Goal: Transaction & Acquisition: Obtain resource

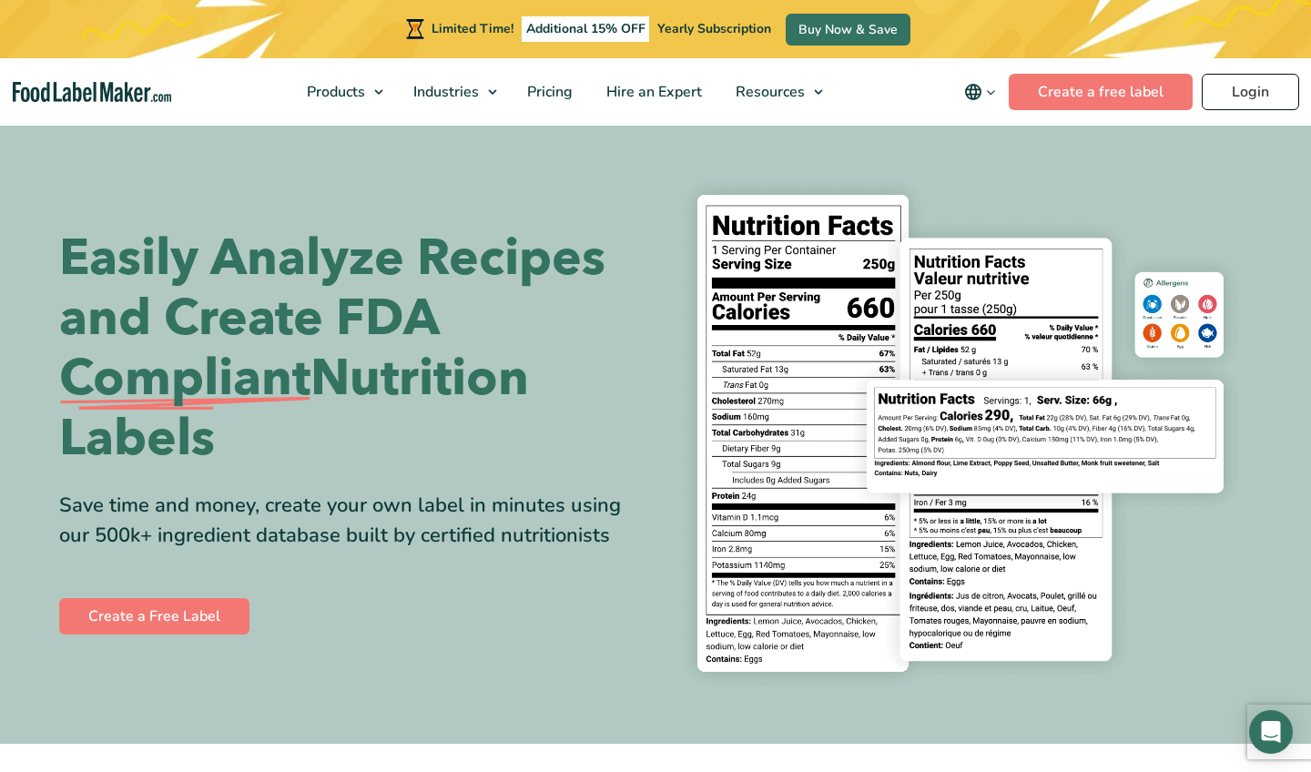
click at [1221, 81] on link "Login" at bounding box center [1250, 92] width 97 height 36
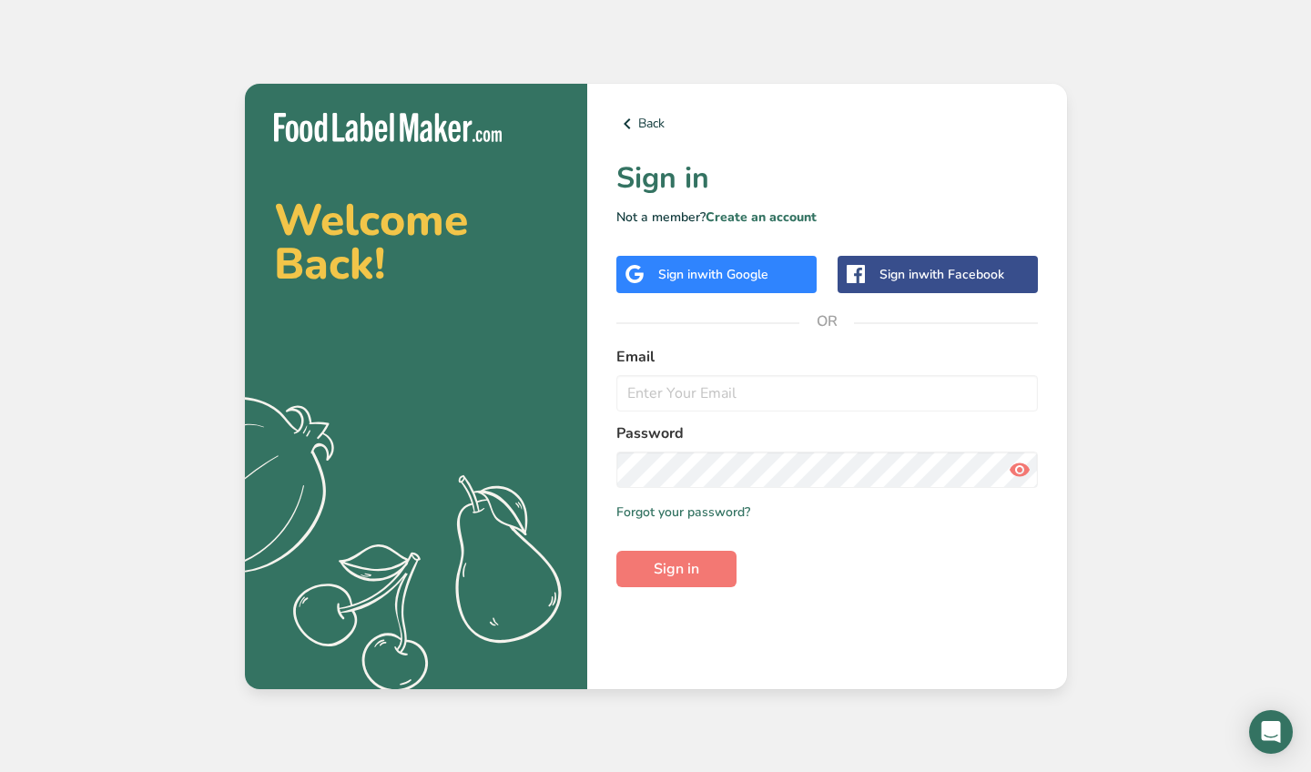
click at [700, 362] on label "Email" at bounding box center [827, 357] width 422 height 22
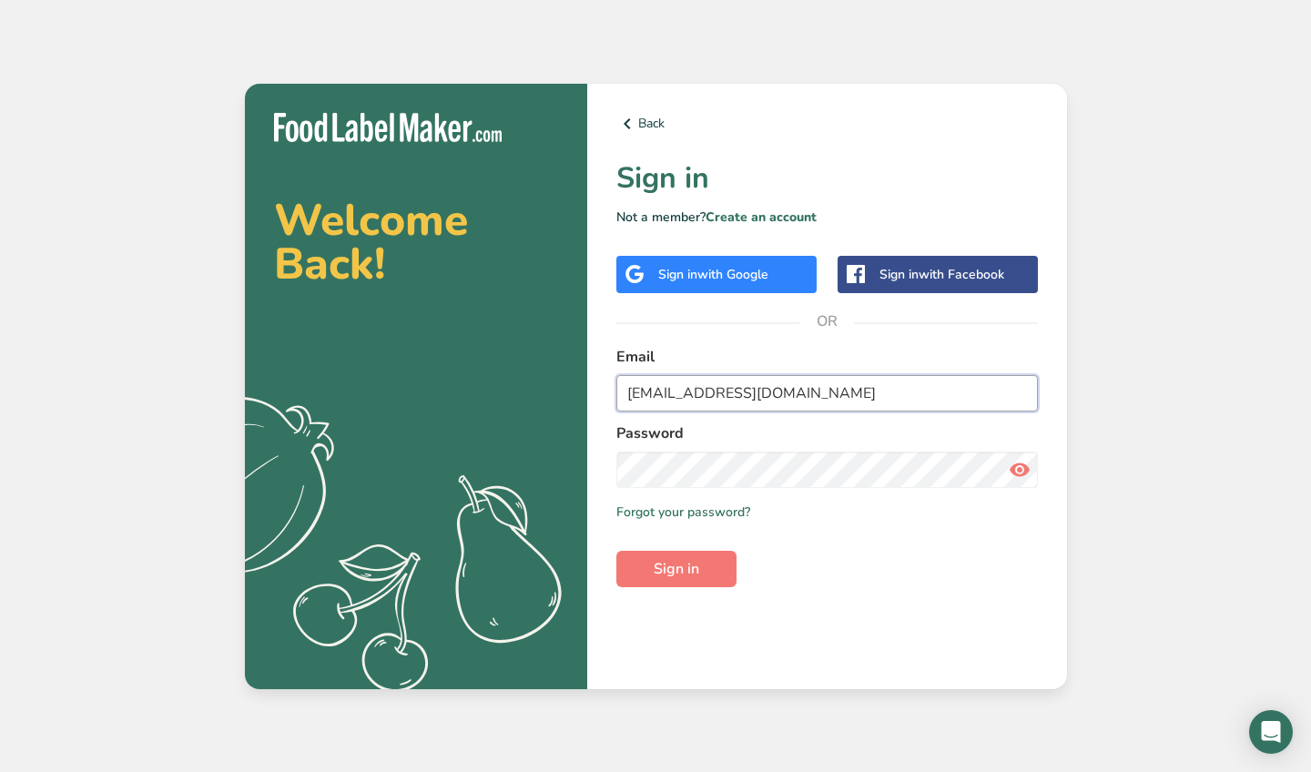
type input "michaelspringer@gmail.com"
click at [676, 568] on button "Sign in" at bounding box center [676, 569] width 120 height 36
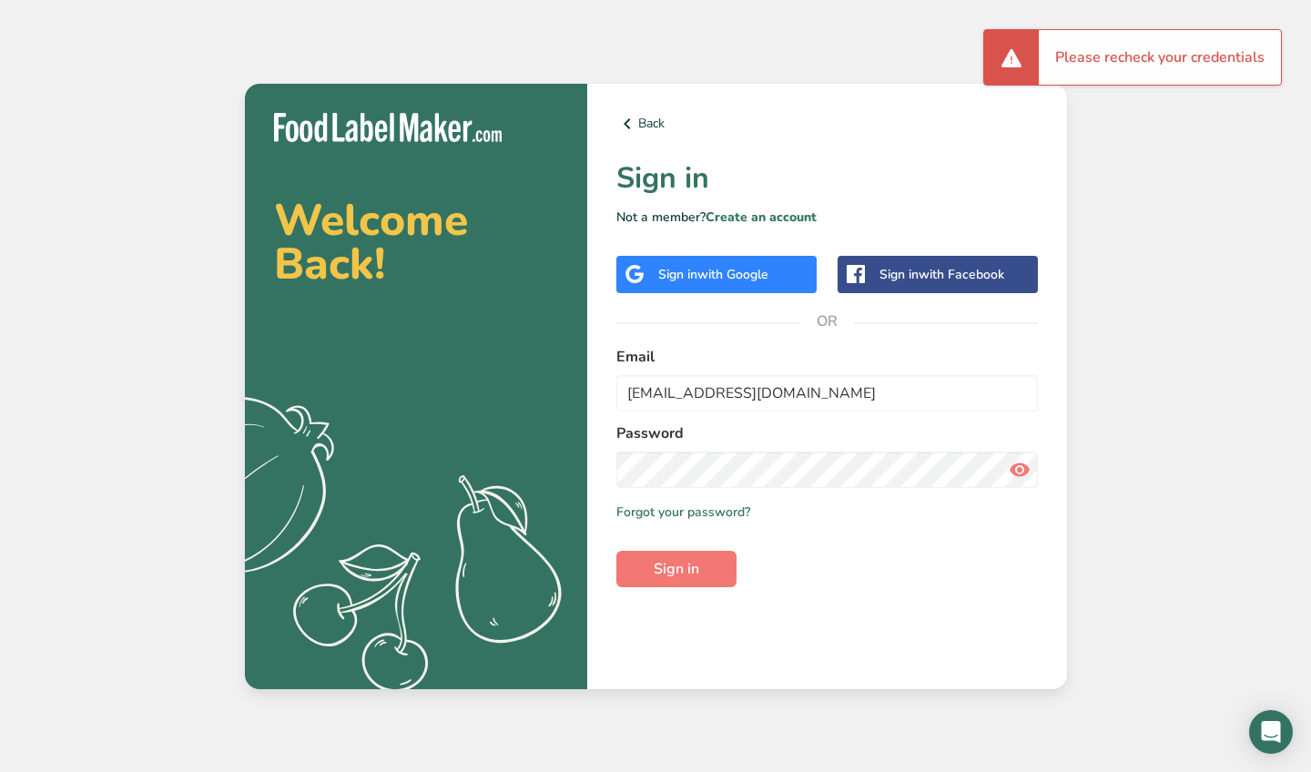
click at [1015, 466] on icon at bounding box center [1020, 469] width 22 height 33
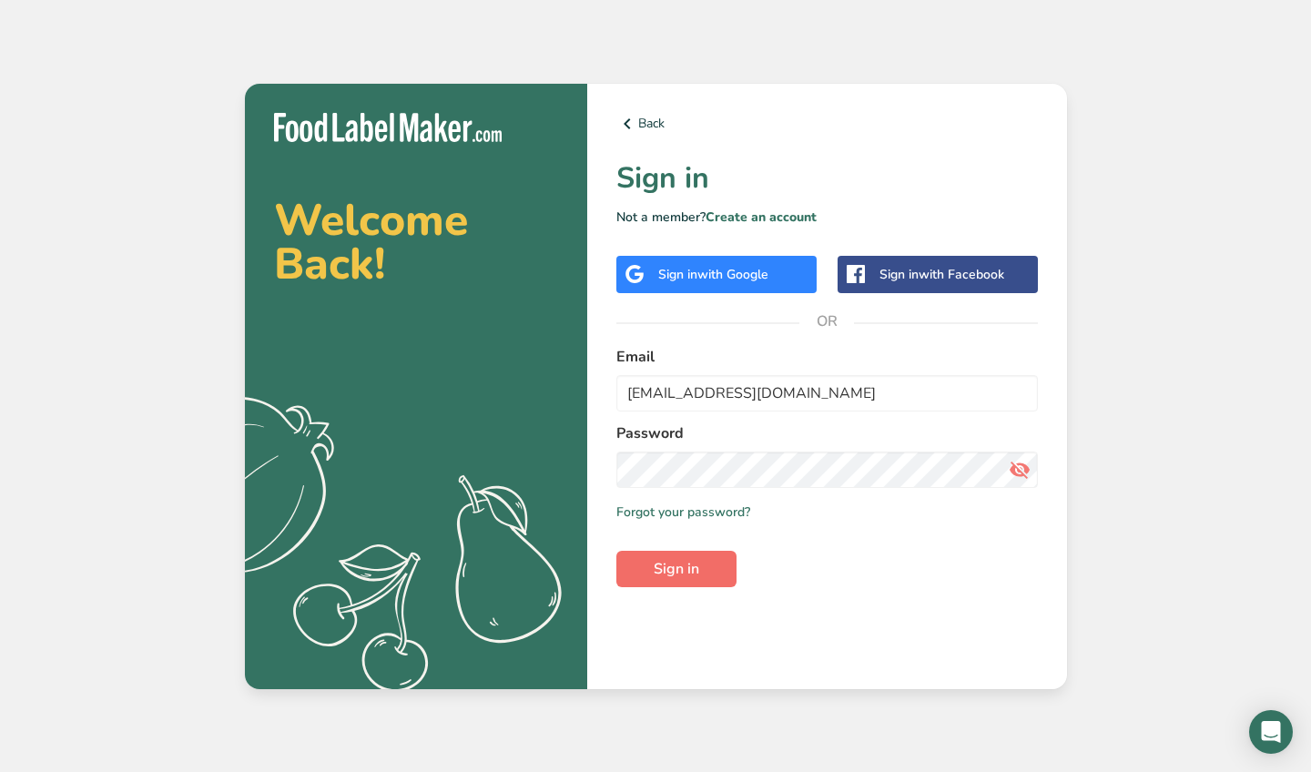
click at [687, 574] on span "Sign in" at bounding box center [677, 569] width 46 height 22
click at [676, 568] on button "Sign in" at bounding box center [676, 569] width 120 height 36
click at [671, 573] on span "Sign in" at bounding box center [677, 569] width 46 height 22
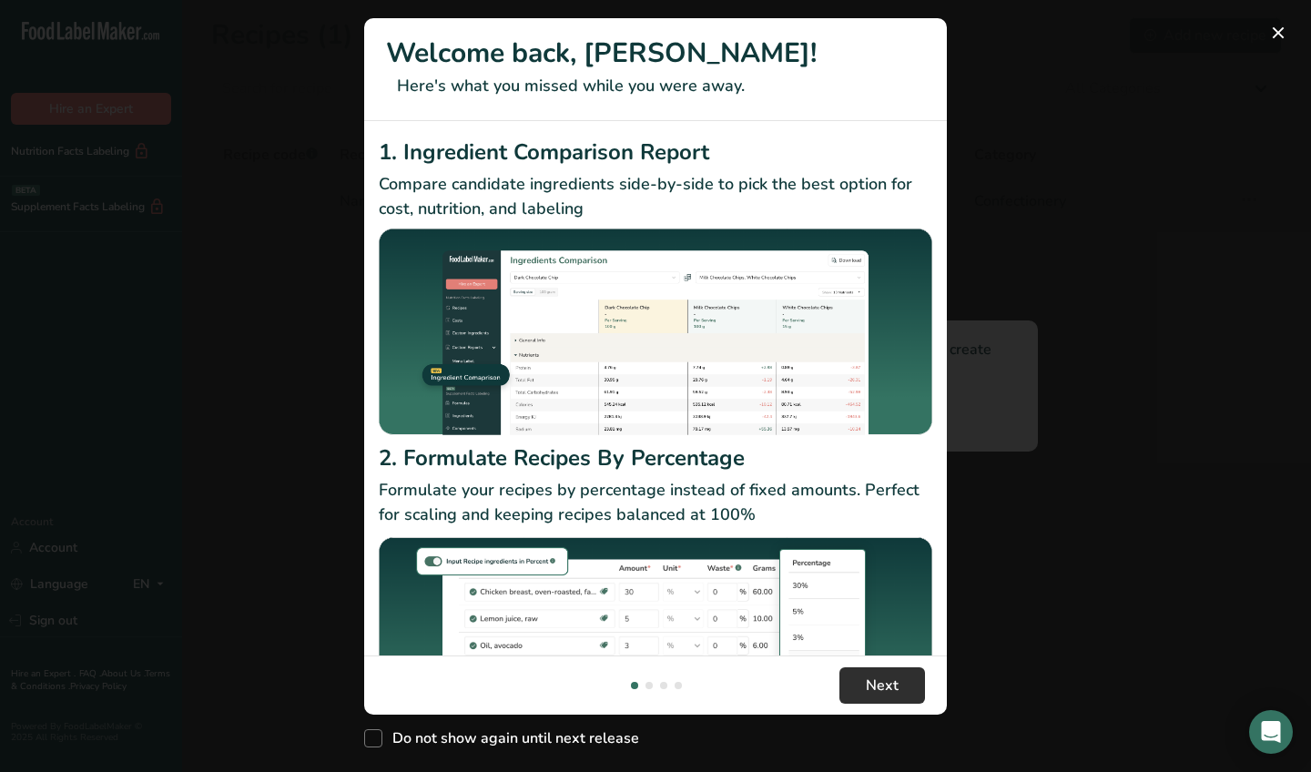
click at [877, 692] on span "Next" at bounding box center [882, 686] width 33 height 22
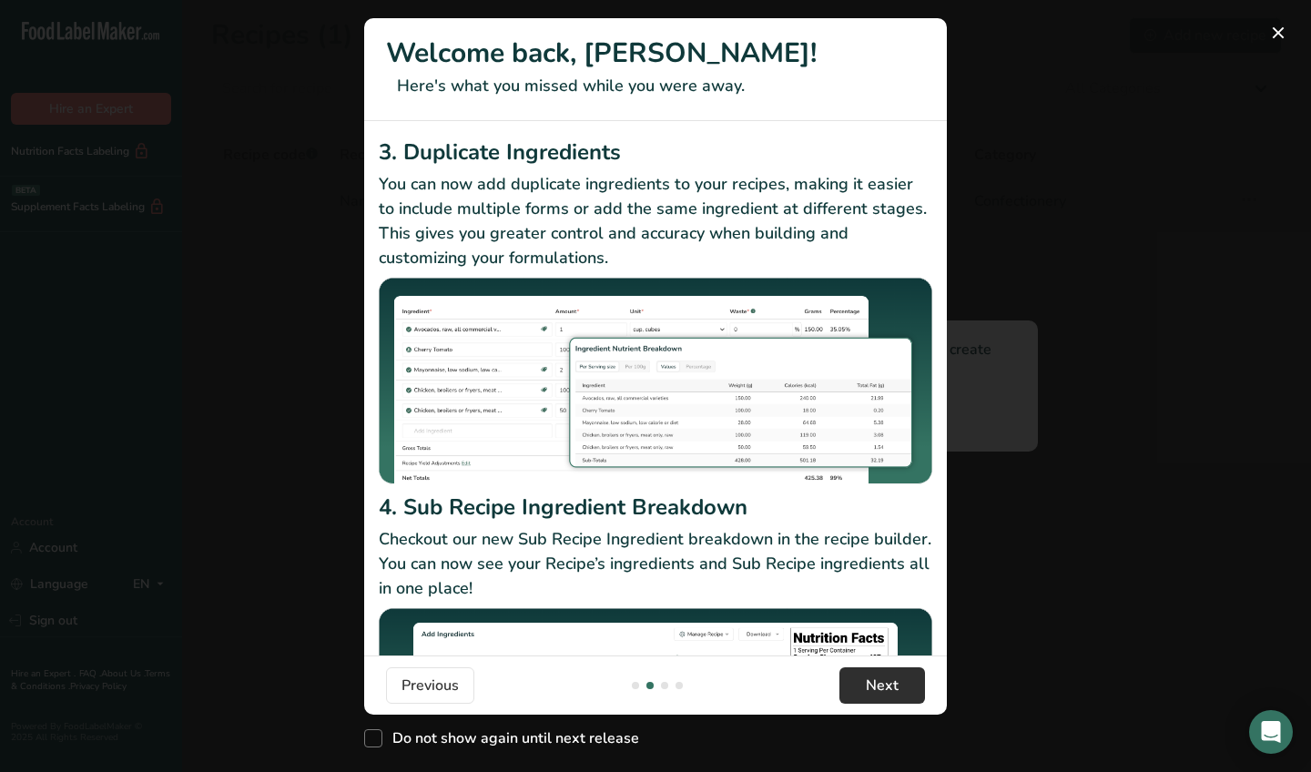
click at [877, 692] on span "Next" at bounding box center [882, 686] width 33 height 22
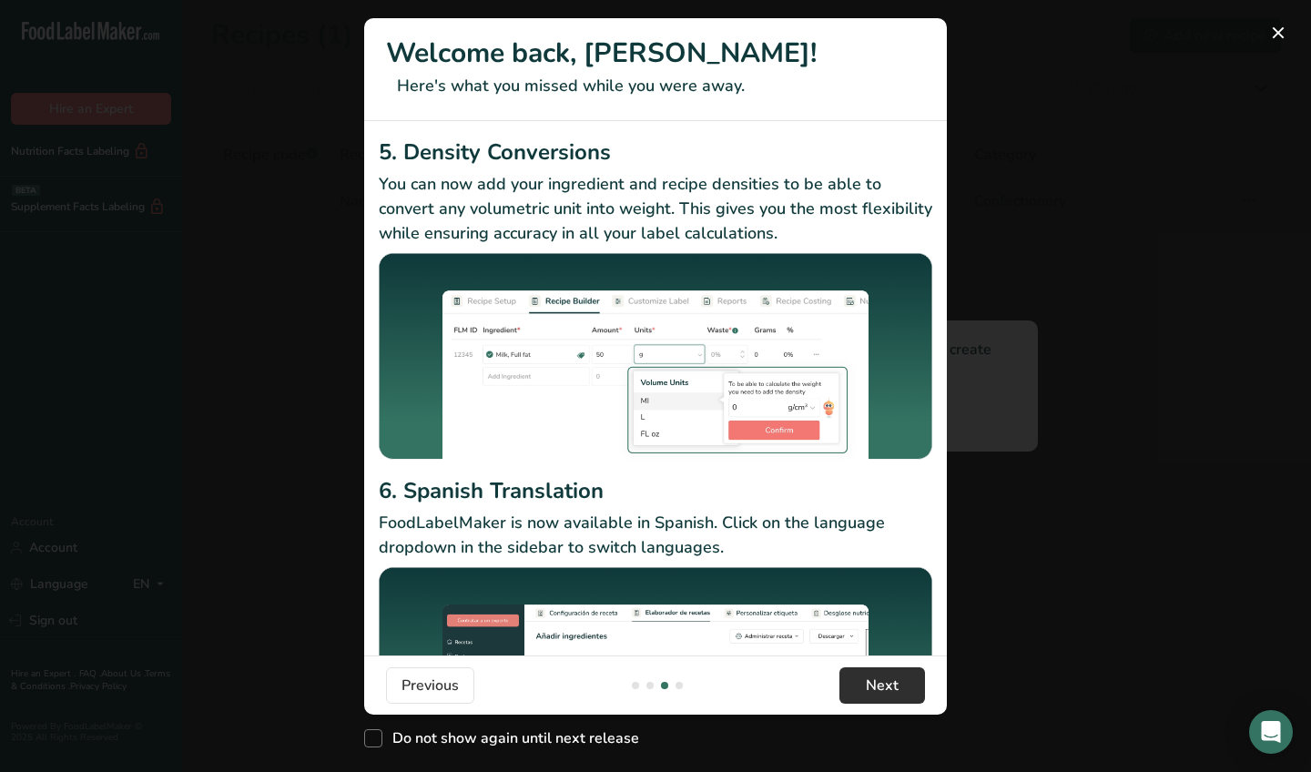
click at [877, 692] on span "Next" at bounding box center [882, 686] width 33 height 22
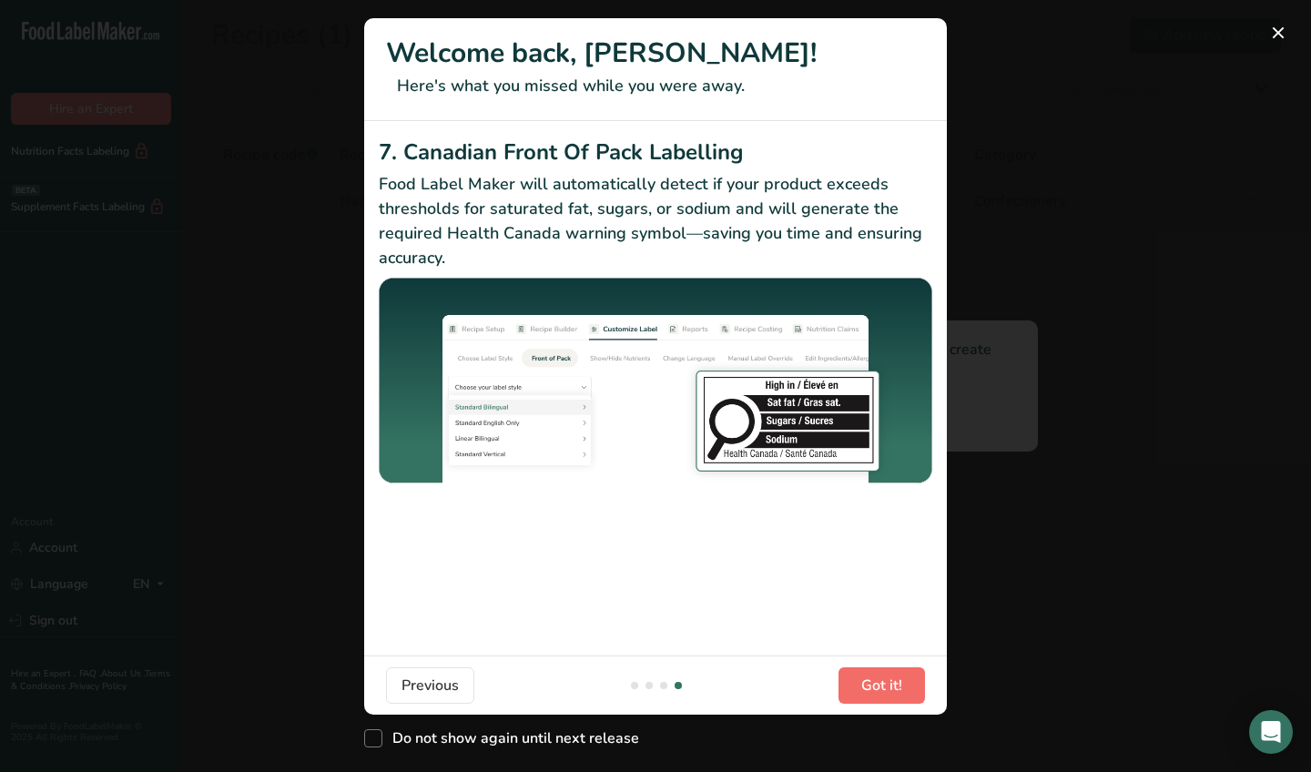
click at [877, 692] on span "Got it!" at bounding box center [881, 686] width 41 height 22
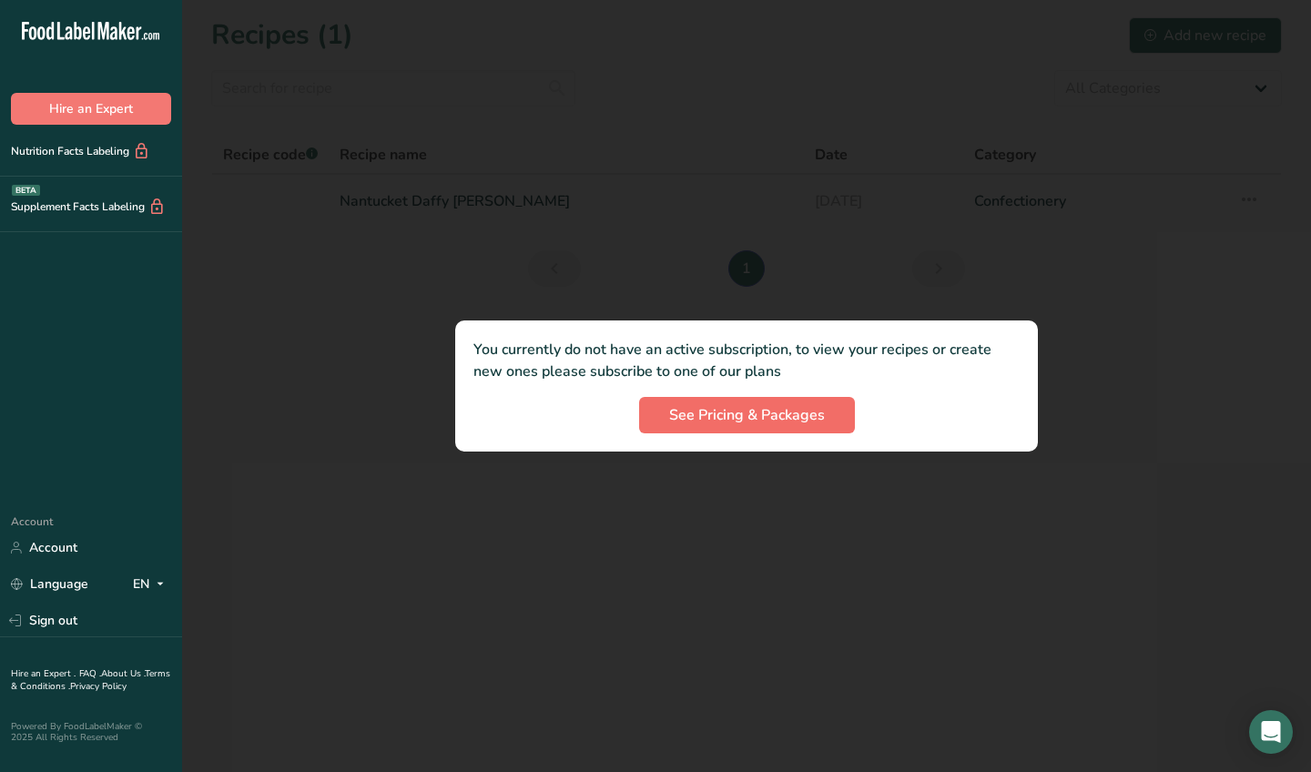
click at [772, 426] on button "See Pricing & Packages" at bounding box center [747, 415] width 216 height 36
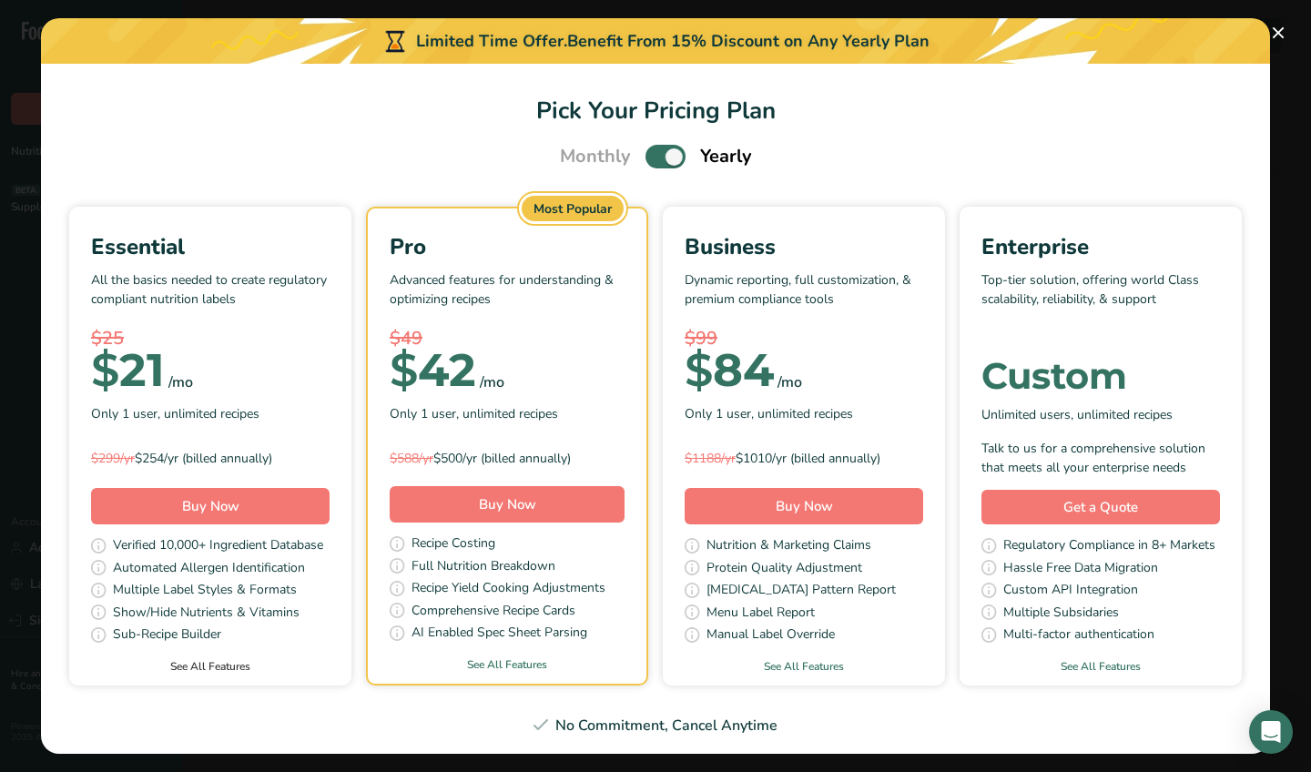
click at [228, 667] on link "See All Features" at bounding box center [210, 666] width 282 height 16
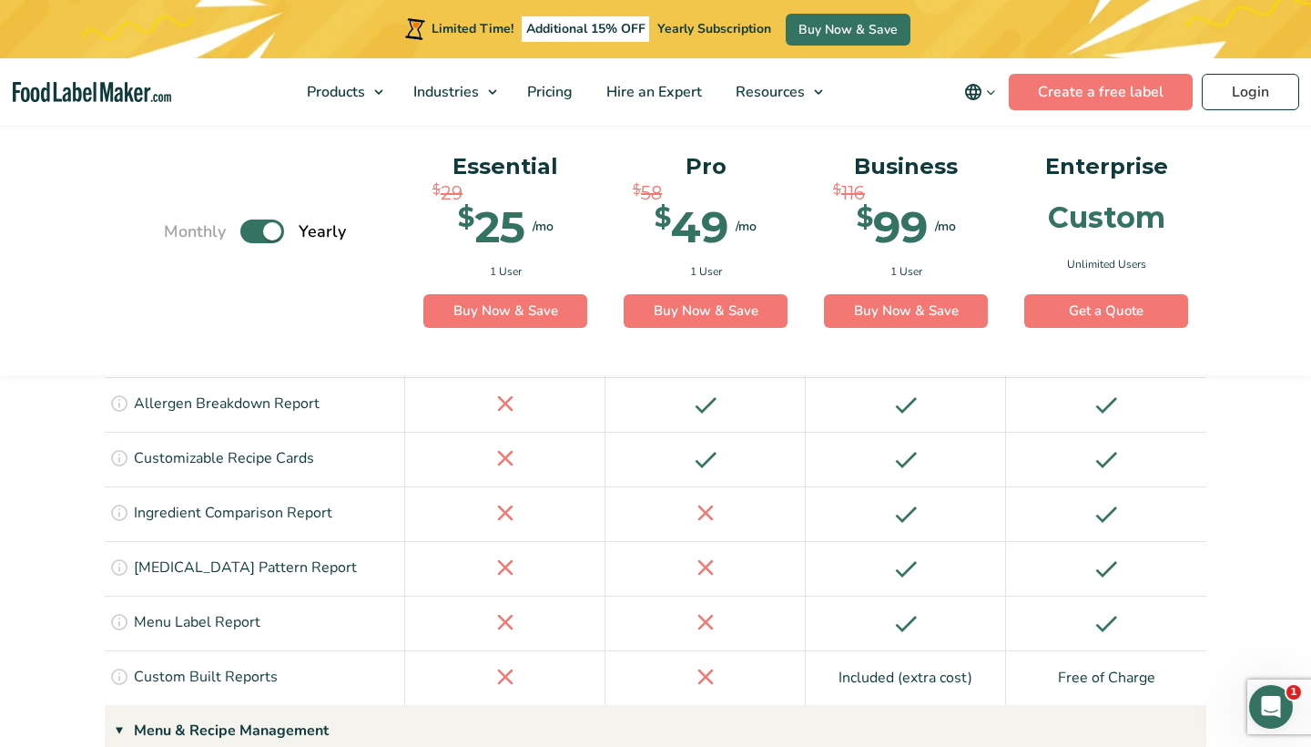
scroll to position [2520, 0]
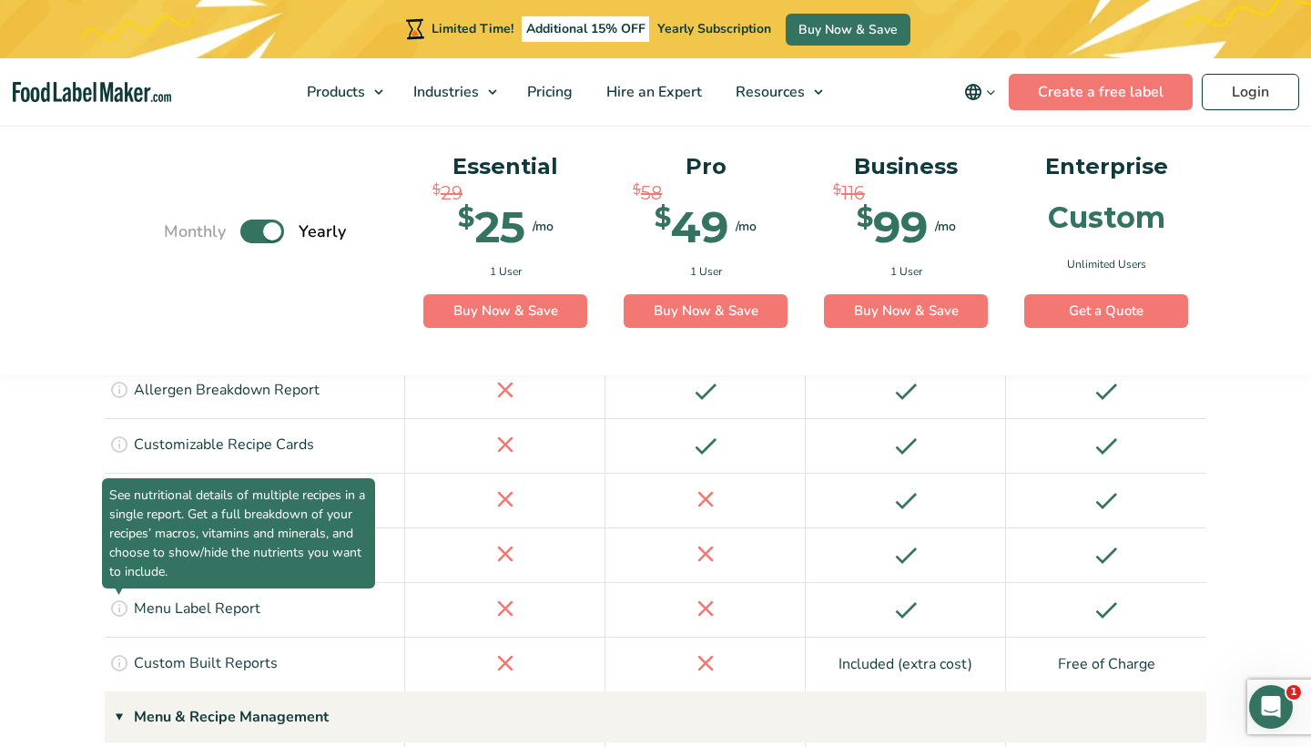
click at [116, 478] on span "See nutritional details of multiple recipes in a single report. Get a full brea…" at bounding box center [238, 533] width 273 height 110
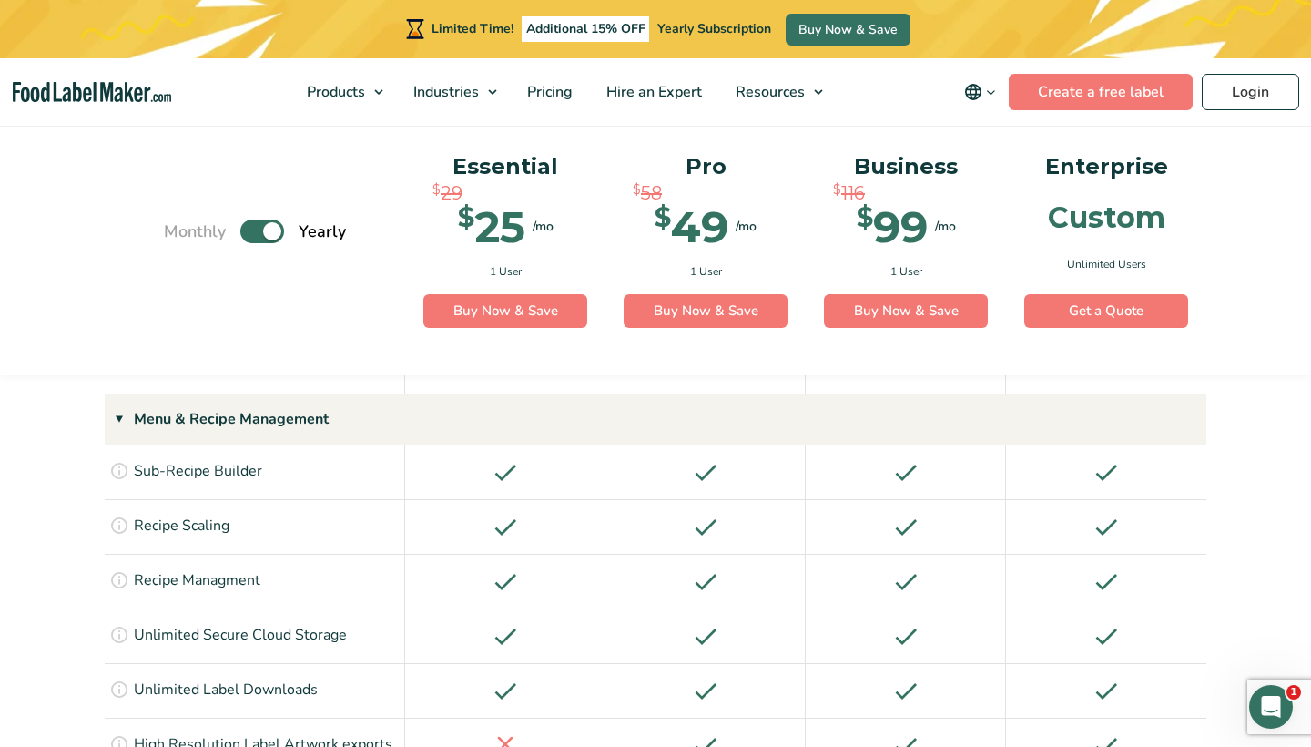
scroll to position [2817, 0]
click at [499, 311] on link "Buy Now & Save" at bounding box center [505, 310] width 164 height 35
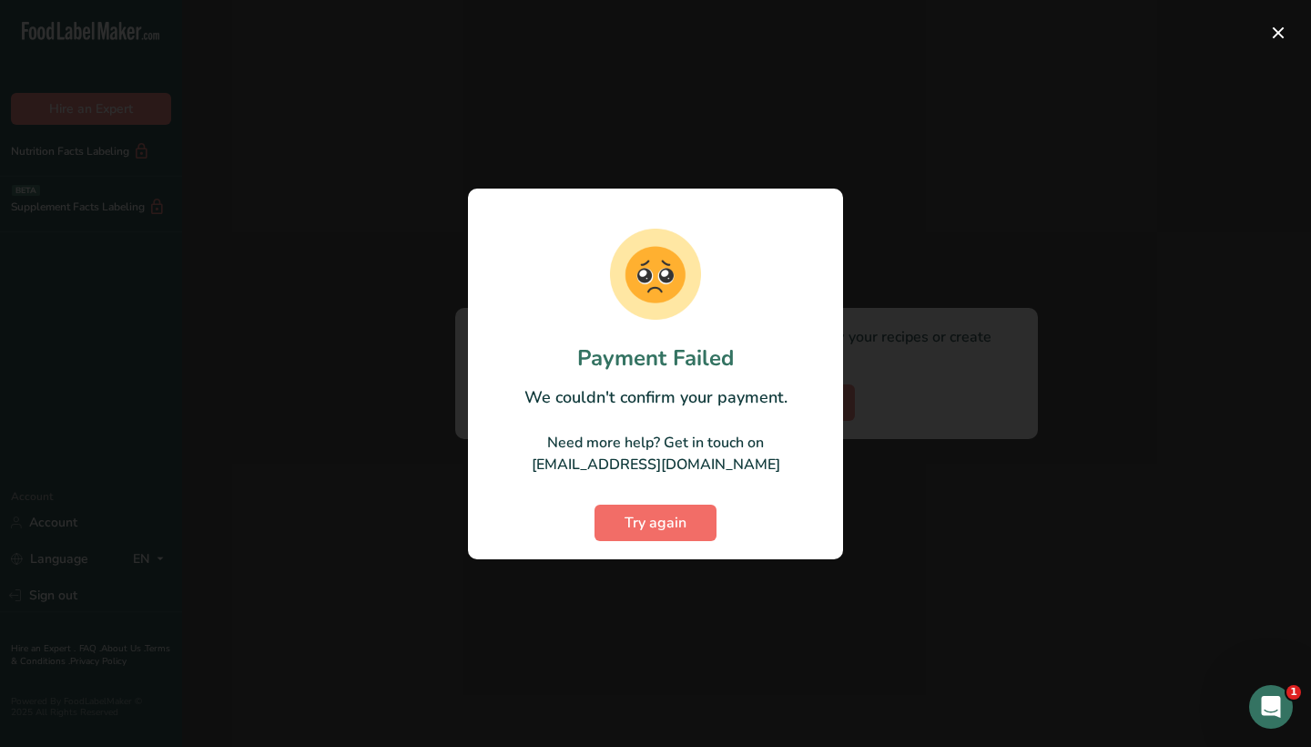
click at [645, 521] on span "Try again" at bounding box center [656, 523] width 62 height 22
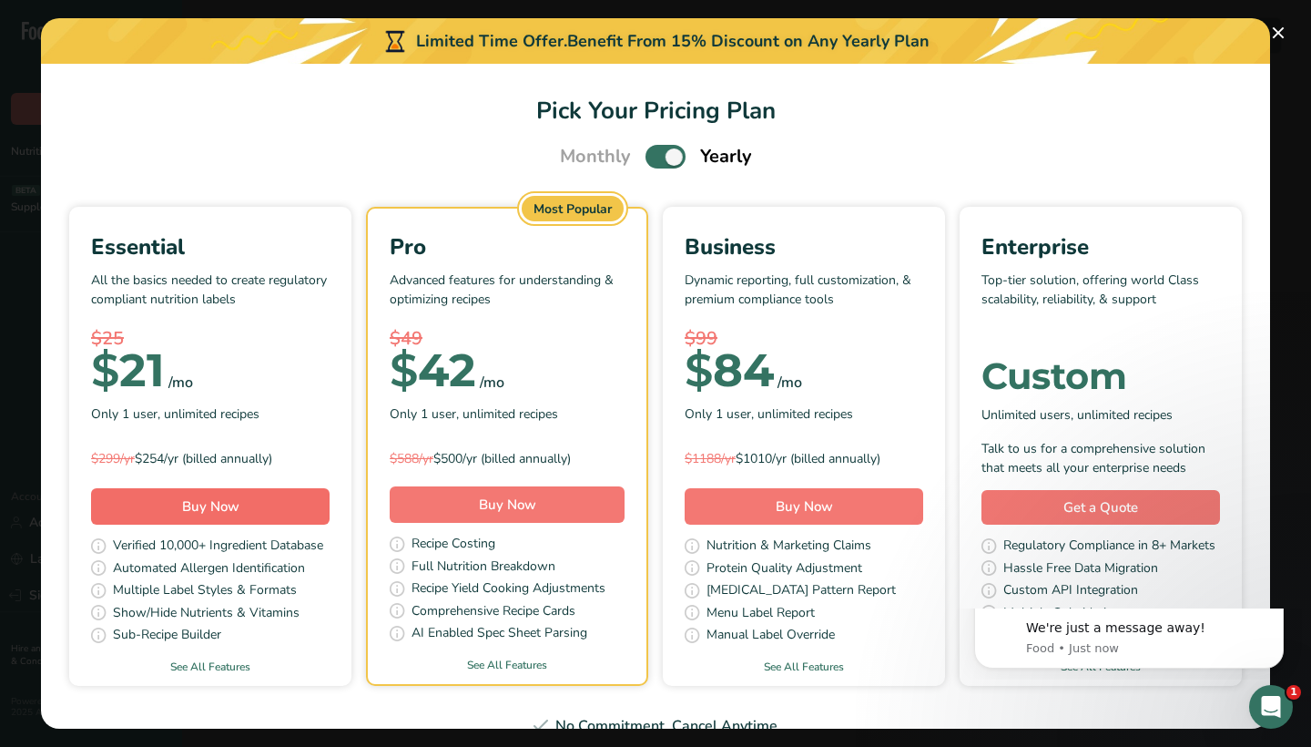
click at [217, 507] on span "Buy Now" at bounding box center [210, 506] width 57 height 18
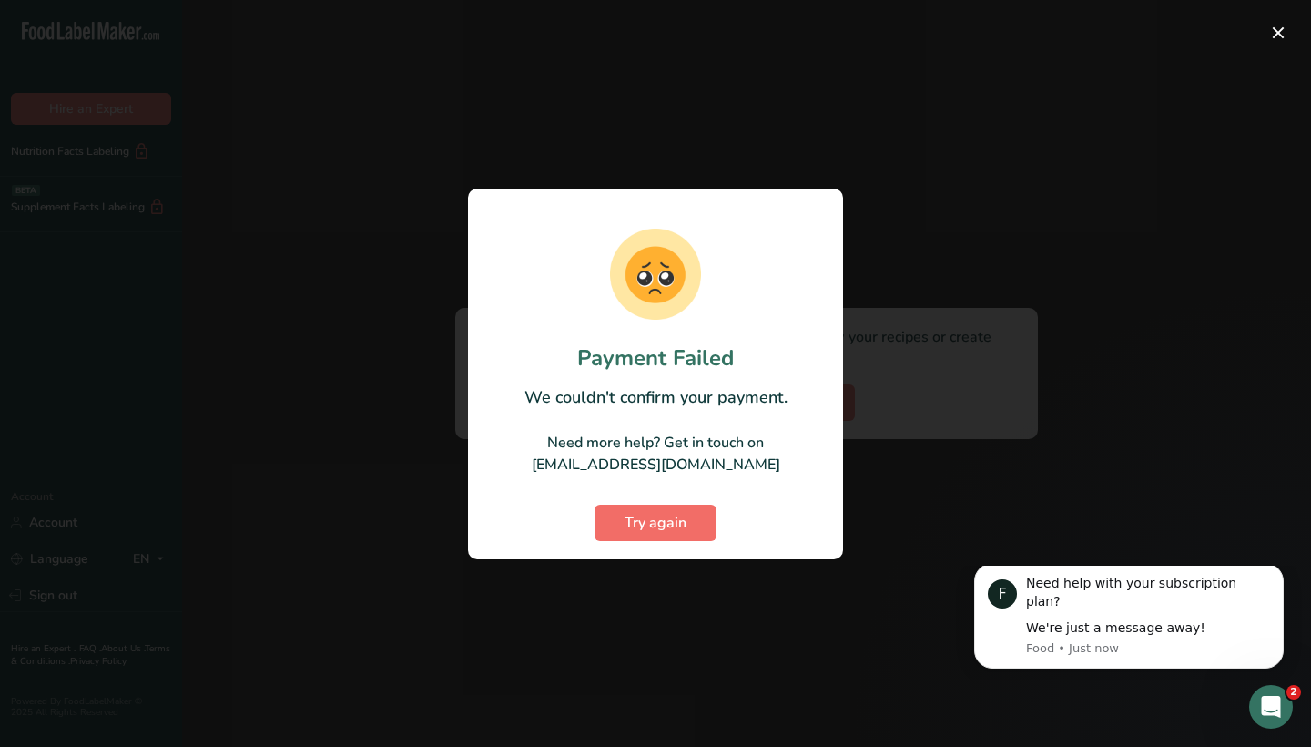
click at [642, 523] on span "Try again" at bounding box center [656, 523] width 62 height 22
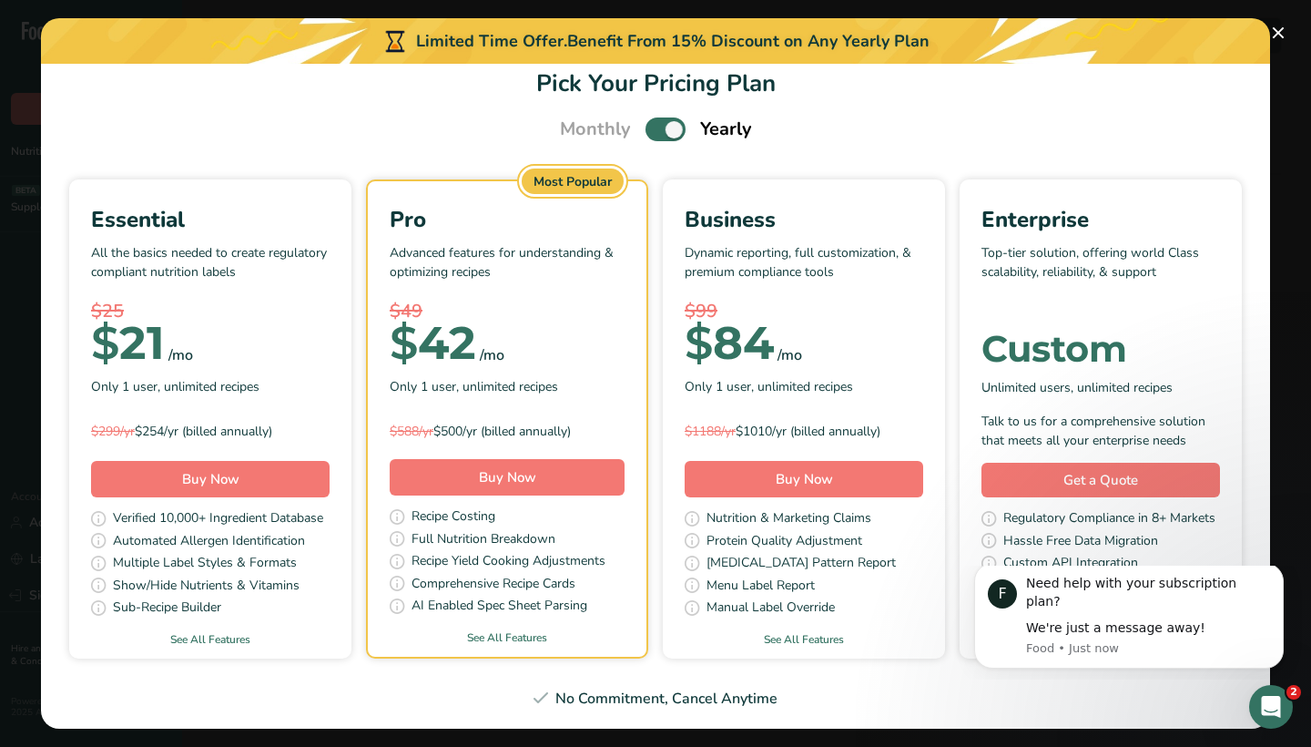
click at [655, 125] on span "Pick Your Pricing Plan Modal" at bounding box center [666, 128] width 40 height 23
click at [655, 125] on input "Pick Your Pricing Plan Modal" at bounding box center [652, 130] width 12 height 12
checkbox input "false"
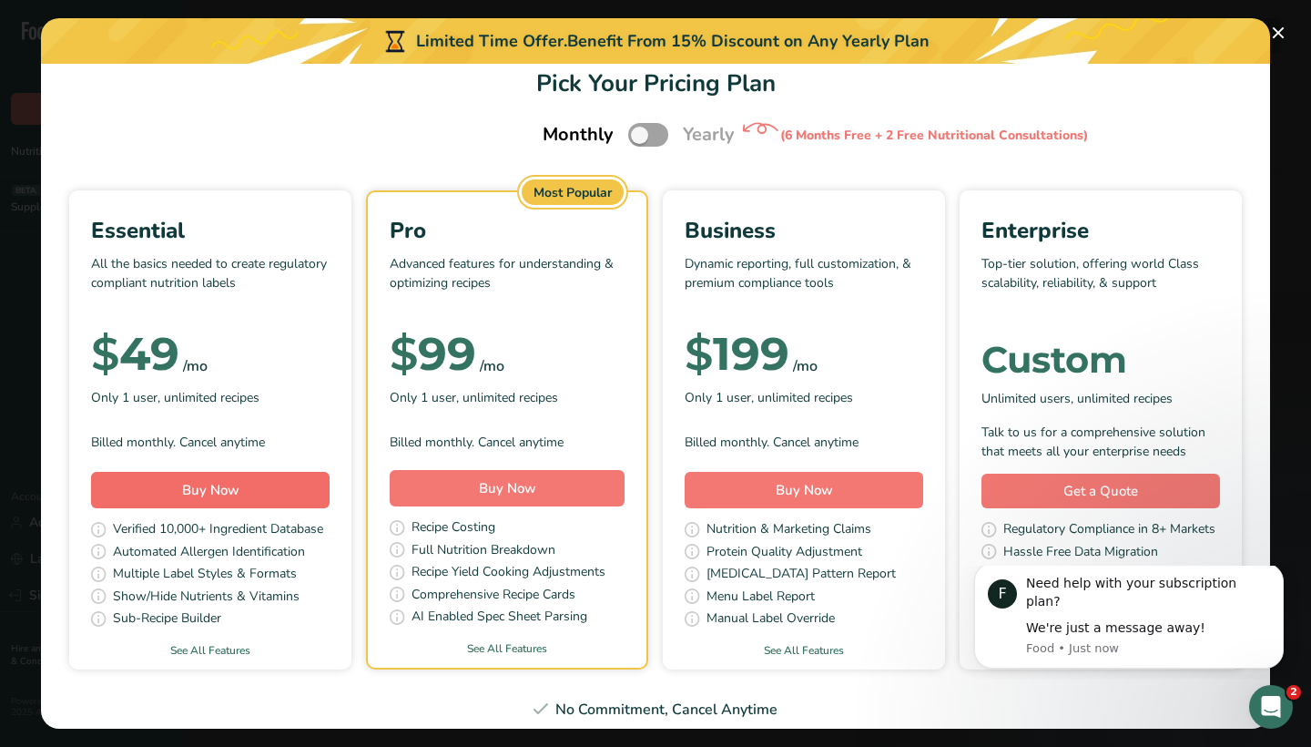
click at [224, 485] on span "Buy Now" at bounding box center [210, 490] width 57 height 18
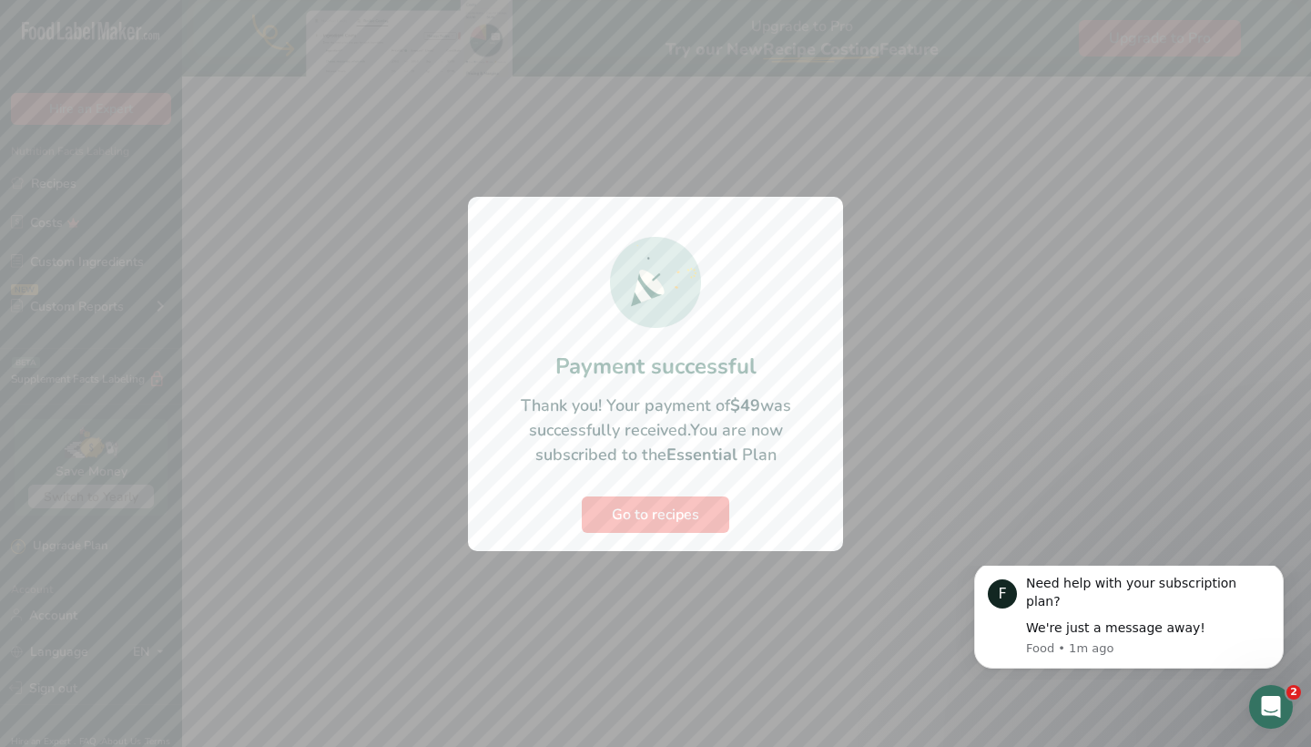
click at [639, 524] on span "Go to recipes" at bounding box center [655, 515] width 87 height 22
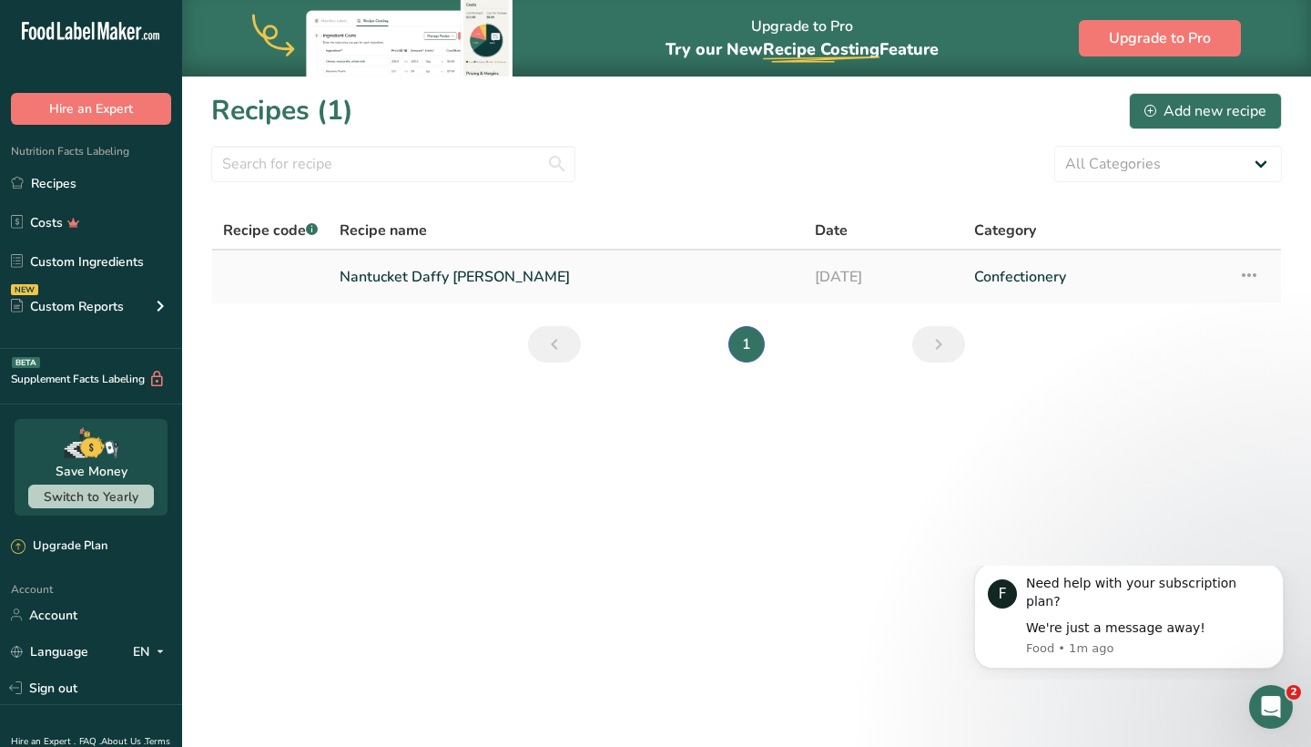
click at [462, 282] on link "Nantucket Daffy [PERSON_NAME]" at bounding box center [566, 277] width 453 height 38
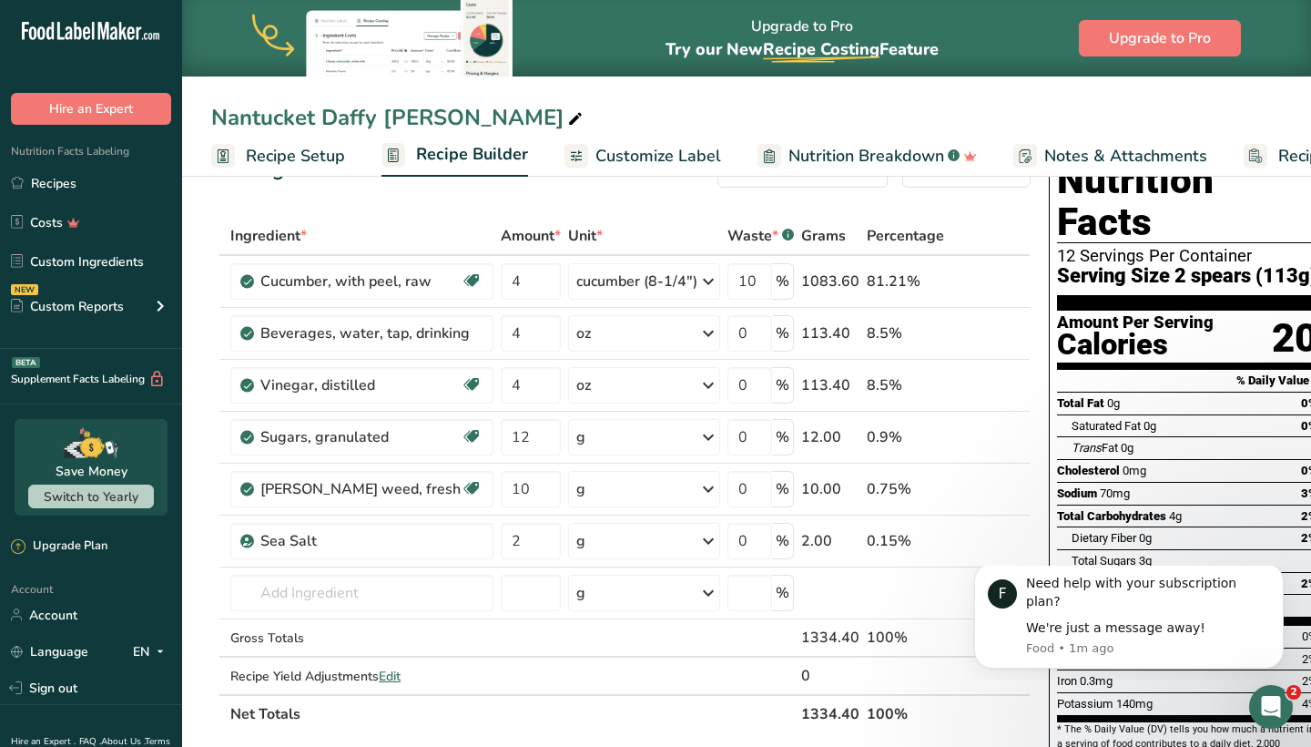
scroll to position [56, 0]
click at [698, 433] on icon at bounding box center [709, 436] width 22 height 33
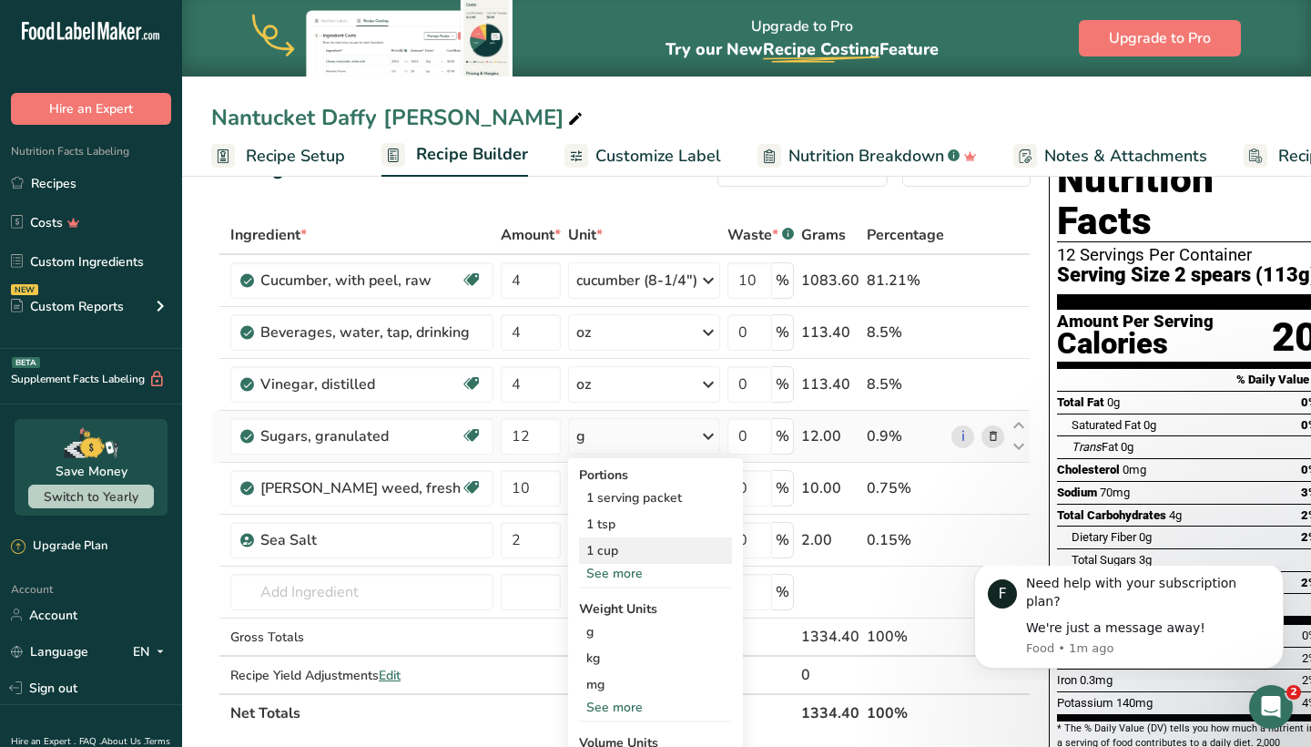
click at [665, 545] on div "1 cup" at bounding box center [655, 550] width 153 height 26
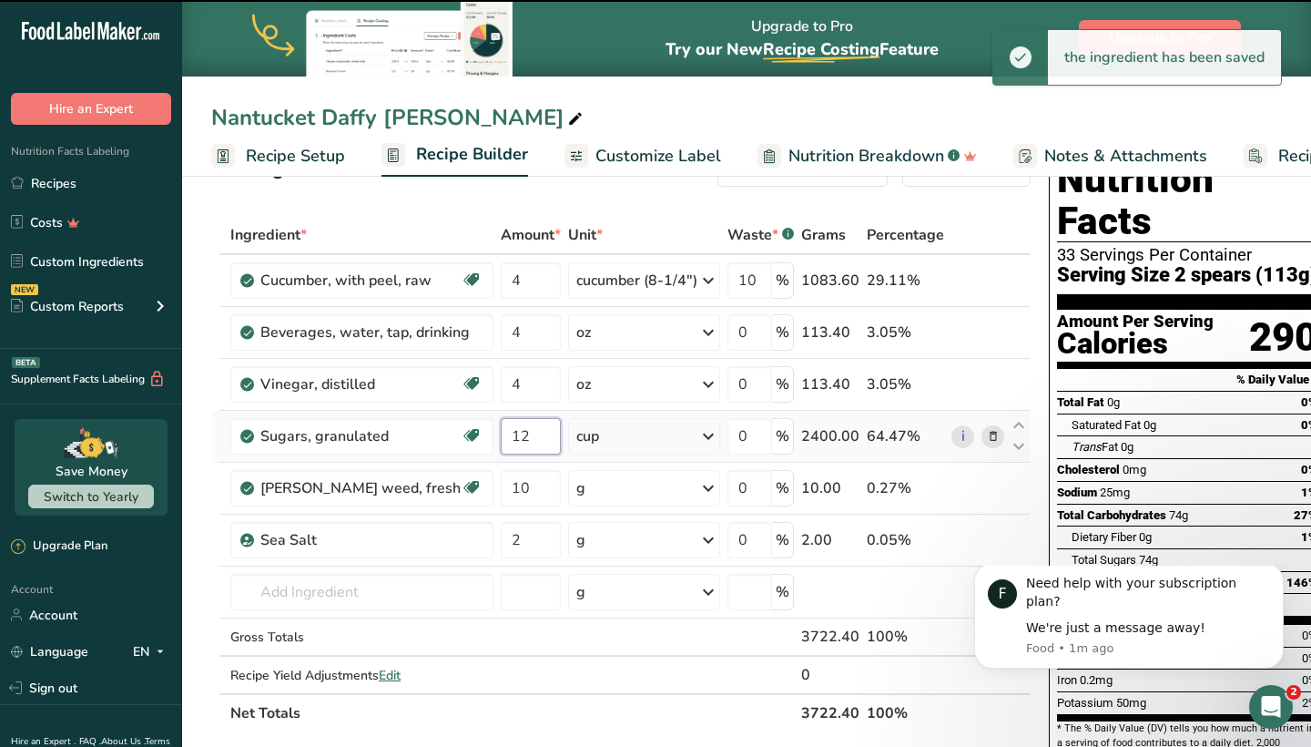
click at [526, 437] on input "12" at bounding box center [531, 436] width 60 height 36
type input "1"
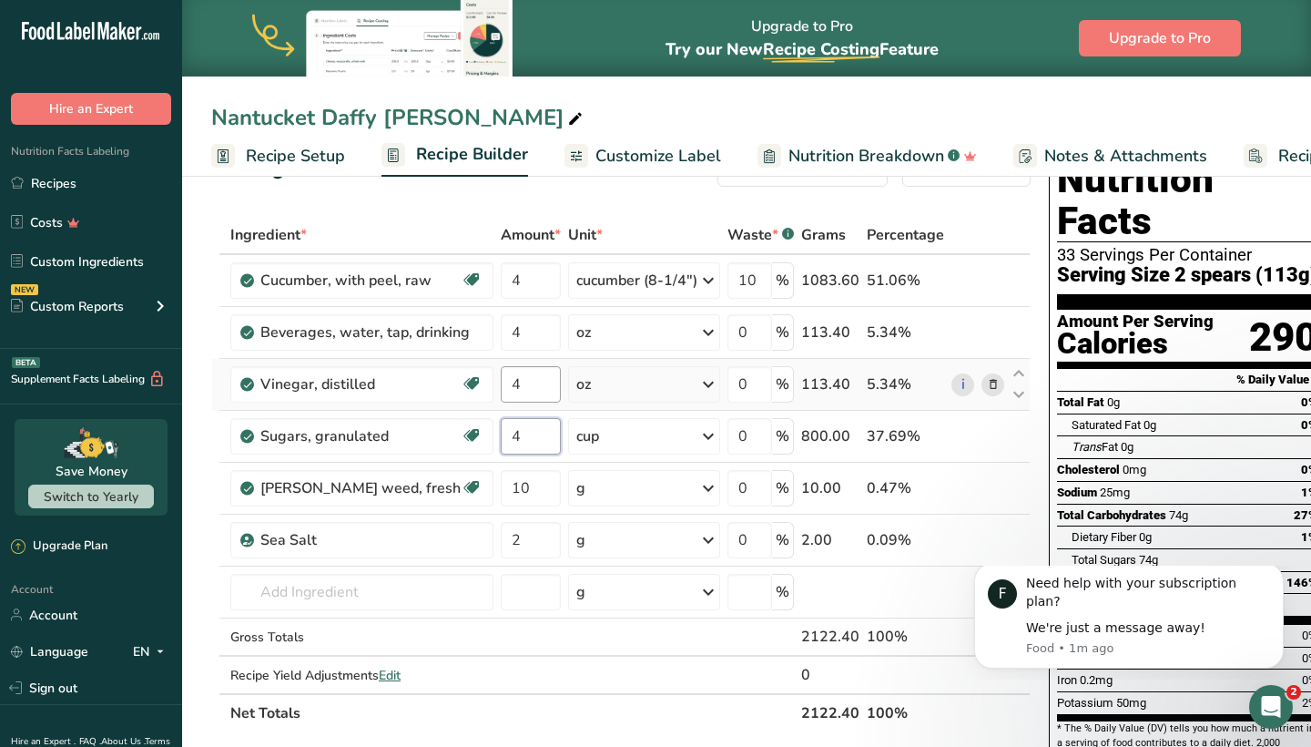
type input "4"
click at [508, 390] on div "Ingredient * Amount * Unit * Waste * .a-a{fill:#347362;}.b-a{fill:#fff;} Grams …" at bounding box center [621, 474] width 820 height 516
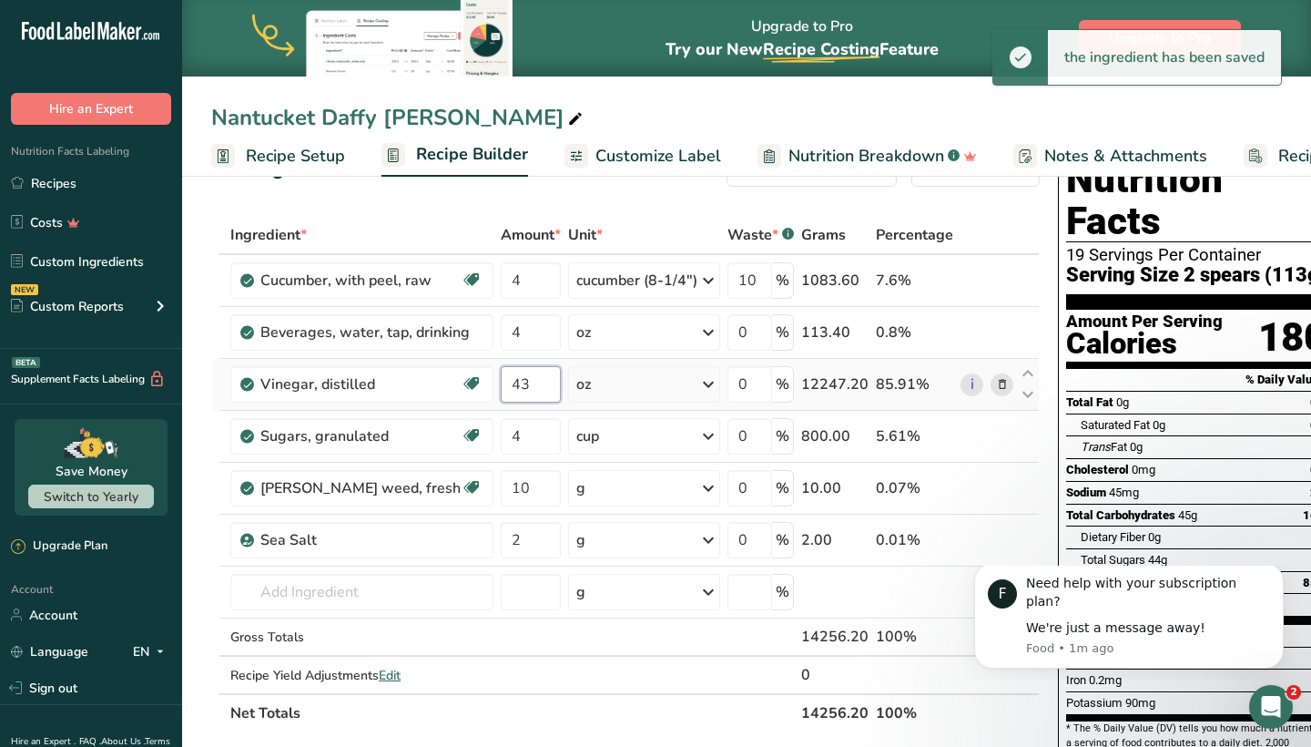
type input "4"
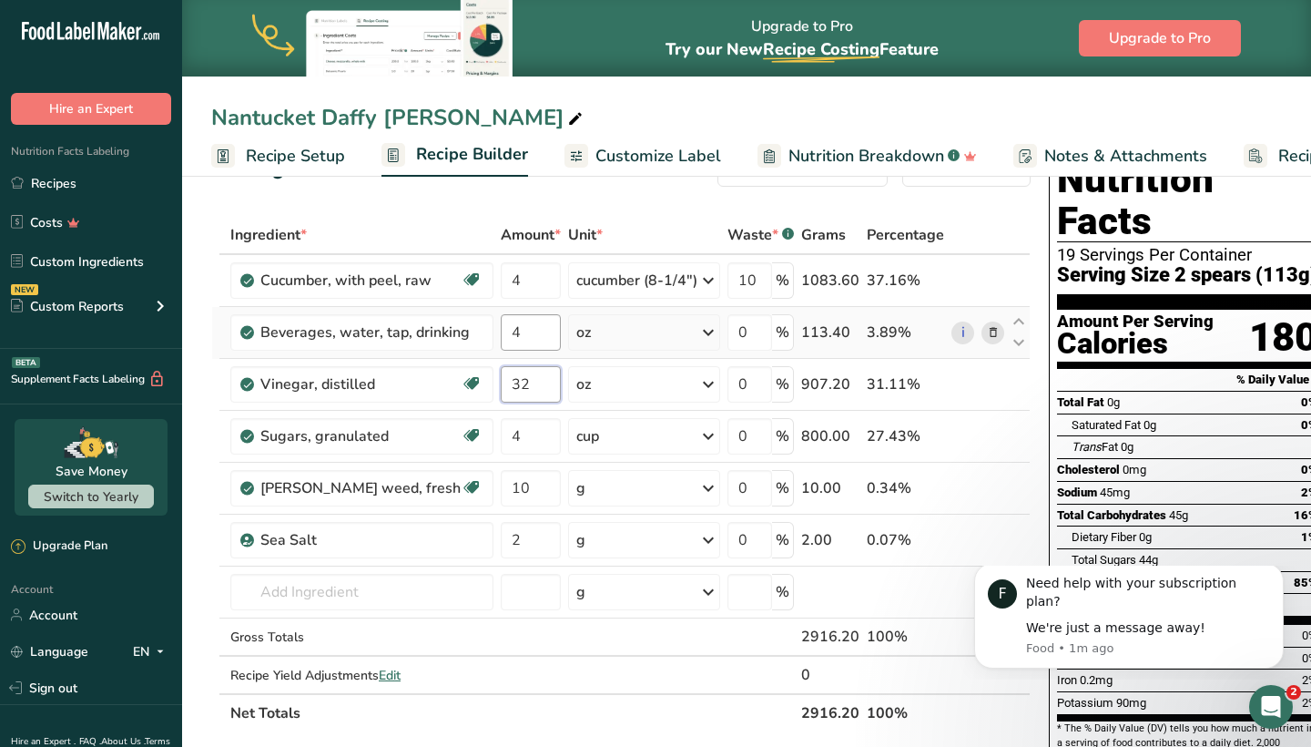
type input "32"
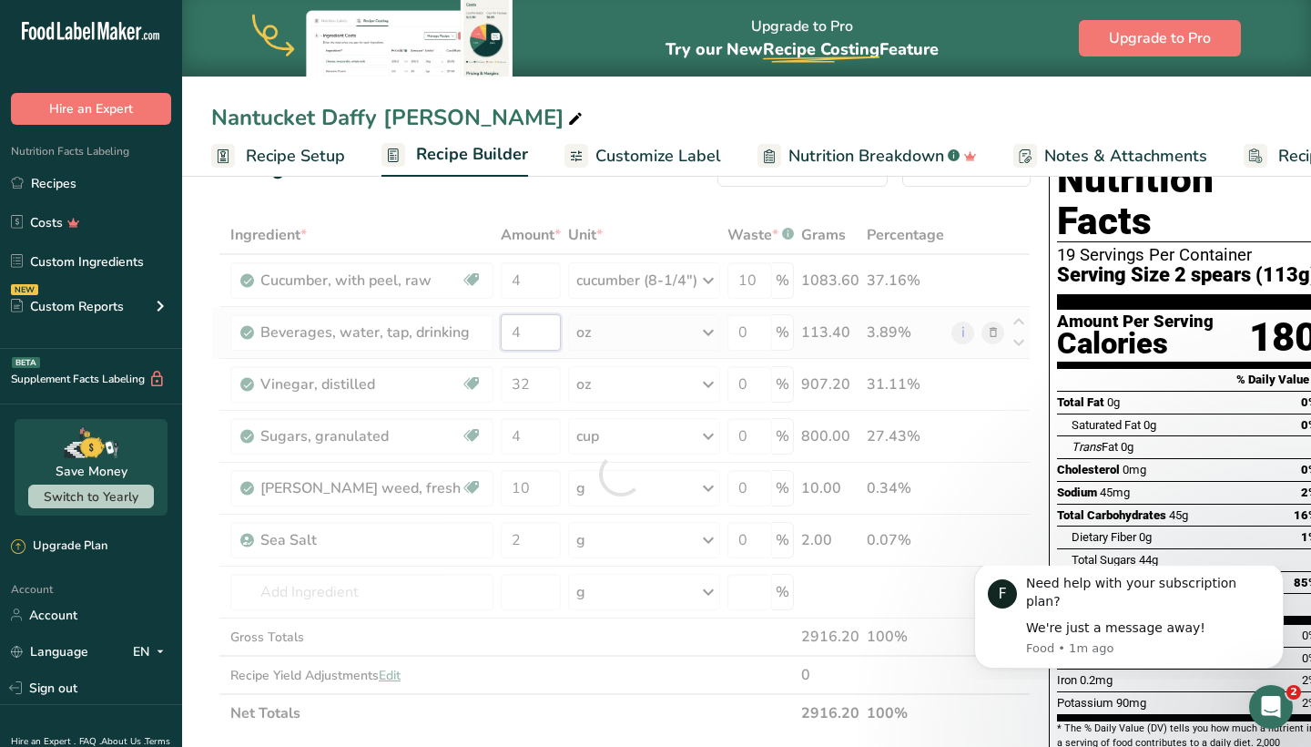
click at [519, 331] on div "Ingredient * Amount * Unit * Waste * .a-a{fill:#347362;}.b-a{fill:#fff;} Grams …" at bounding box center [621, 474] width 820 height 516
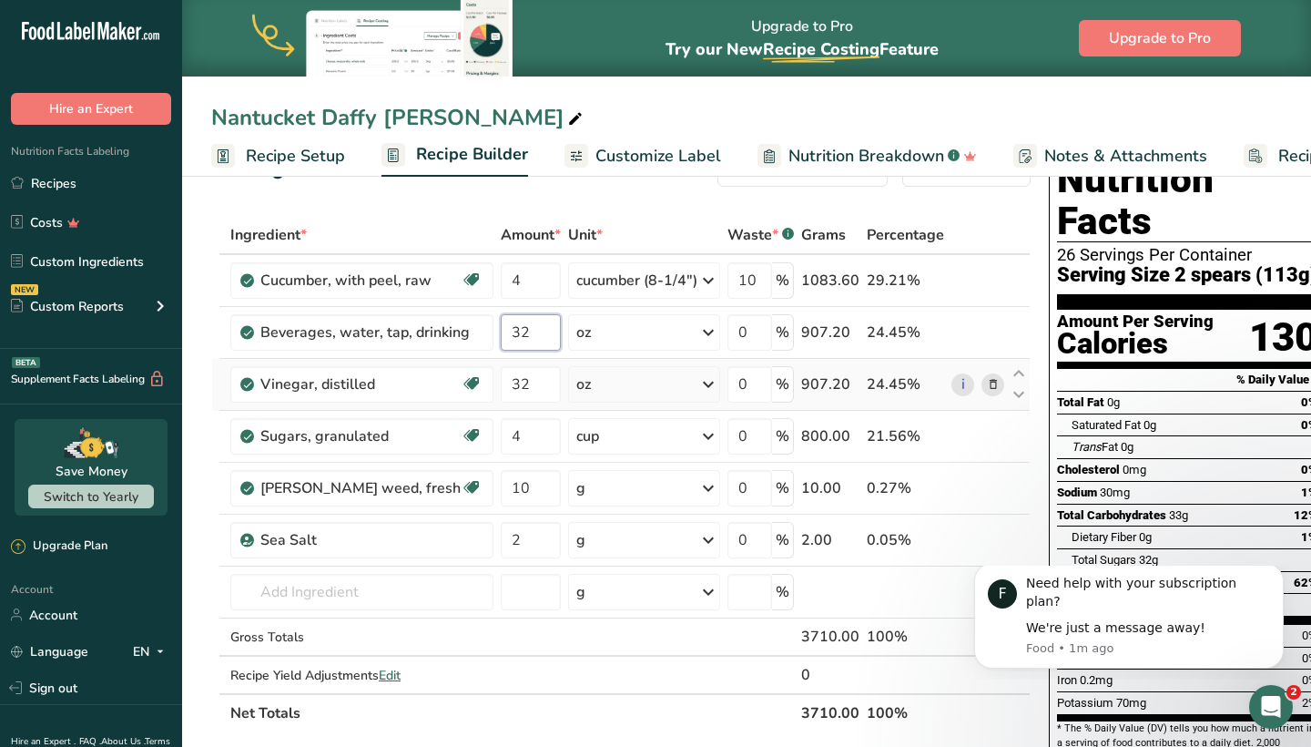
type input "32"
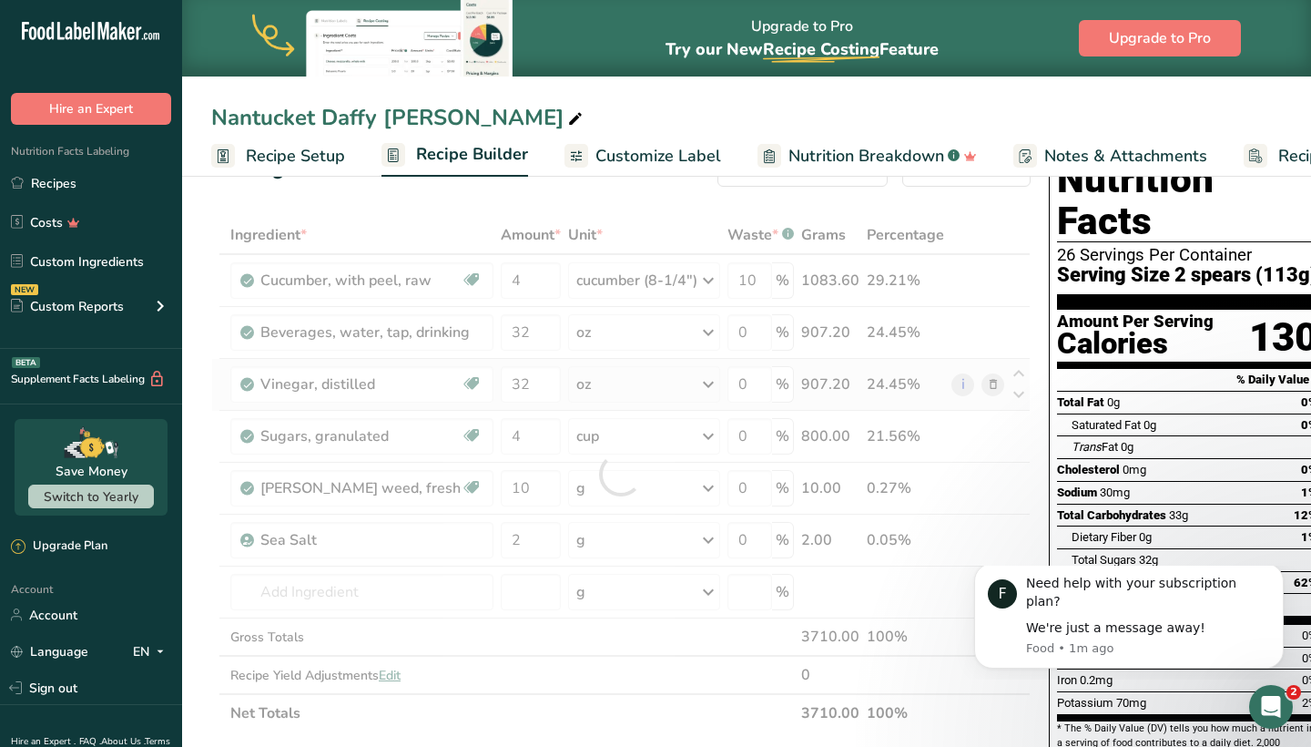
click at [612, 366] on div "Ingredient * Amount * Unit * Waste * .a-a{fill:#347362;}.b-a{fill:#fff;} Grams …" at bounding box center [621, 474] width 820 height 516
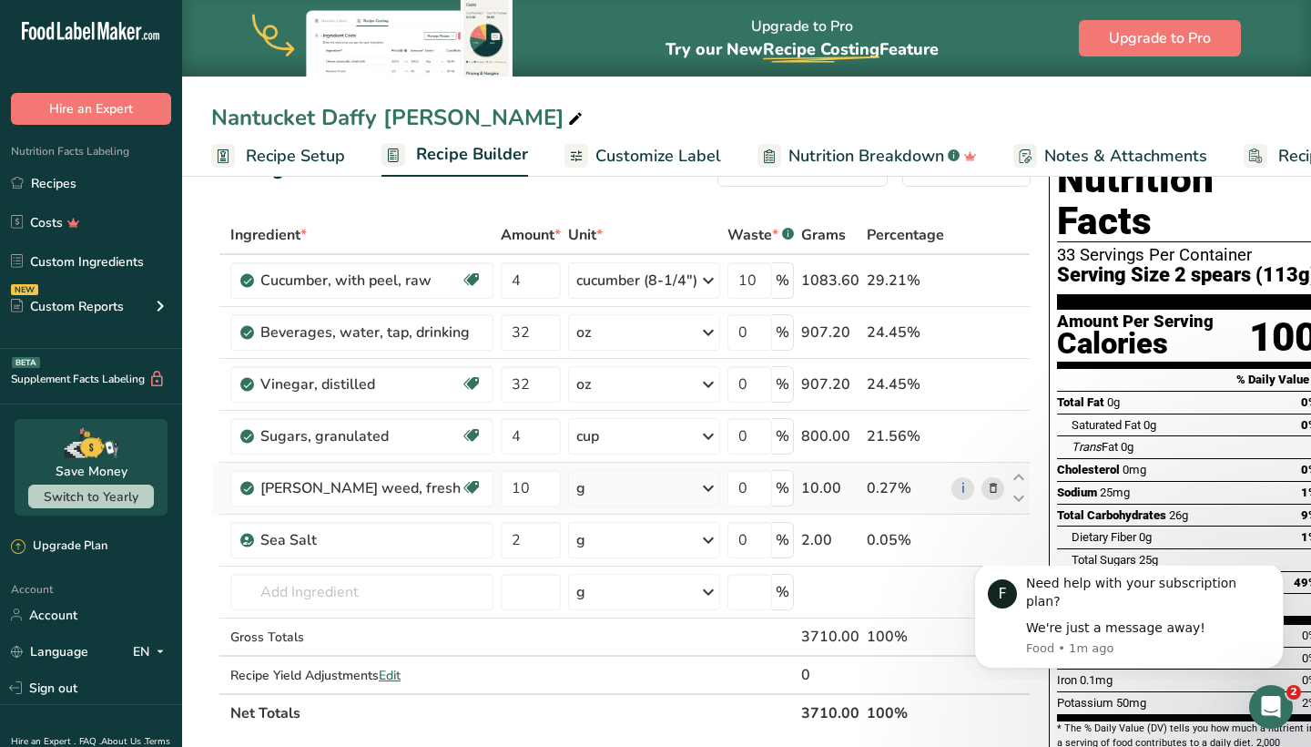
click at [698, 487] on icon at bounding box center [709, 488] width 22 height 33
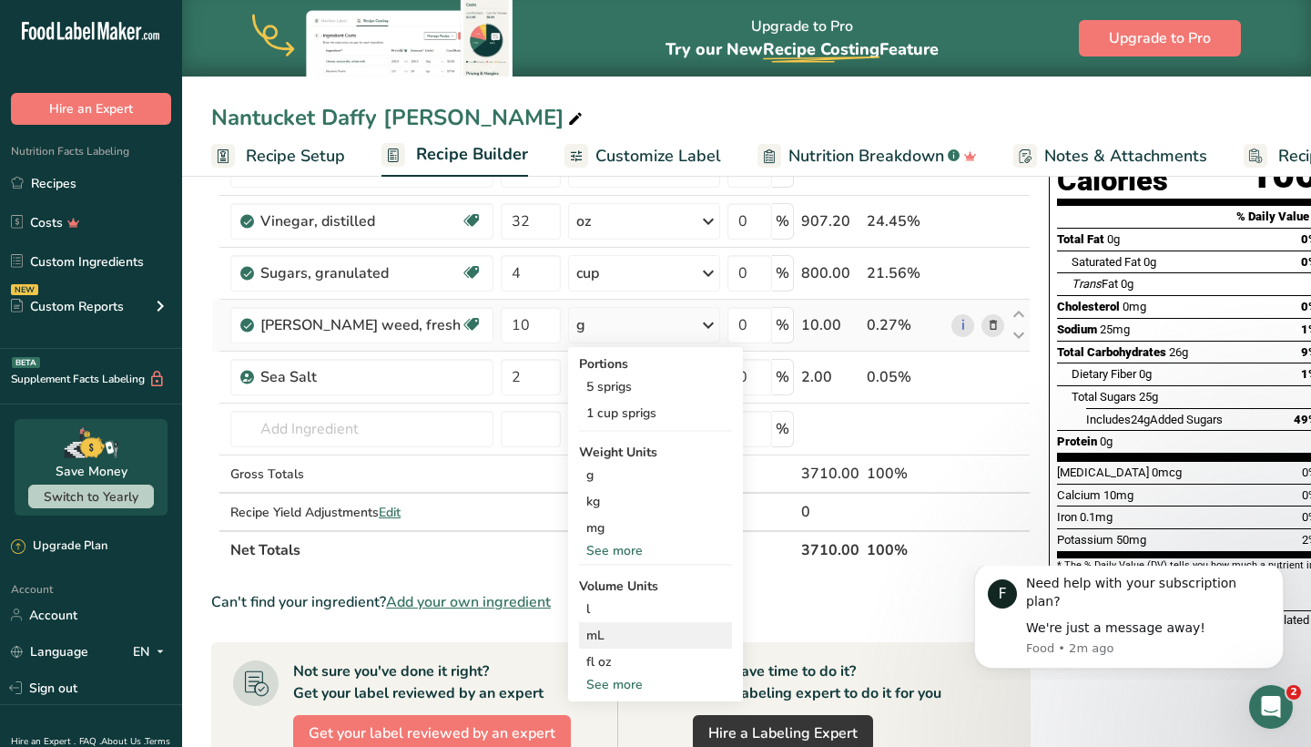
scroll to position [0, 1]
click at [627, 393] on div "5 sprigs" at bounding box center [654, 386] width 153 height 26
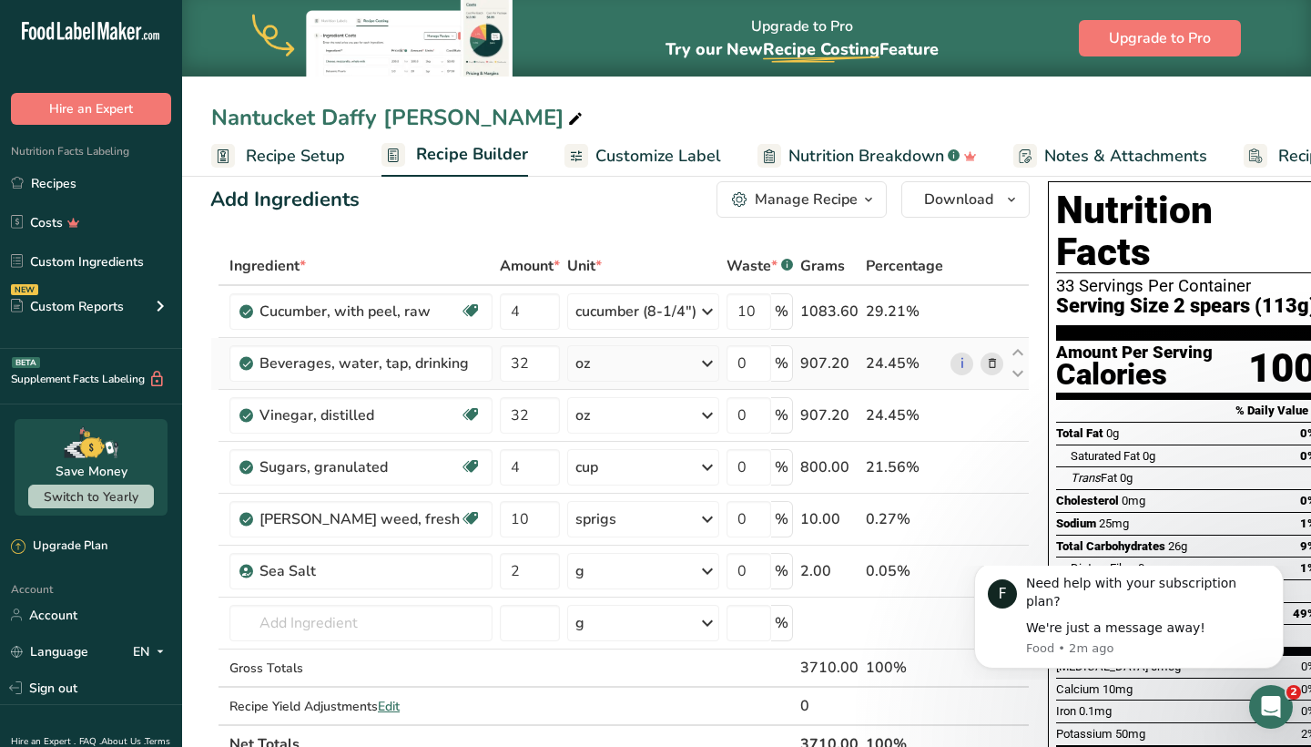
scroll to position [37, 0]
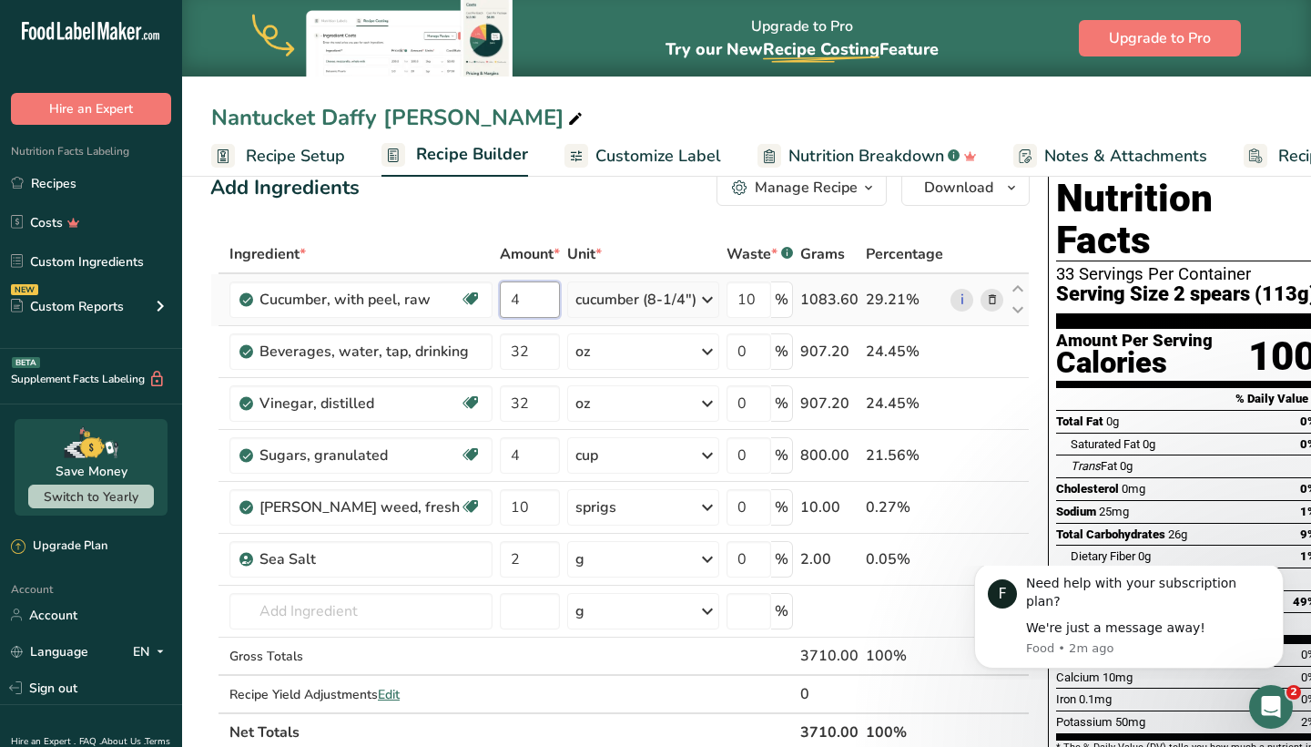
click at [525, 304] on input "4" at bounding box center [530, 299] width 60 height 36
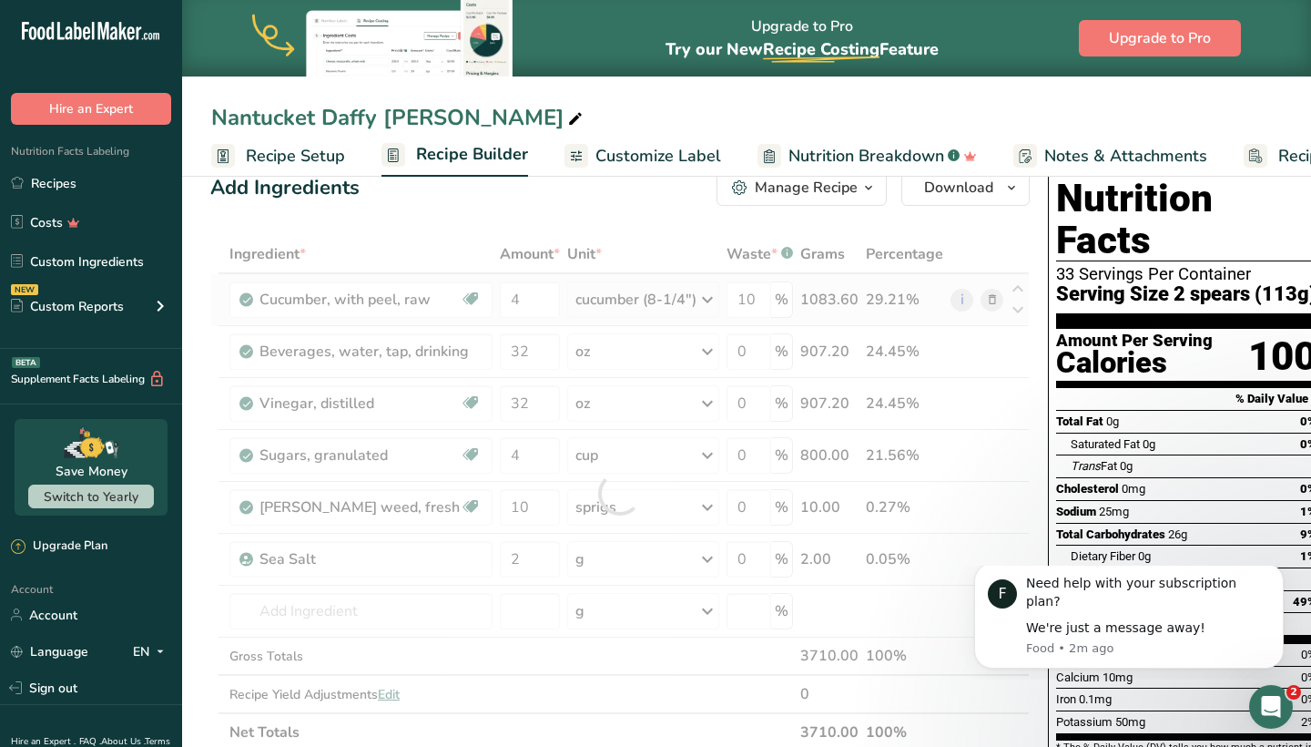
click at [692, 298] on div "Ingredient * Amount * Unit * Waste * .a-a{fill:#347362;}.b-a{fill:#fff;} Grams …" at bounding box center [620, 493] width 820 height 516
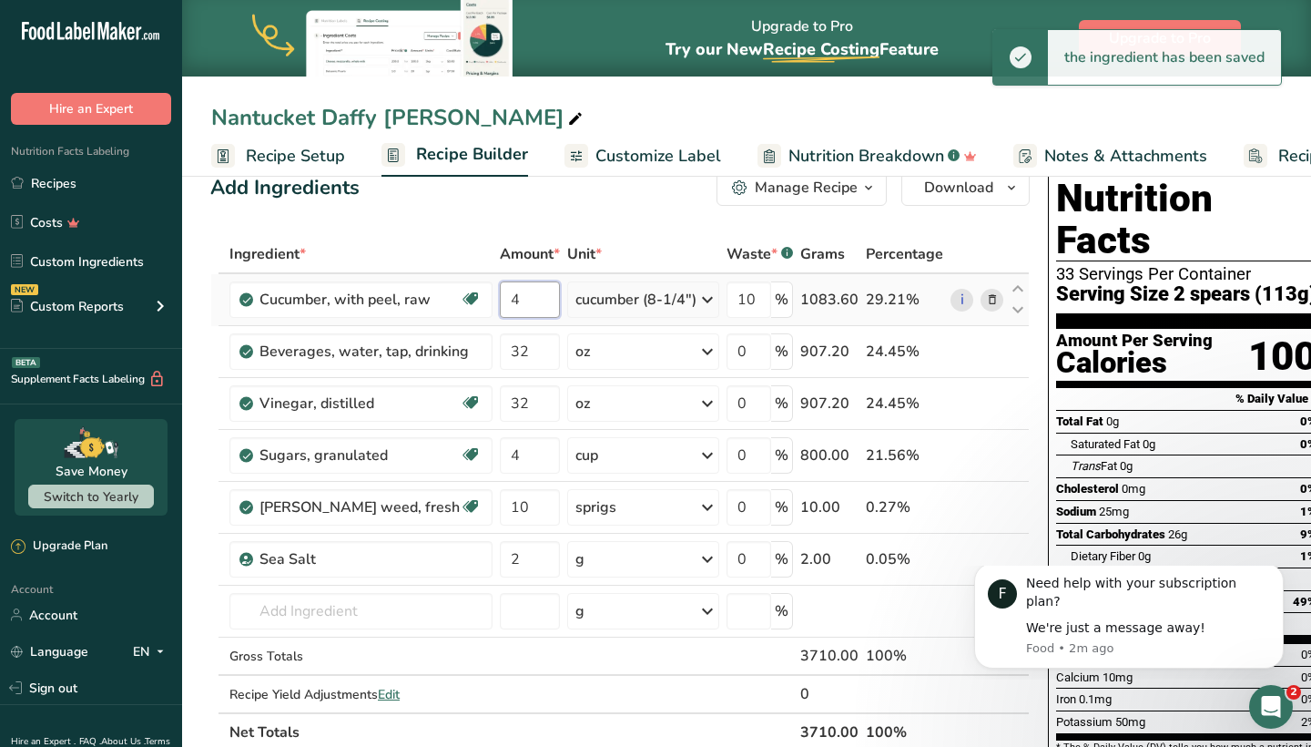
click at [511, 299] on input "4" at bounding box center [530, 299] width 60 height 36
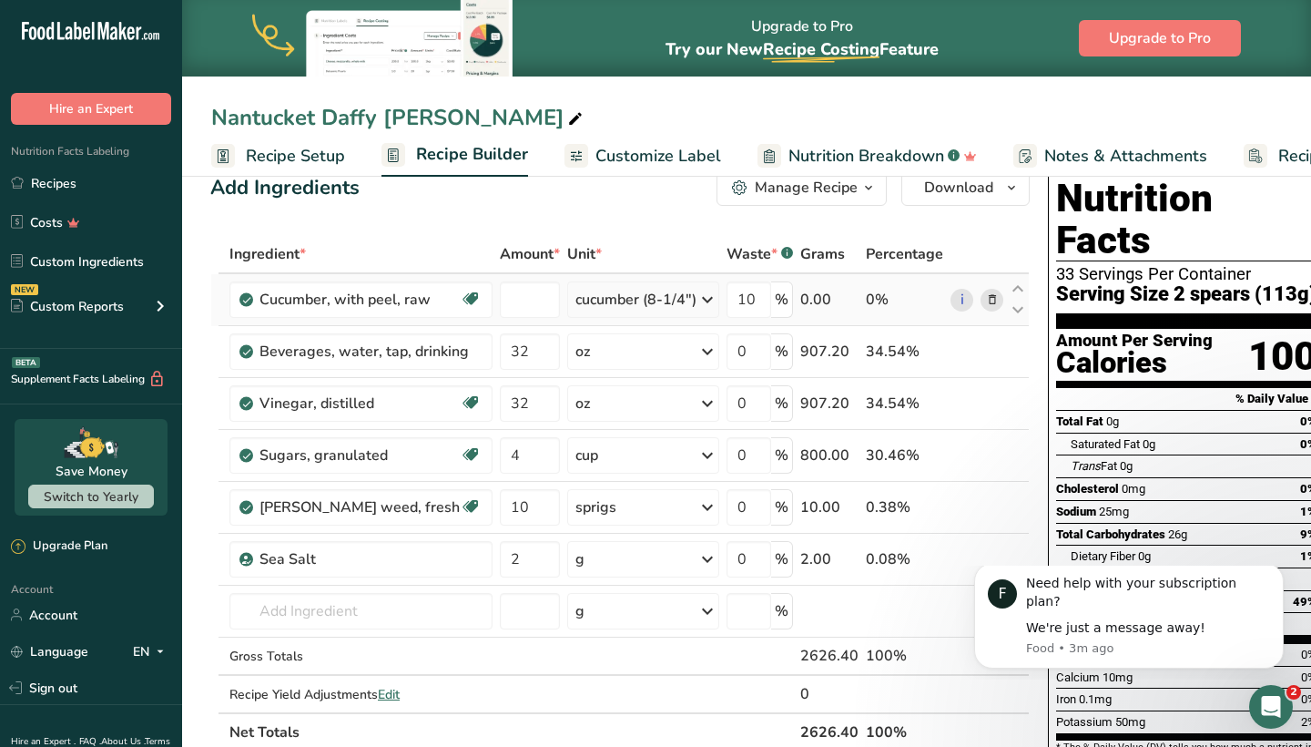
type input "0"
click at [687, 300] on div "Ingredient * Amount * Unit * Waste * .a-a{fill:#347362;}.b-a{fill:#fff;} Grams …" at bounding box center [620, 493] width 820 height 516
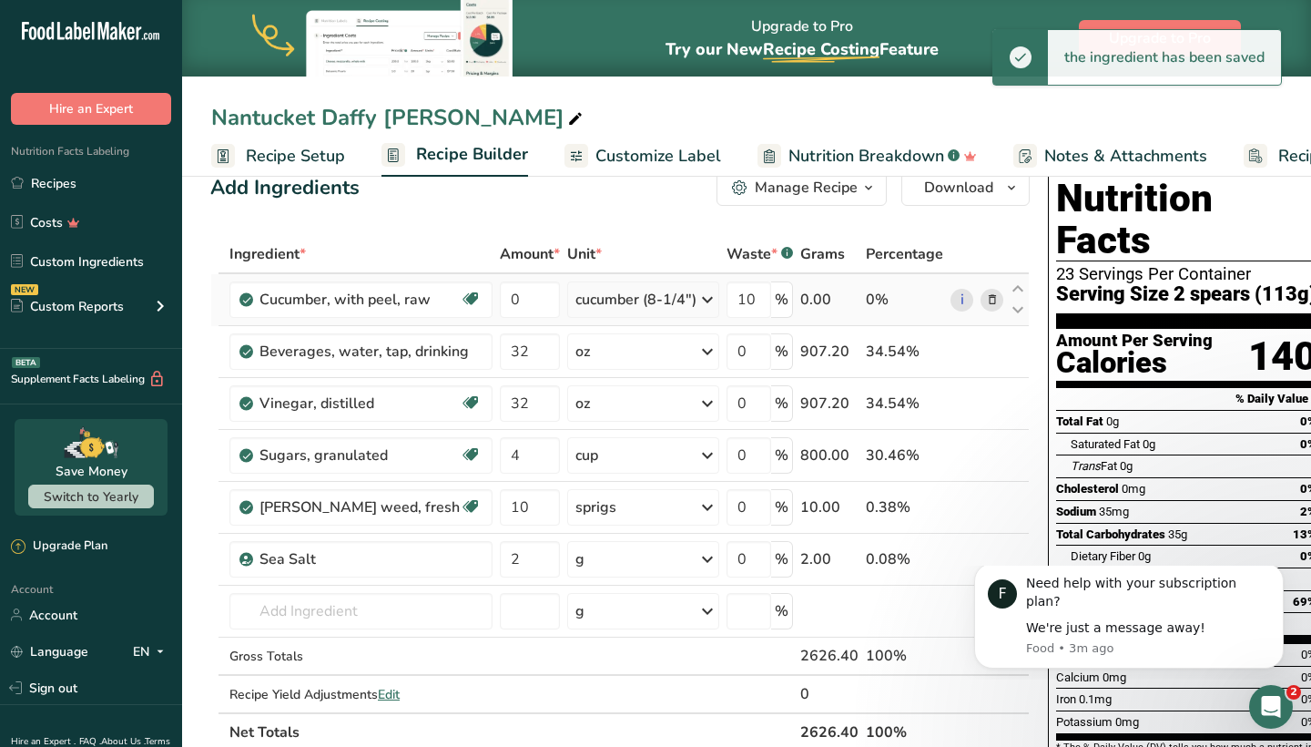
click at [697, 302] on icon at bounding box center [708, 299] width 22 height 33
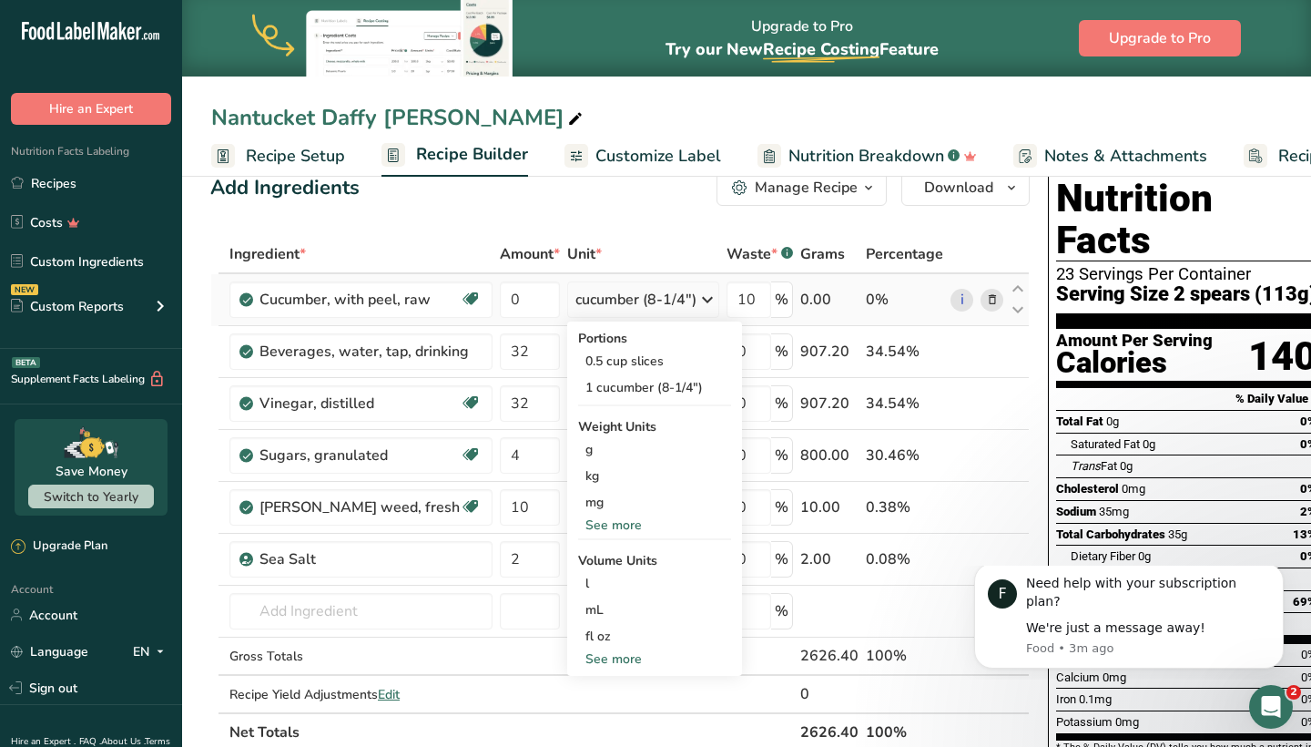
click at [631, 524] on div "See more" at bounding box center [654, 524] width 153 height 19
click at [611, 557] on div "lb" at bounding box center [654, 555] width 153 height 26
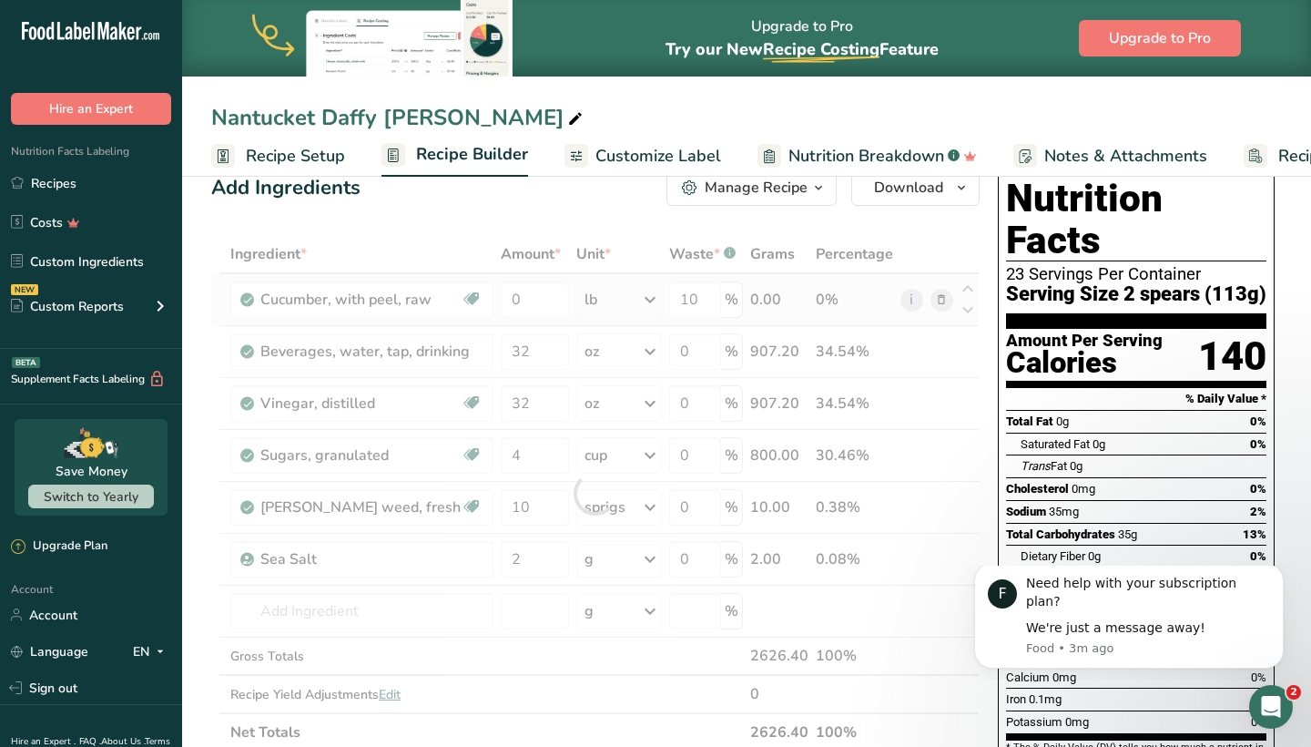
scroll to position [0, 0]
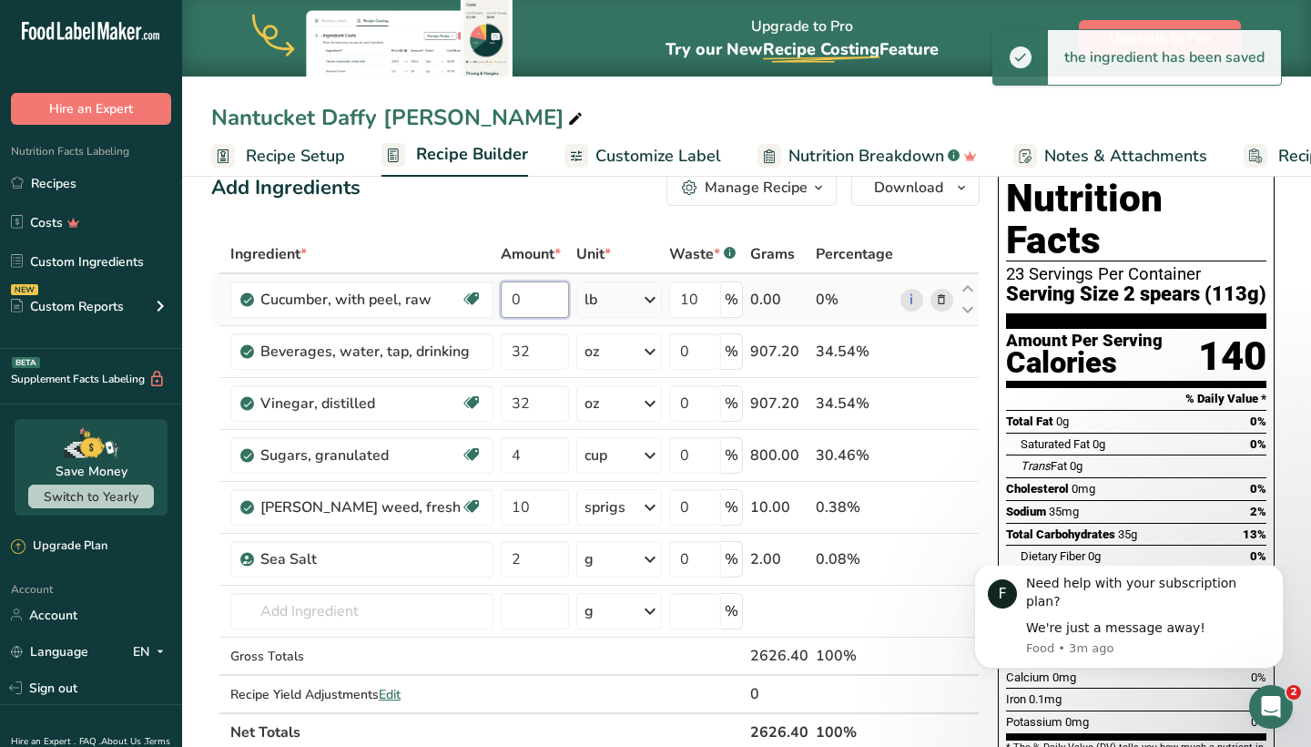
click at [530, 296] on input "0" at bounding box center [535, 299] width 68 height 36
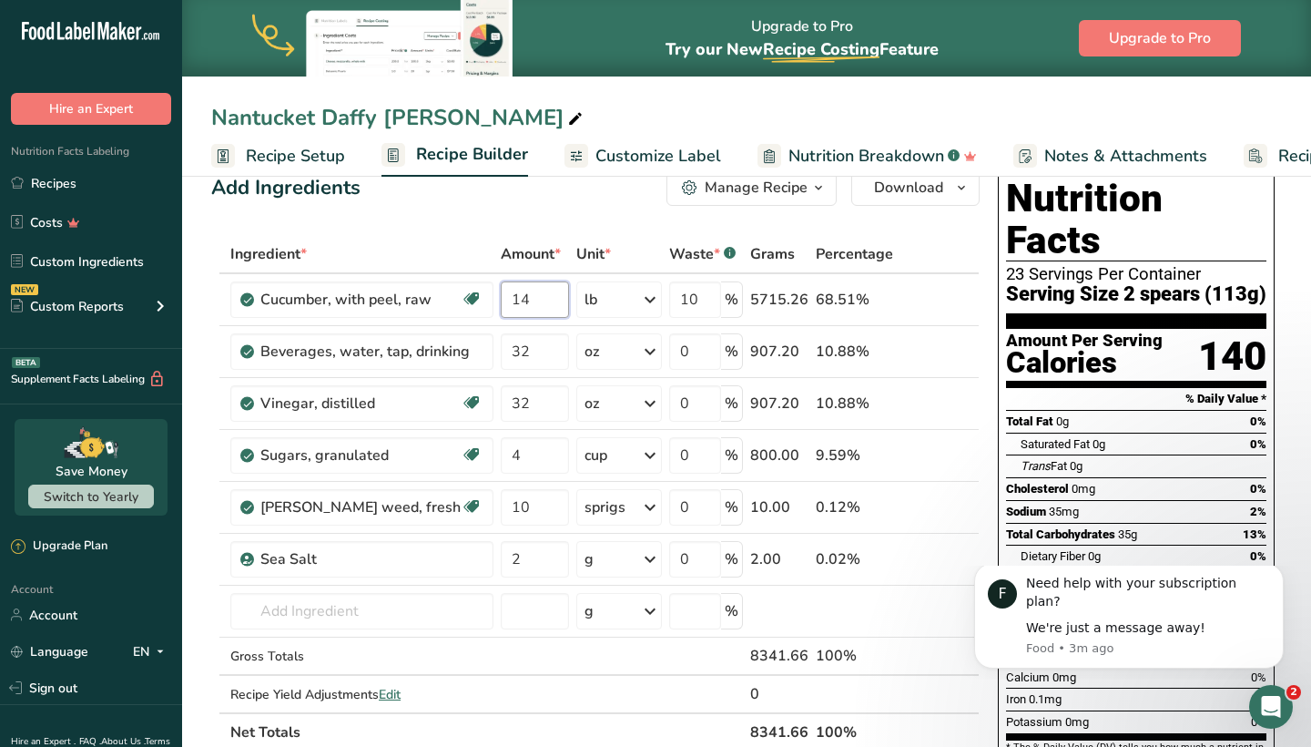
type input "14"
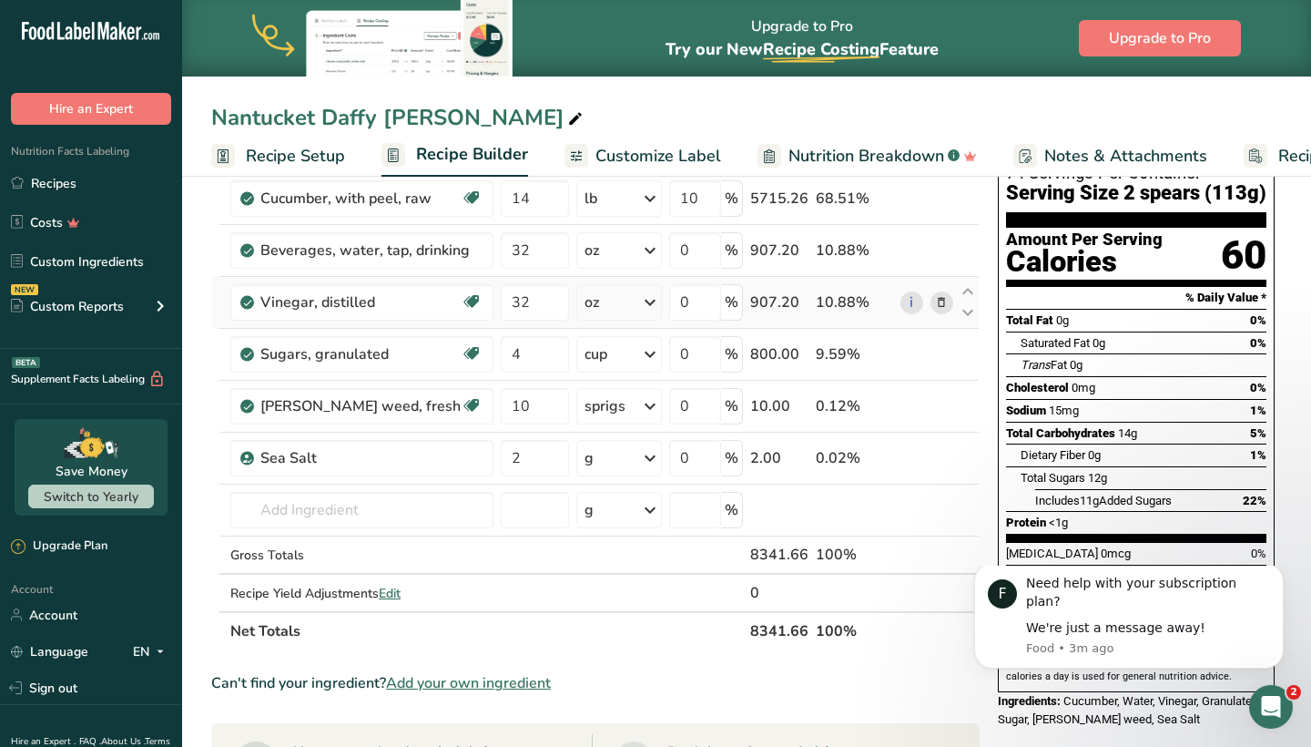
scroll to position [141, 0]
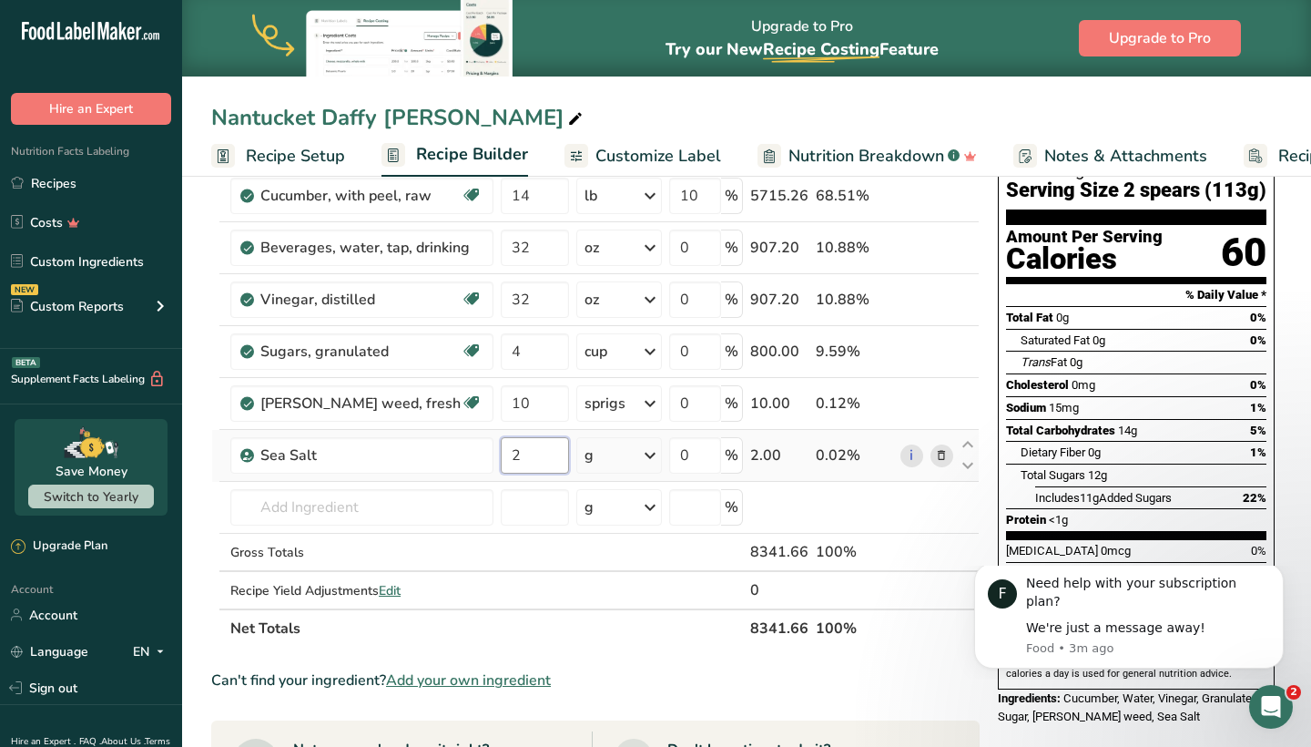
click at [524, 450] on input "2" at bounding box center [535, 455] width 68 height 36
click at [644, 450] on div "Ingredient * Amount * Unit * Waste * .a-a{fill:#347362;}.b-a{fill:#fff;} Grams …" at bounding box center [595, 389] width 769 height 516
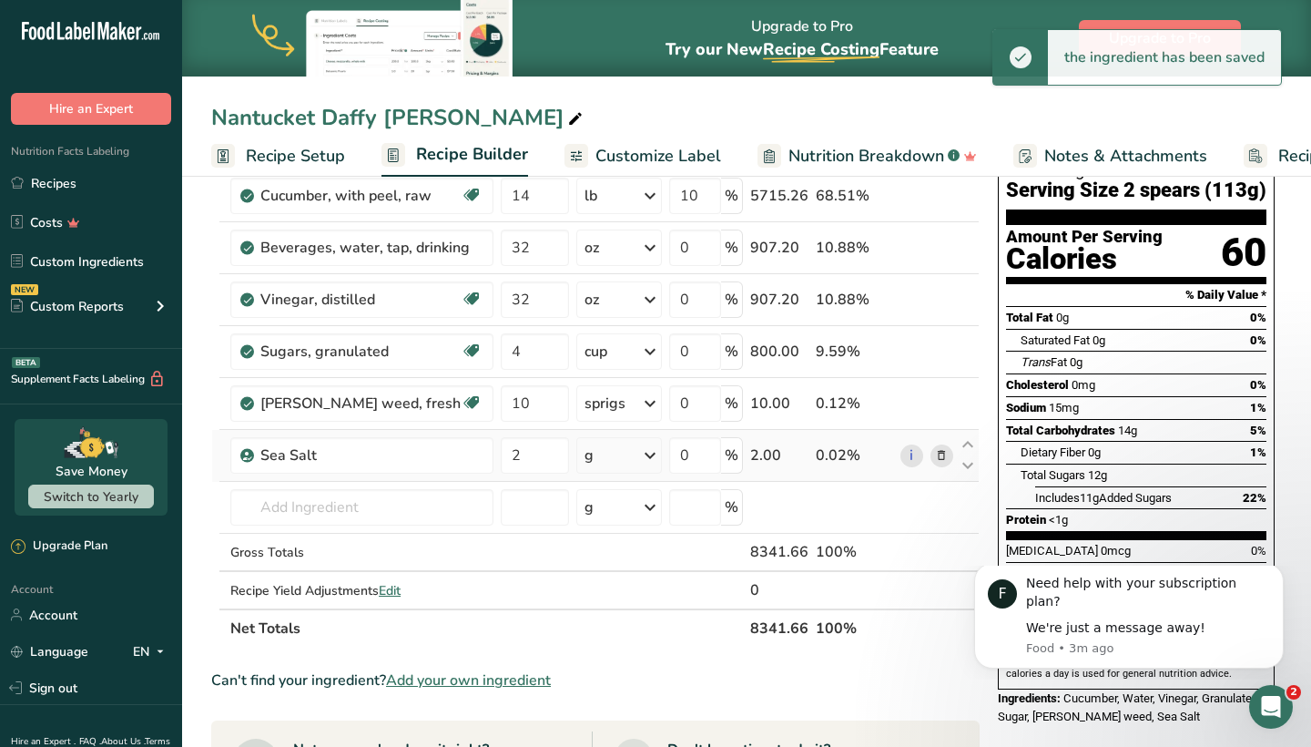
click at [647, 452] on icon at bounding box center [650, 455] width 22 height 33
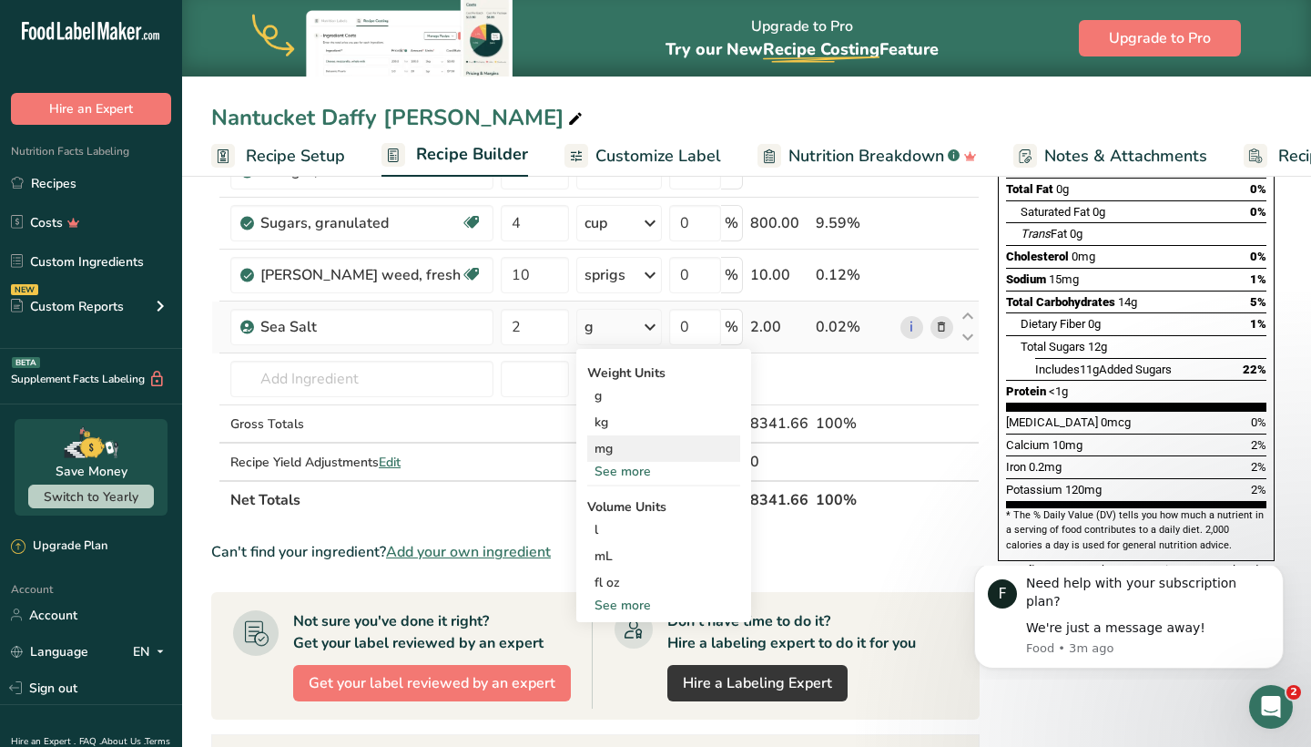
scroll to position [280, 0]
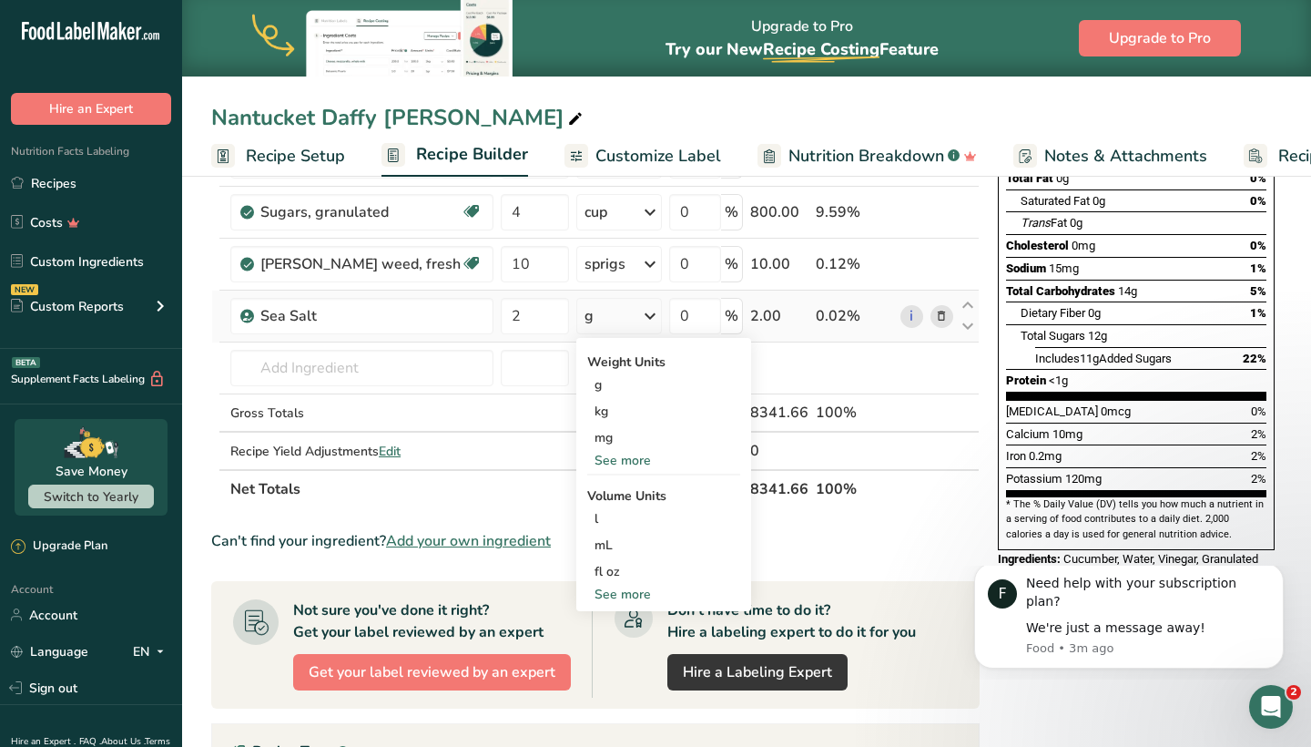
click at [623, 591] on div "See more" at bounding box center [663, 594] width 153 height 19
select select "22"
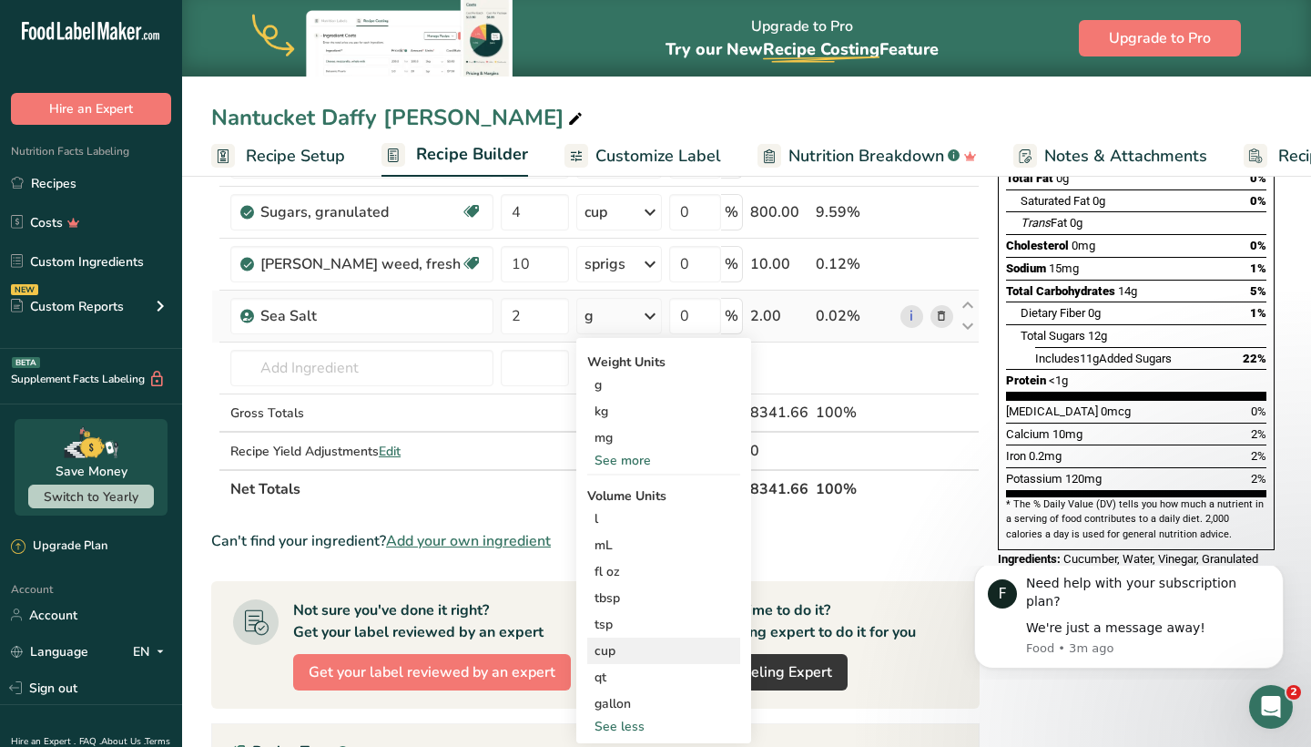
click at [601, 650] on div "cup" at bounding box center [664, 650] width 138 height 19
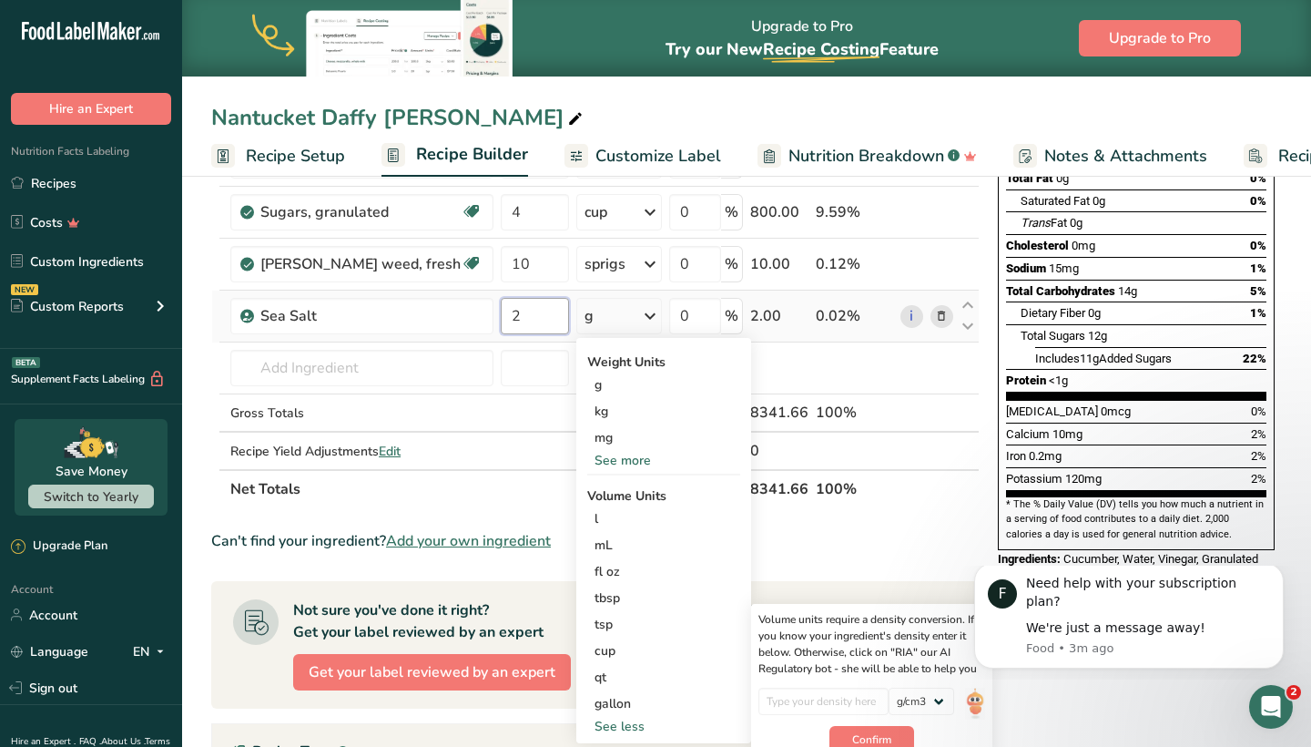
click at [544, 320] on input "2" at bounding box center [535, 316] width 68 height 36
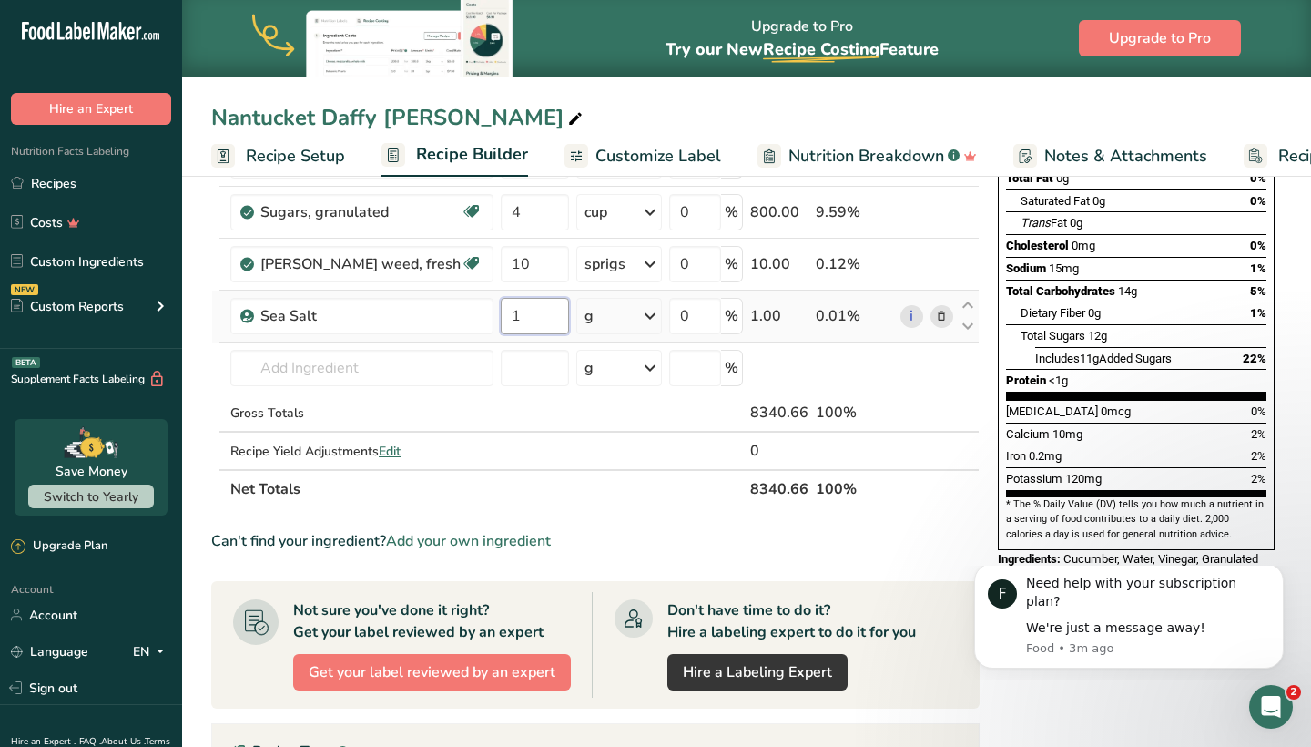
type input "1"
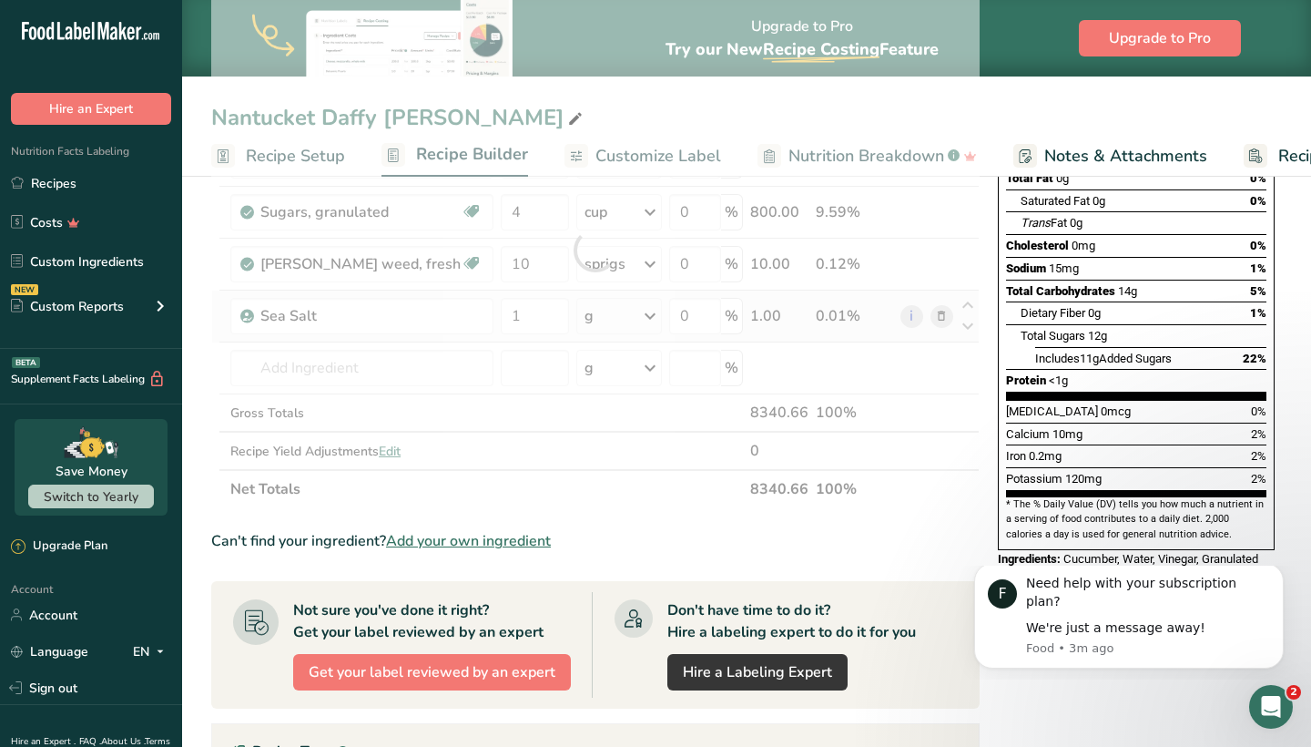
click at [651, 321] on div "Ingredient * Amount * Unit * Waste * .a-a{fill:#347362;}.b-a{fill:#fff;} Grams …" at bounding box center [595, 250] width 769 height 516
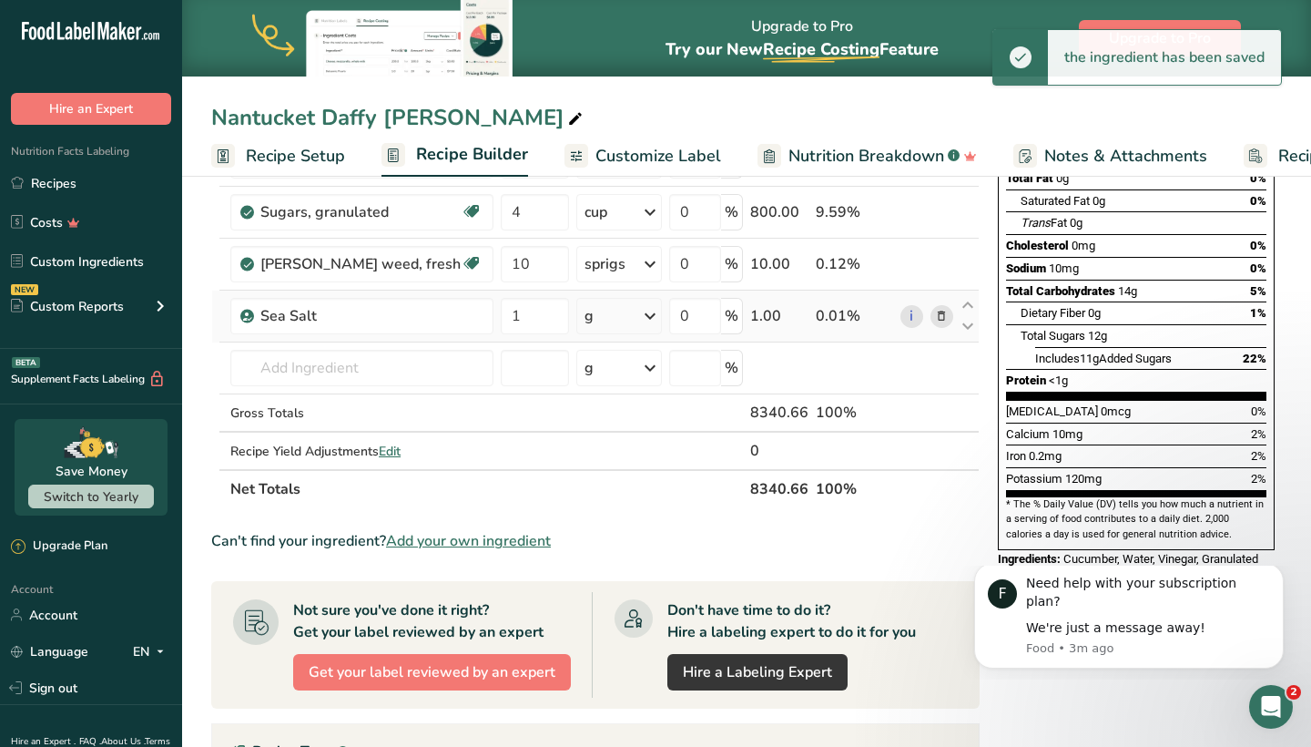
click at [649, 320] on icon at bounding box center [650, 316] width 22 height 33
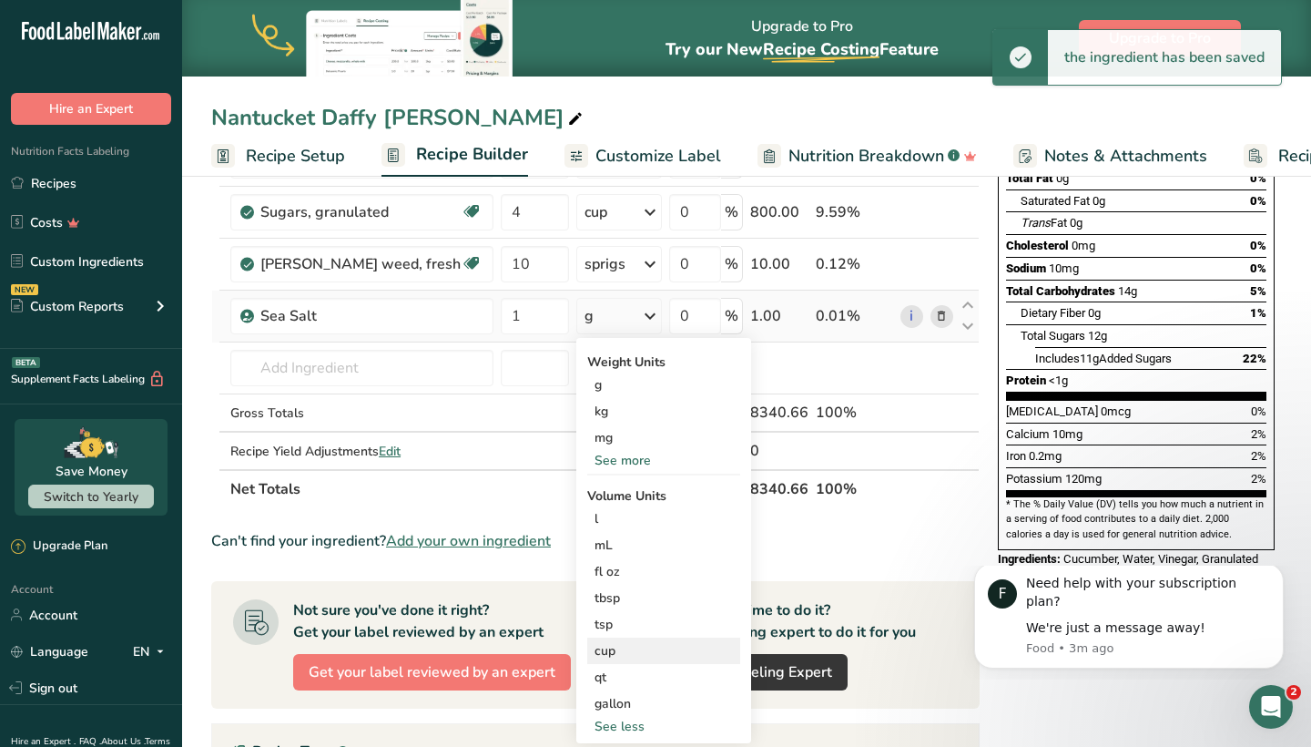
click at [606, 663] on div "cup Volume units require a density conversion. If you know your ingredient's de…" at bounding box center [663, 650] width 153 height 26
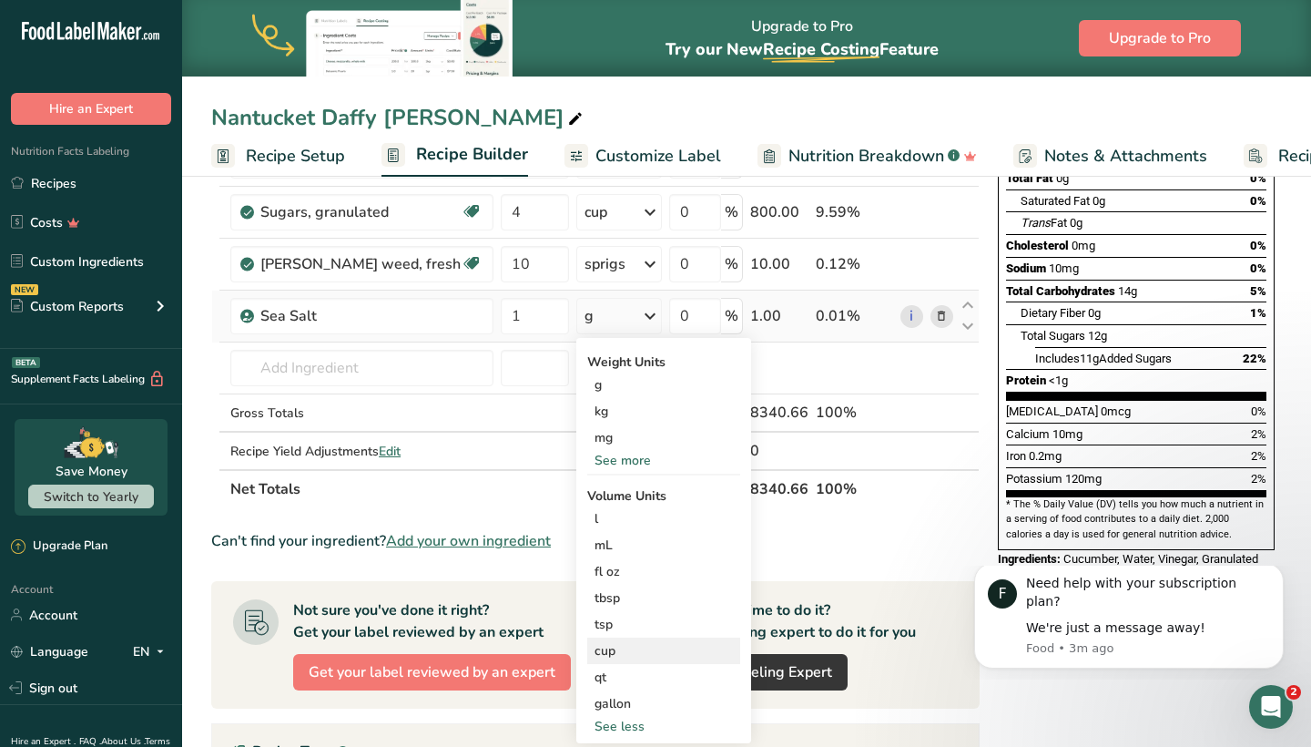
click at [613, 657] on div "cup" at bounding box center [664, 650] width 138 height 19
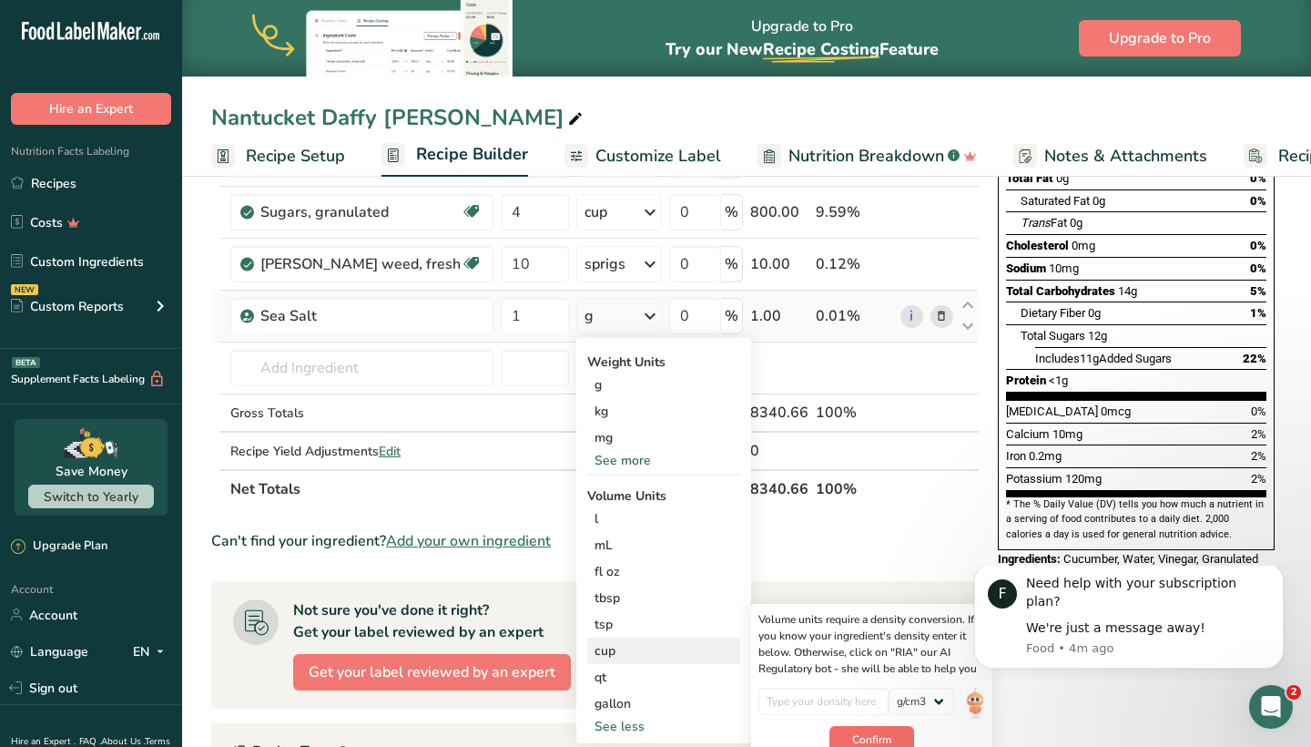
click at [853, 733] on span "Confirm" at bounding box center [871, 739] width 39 height 16
click at [864, 740] on span "Confirm" at bounding box center [871, 748] width 39 height 16
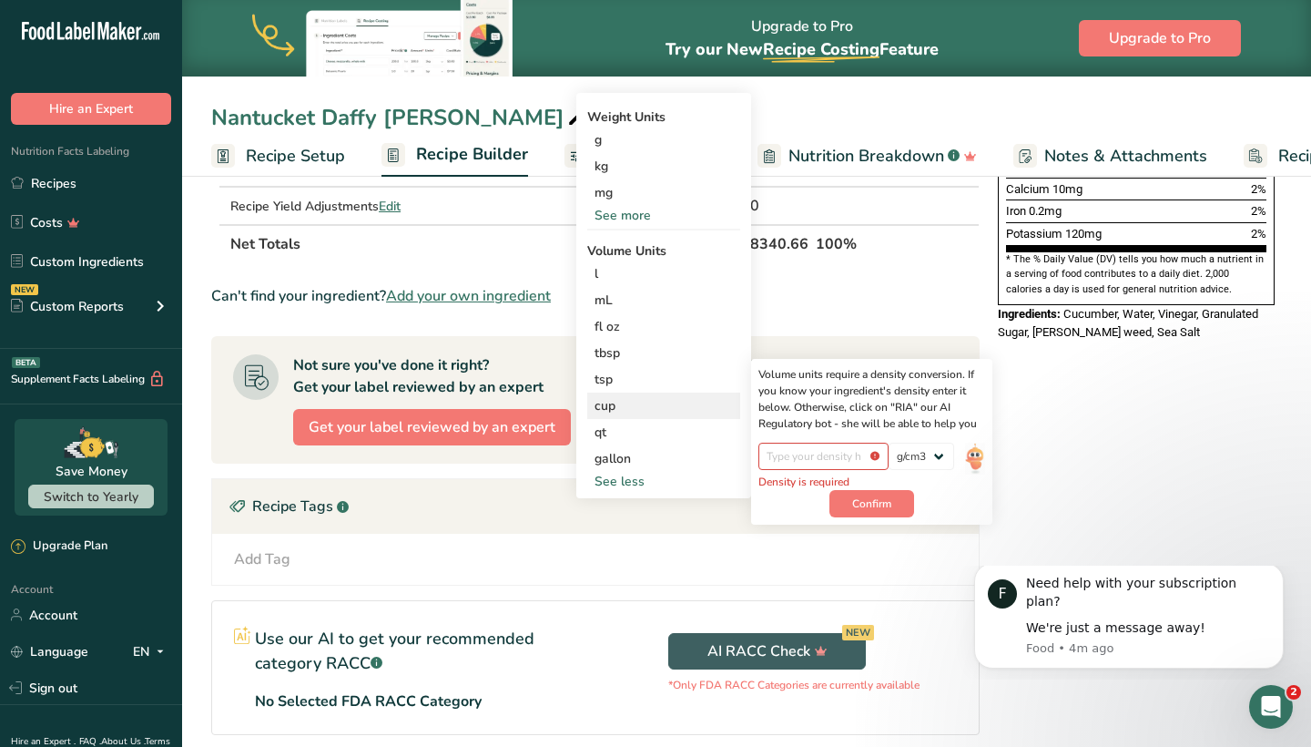
scroll to position [534, 0]
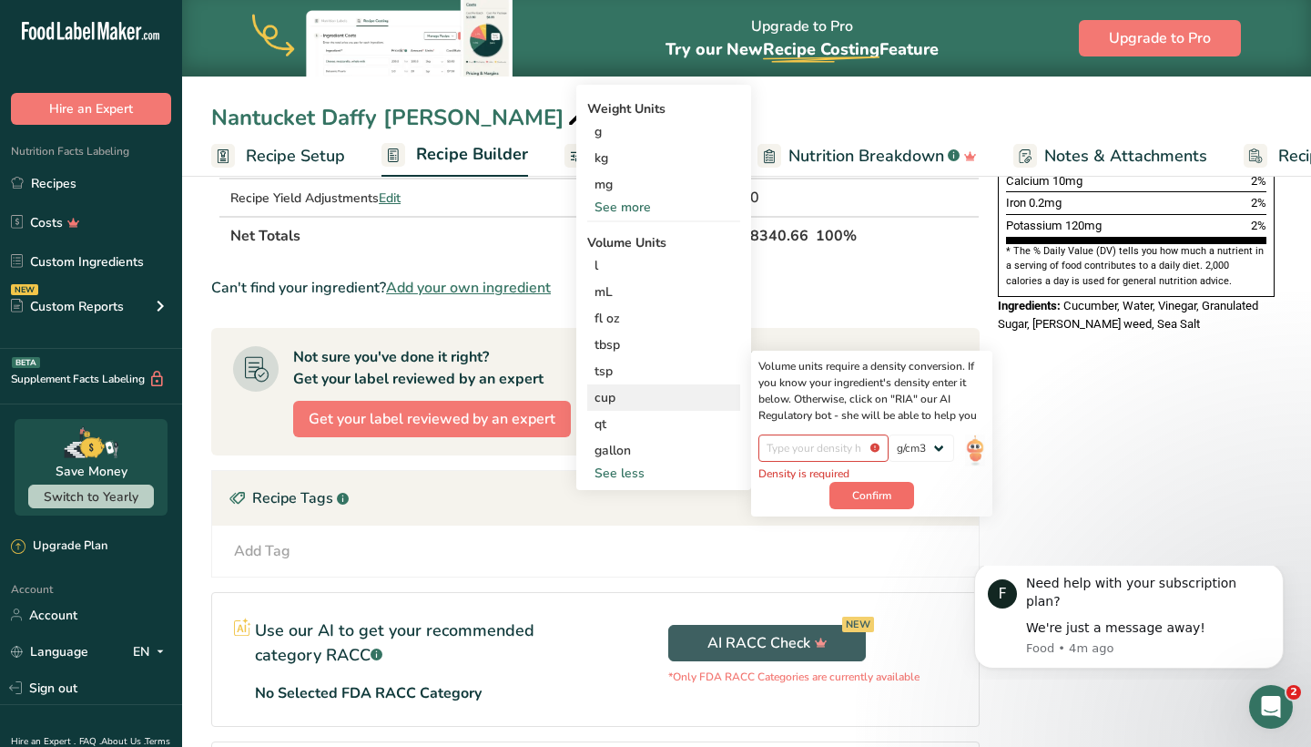
click at [876, 493] on span "Confirm" at bounding box center [871, 495] width 39 height 16
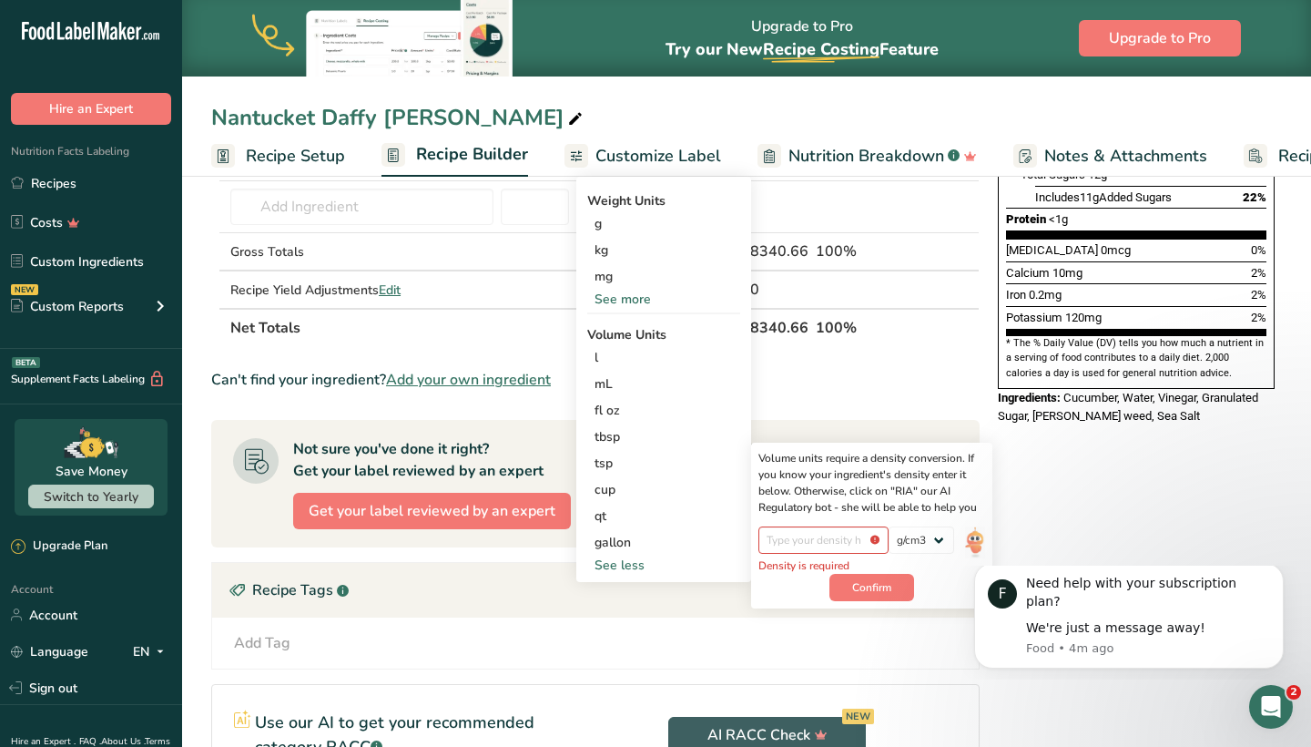
scroll to position [436, 0]
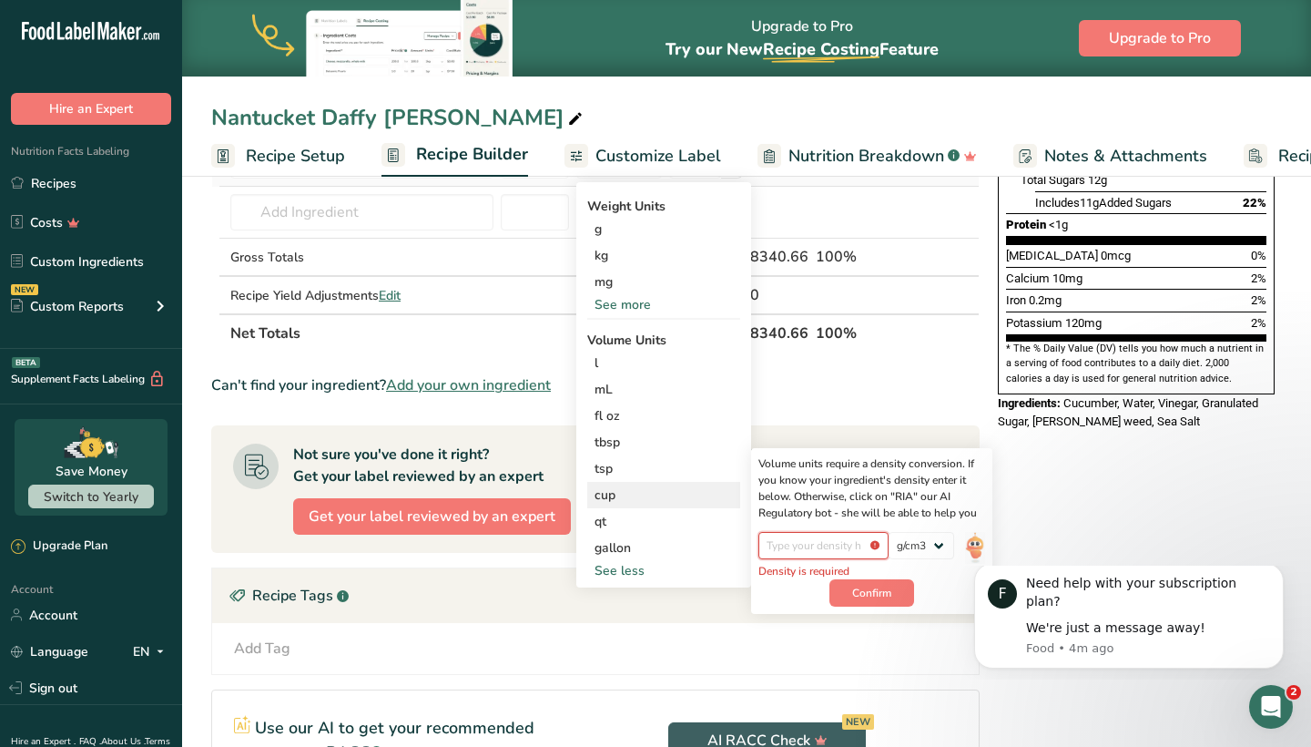
click at [845, 541] on input "number" at bounding box center [824, 545] width 130 height 27
type input "1"
click at [866, 581] on span "Confirm" at bounding box center [871, 583] width 39 height 16
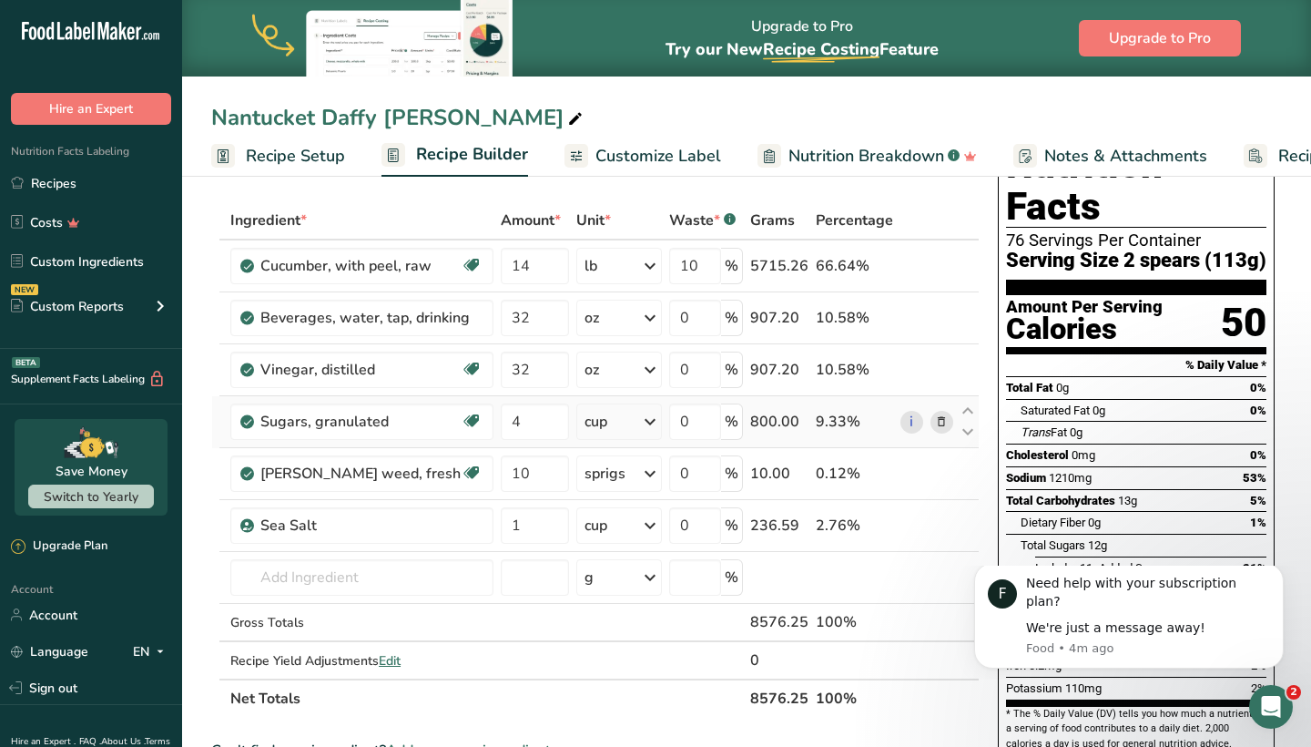
scroll to position [120, 0]
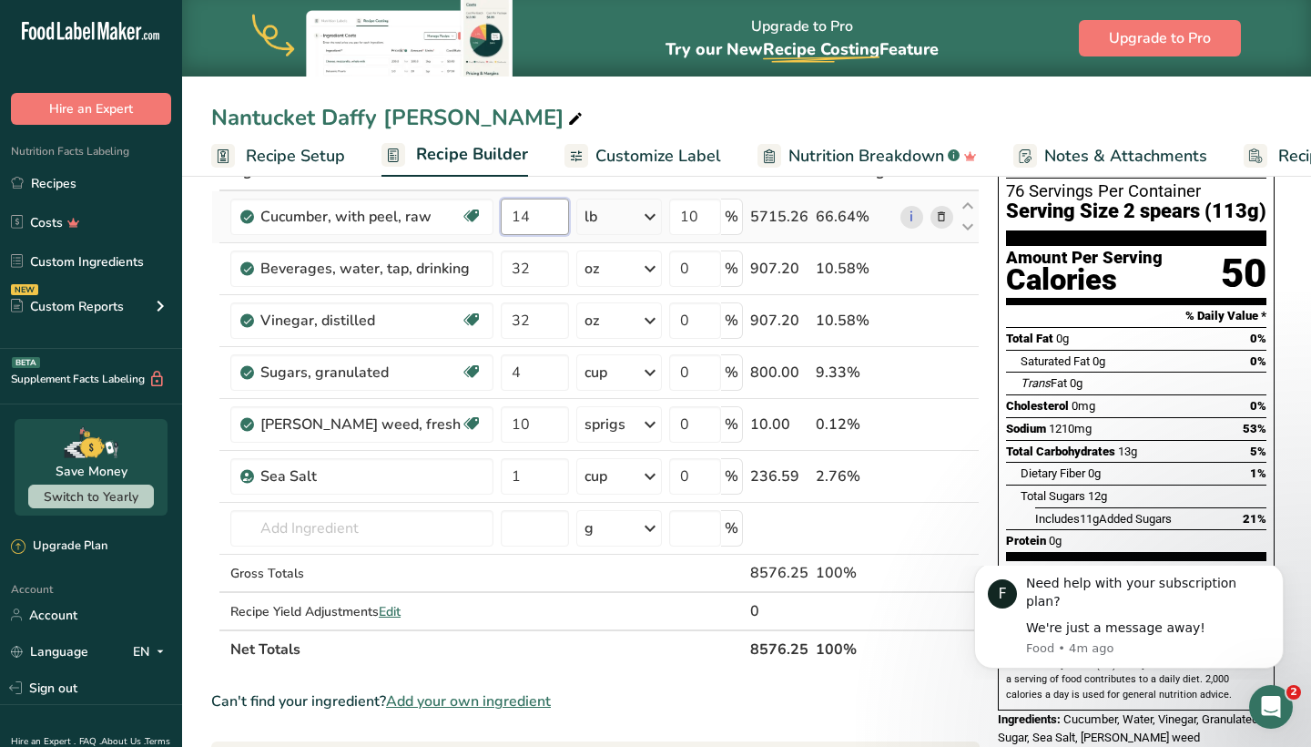
click at [516, 213] on input "14" at bounding box center [535, 217] width 68 height 36
type input "15"
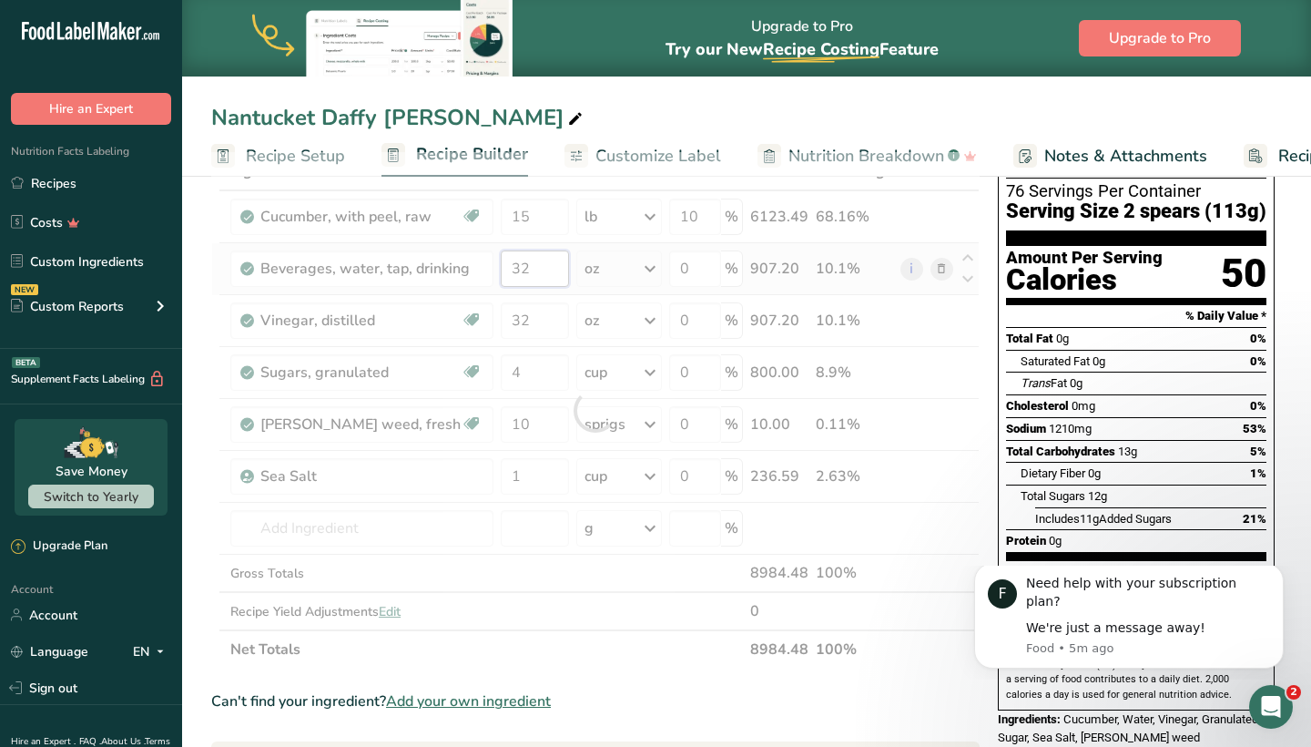
click at [530, 271] on div "Ingredient * Amount * Unit * Waste * .a-a{fill:#347362;}.b-a{fill:#fff;} Grams …" at bounding box center [595, 410] width 769 height 516
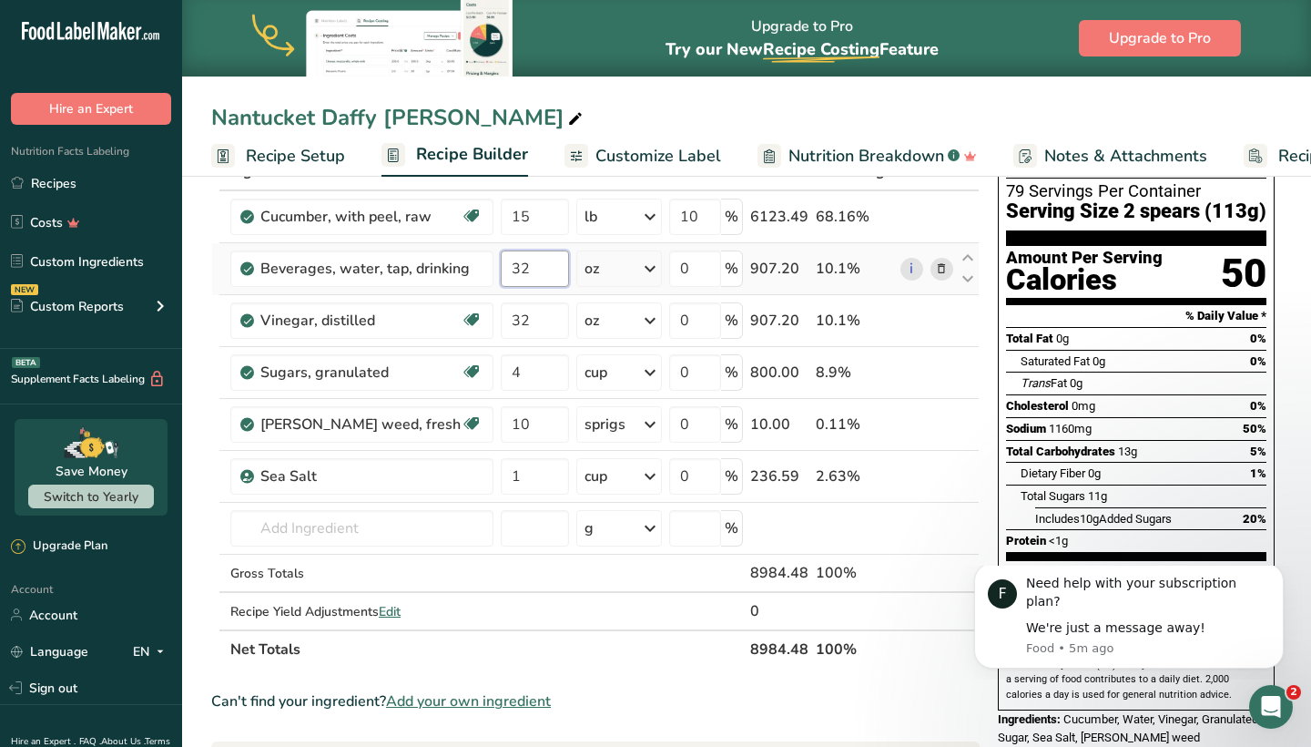
type input "3"
type input "128"
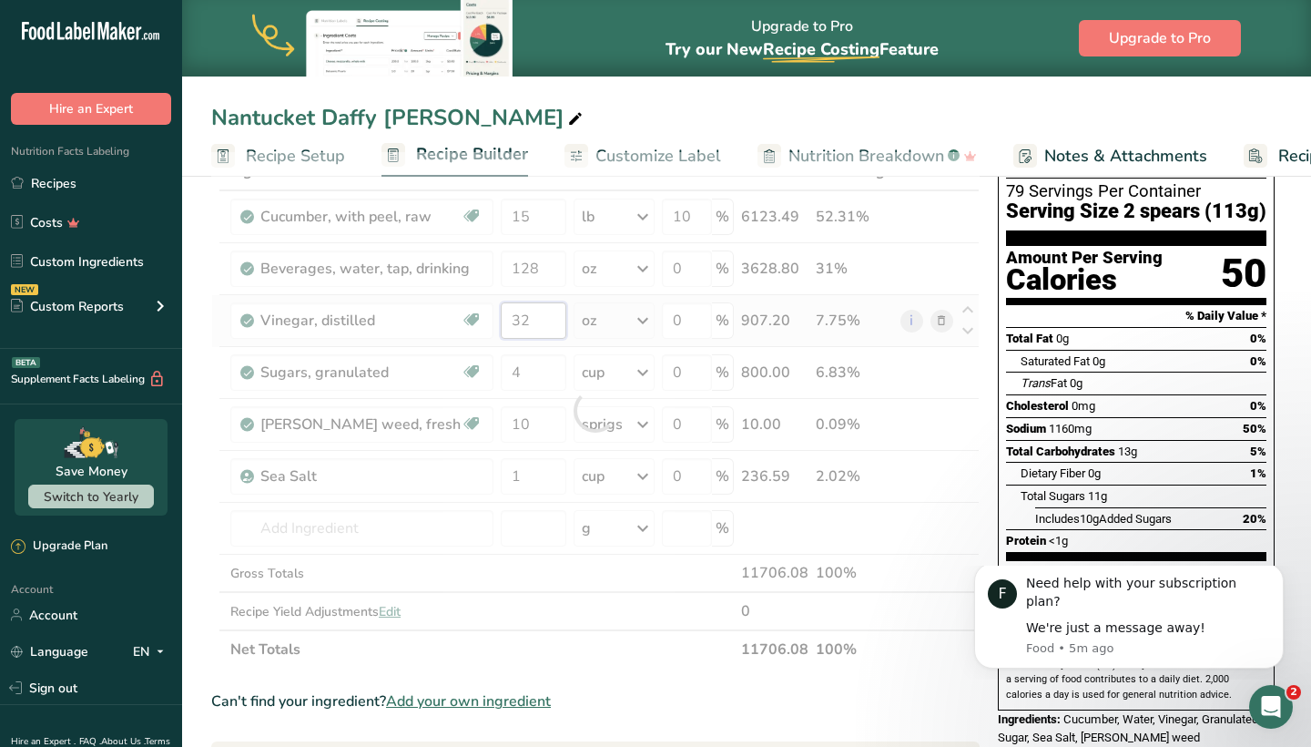
click at [532, 316] on div "Ingredient * Amount * Unit * Waste * .a-a{fill:#347362;}.b-a{fill:#fff;} Grams …" at bounding box center [595, 410] width 769 height 516
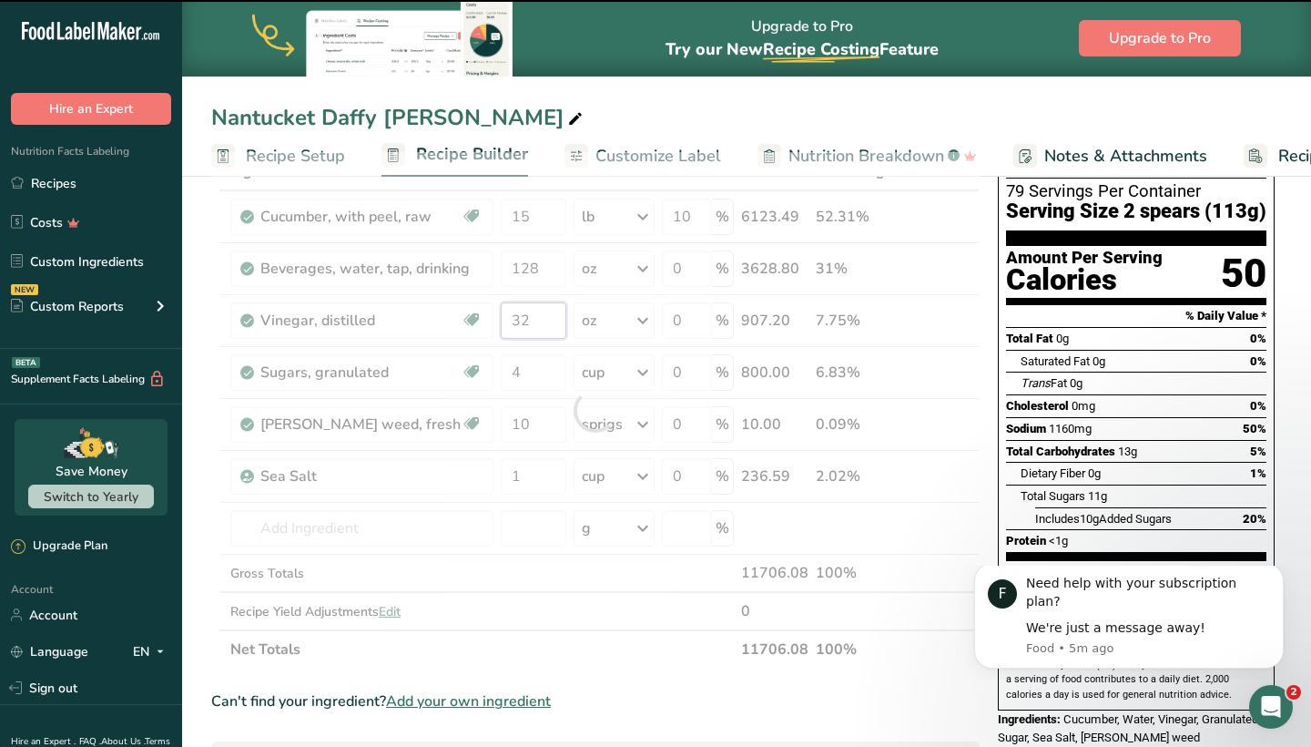
type input "3"
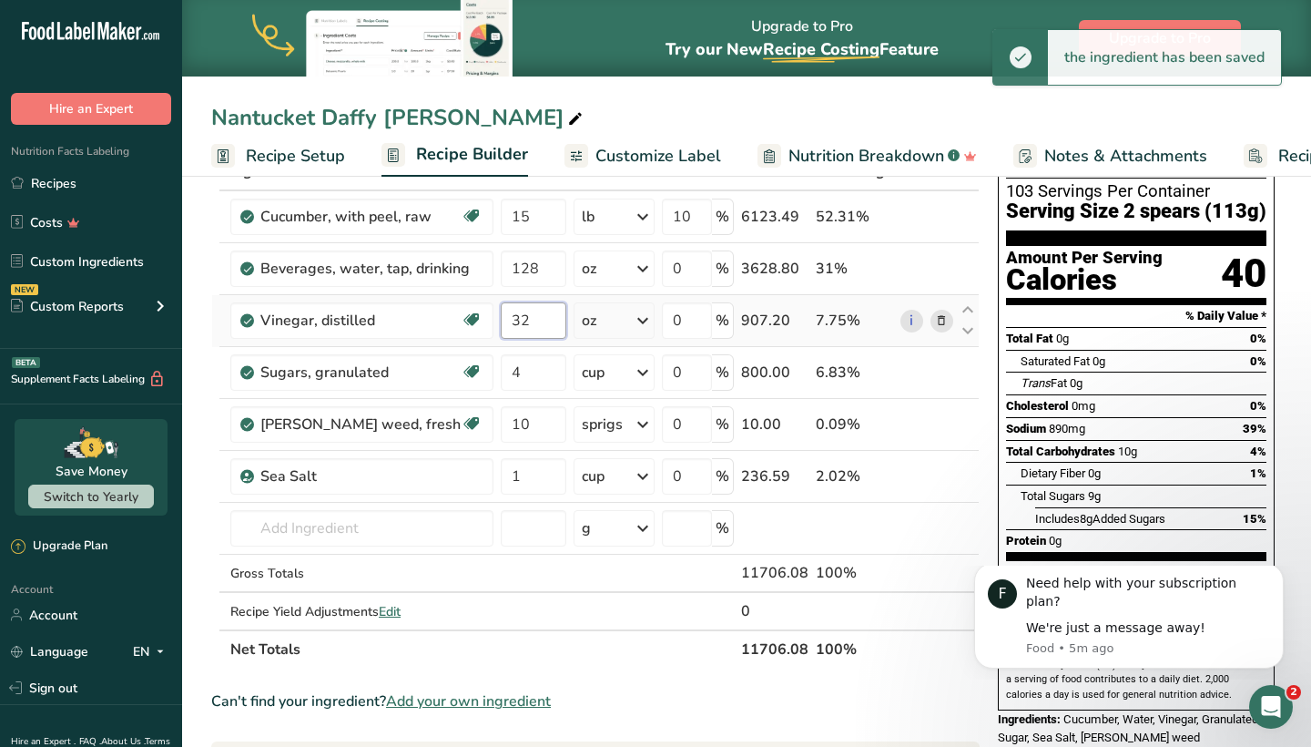
type input "3"
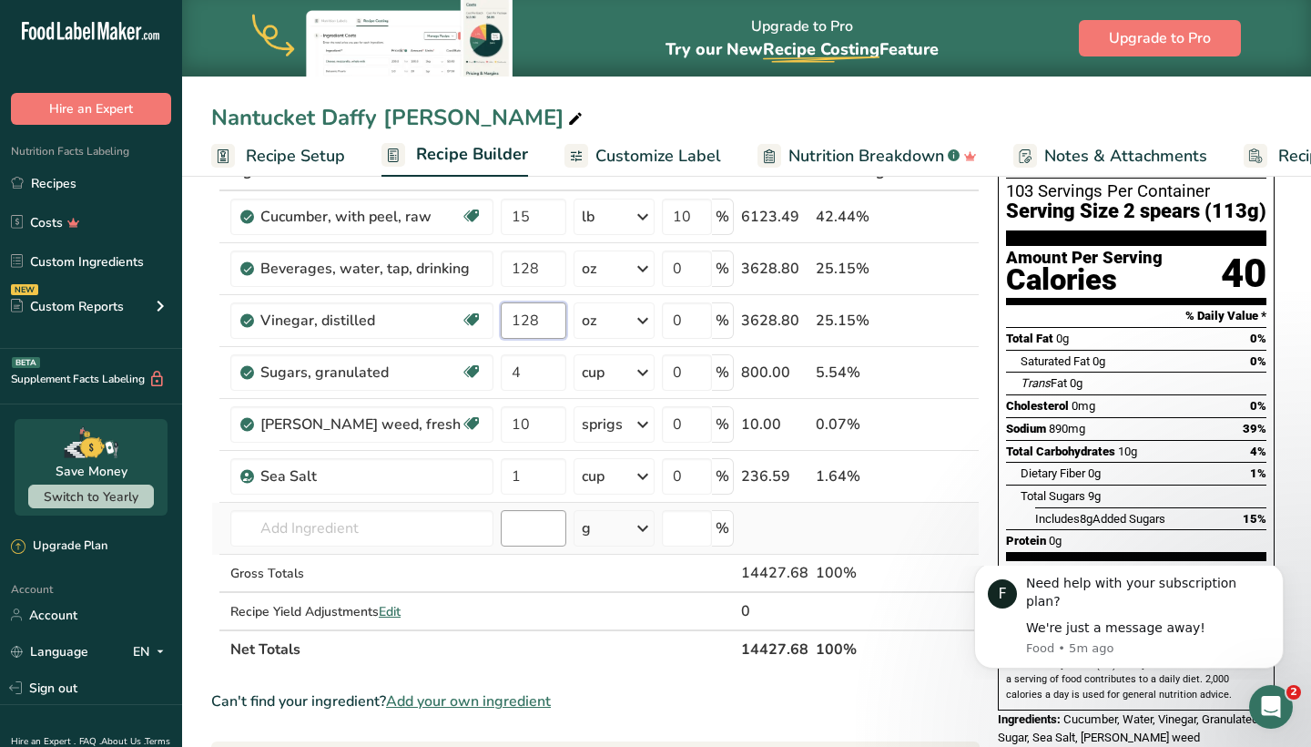
type input "128"
click at [521, 519] on div "Ingredient * Amount * Unit * Waste * .a-a{fill:#347362;}.b-a{fill:#fff;} Grams …" at bounding box center [595, 410] width 769 height 516
click at [514, 426] on input "10" at bounding box center [534, 424] width 66 height 36
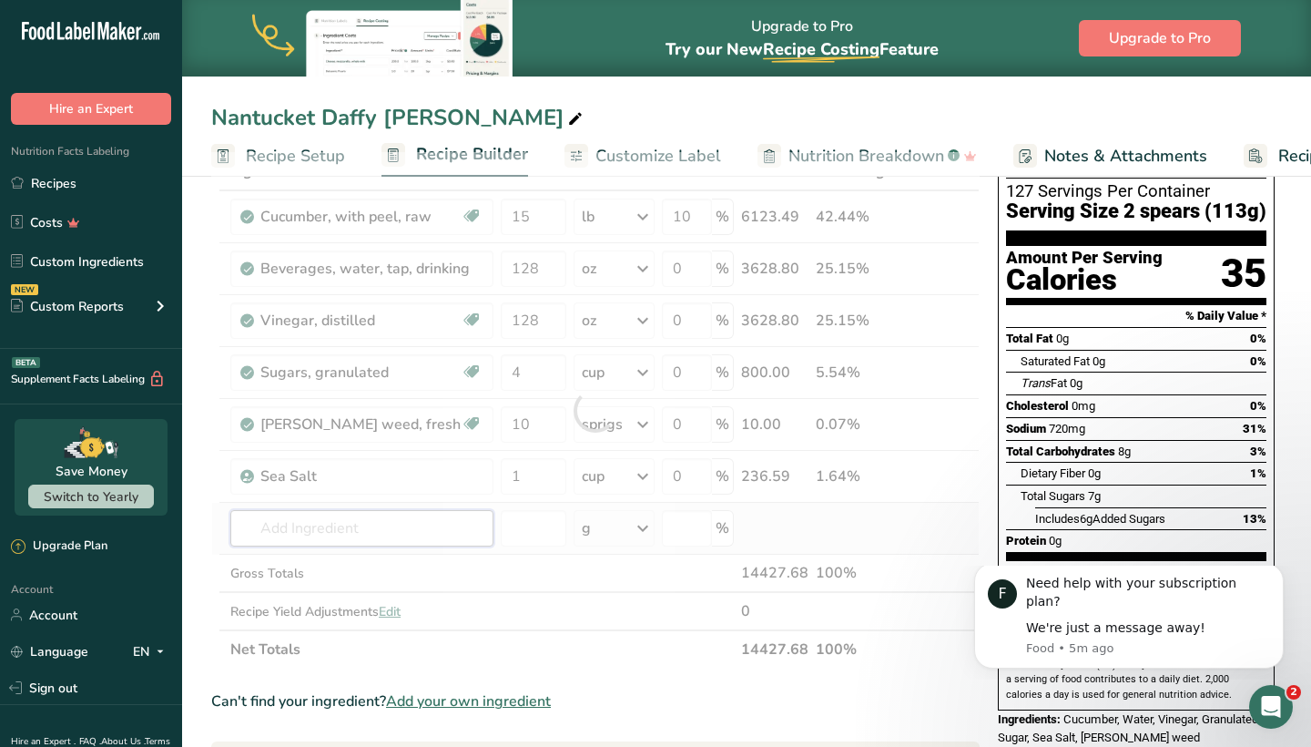
click at [456, 527] on div "Ingredient * Amount * Unit * Waste * .a-a{fill:#347362;}.b-a{fill:#fff;} Grams …" at bounding box center [595, 410] width 769 height 516
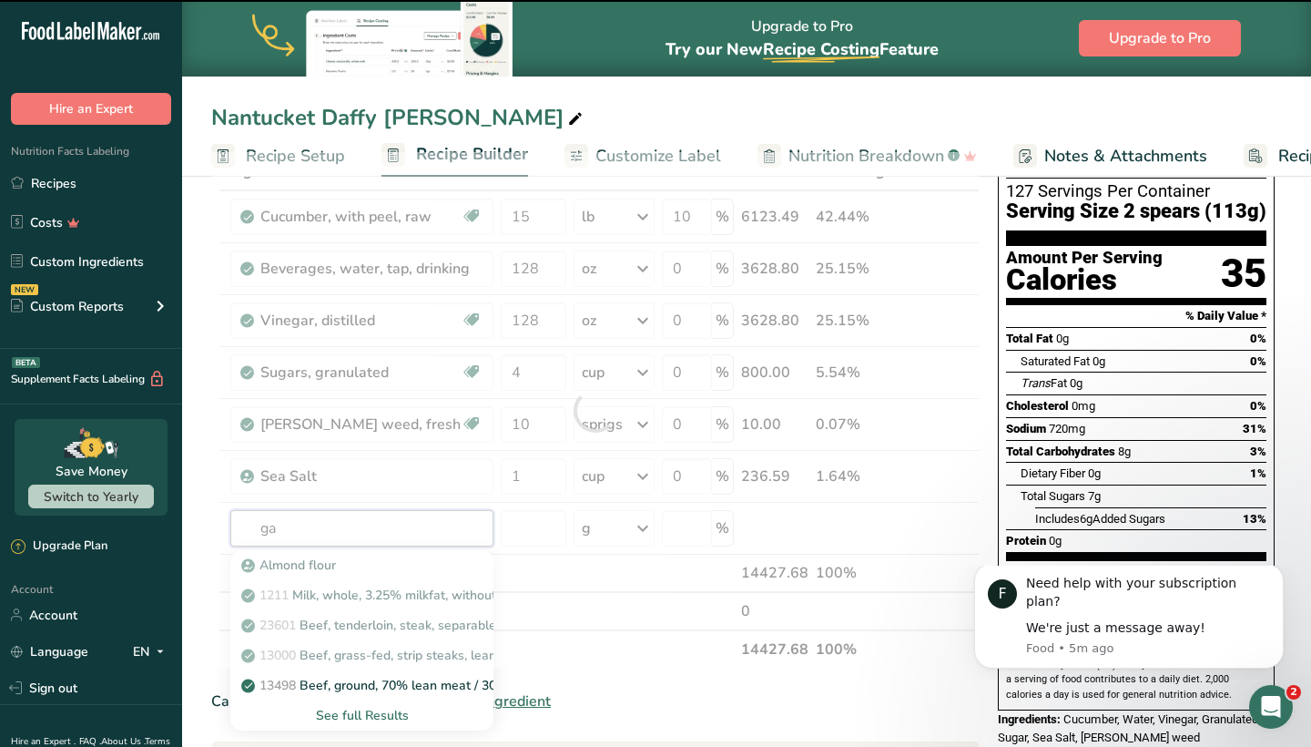
type input "gar"
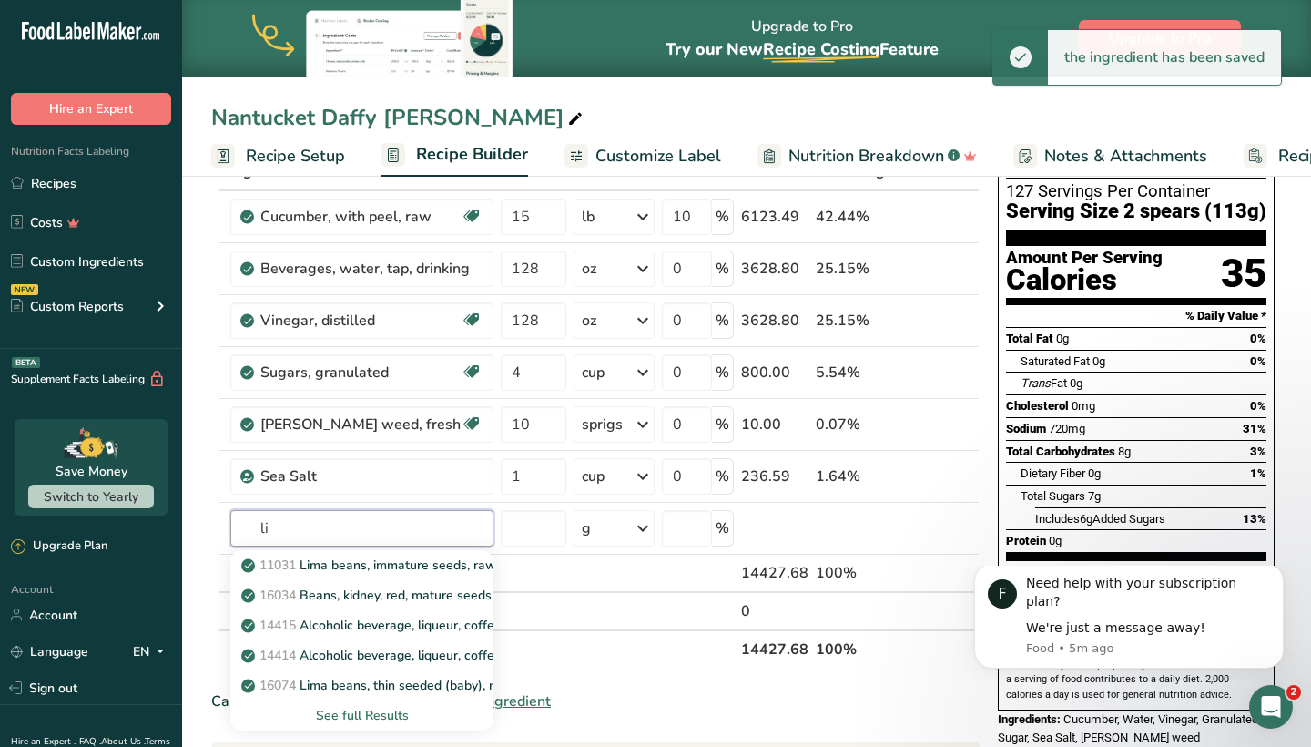
type input "l"
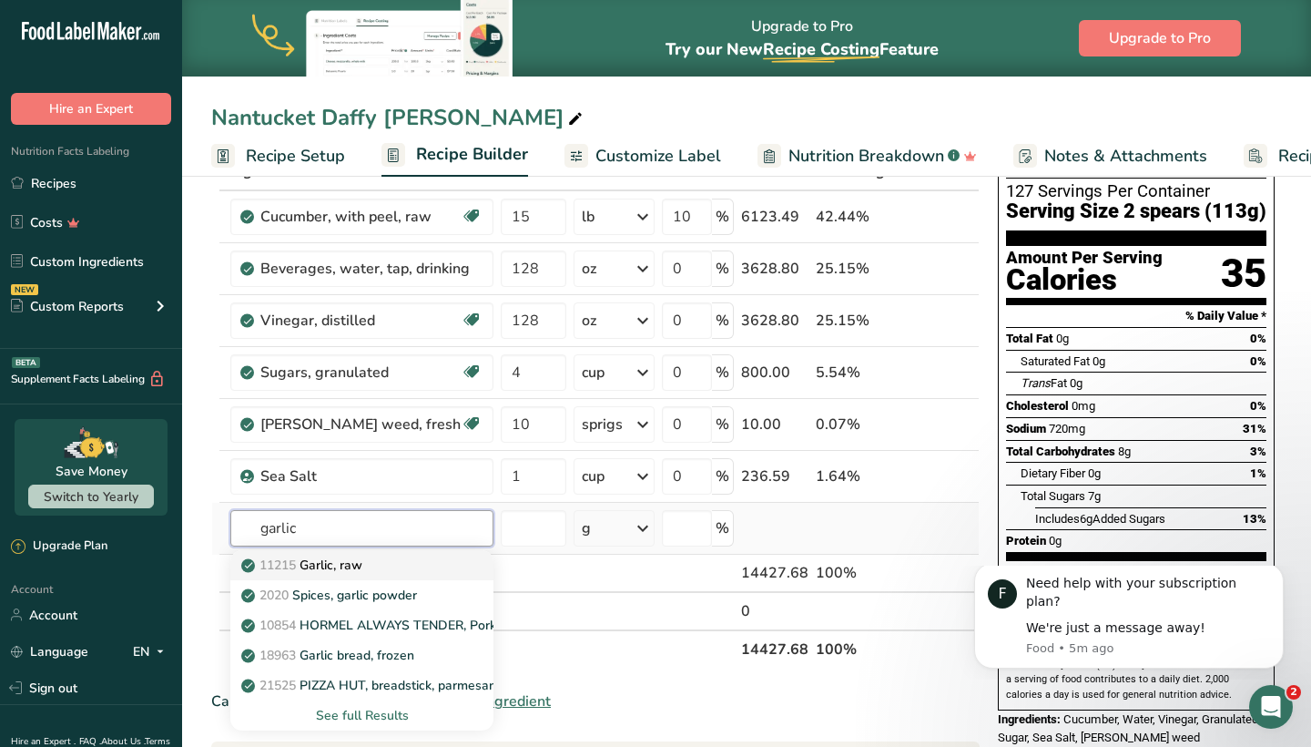
type input "garlic"
click at [423, 565] on div "11215 Garlic, raw" at bounding box center [347, 564] width 205 height 19
type input "Garlic, raw"
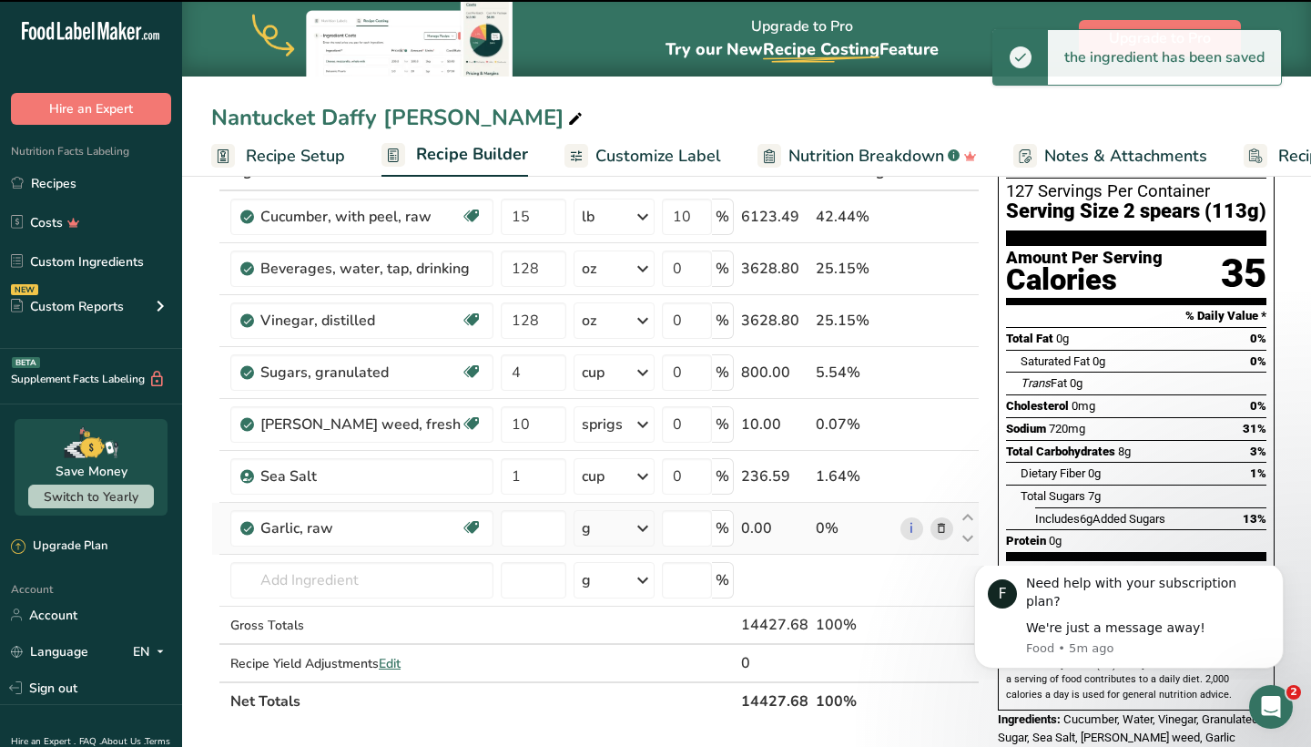
type input "0"
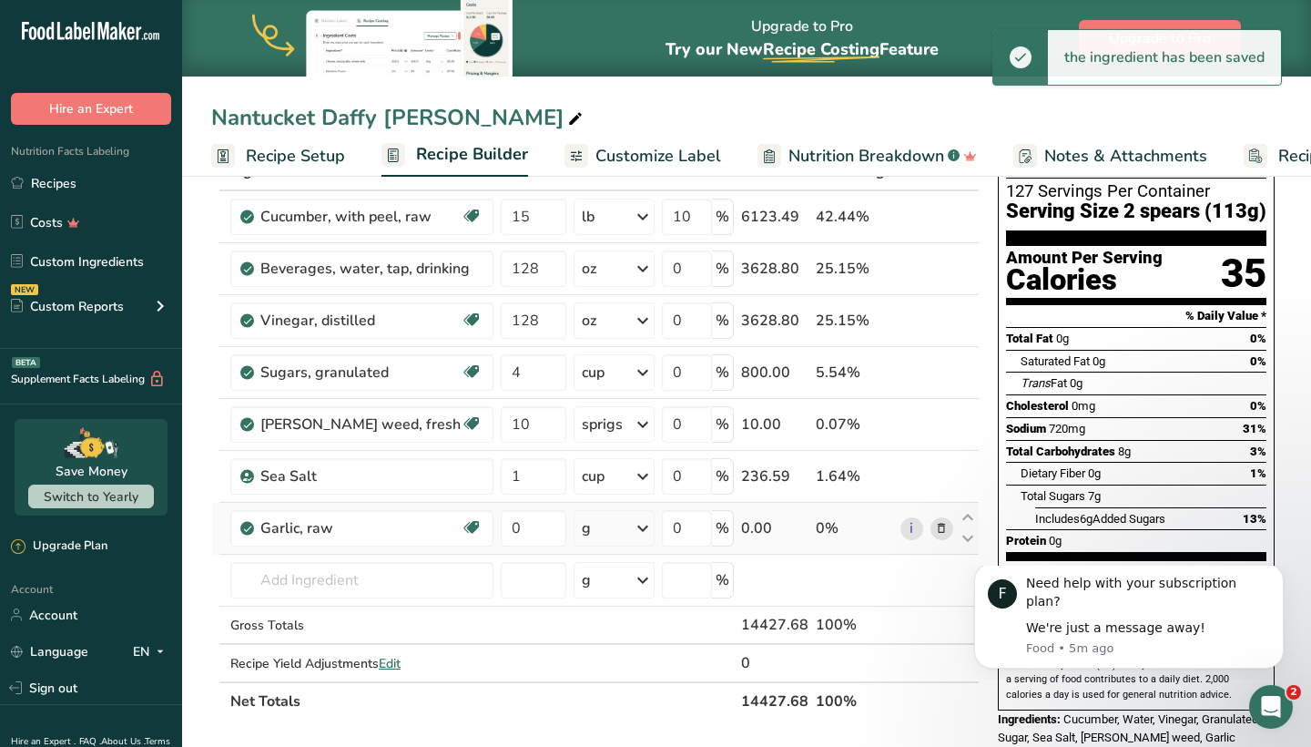
click at [640, 534] on icon at bounding box center [643, 528] width 22 height 33
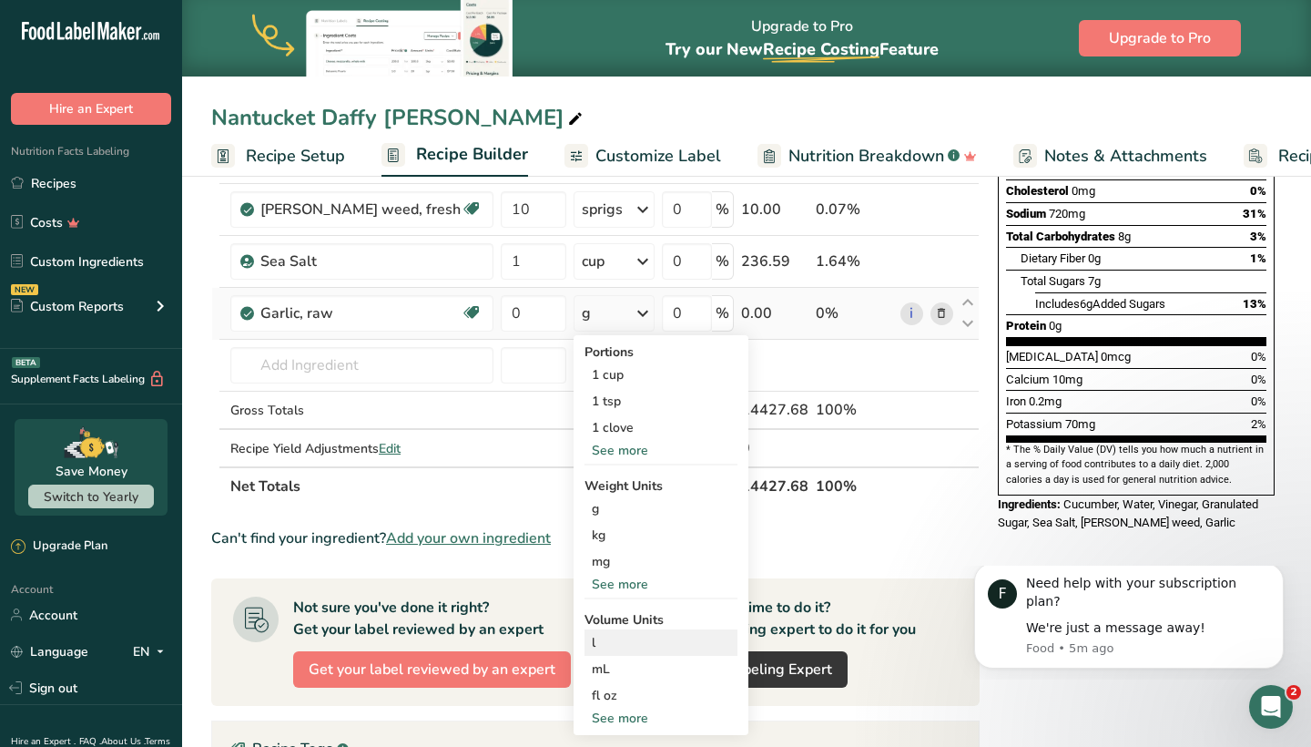
scroll to position [330, 0]
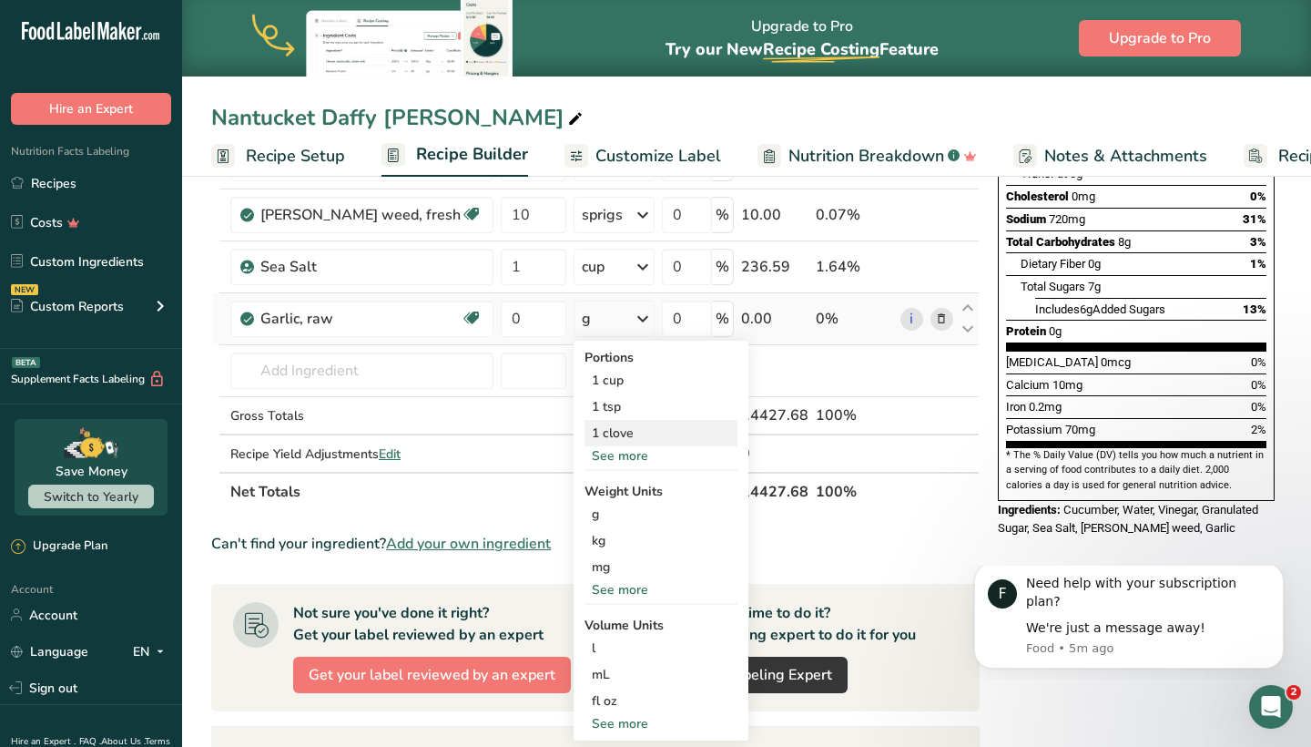
click at [635, 437] on div "1 clove" at bounding box center [661, 433] width 153 height 26
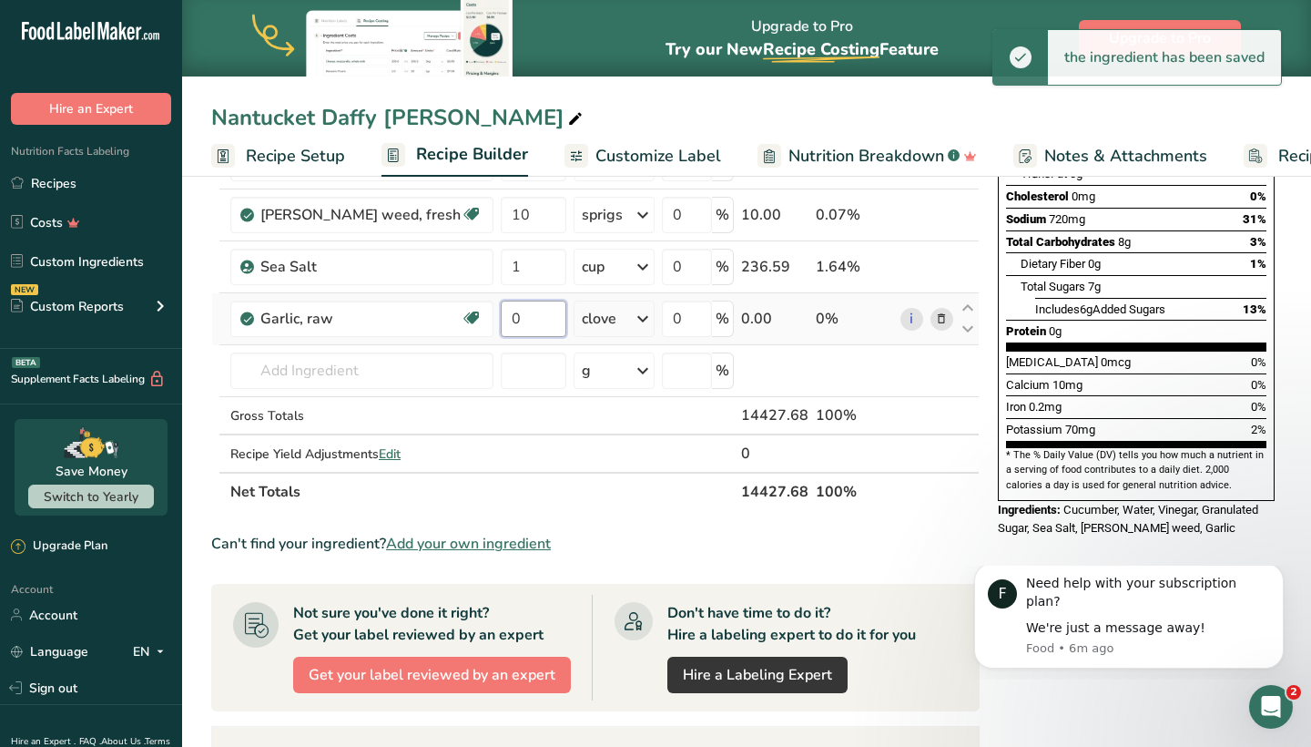
click at [525, 321] on input "0" at bounding box center [534, 318] width 66 height 36
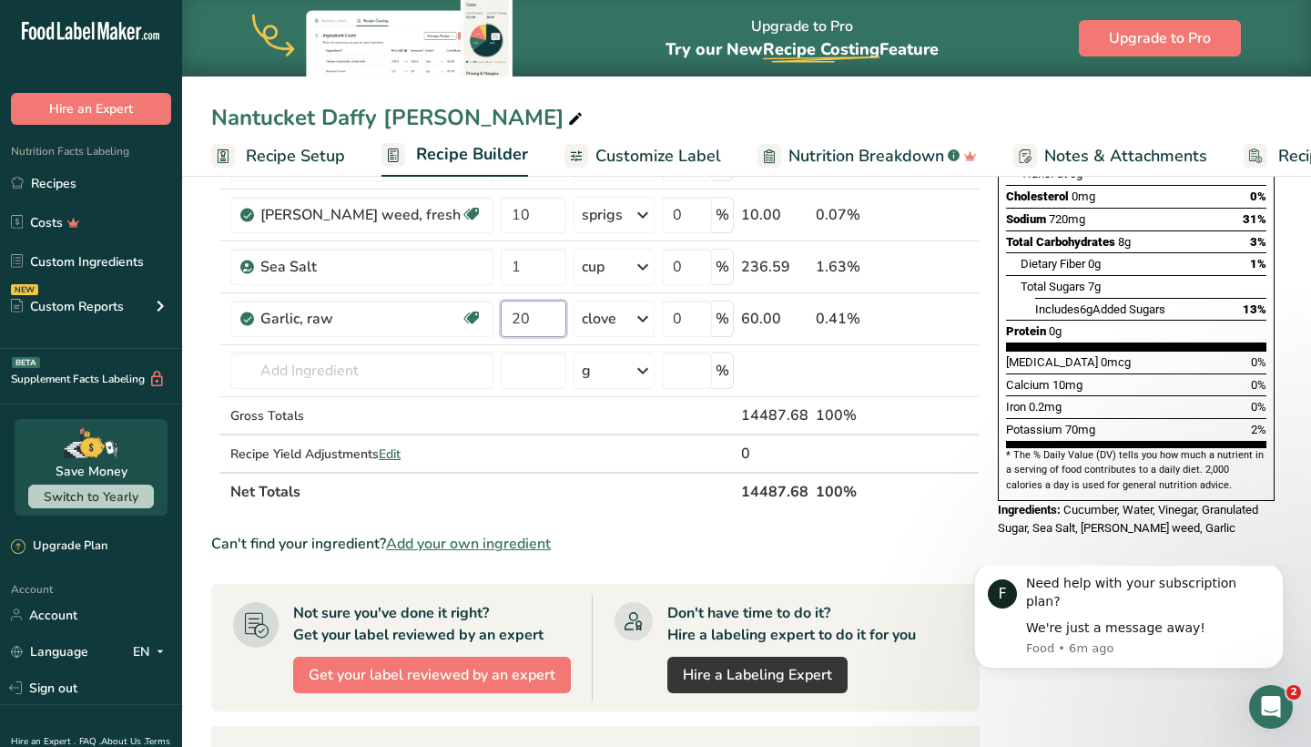
type input "20"
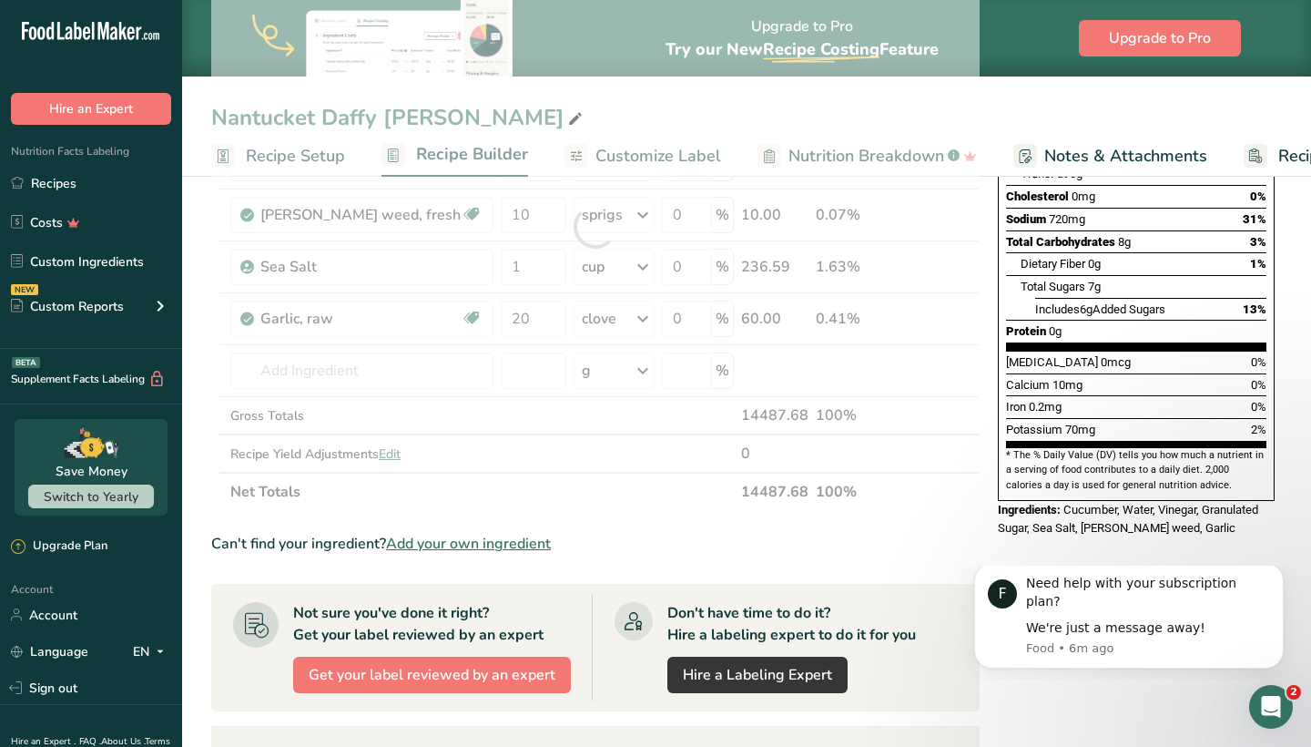
click at [668, 486] on div "Ingredient * Amount * Unit * Waste * .a-a{fill:#347362;}.b-a{fill:#fff;} Grams …" at bounding box center [595, 227] width 769 height 568
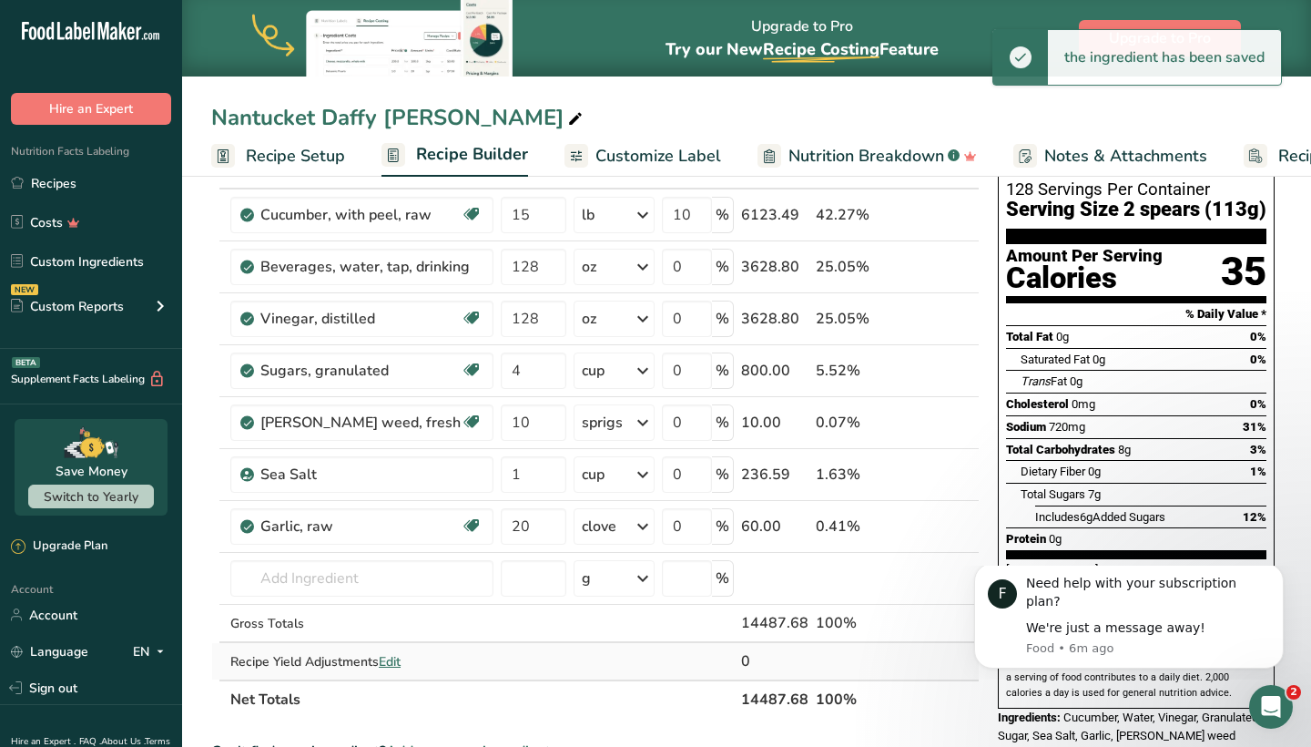
scroll to position [110, 0]
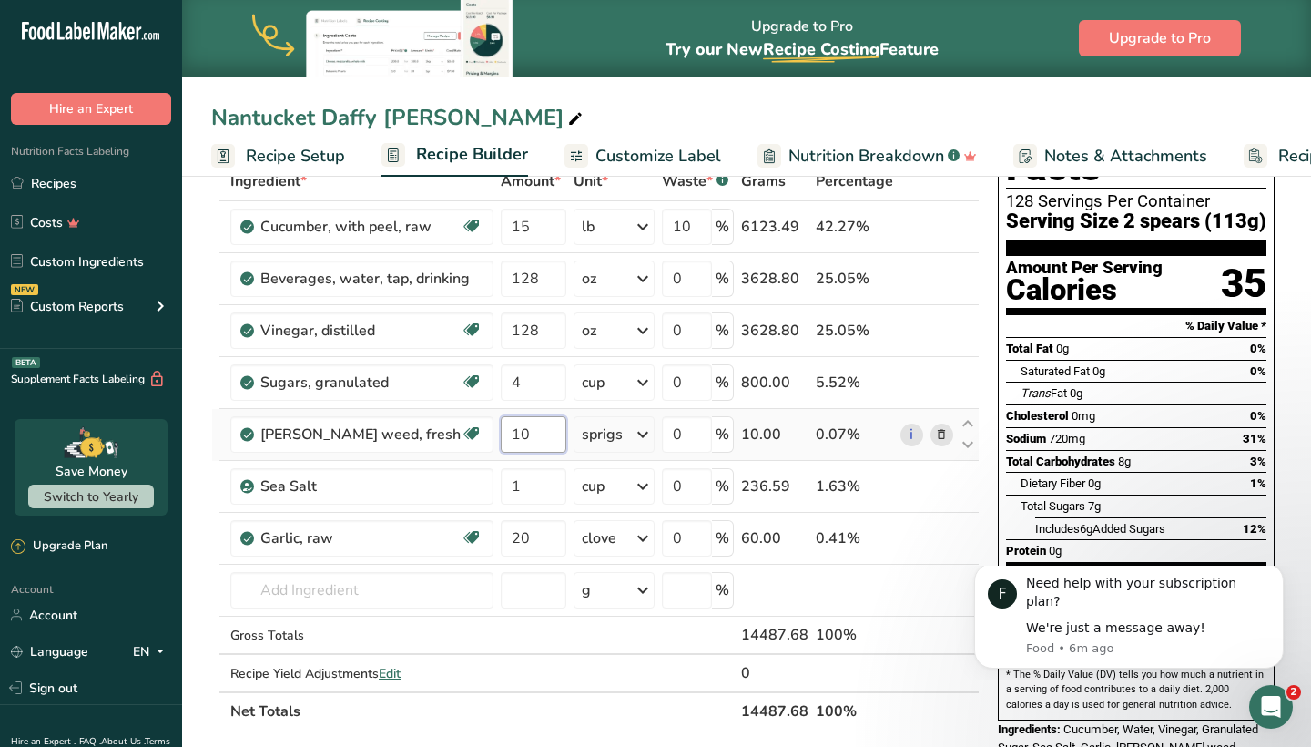
click at [517, 431] on input "10" at bounding box center [534, 434] width 66 height 36
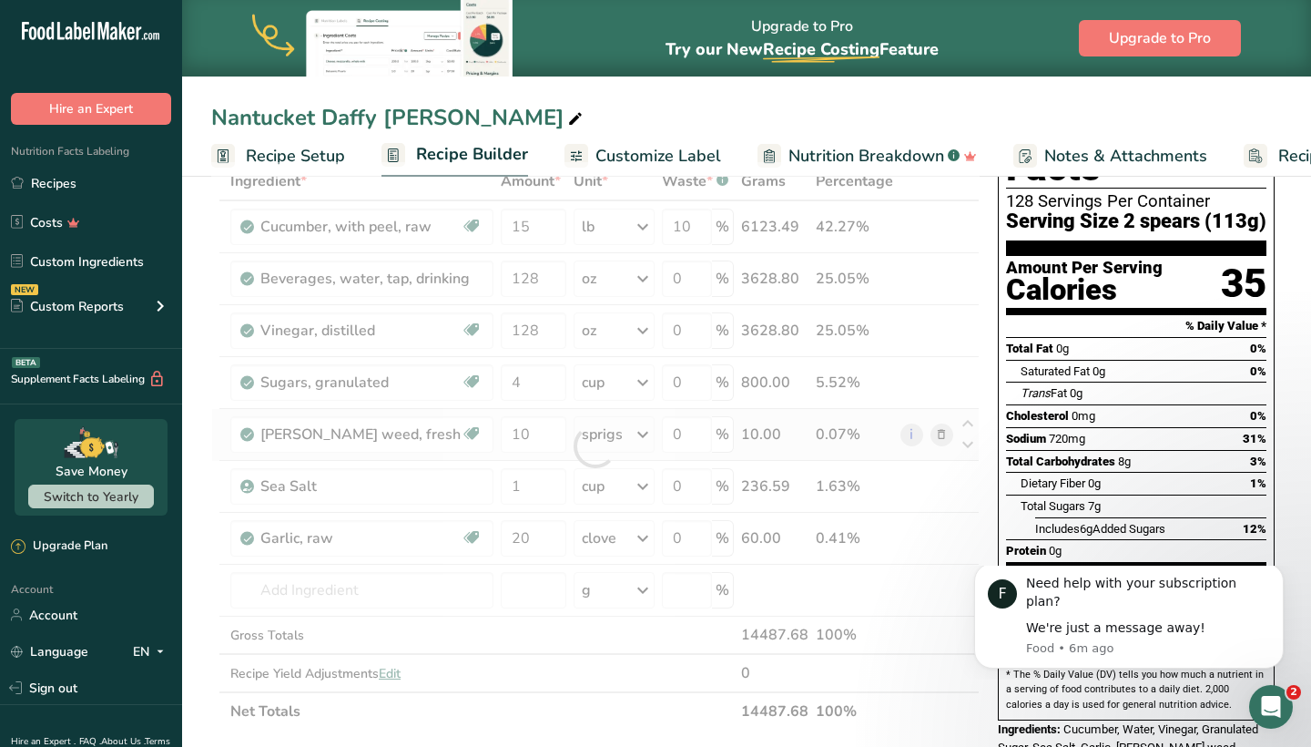
click at [646, 438] on div "Ingredient * Amount * Unit * Waste * .a-a{fill:#347362;}.b-a{fill:#fff;} Grams …" at bounding box center [595, 446] width 769 height 568
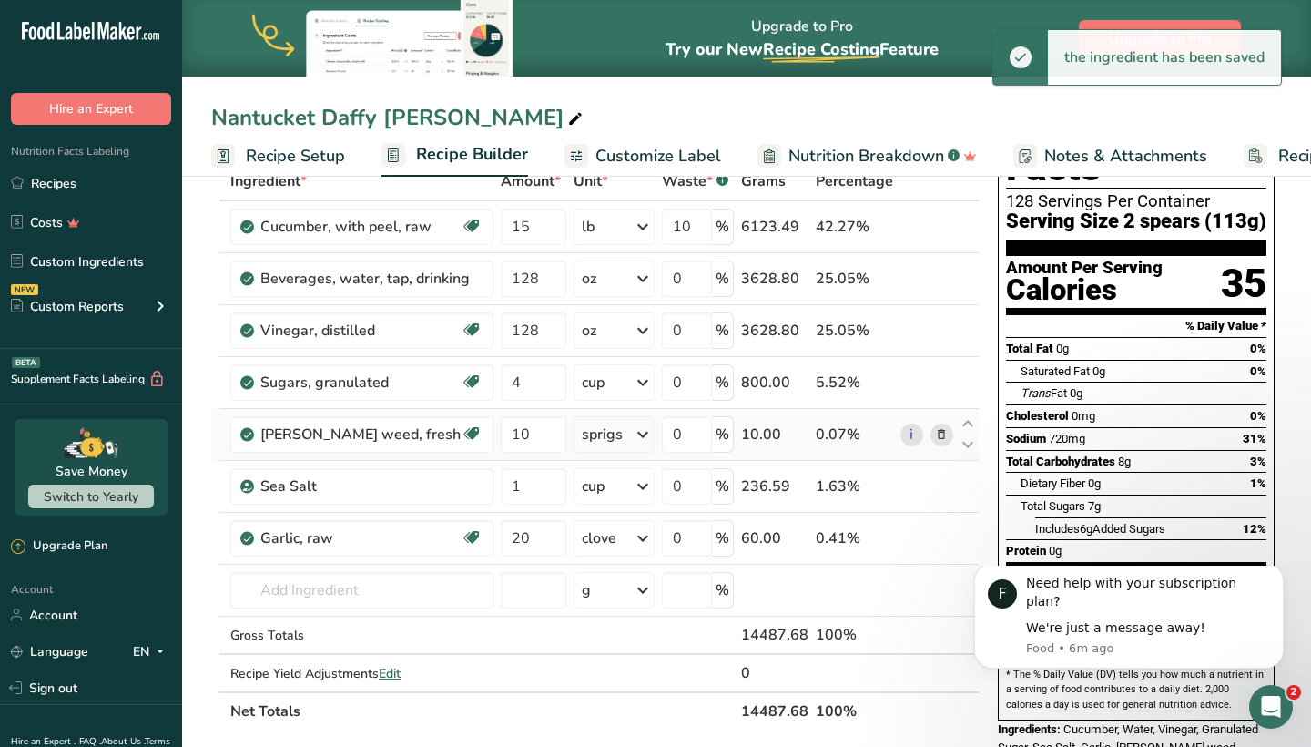
click at [646, 436] on icon at bounding box center [643, 434] width 22 height 33
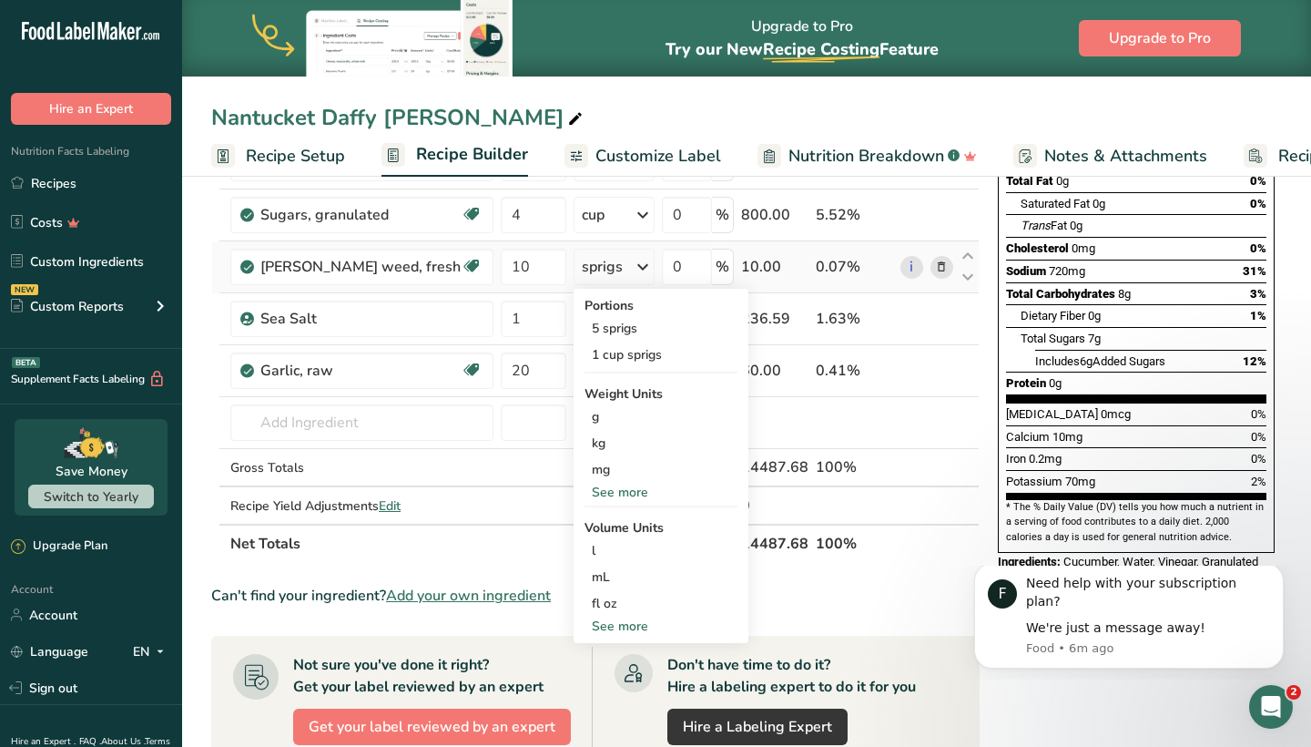
scroll to position [286, 0]
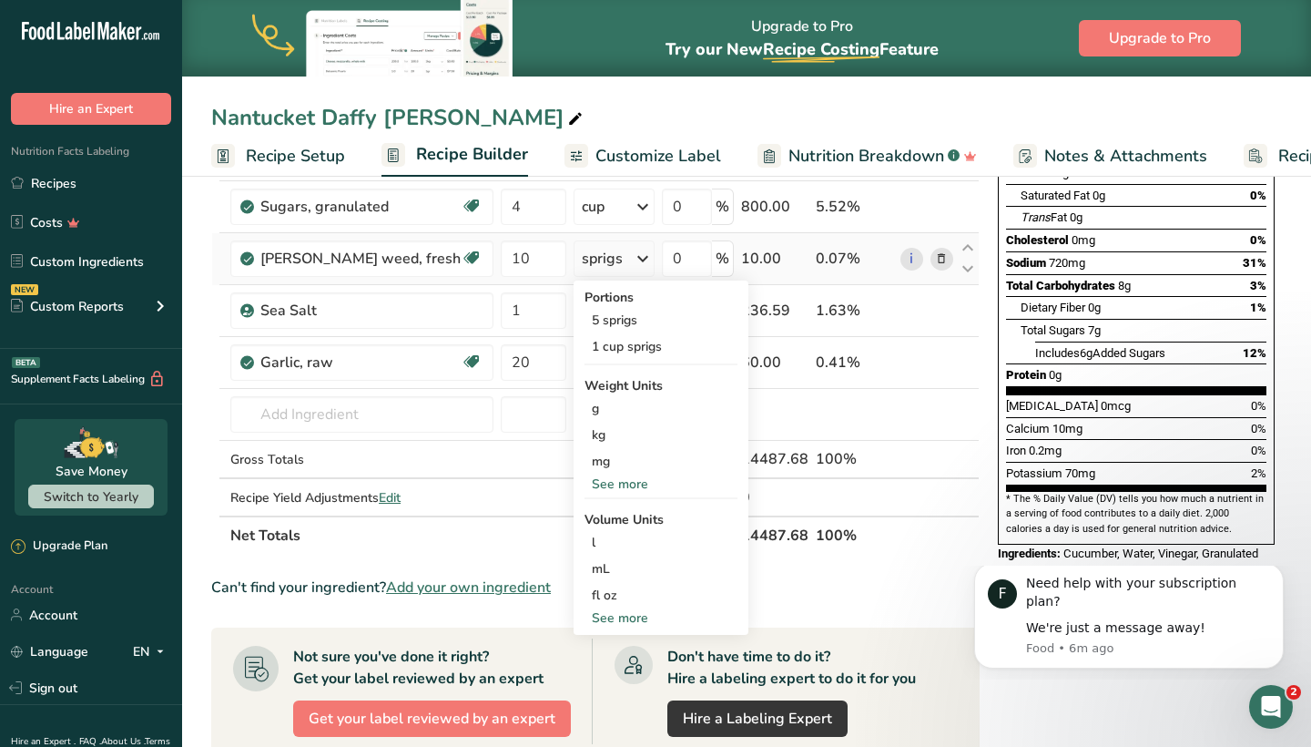
click at [620, 615] on div "See more" at bounding box center [661, 617] width 153 height 19
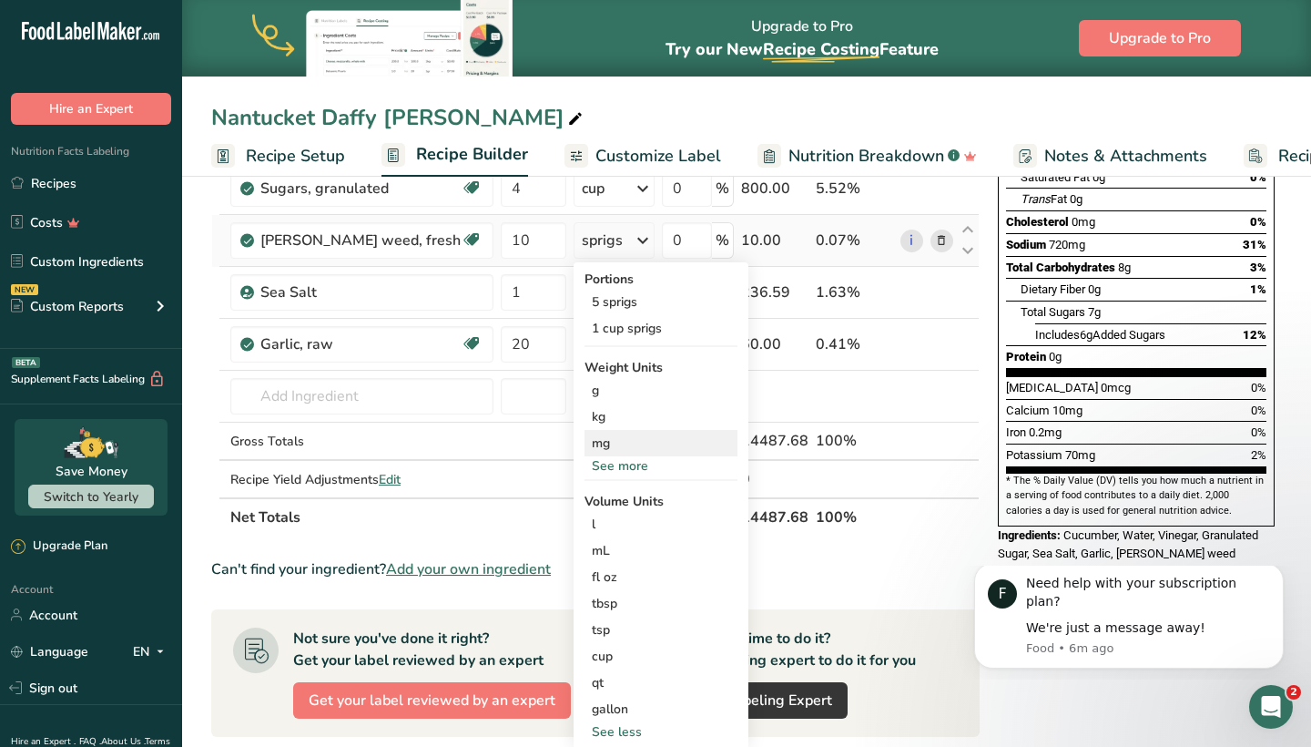
scroll to position [265, 0]
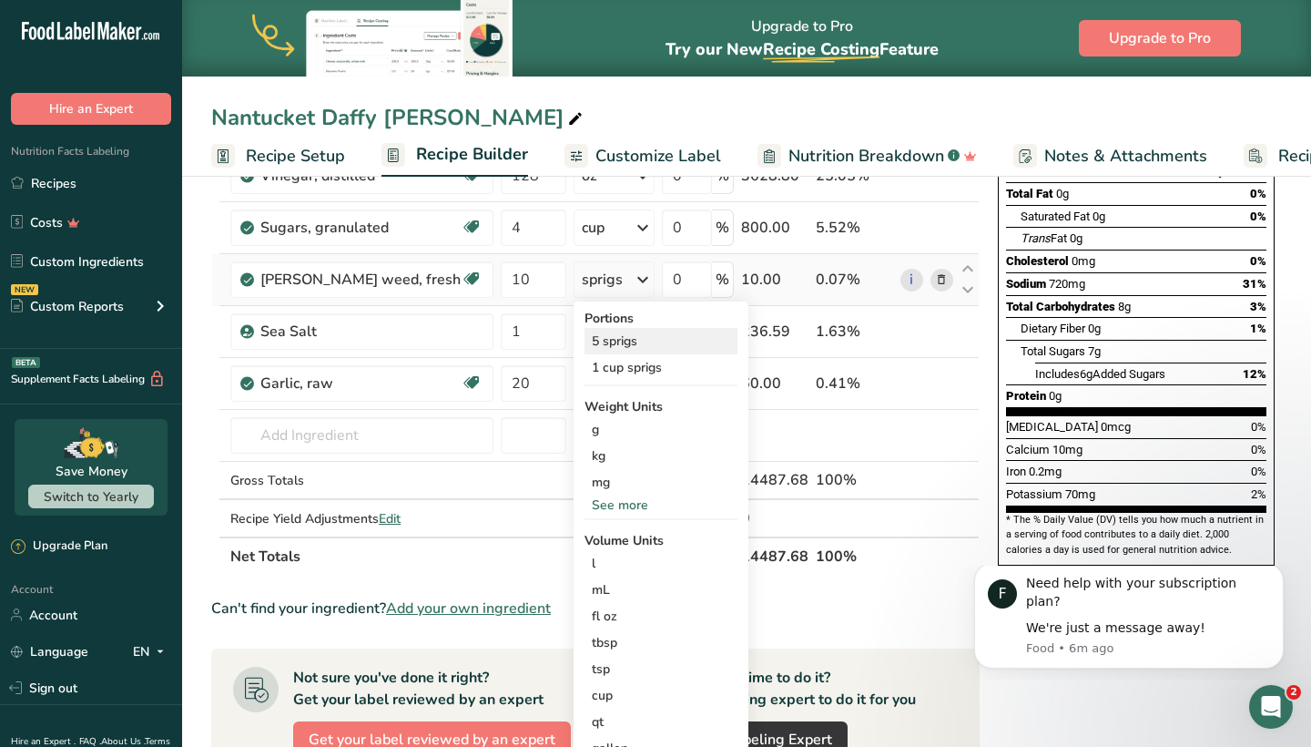
click at [636, 346] on div "5 sprigs" at bounding box center [661, 341] width 153 height 26
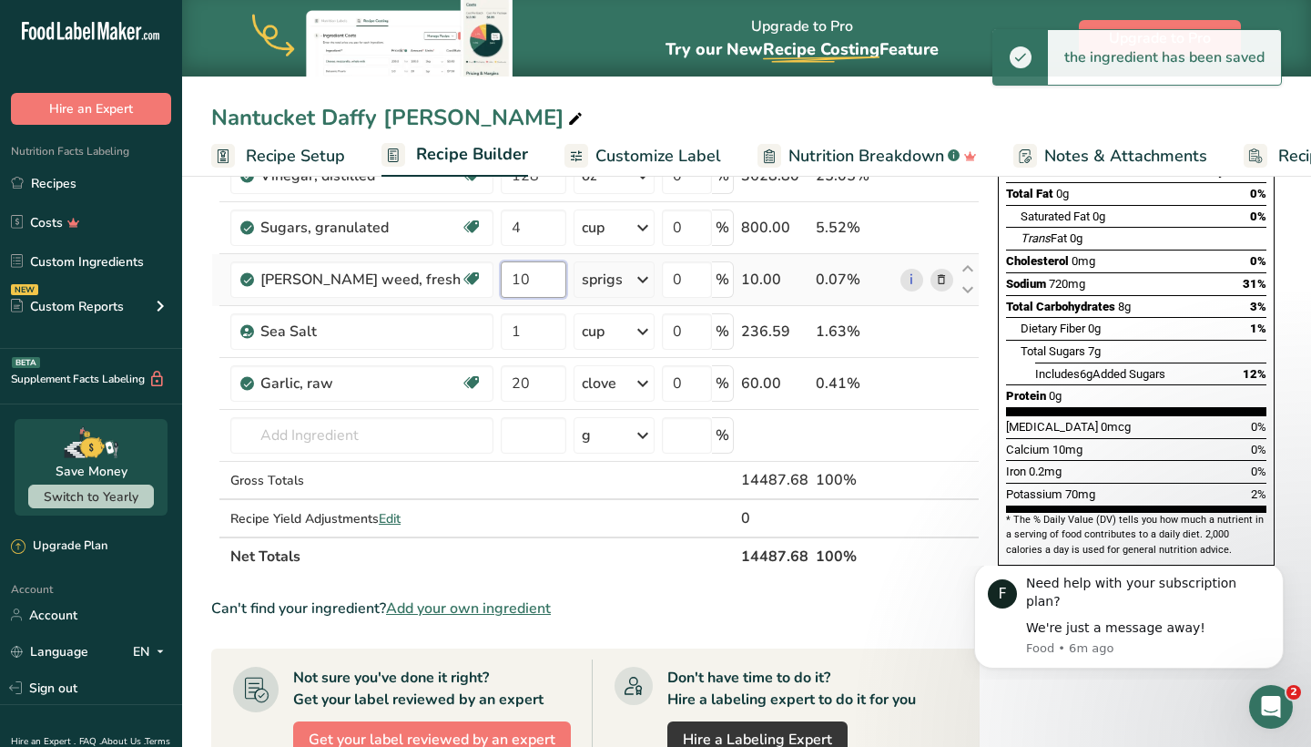
click at [520, 281] on input "10" at bounding box center [534, 279] width 66 height 36
type input "1"
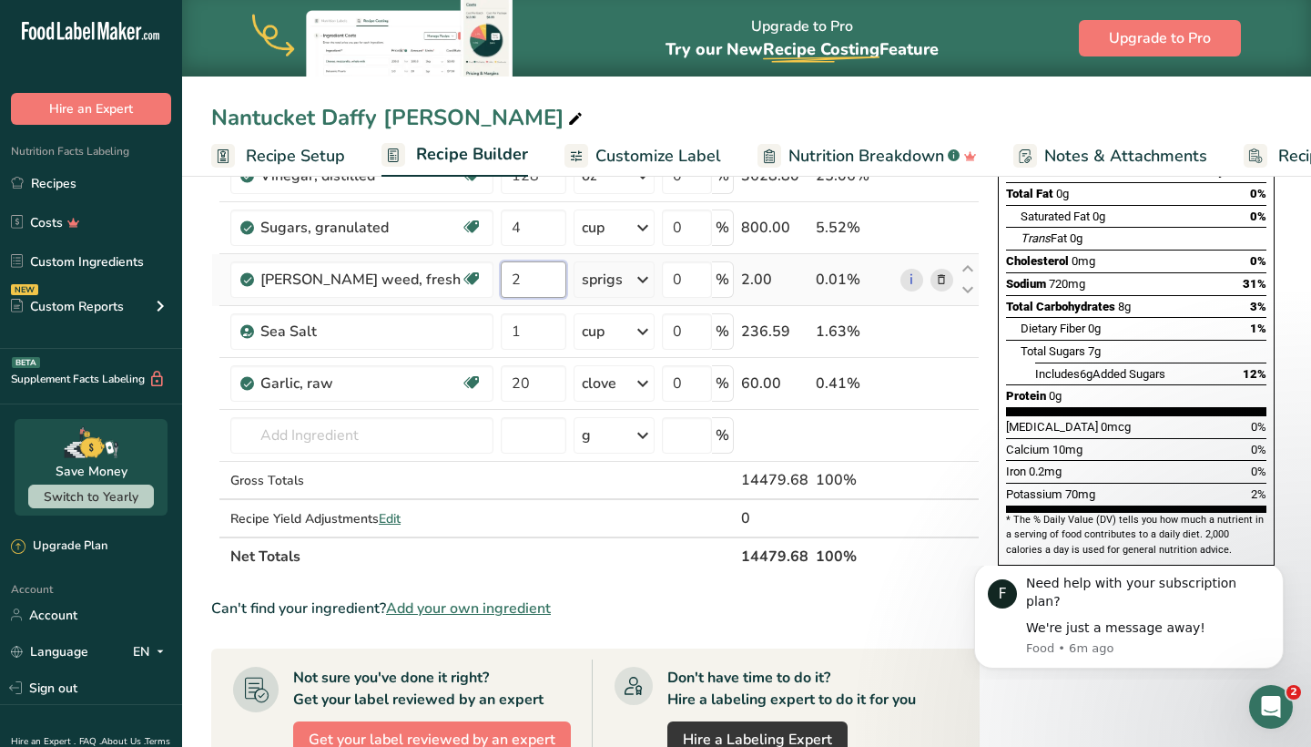
type input "2"
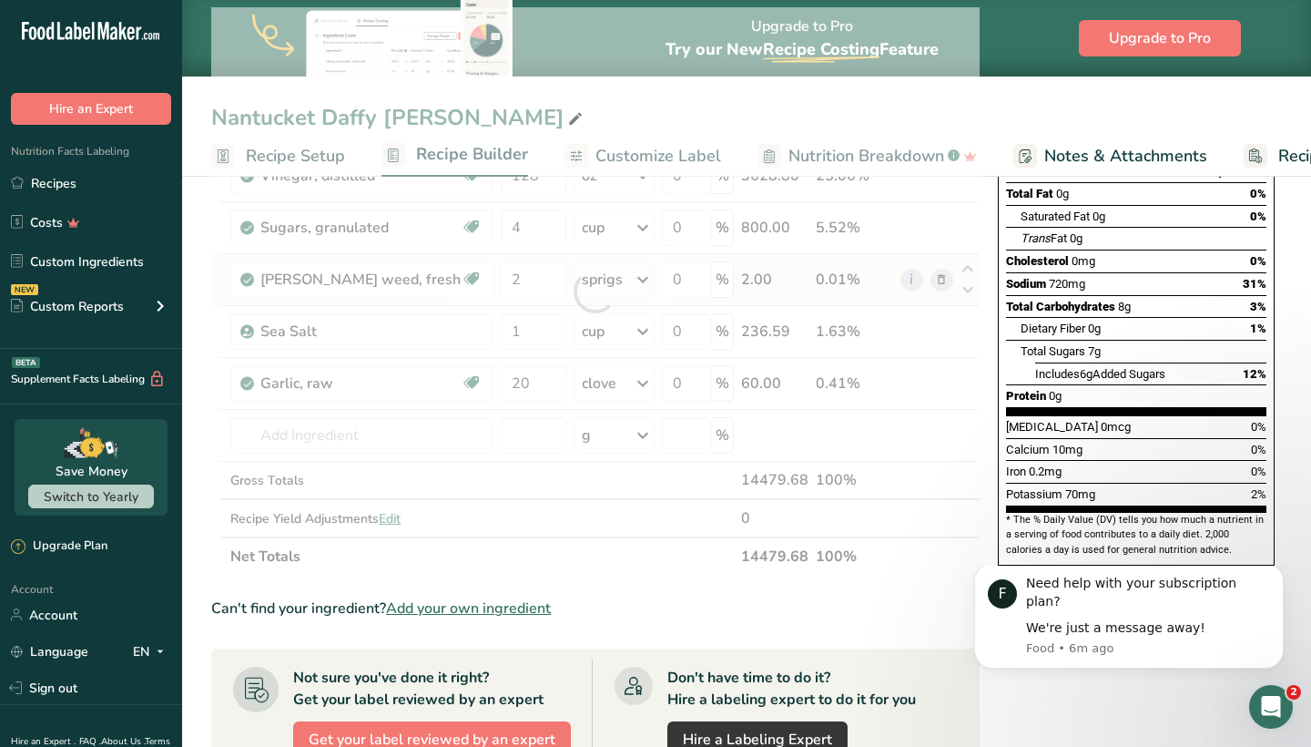
click at [641, 280] on div "Ingredient * Amount * Unit * Waste * .a-a{fill:#347362;}.b-a{fill:#fff;} Grams …" at bounding box center [595, 291] width 769 height 568
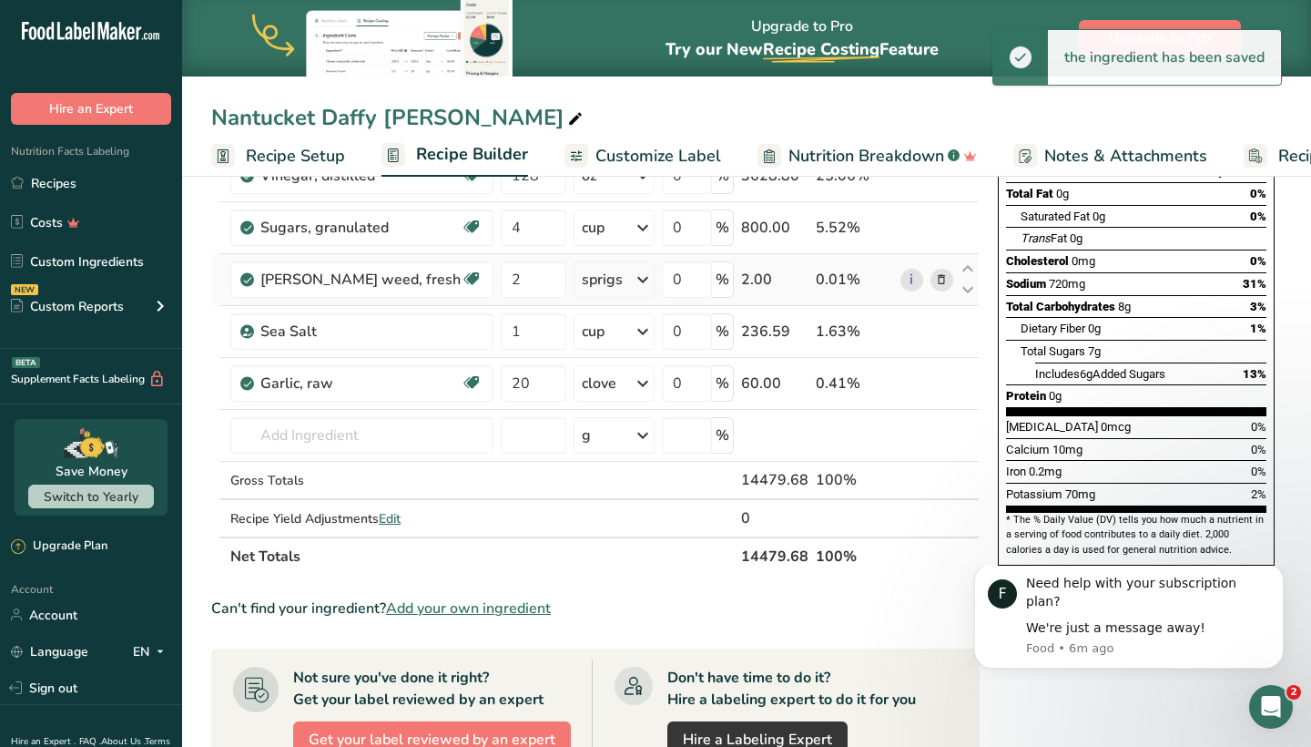
click at [641, 280] on icon at bounding box center [643, 279] width 22 height 33
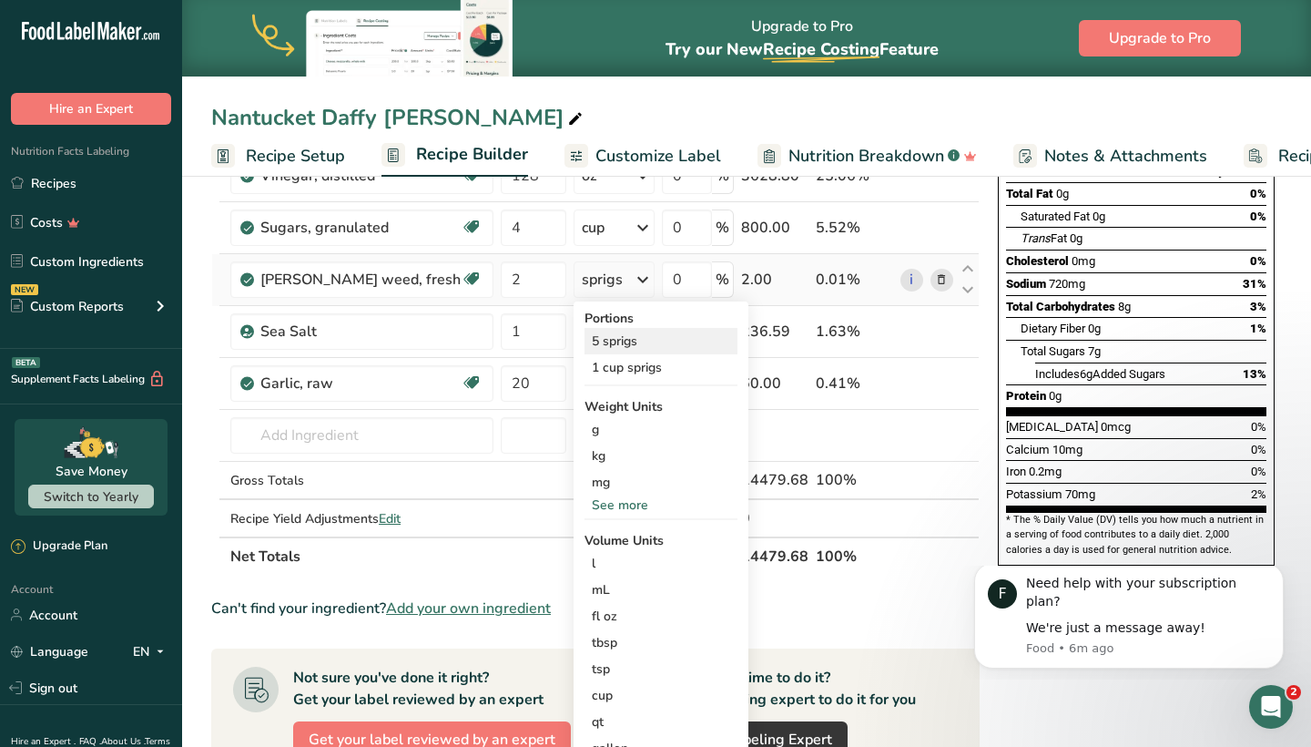
click at [612, 339] on div "5 sprigs" at bounding box center [661, 341] width 153 height 26
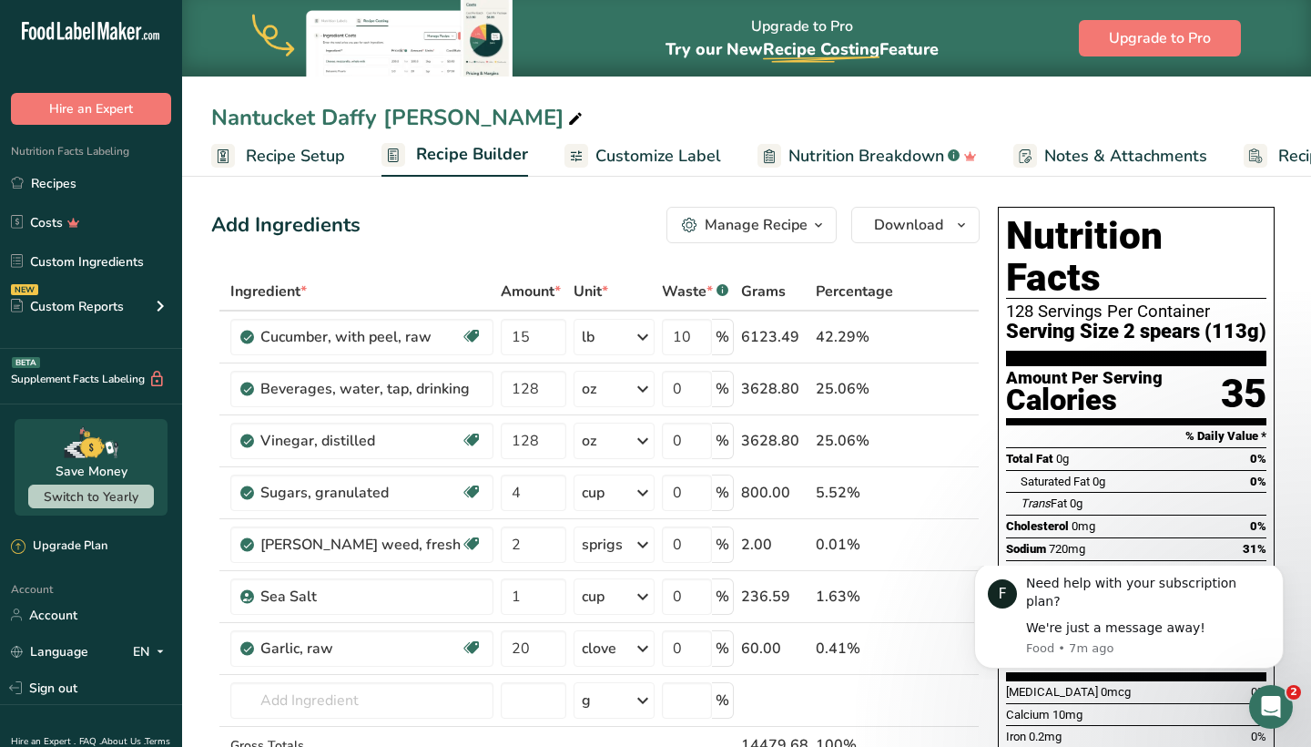
scroll to position [0, 0]
click at [606, 154] on span "Customize Label" at bounding box center [659, 156] width 126 height 25
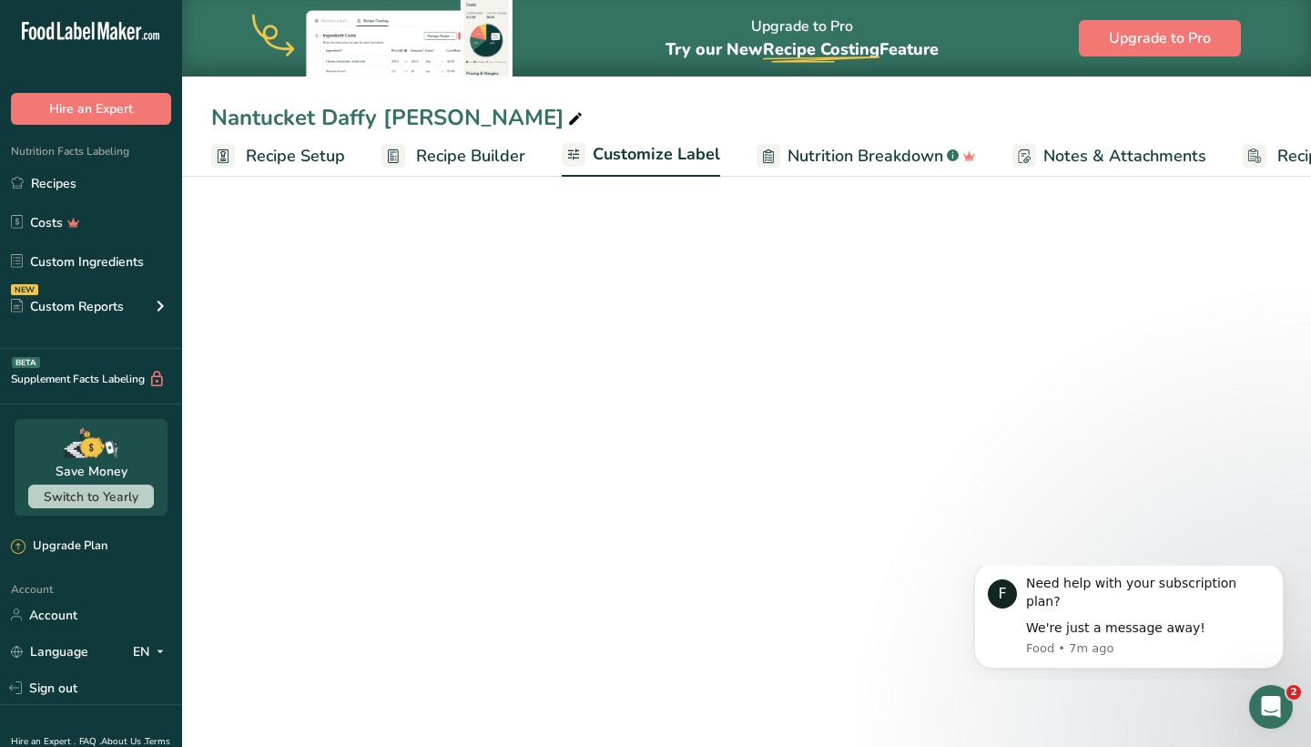
scroll to position [0, 124]
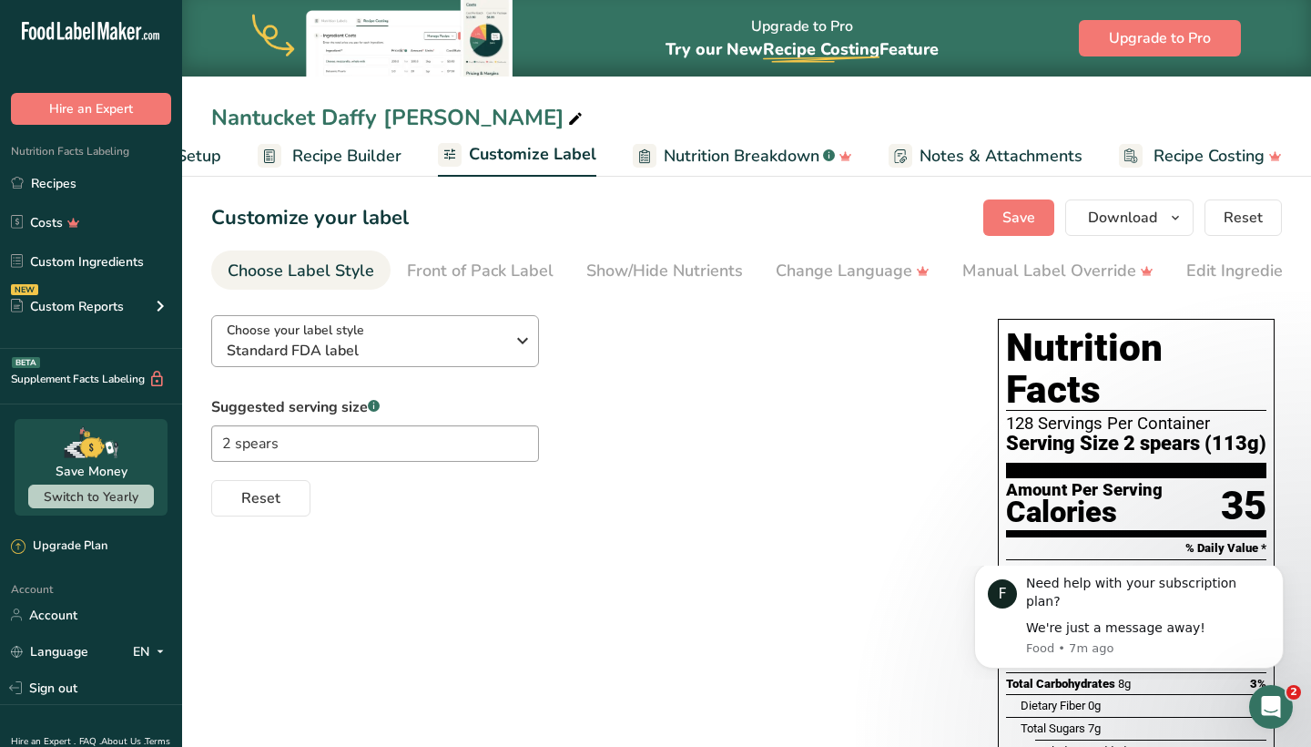
click at [518, 340] on icon "button" at bounding box center [523, 340] width 22 height 33
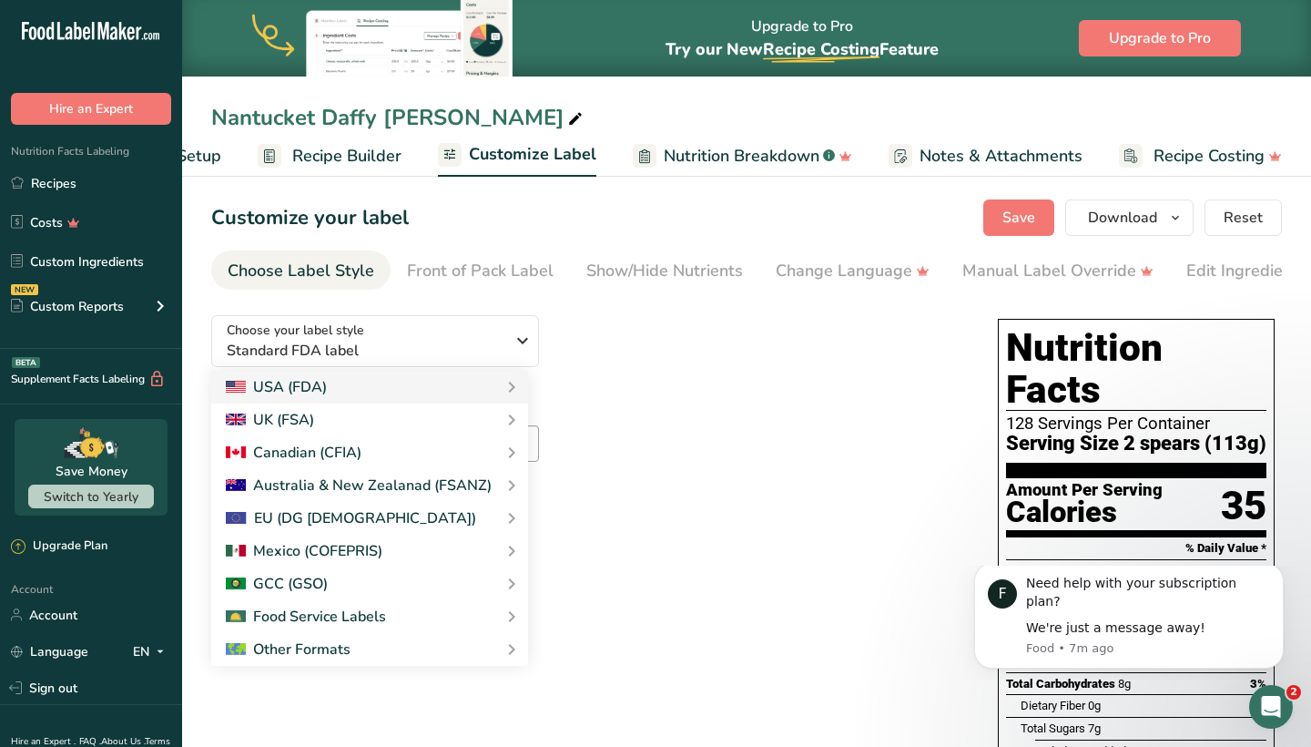
click at [711, 350] on div "Choose your label style Standard FDA label USA (FDA) Standard FDA label Tabular…" at bounding box center [586, 408] width 750 height 216
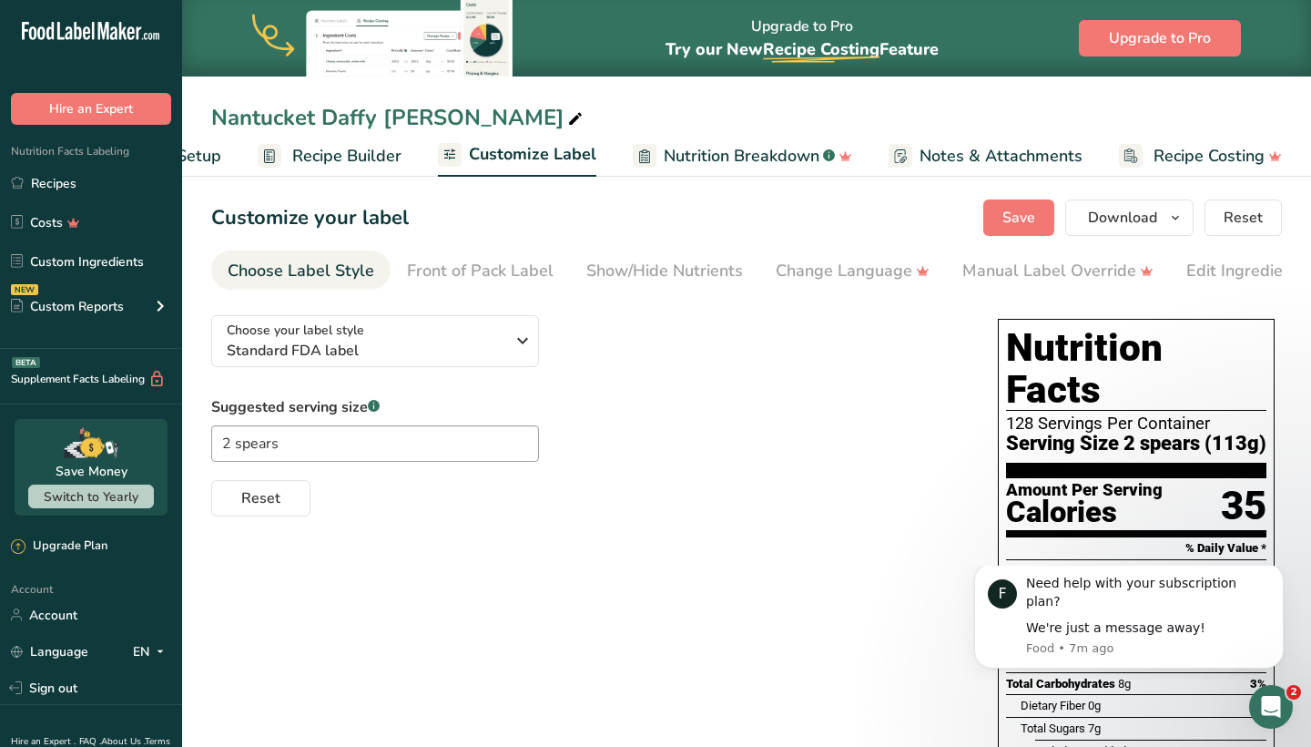
scroll to position [0, 0]
click at [467, 281] on div "Front of Pack Label" at bounding box center [480, 271] width 147 height 25
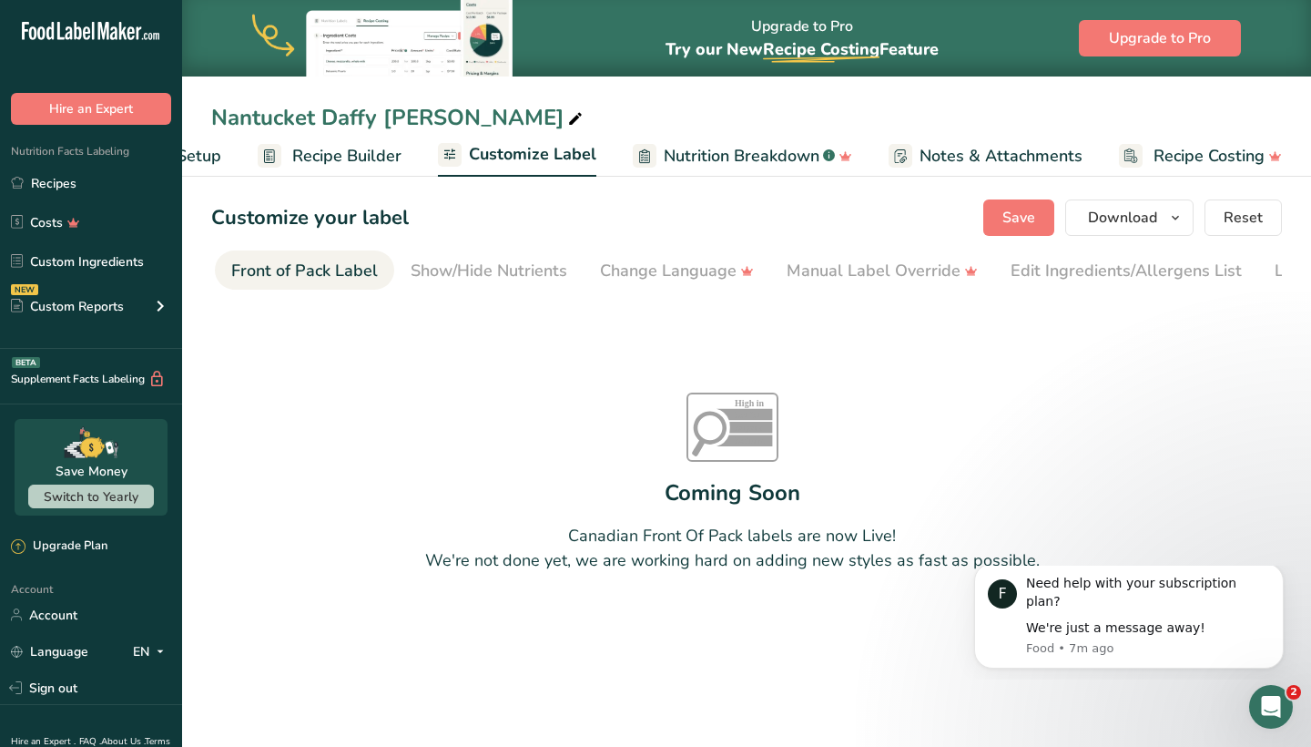
scroll to position [0, 177]
click at [516, 270] on div "Show/Hide Nutrients" at bounding box center [488, 271] width 157 height 25
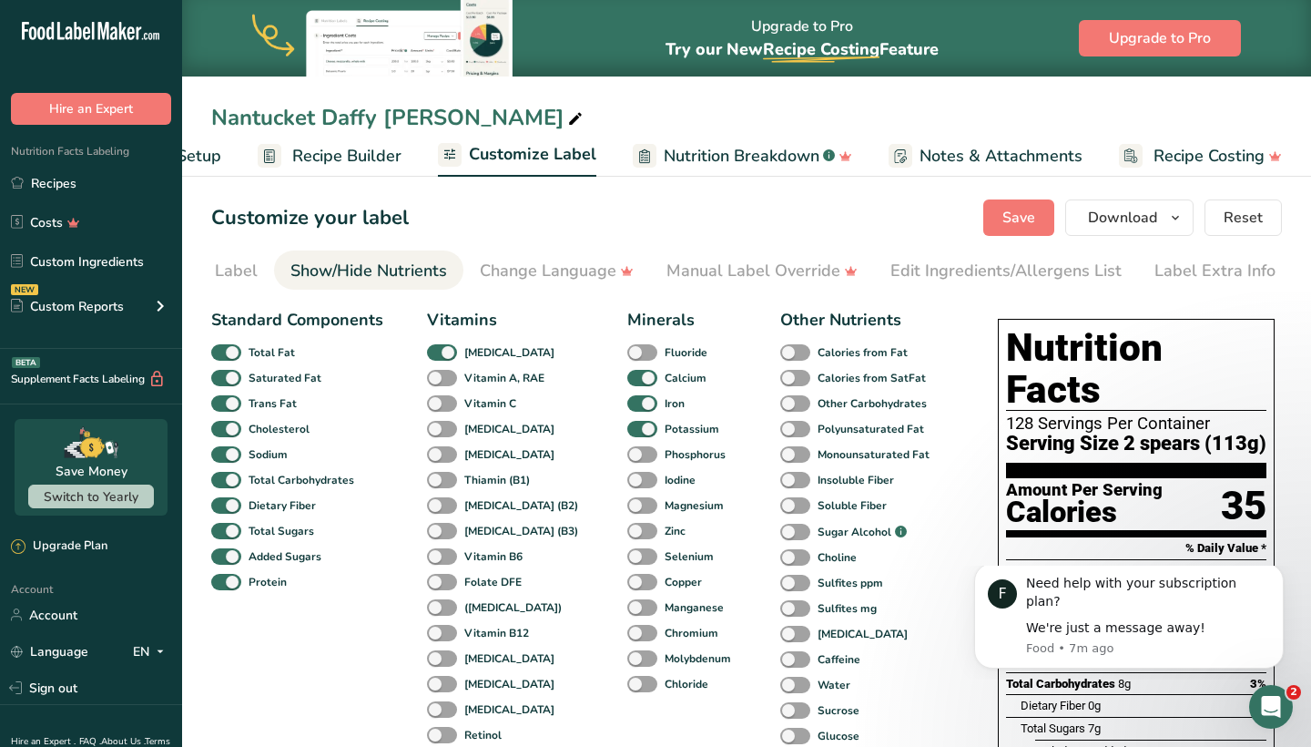
scroll to position [0, 0]
click at [731, 158] on span "Nutrition Breakdown" at bounding box center [742, 156] width 156 height 25
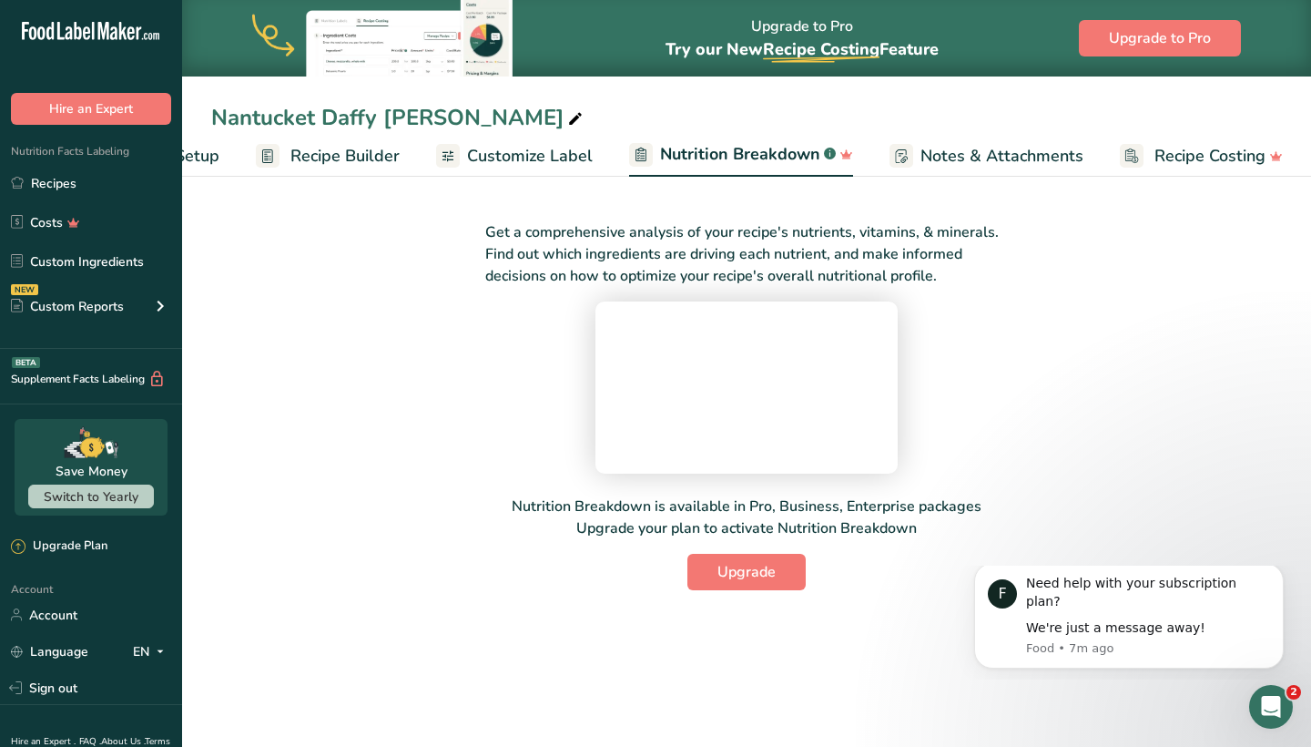
click at [951, 158] on span "Notes & Attachments" at bounding box center [1002, 156] width 163 height 25
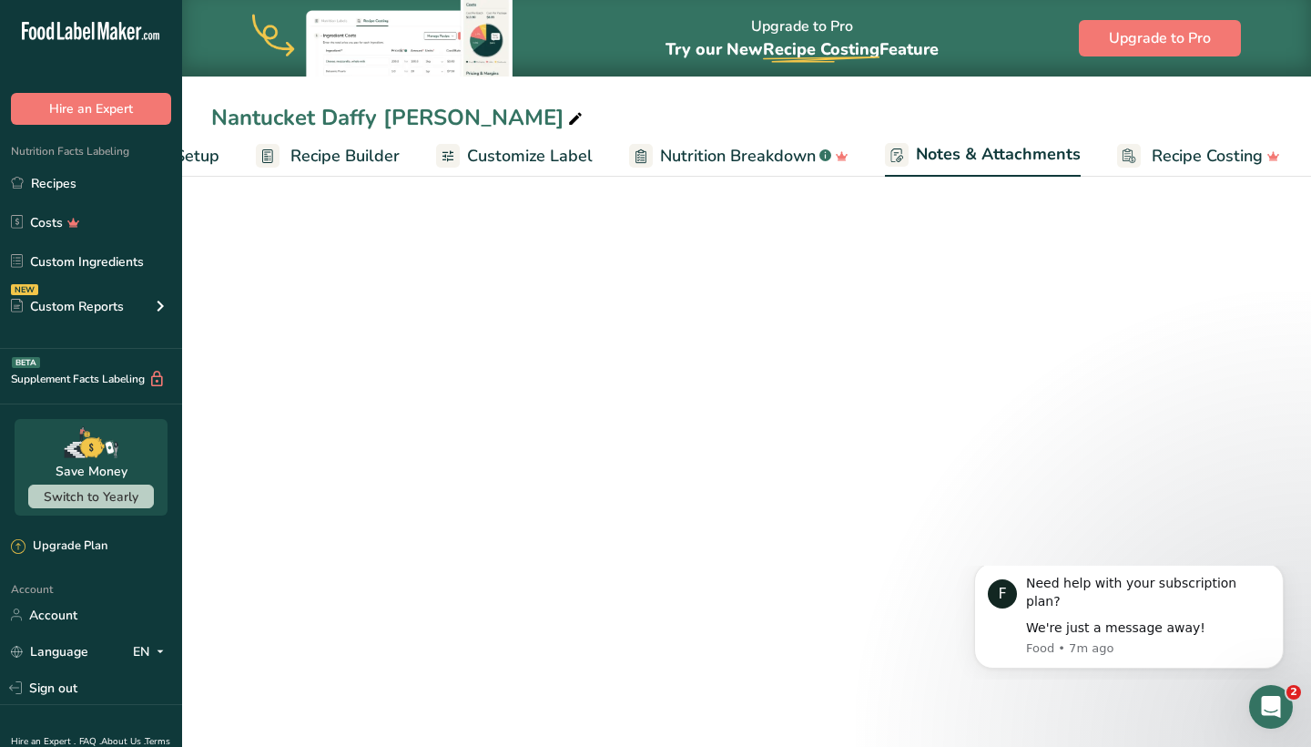
scroll to position [0, 125]
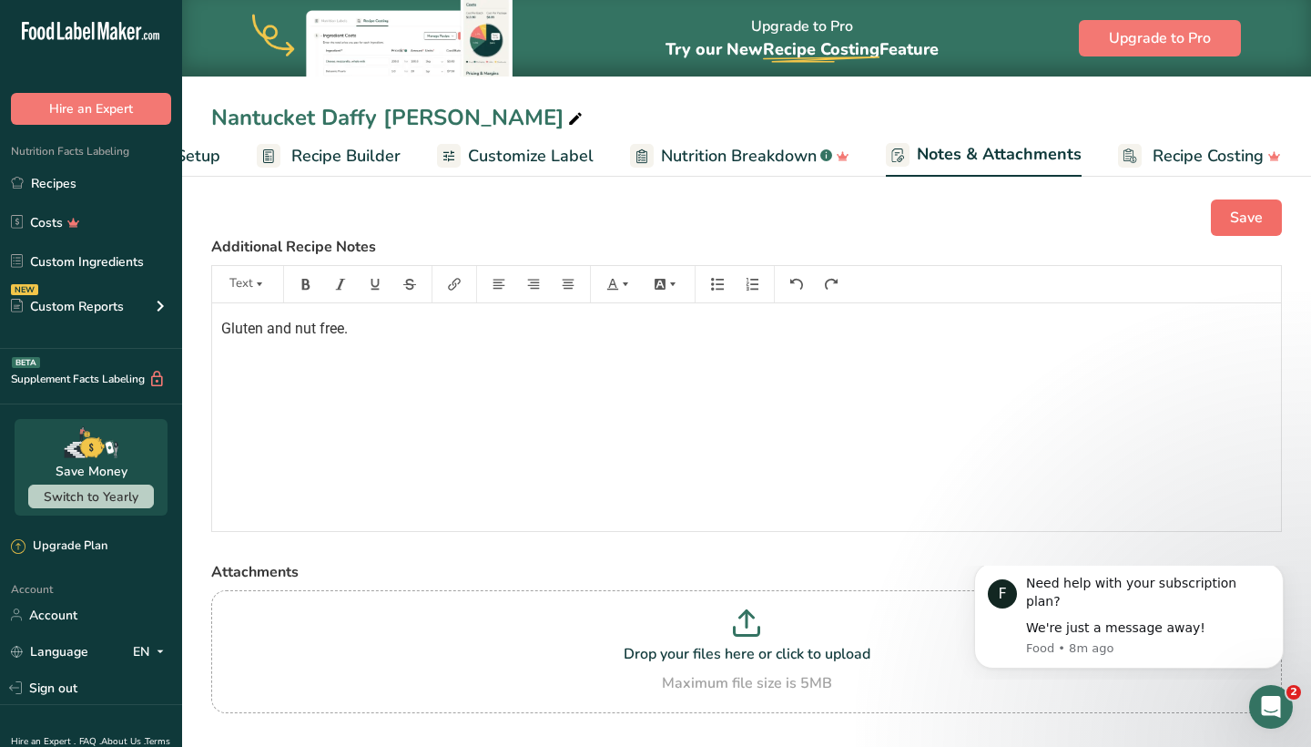
click at [1231, 207] on span "Save" at bounding box center [1246, 218] width 33 height 22
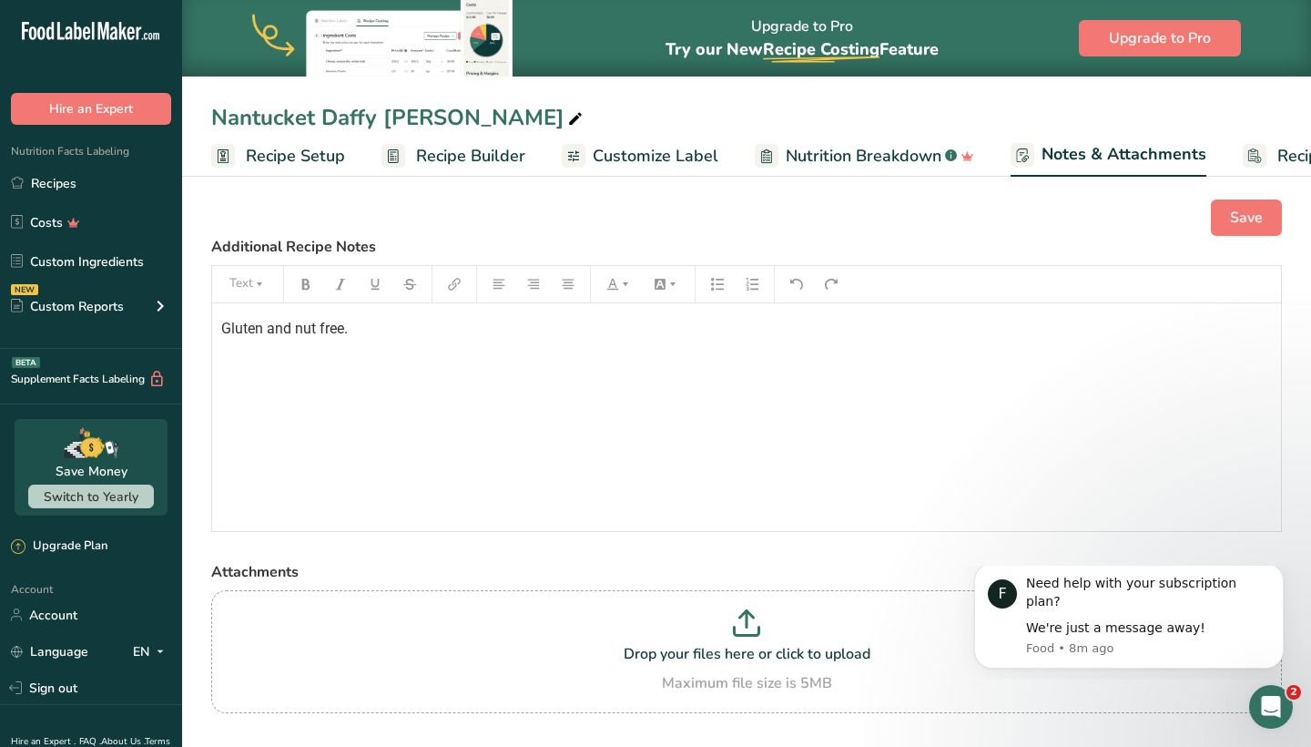
scroll to position [0, 0]
click at [305, 149] on span "Recipe Setup" at bounding box center [295, 156] width 99 height 25
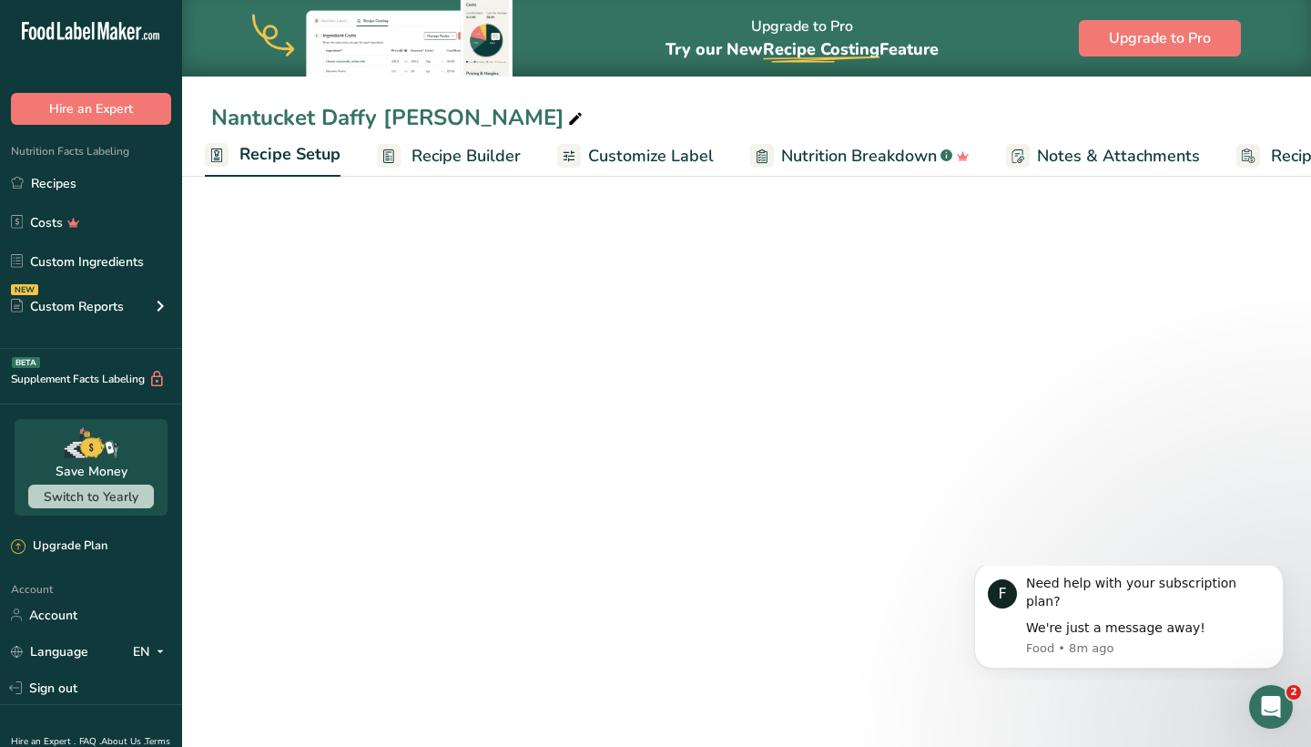
select select "5"
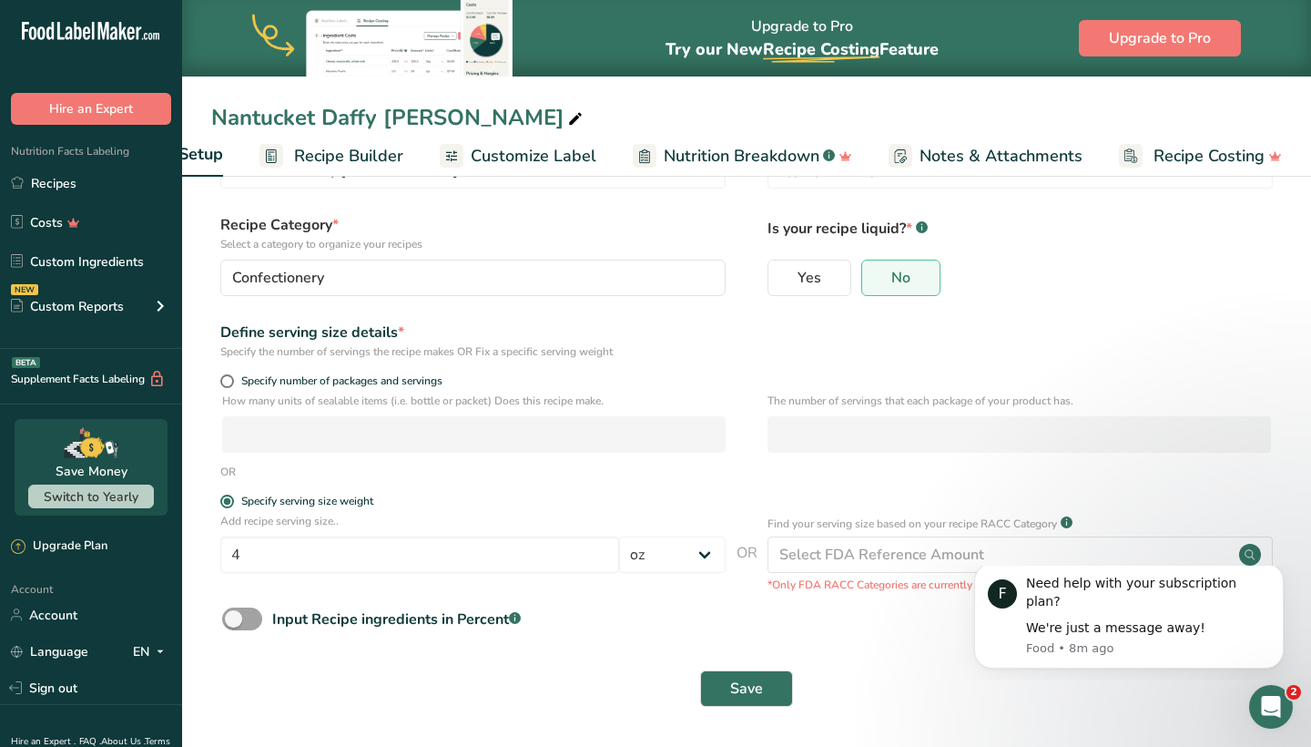
scroll to position [83, 0]
click at [738, 703] on button "Save" at bounding box center [746, 689] width 93 height 36
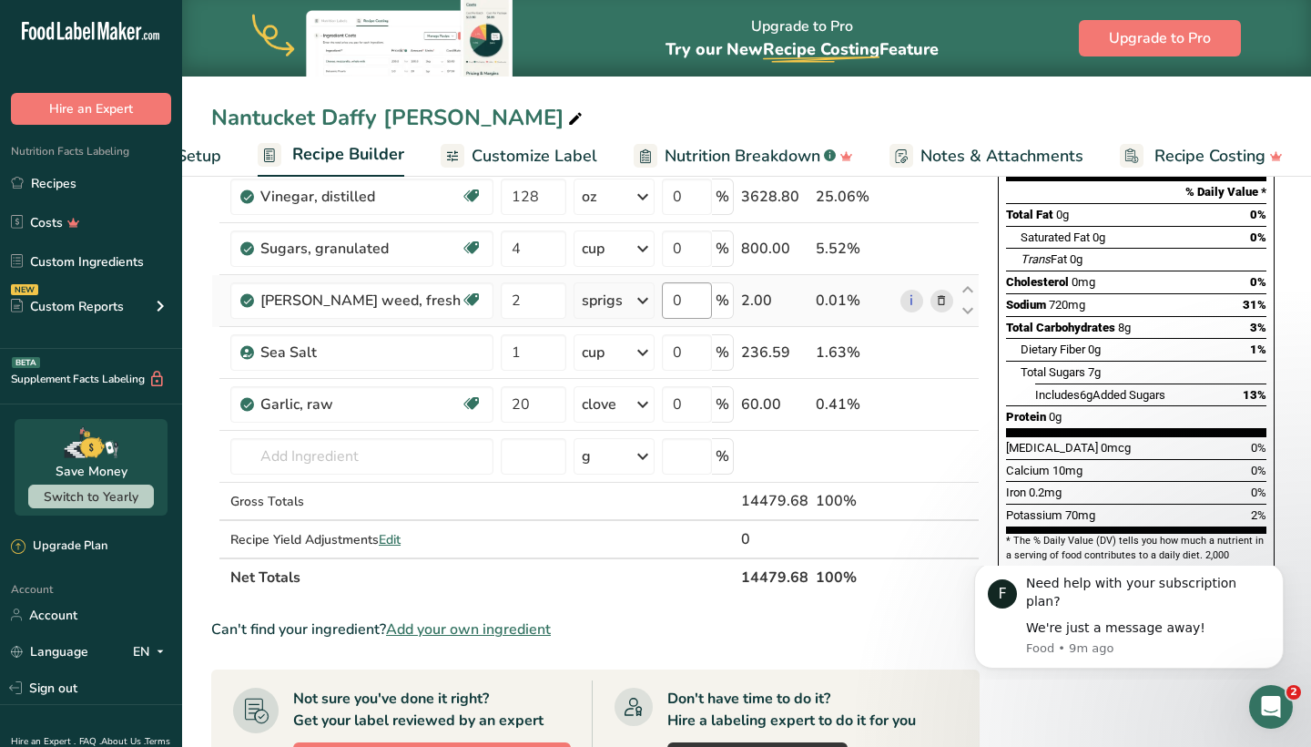
scroll to position [243, 0]
click at [518, 305] on input "2" at bounding box center [534, 301] width 66 height 36
type input "4"
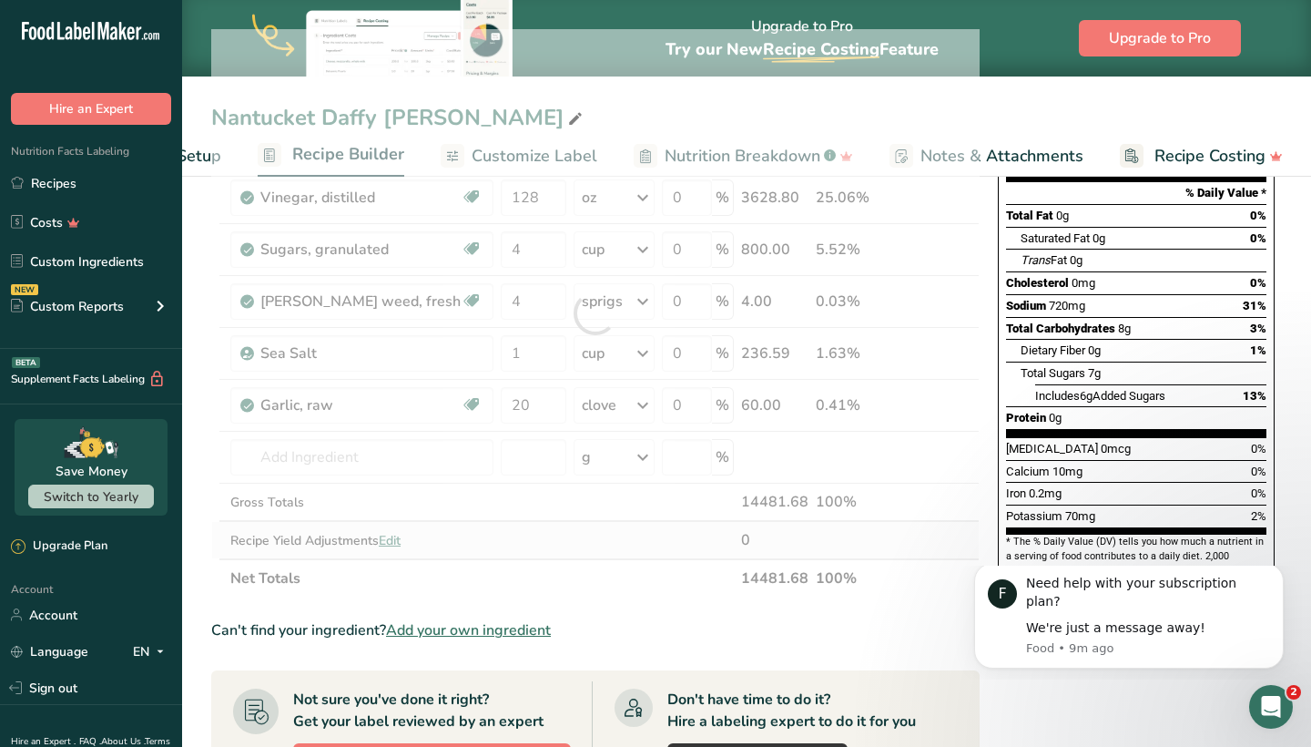
click at [925, 546] on div "Ingredient * Amount * Unit * Waste * .a-a{fill:#347362;}.b-a{fill:#fff;} Grams …" at bounding box center [595, 313] width 769 height 568
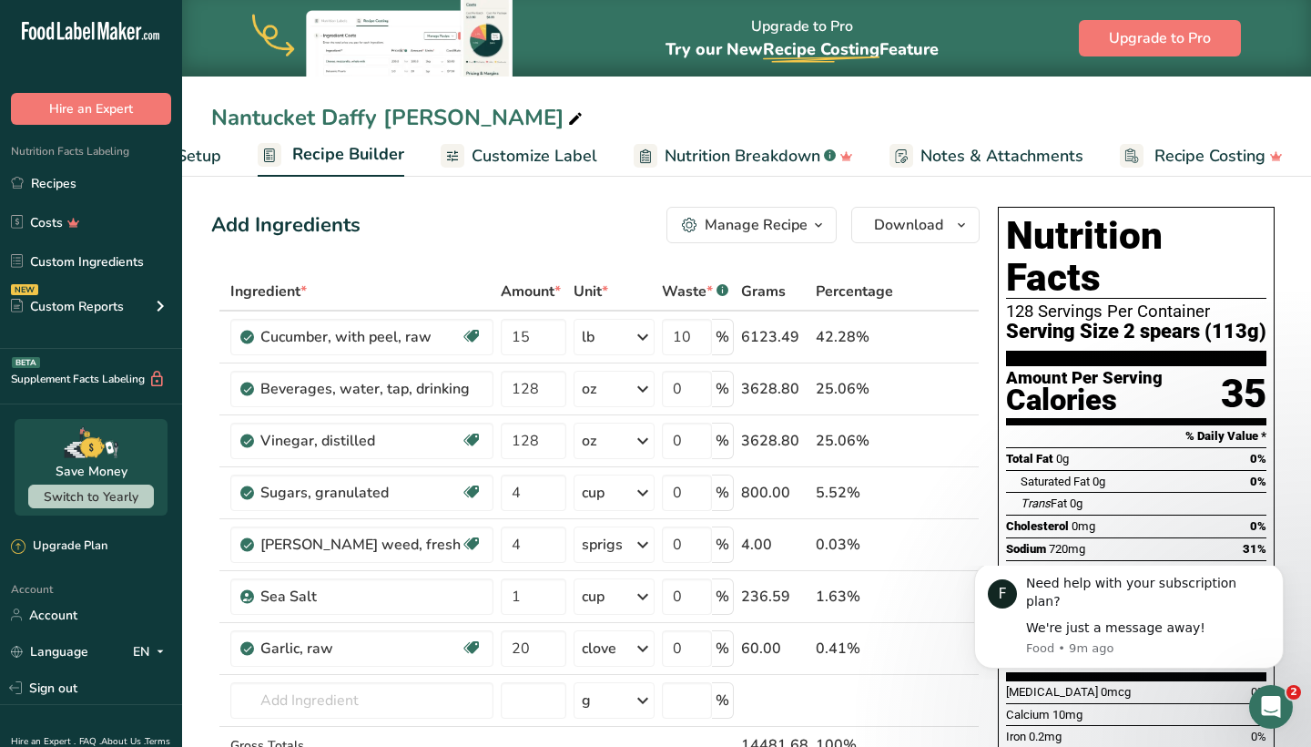
scroll to position [0, 0]
click at [963, 219] on icon "button" at bounding box center [961, 225] width 15 height 23
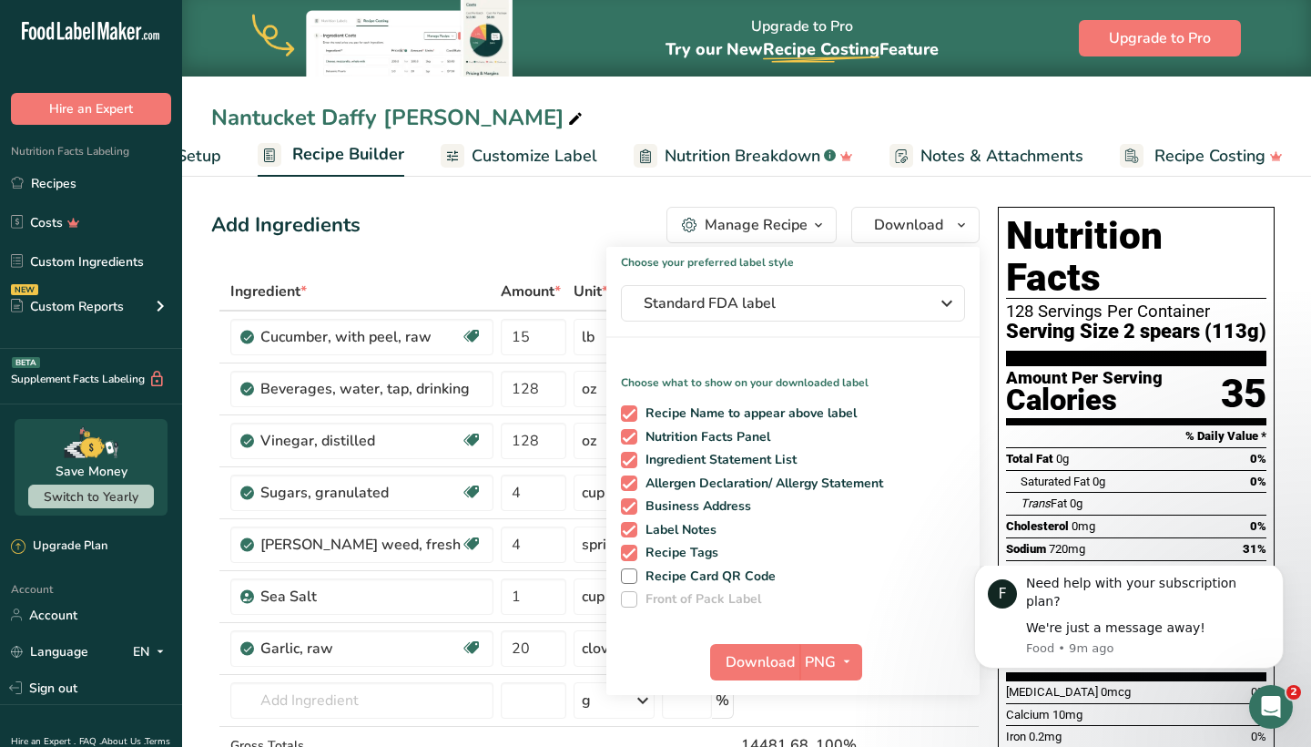
click at [817, 222] on icon "button" at bounding box center [818, 225] width 15 height 23
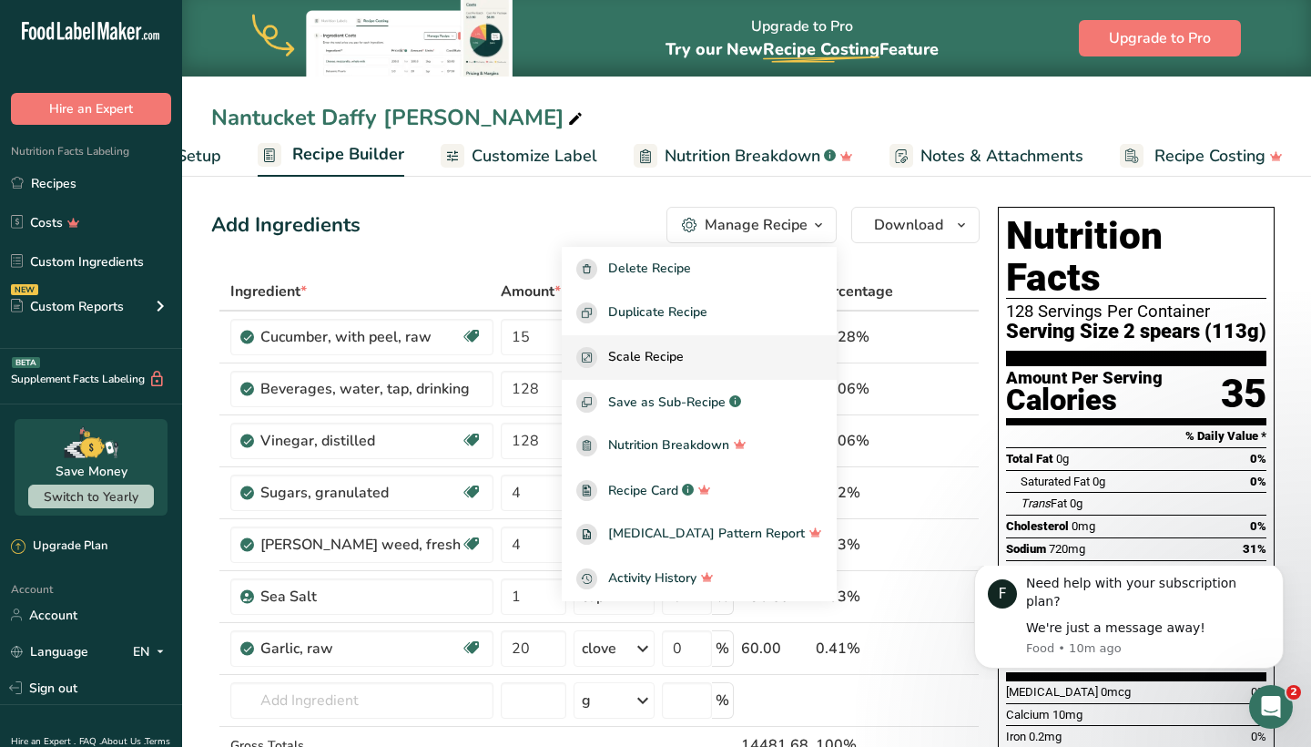
click at [677, 348] on span "Scale Recipe" at bounding box center [646, 357] width 76 height 21
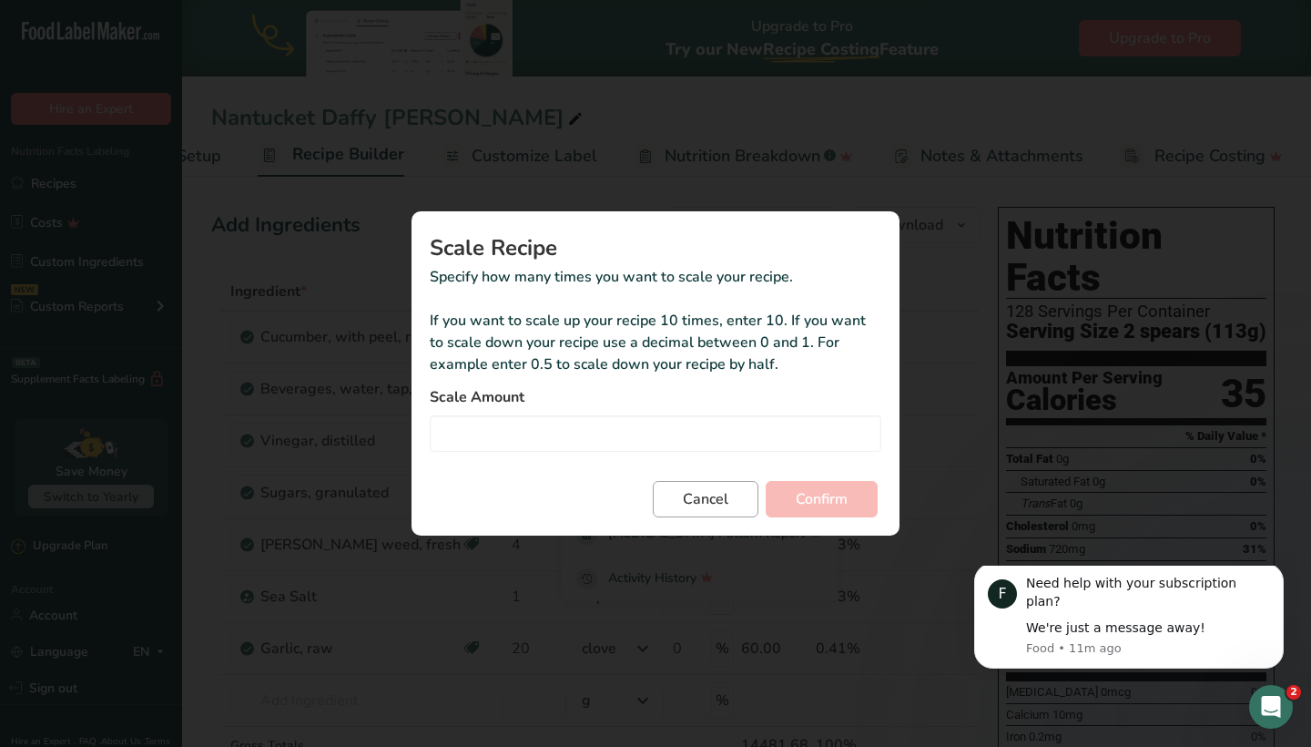
click at [707, 498] on span "Cancel" at bounding box center [706, 499] width 46 height 22
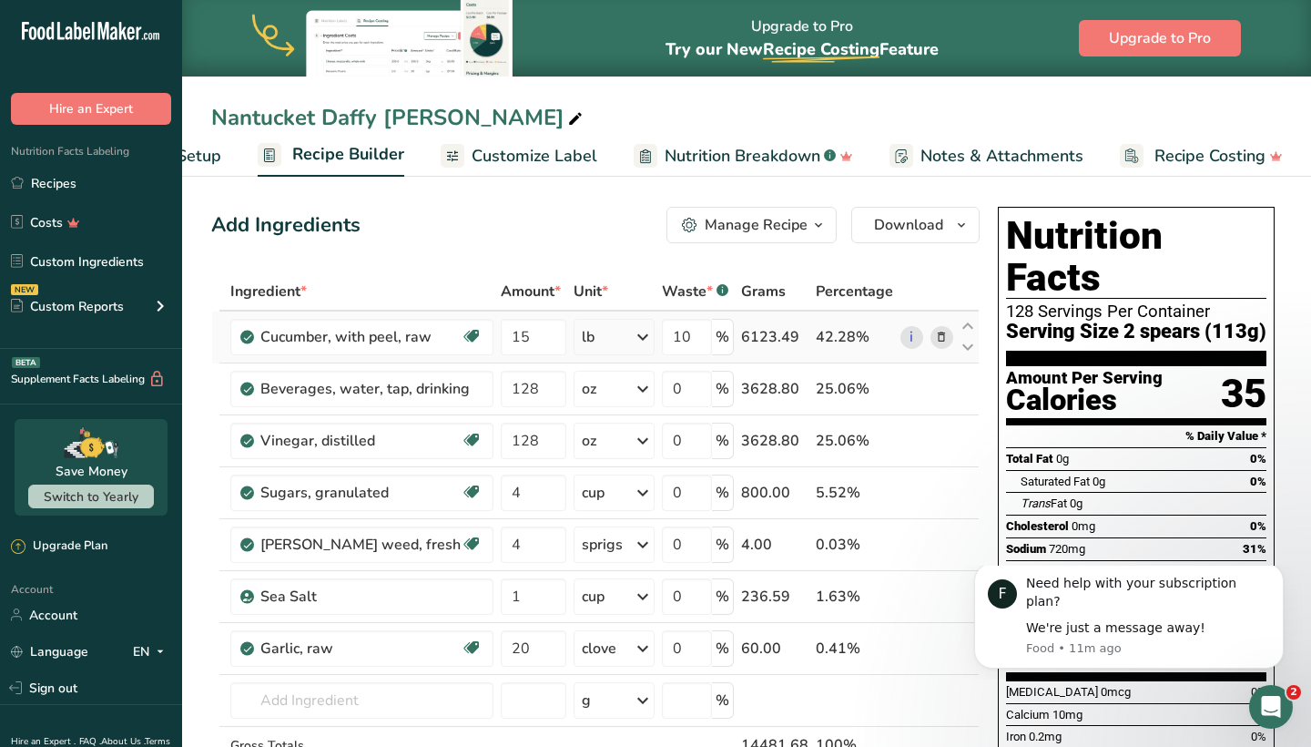
click at [636, 340] on icon at bounding box center [643, 337] width 22 height 33
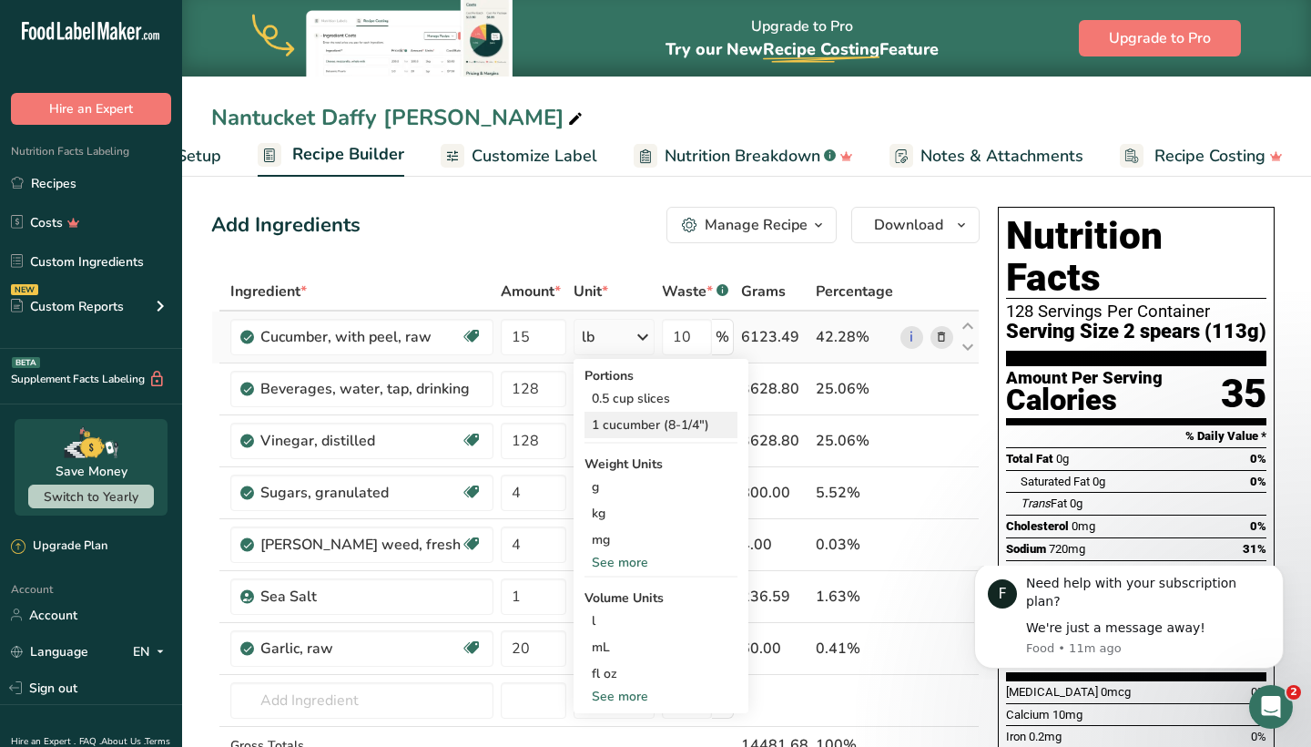
click at [633, 426] on div "1 cucumber (8-1/4")" at bounding box center [661, 425] width 153 height 26
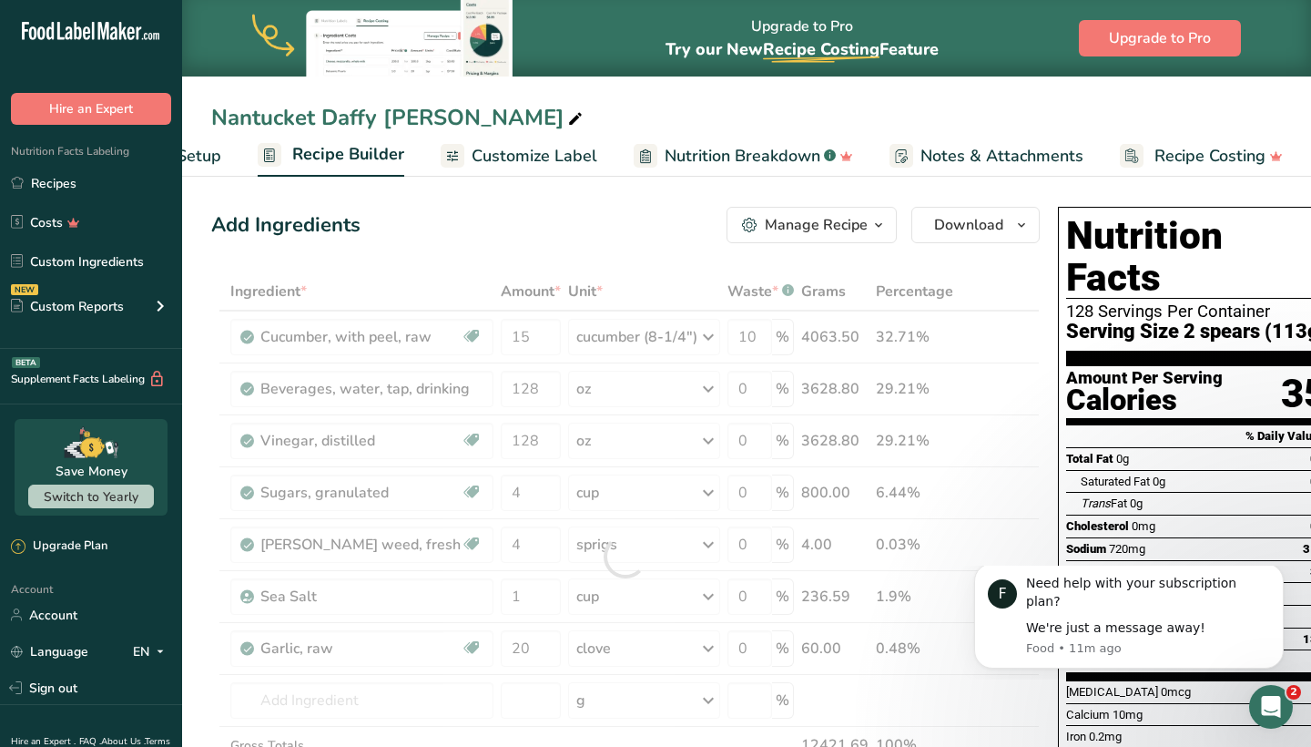
click at [527, 331] on div at bounding box center [625, 556] width 829 height 568
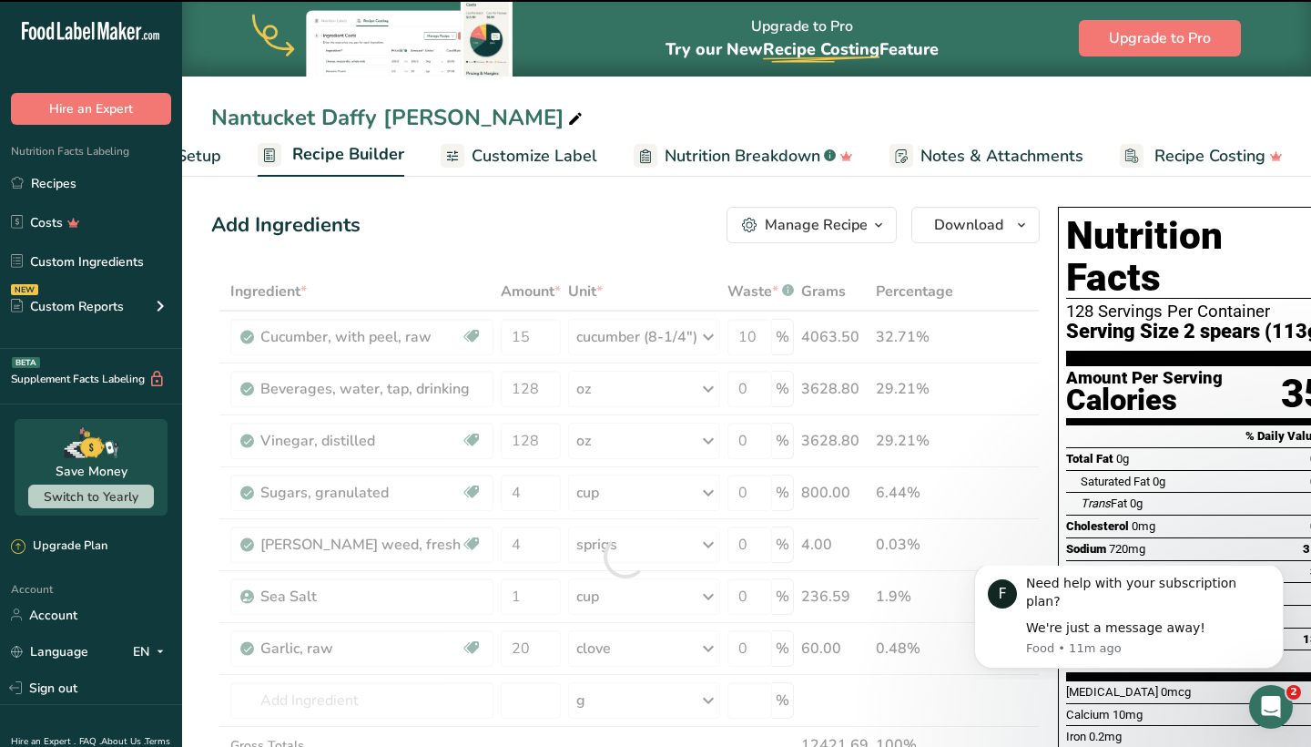
click at [524, 340] on div at bounding box center [625, 556] width 829 height 568
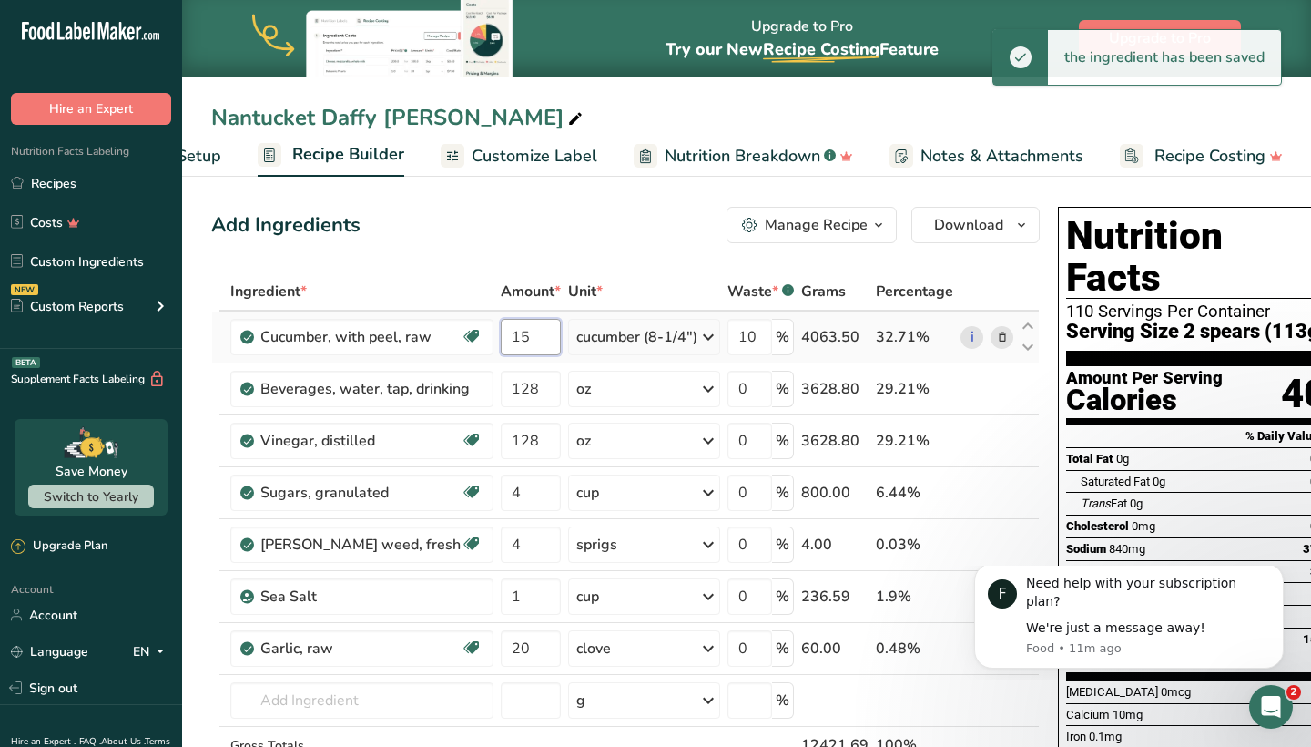
click at [521, 332] on input "15" at bounding box center [531, 337] width 60 height 36
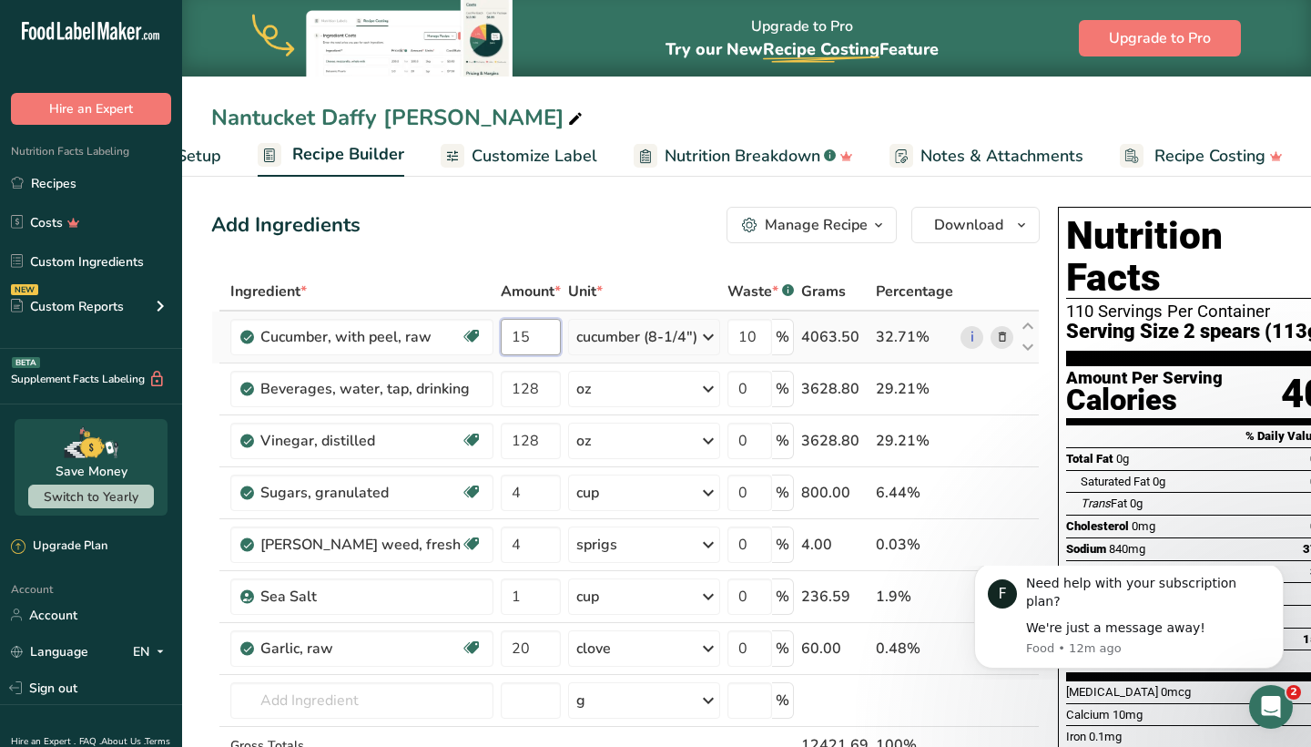
type input "1"
type input "70"
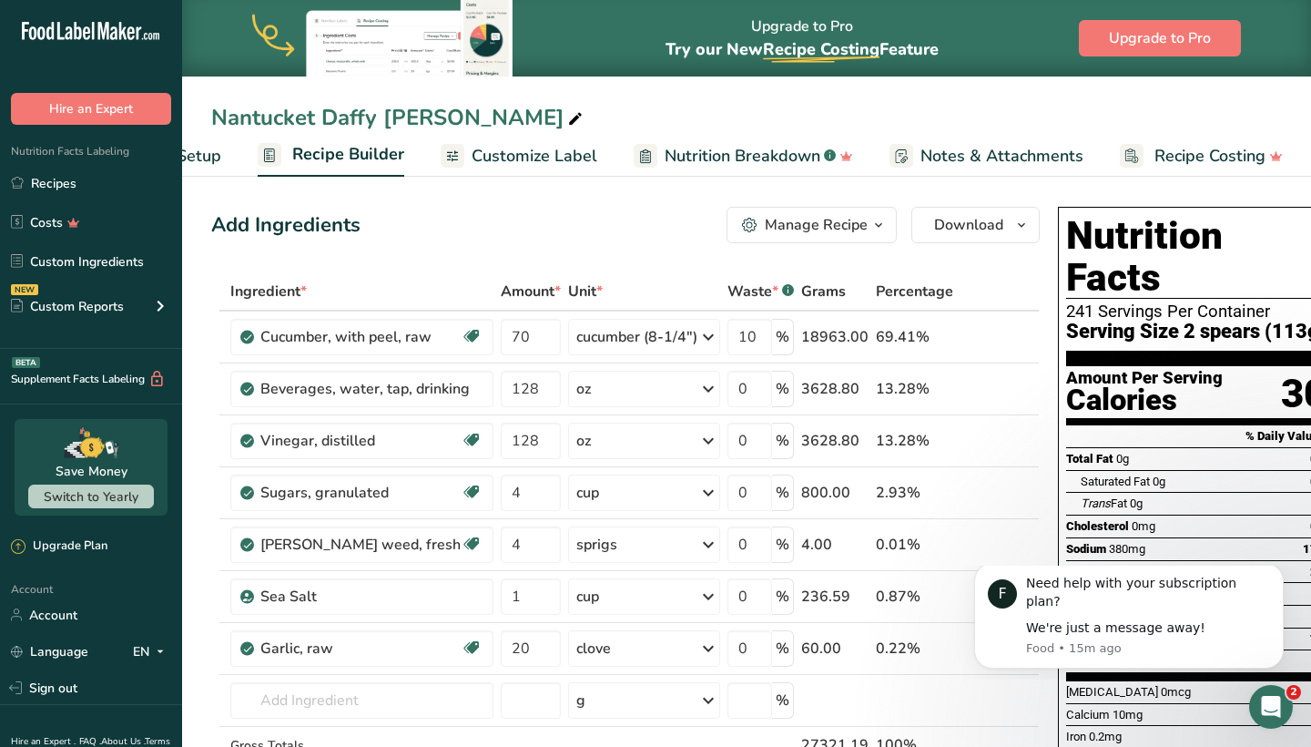
click at [543, 235] on div "Add Ingredients Manage Recipe Delete Recipe Duplicate Recipe Scale Recipe Save …" at bounding box center [625, 225] width 829 height 36
click at [871, 231] on icon "button" at bounding box center [878, 225] width 15 height 23
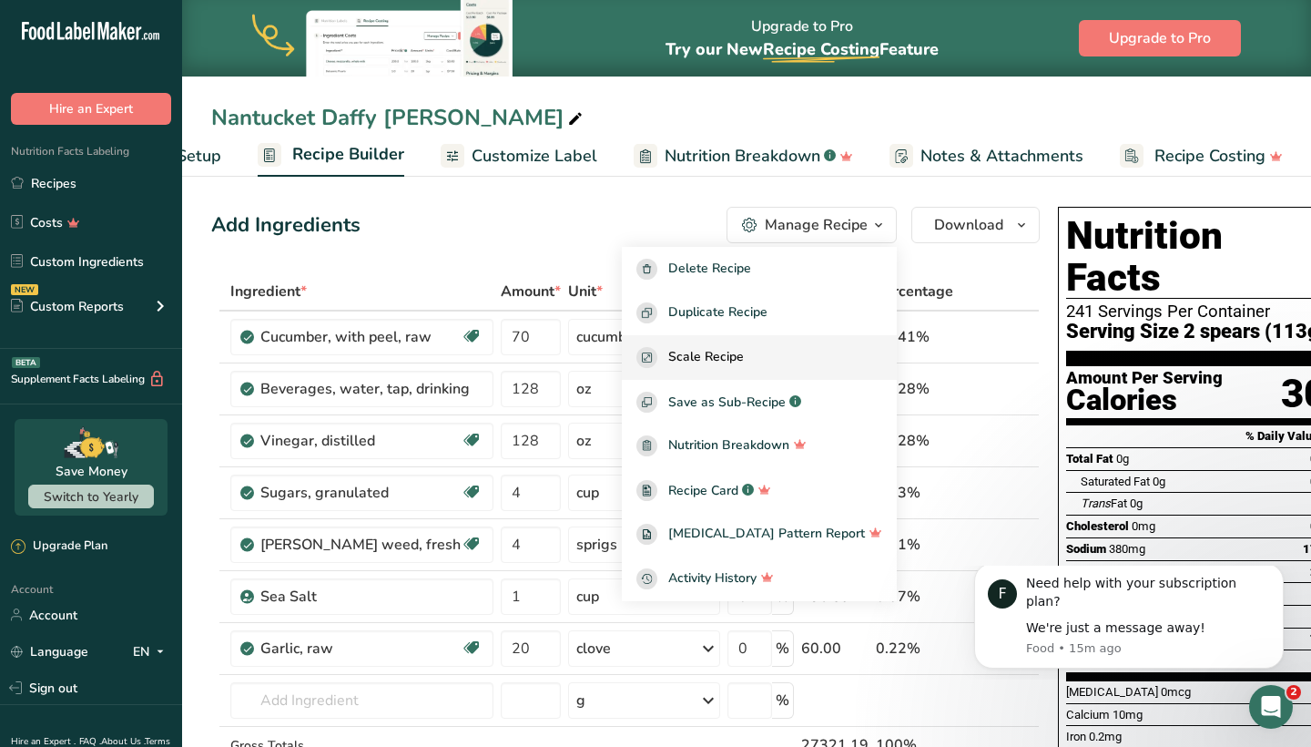
click at [742, 352] on span "Scale Recipe" at bounding box center [706, 357] width 76 height 21
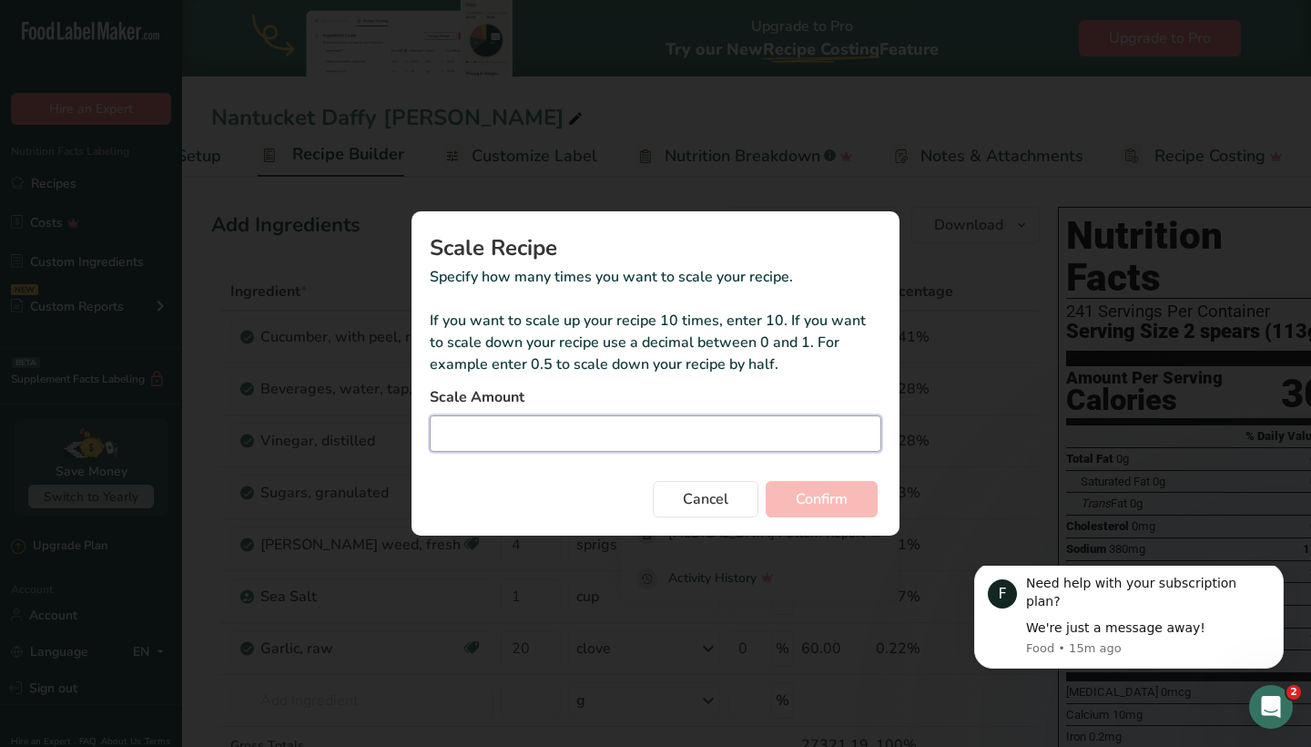
click at [638, 428] on input "Duplicate recipe modal" at bounding box center [656, 433] width 452 height 36
type input "3"
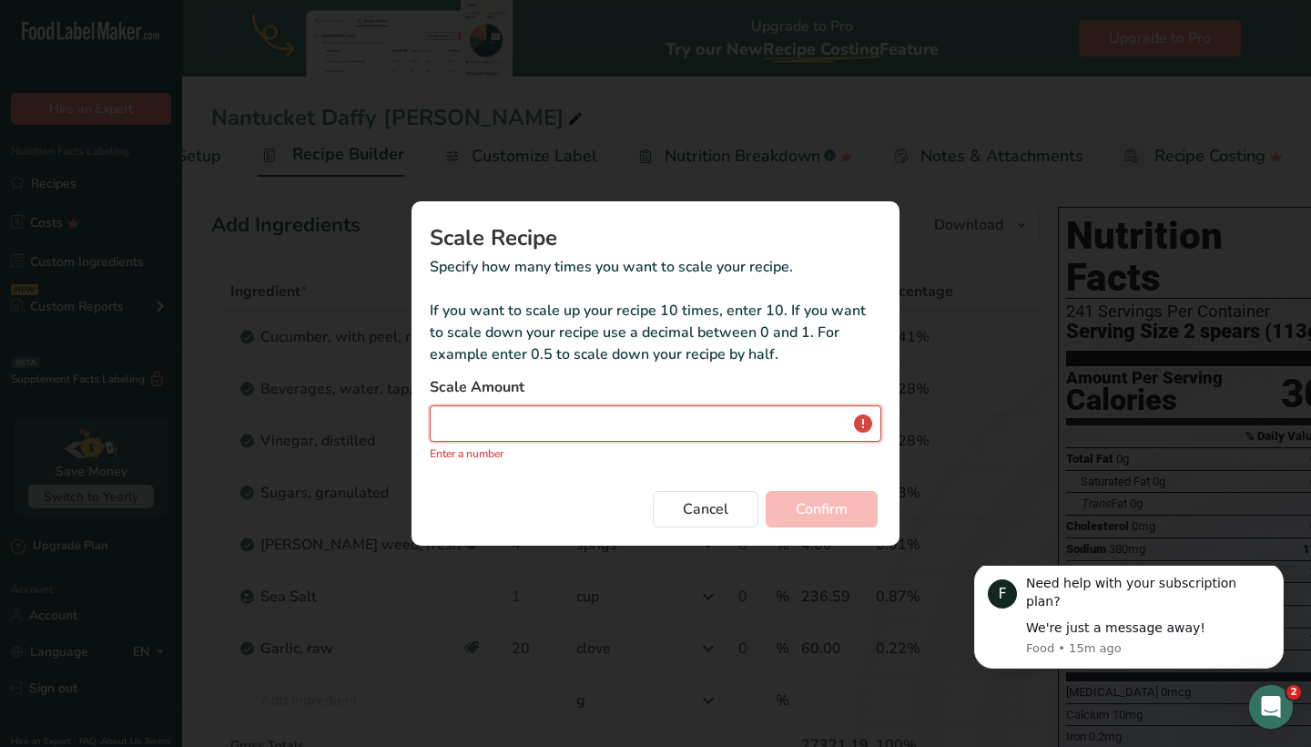
type input "0.3"
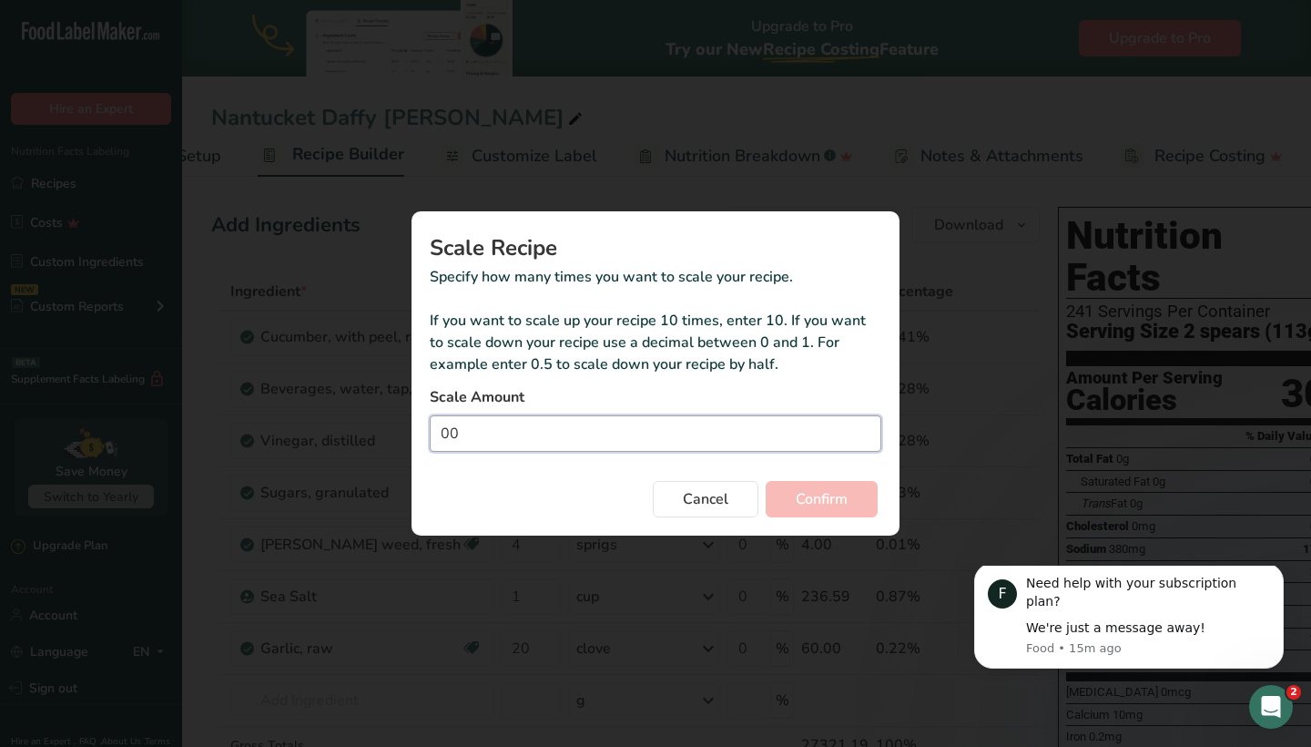
type input "0"
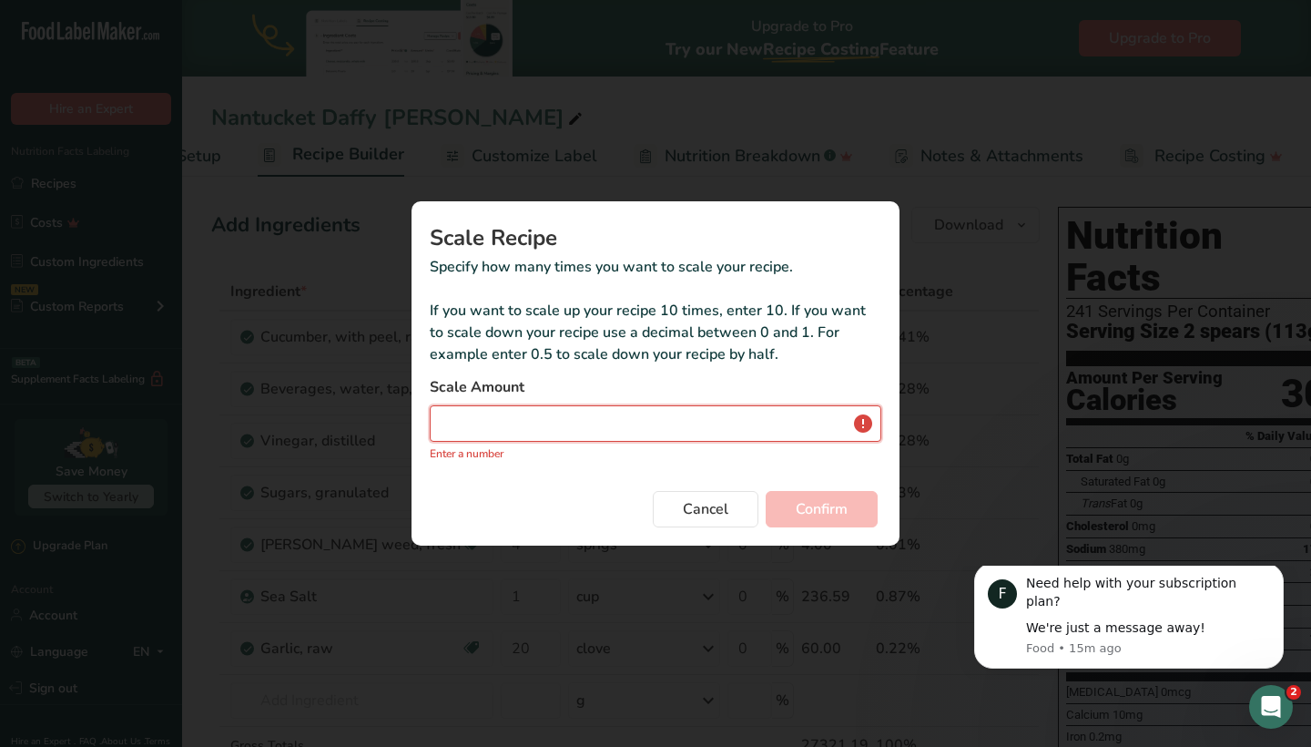
type input "0"
type input "0.3"
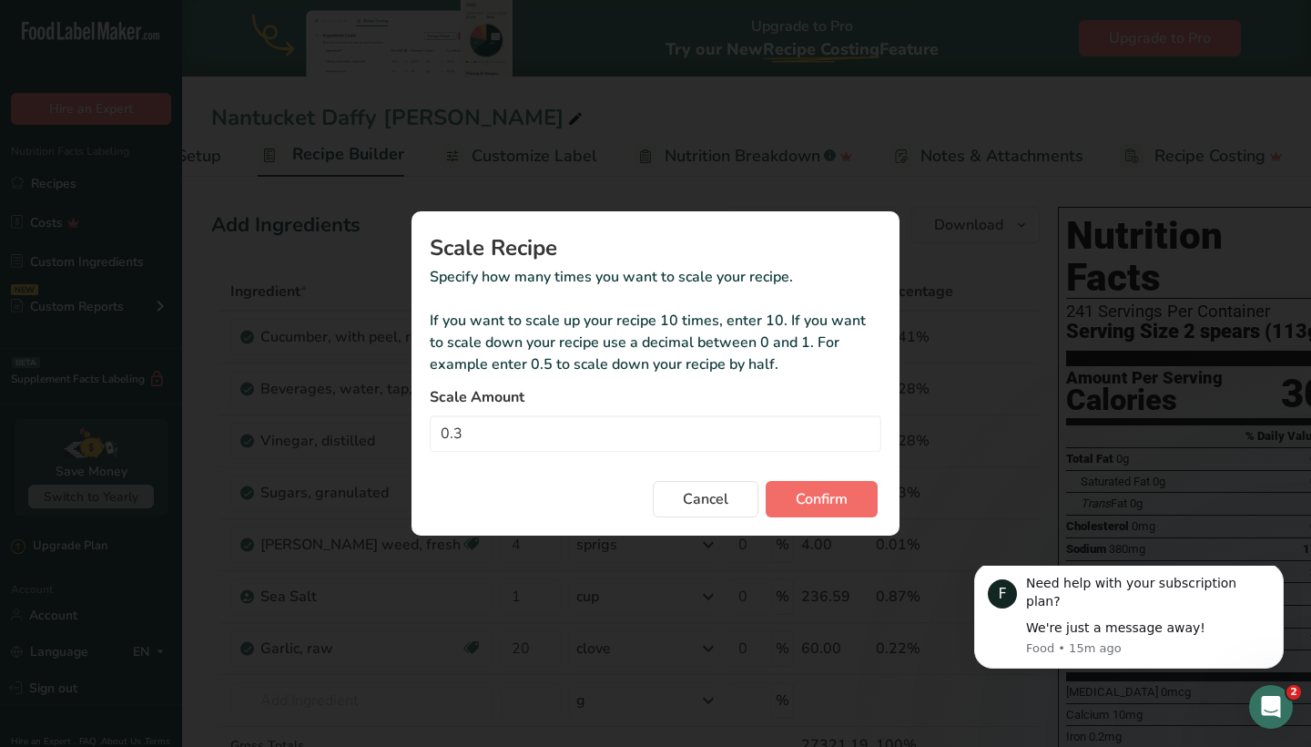
click at [834, 492] on span "Confirm" at bounding box center [822, 499] width 52 height 22
click at [834, 492] on div "Cancel Confirm" at bounding box center [656, 495] width 452 height 44
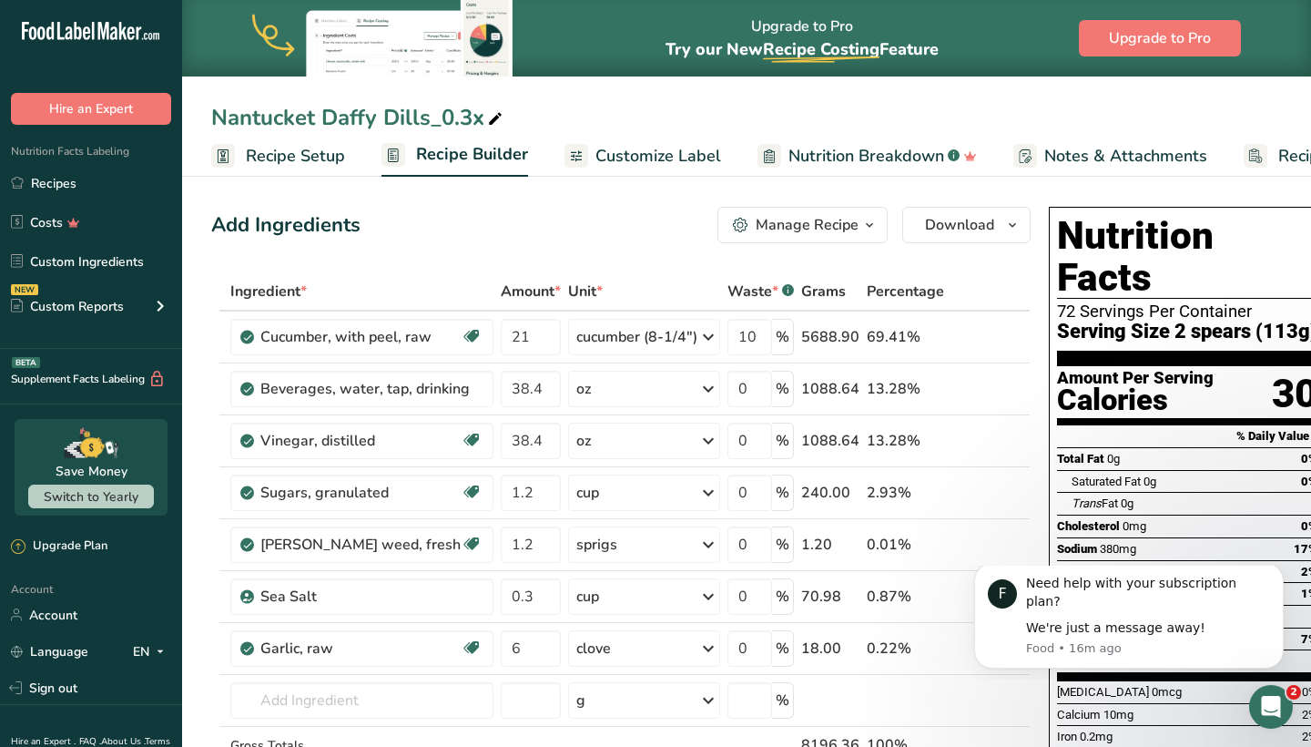
click at [862, 222] on icon "button" at bounding box center [869, 225] width 15 height 23
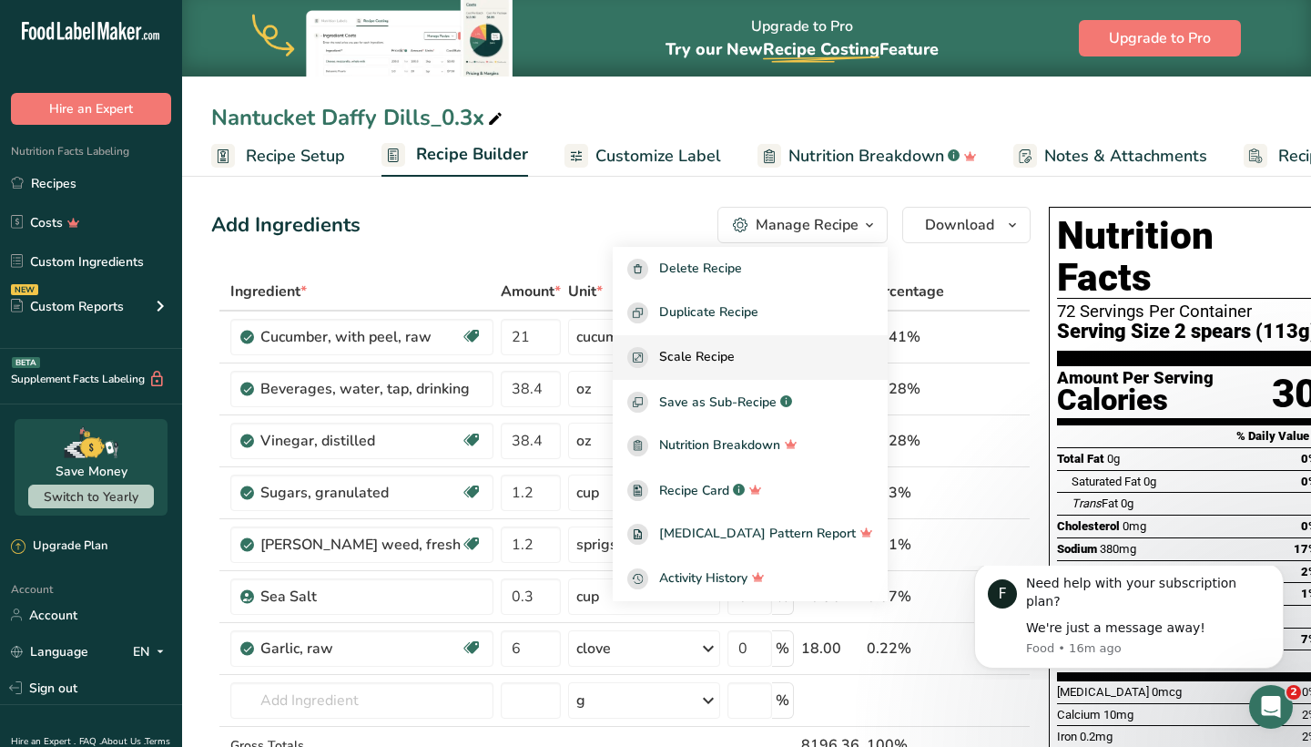
click at [748, 362] on div "Scale Recipe" at bounding box center [750, 357] width 246 height 21
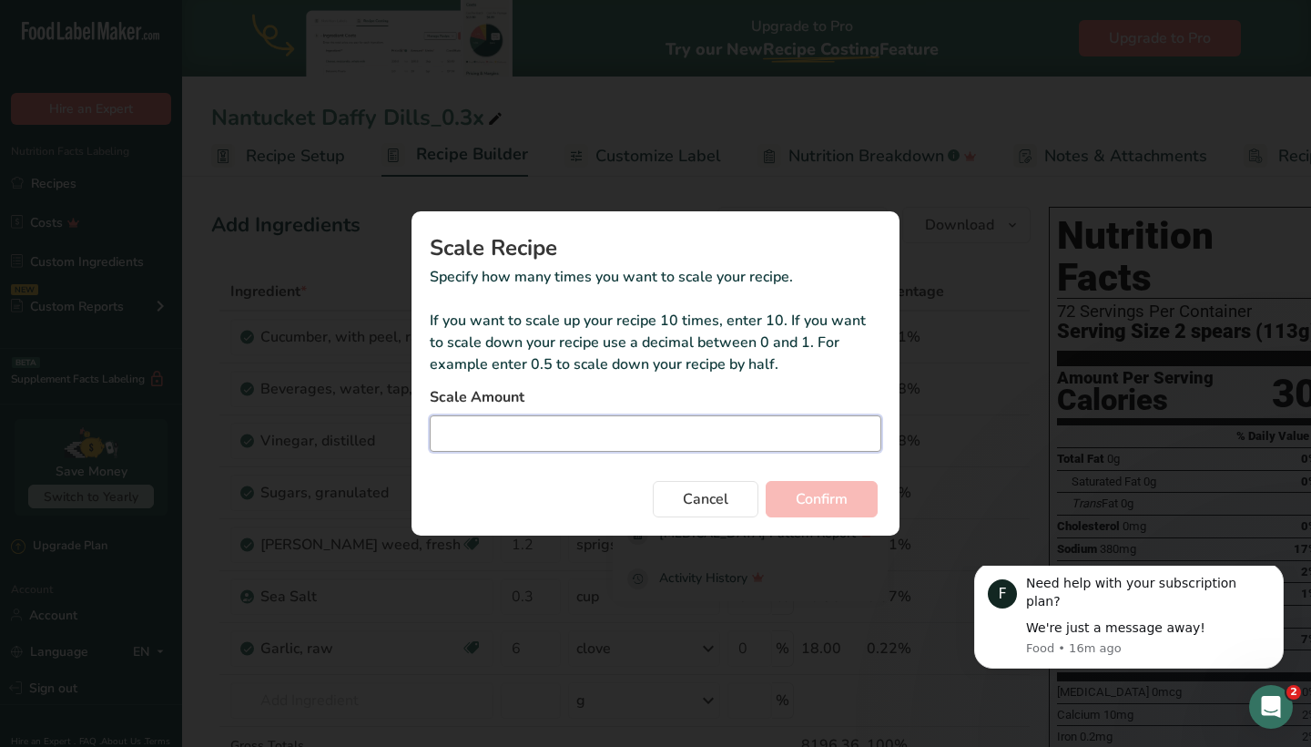
click at [528, 443] on input "Duplicate recipe modal" at bounding box center [656, 433] width 452 height 36
type input "3"
click at [803, 504] on span "Confirm" at bounding box center [822, 499] width 52 height 22
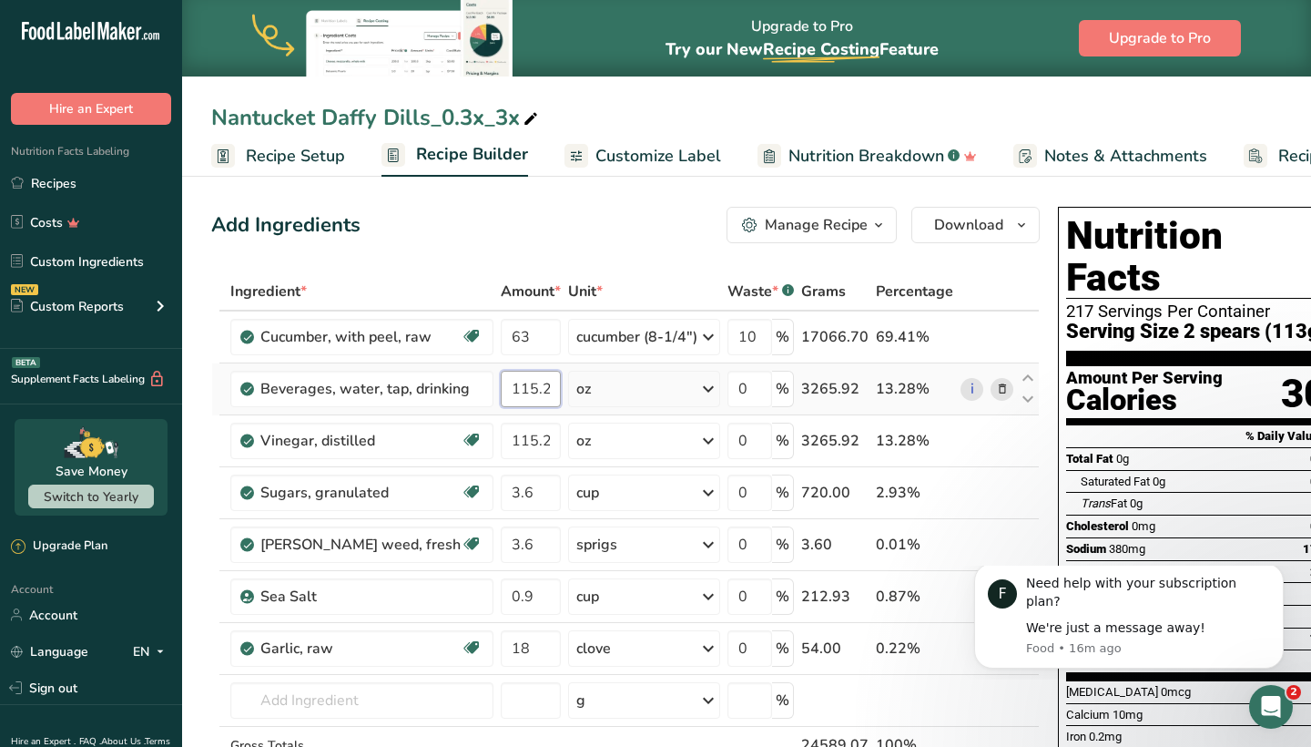
click at [527, 388] on input "115.2" at bounding box center [531, 389] width 60 height 36
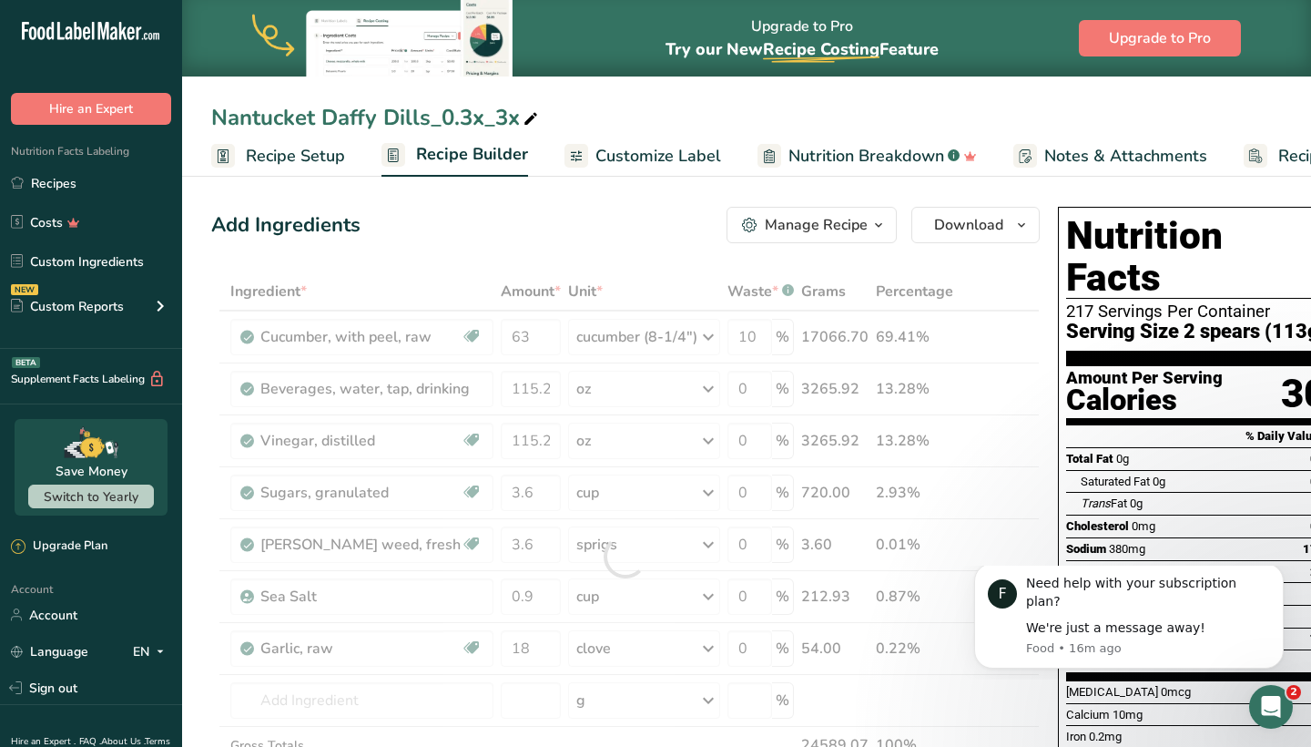
click at [684, 383] on div "Ingredient * Amount * Unit * Waste * .a-a{fill:#347362;}.b-a{fill:#fff;} Grams …" at bounding box center [625, 556] width 829 height 568
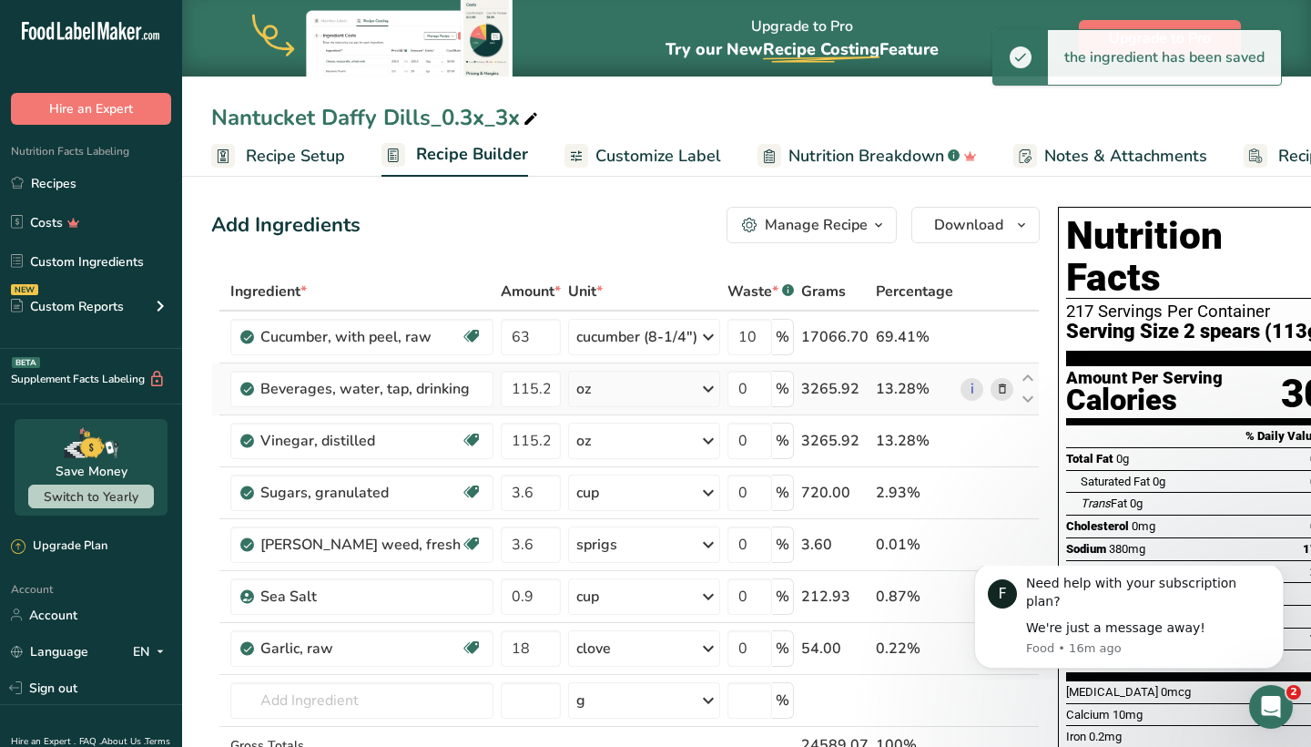
click at [698, 390] on icon at bounding box center [709, 388] width 22 height 33
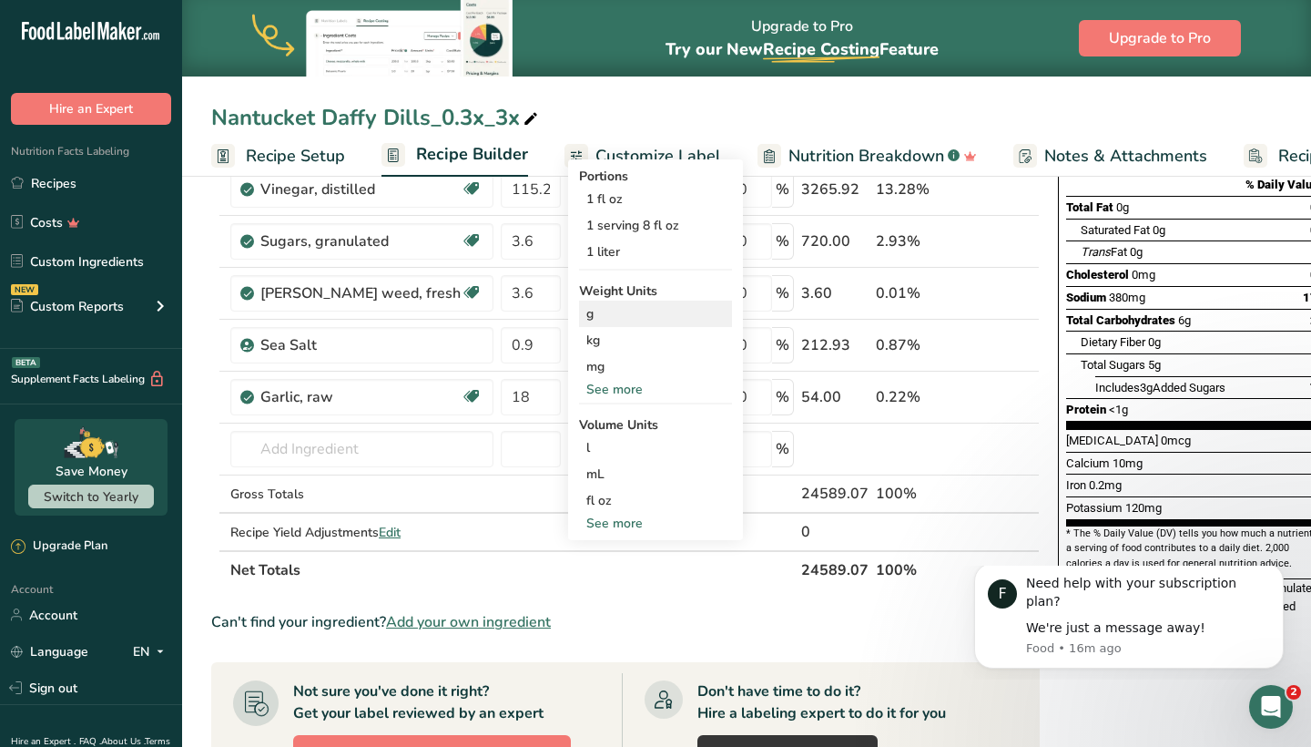
scroll to position [263, 0]
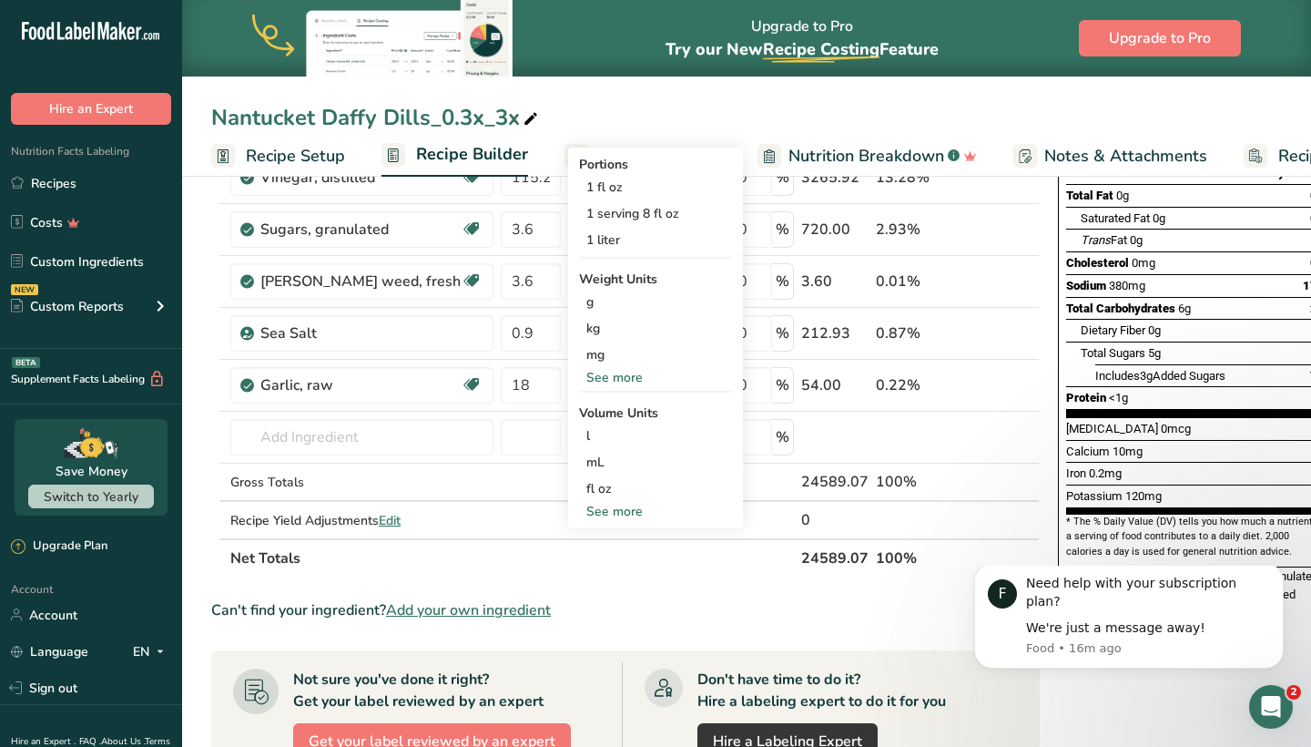
click at [629, 510] on div "See more" at bounding box center [655, 511] width 153 height 19
select select "22"
click at [614, 609] on div "gallon Volume units require a density conversion. If you know your ingredient's…" at bounding box center [655, 620] width 153 height 26
click at [607, 618] on div "gallon" at bounding box center [655, 620] width 138 height 19
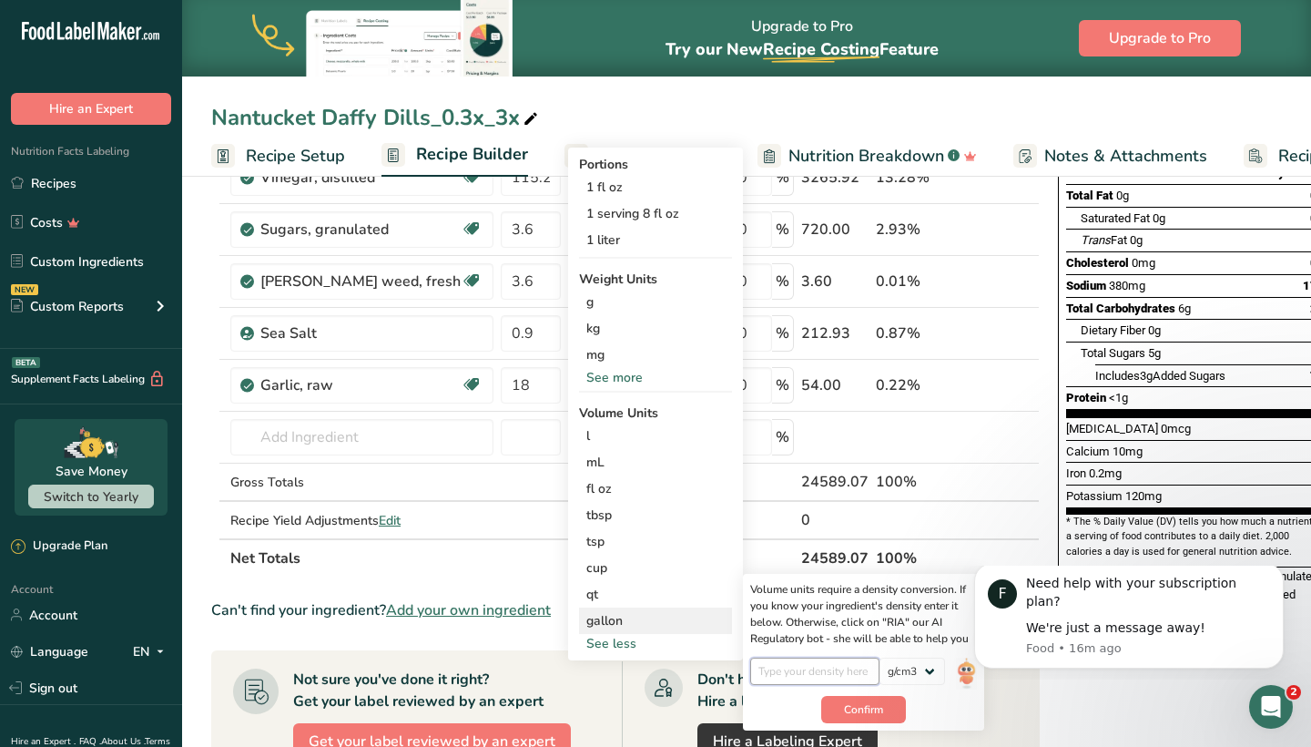
click at [838, 679] on input "number" at bounding box center [815, 670] width 130 height 27
type input "1"
click at [844, 710] on span "Confirm" at bounding box center [863, 709] width 39 height 16
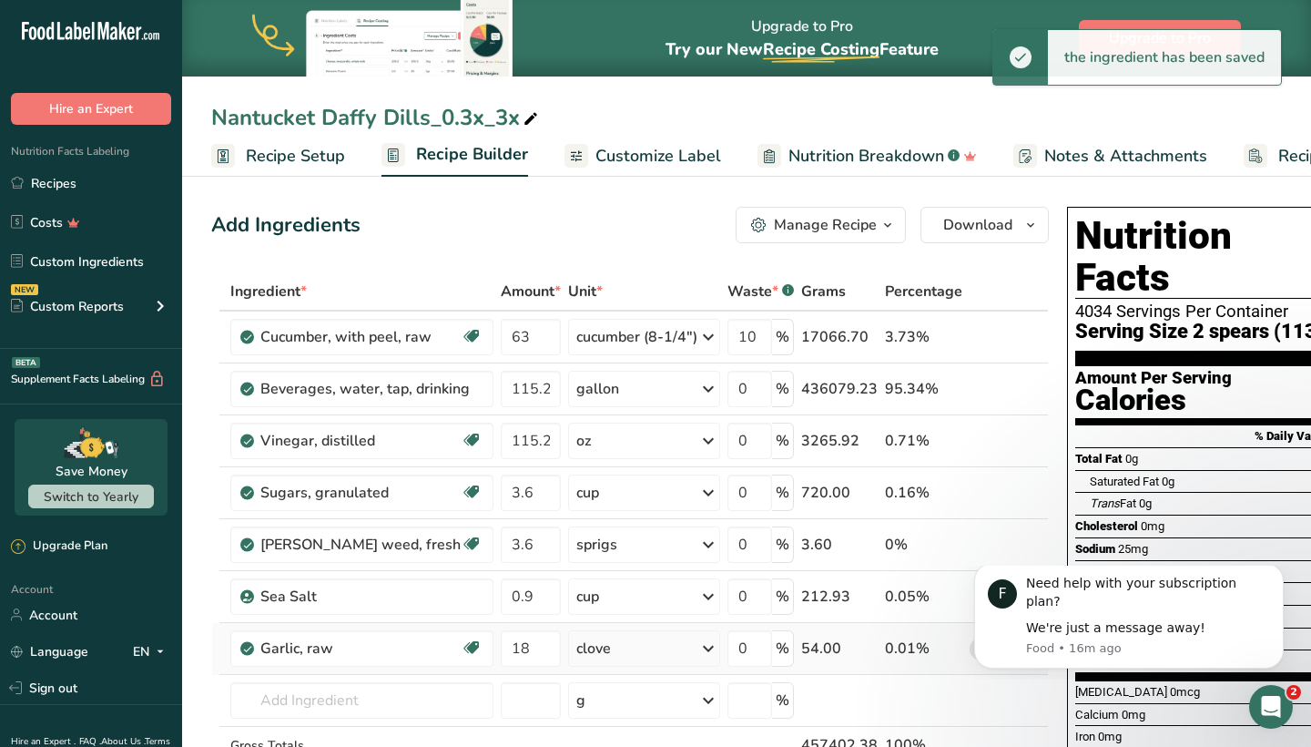
scroll to position [0, 0]
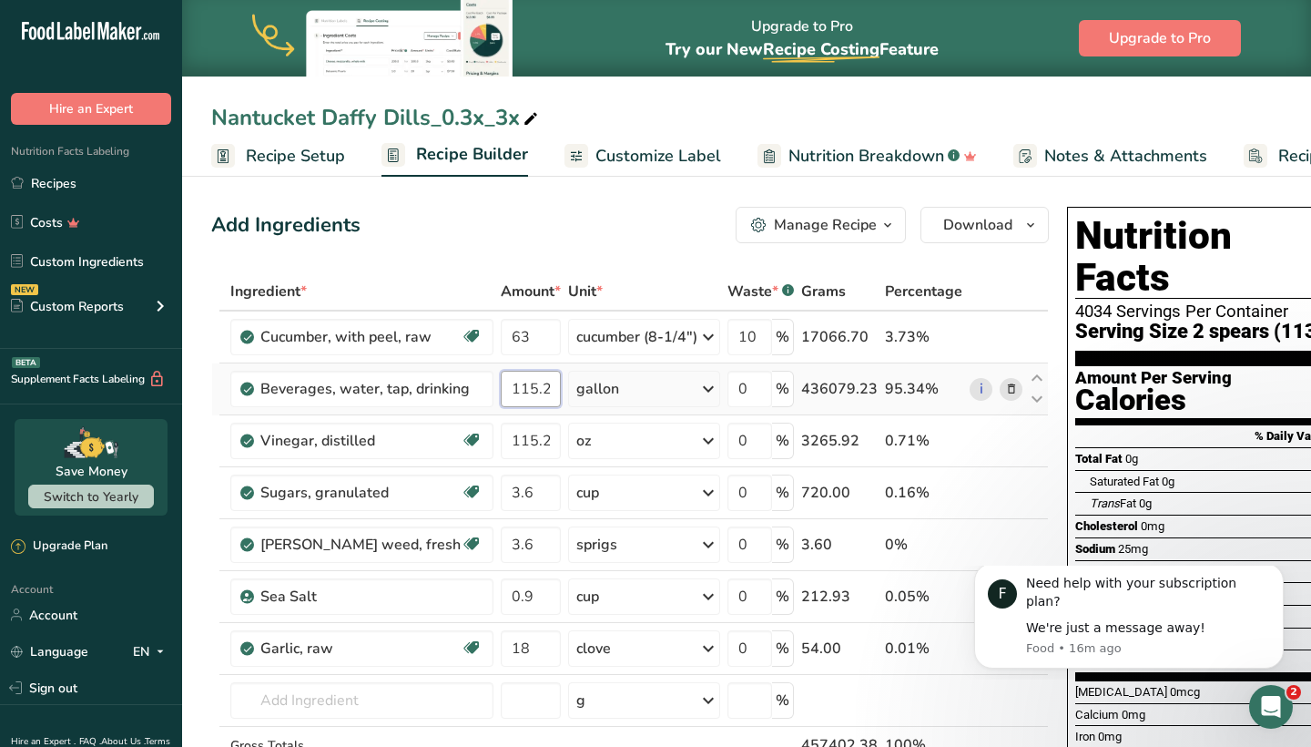
click at [533, 386] on input "115.2" at bounding box center [531, 389] width 60 height 36
drag, startPoint x: 533, startPoint y: 386, endPoint x: 482, endPoint y: 390, distance: 51.1
click at [497, 390] on td "115.2" at bounding box center [530, 389] width 67 height 52
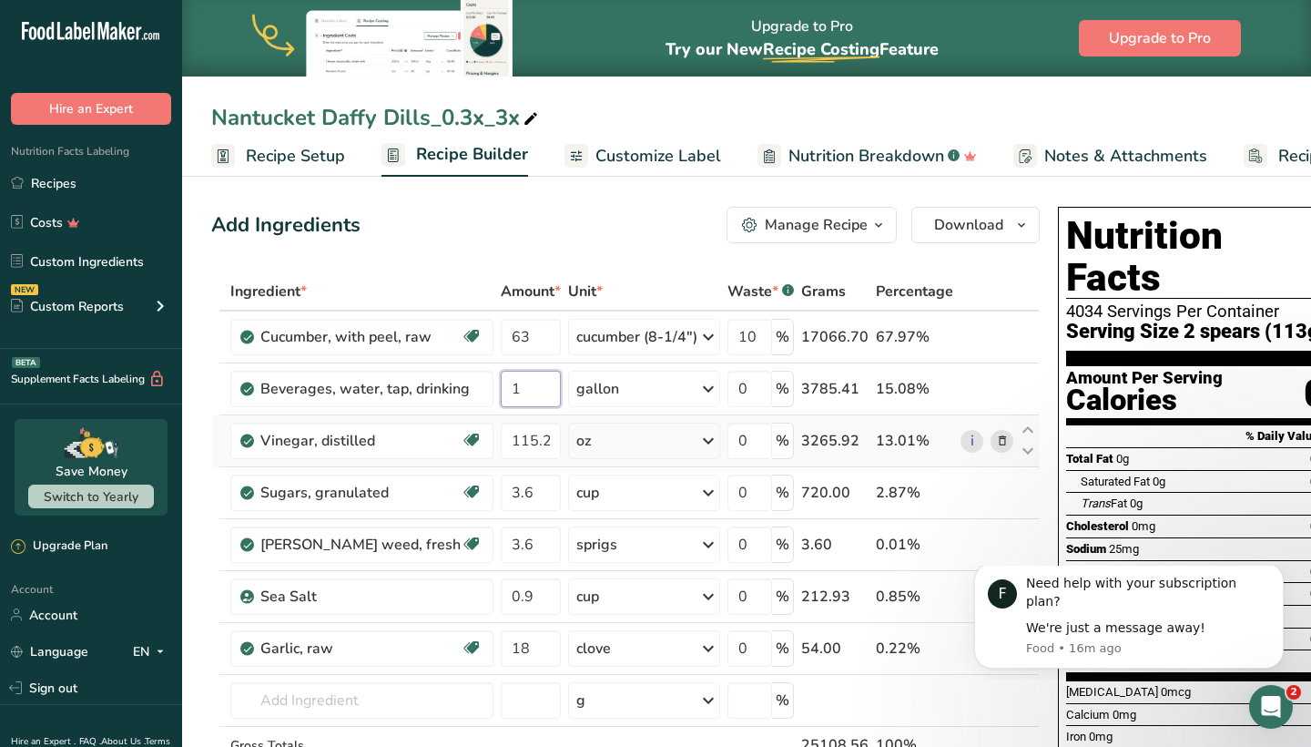
type input "1"
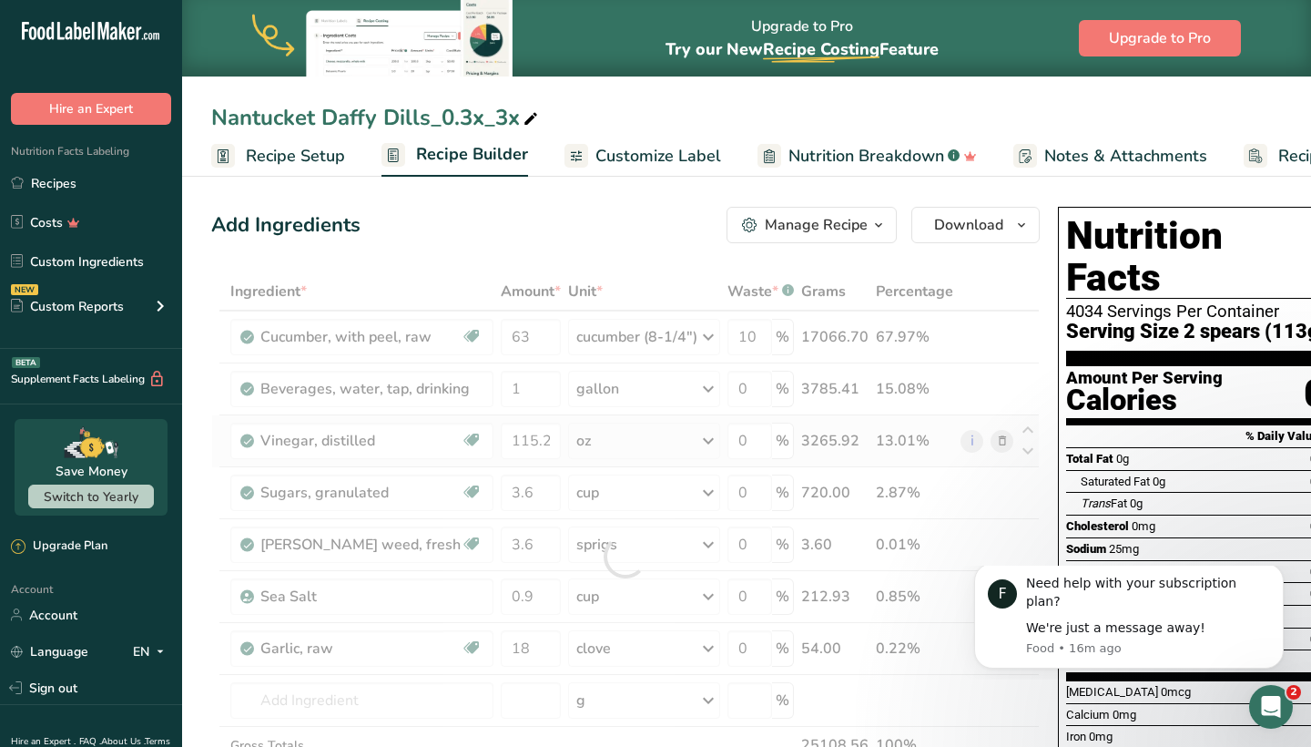
click at [697, 439] on div "Ingredient * Amount * Unit * Waste * .a-a{fill:#347362;}.b-a{fill:#fff;} Grams …" at bounding box center [625, 556] width 829 height 568
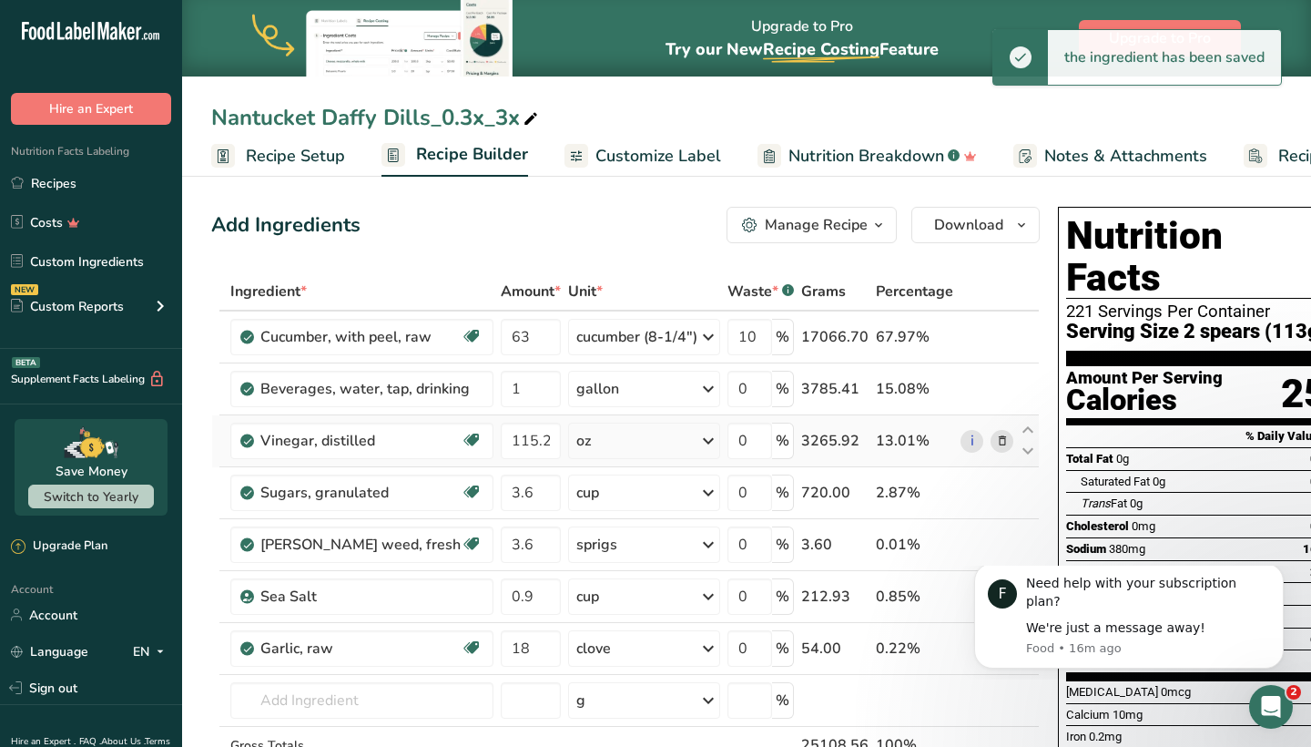
click at [698, 438] on icon at bounding box center [709, 440] width 22 height 33
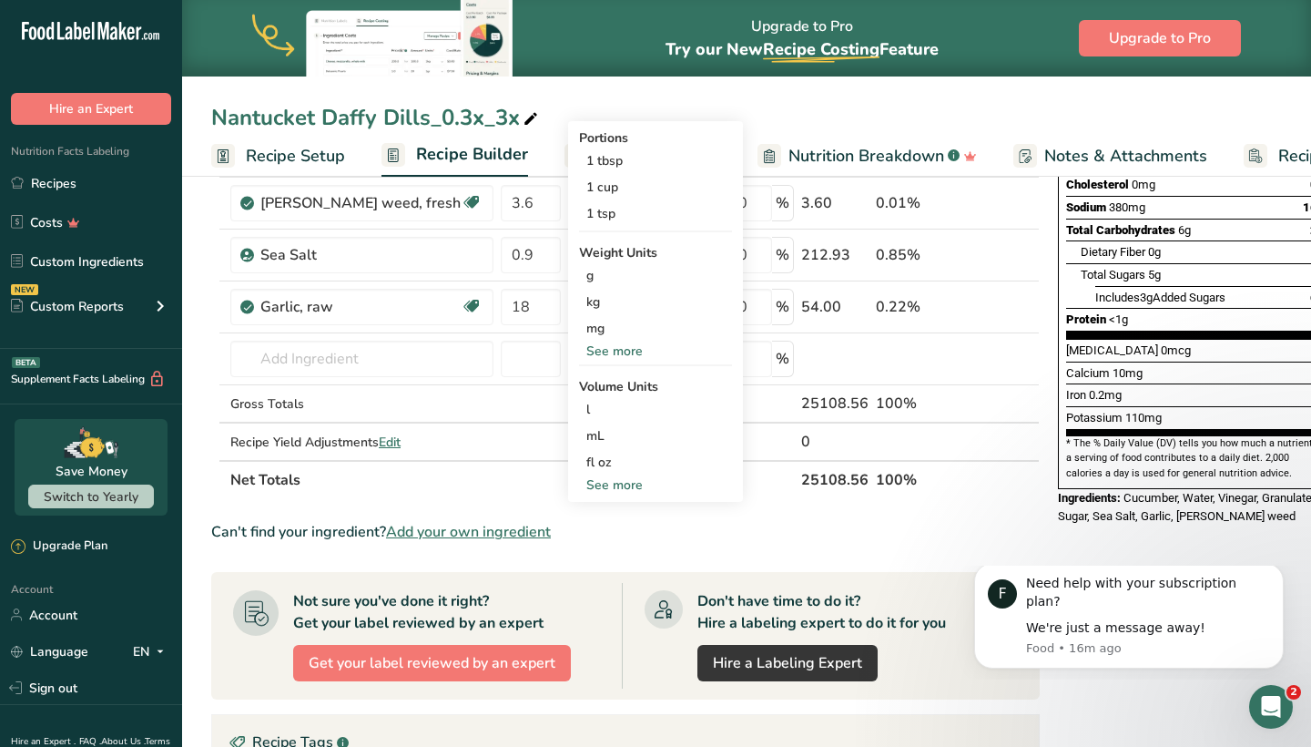
scroll to position [358, 0]
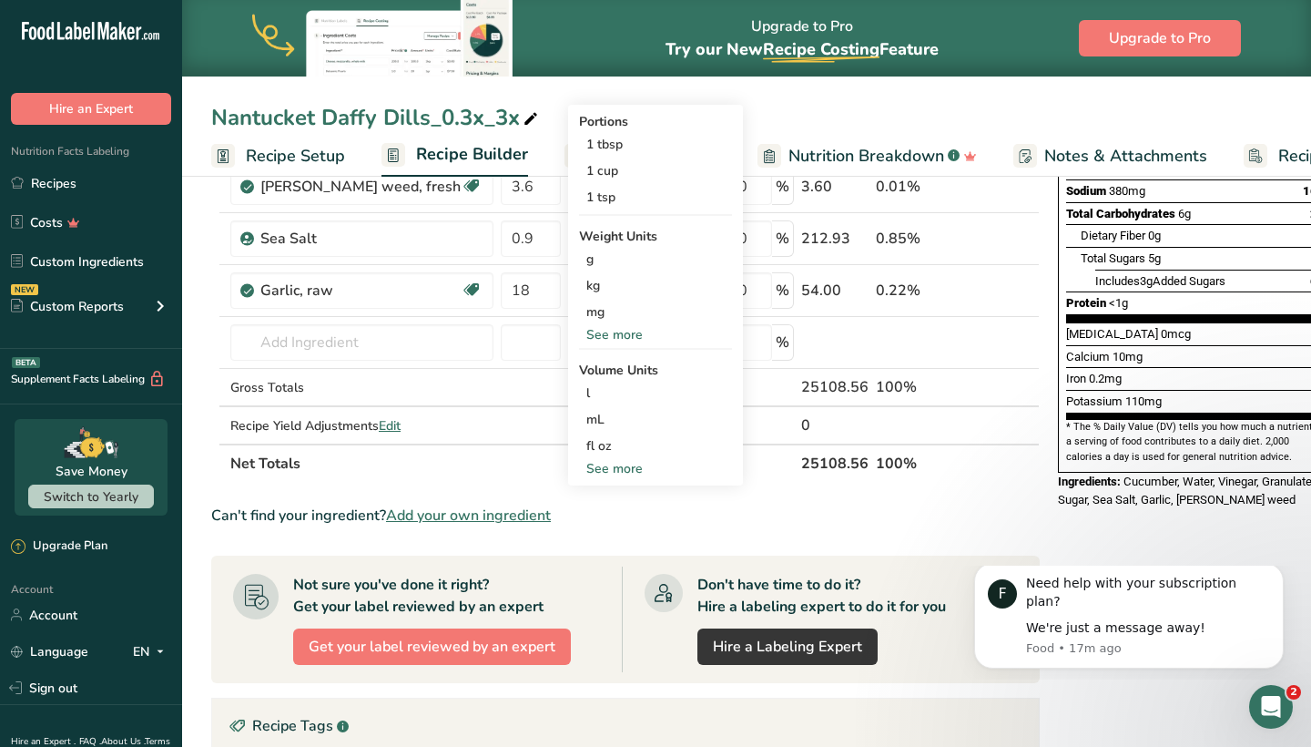
click at [634, 462] on div "See more" at bounding box center [655, 468] width 153 height 19
select select "22"
click at [608, 572] on div "gallon" at bounding box center [655, 577] width 138 height 19
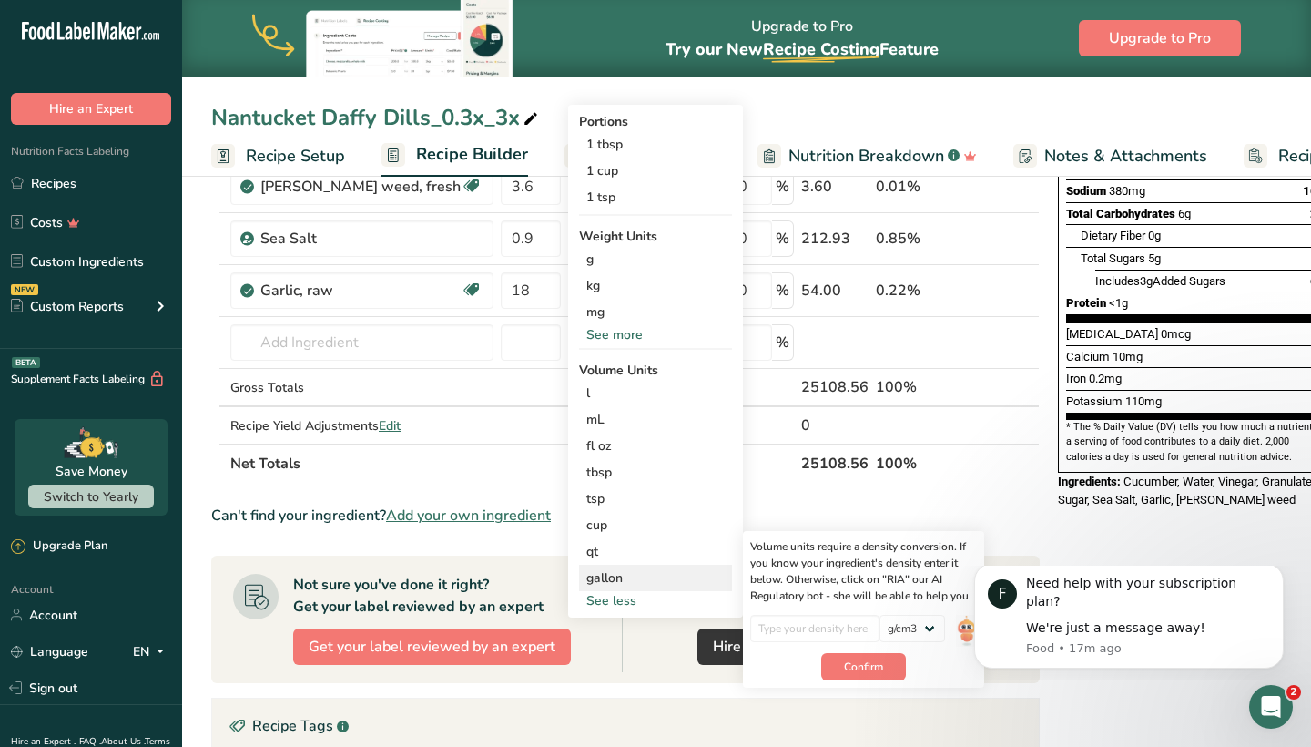
click at [610, 585] on div "gallon" at bounding box center [655, 577] width 138 height 19
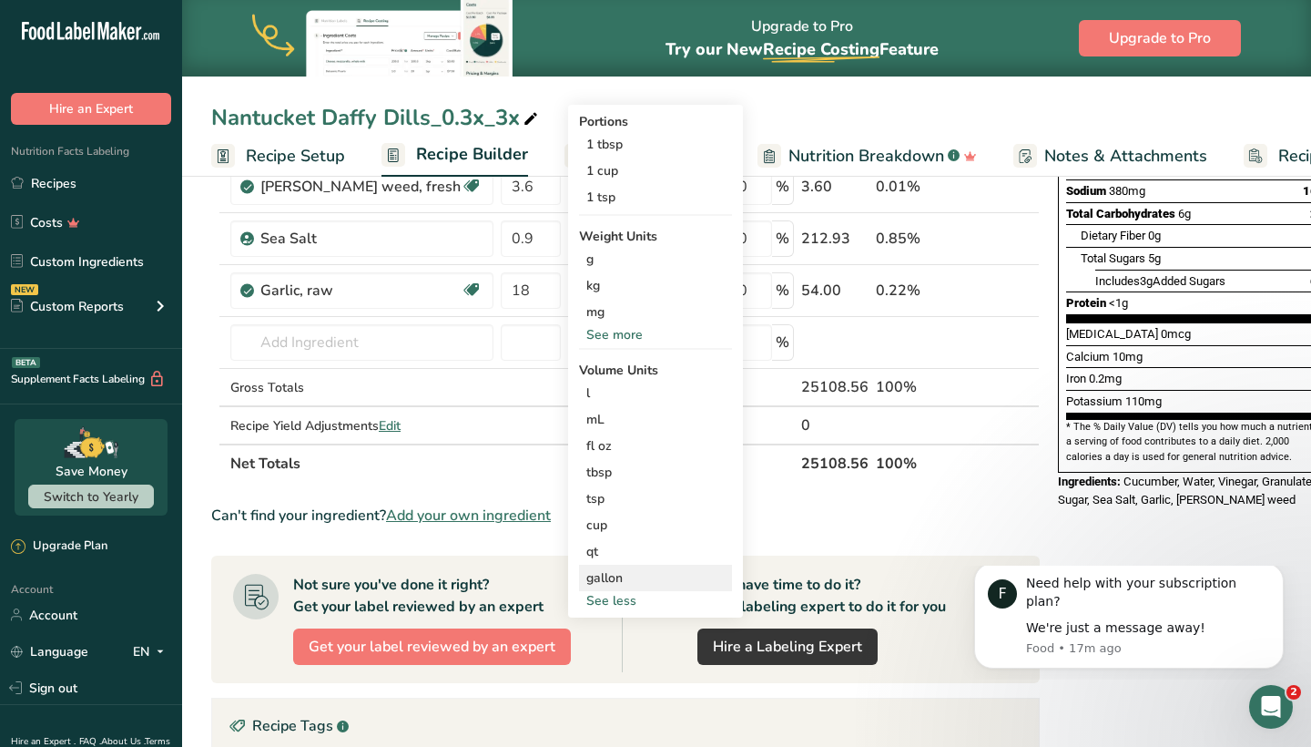
click at [613, 585] on div "gallon" at bounding box center [655, 577] width 138 height 19
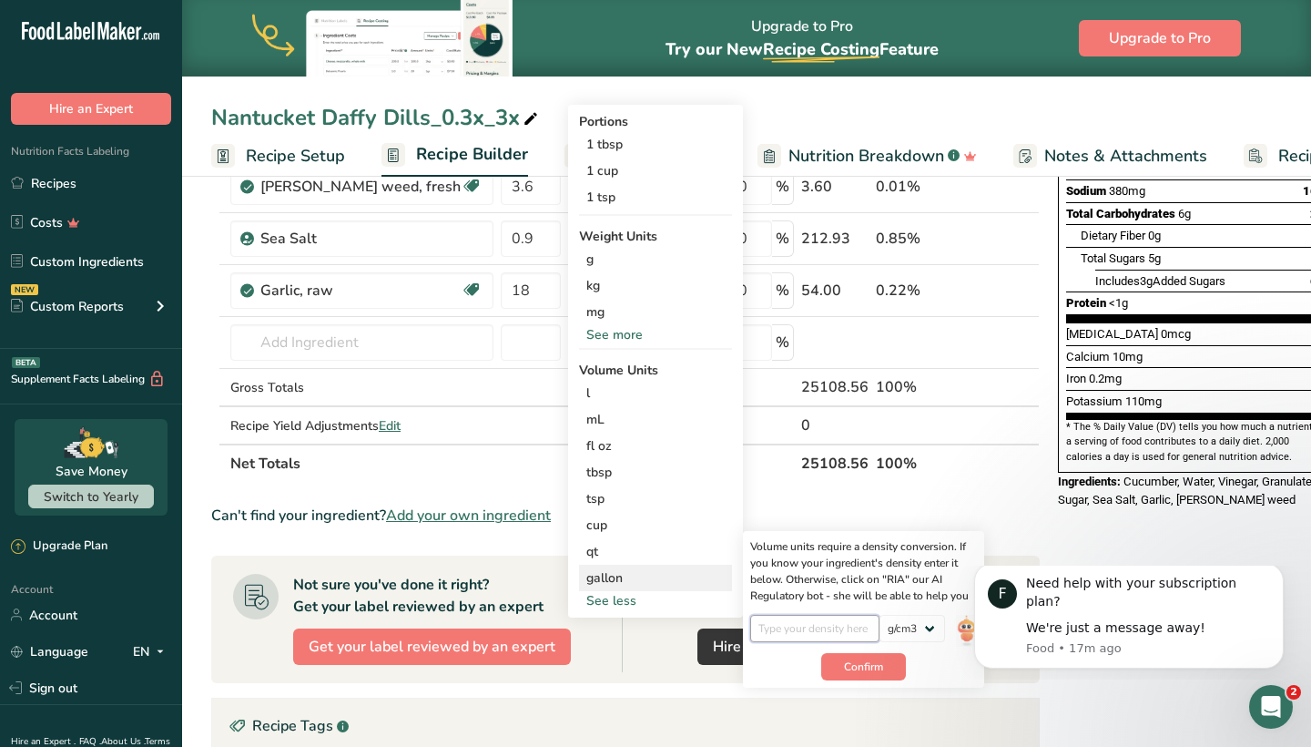
click at [801, 628] on input "number" at bounding box center [815, 628] width 130 height 27
type input "1"
click at [821, 673] on button "Confirm" at bounding box center [863, 666] width 85 height 27
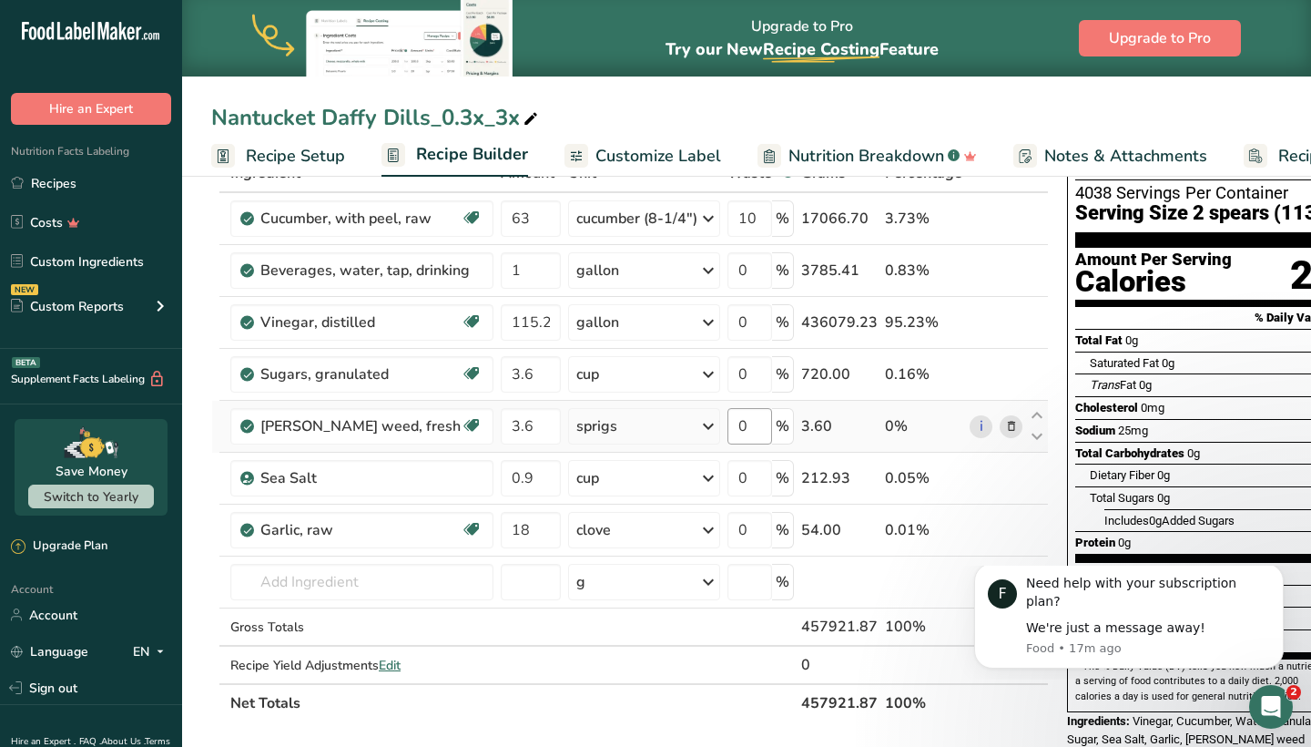
scroll to position [53, 0]
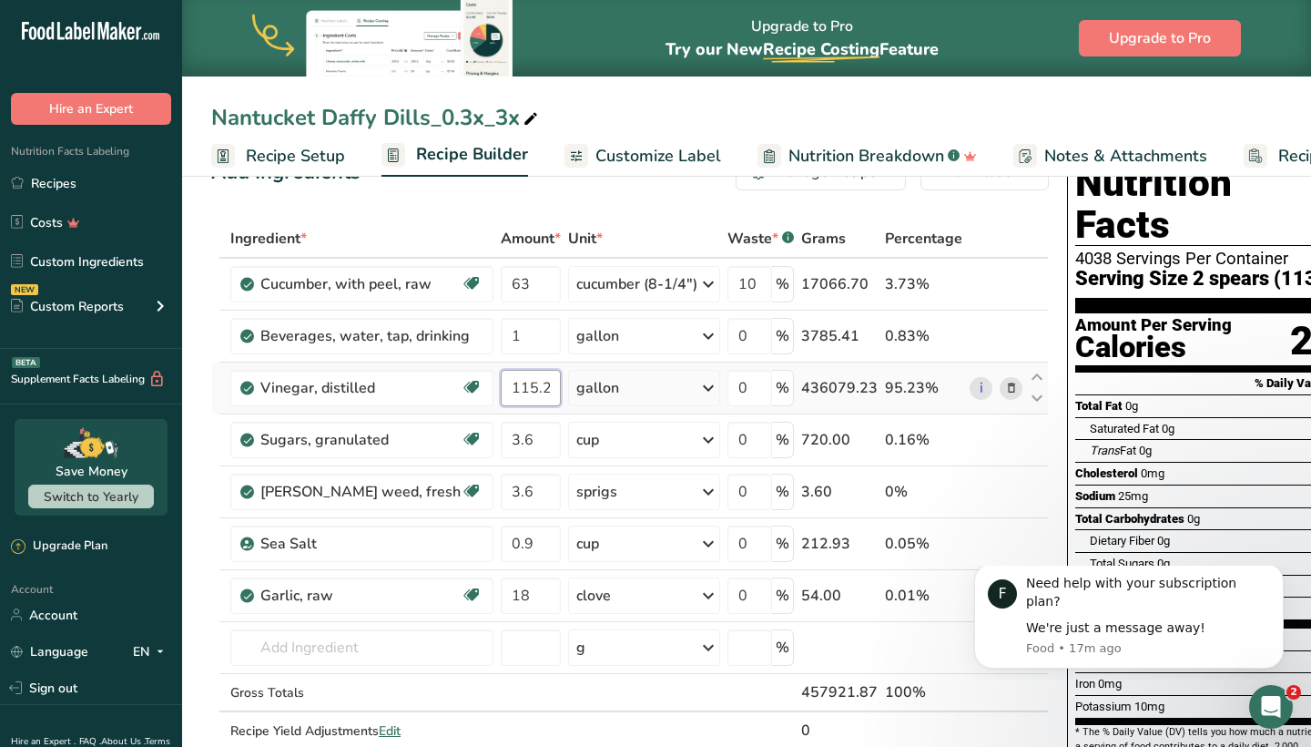
click at [543, 380] on input "115.2" at bounding box center [531, 388] width 60 height 36
drag, startPoint x: 543, startPoint y: 380, endPoint x: 486, endPoint y: 379, distance: 56.5
click at [501, 379] on input "115.2" at bounding box center [531, 388] width 60 height 36
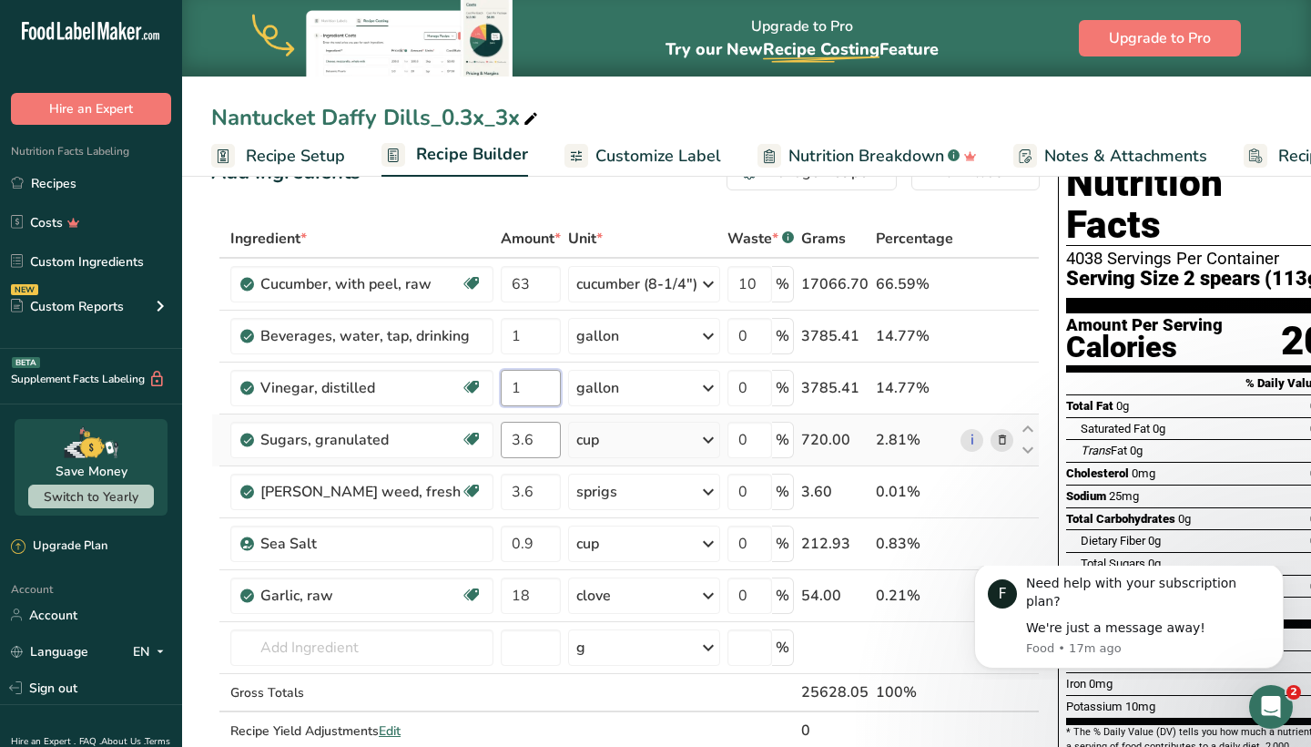
type input "1"
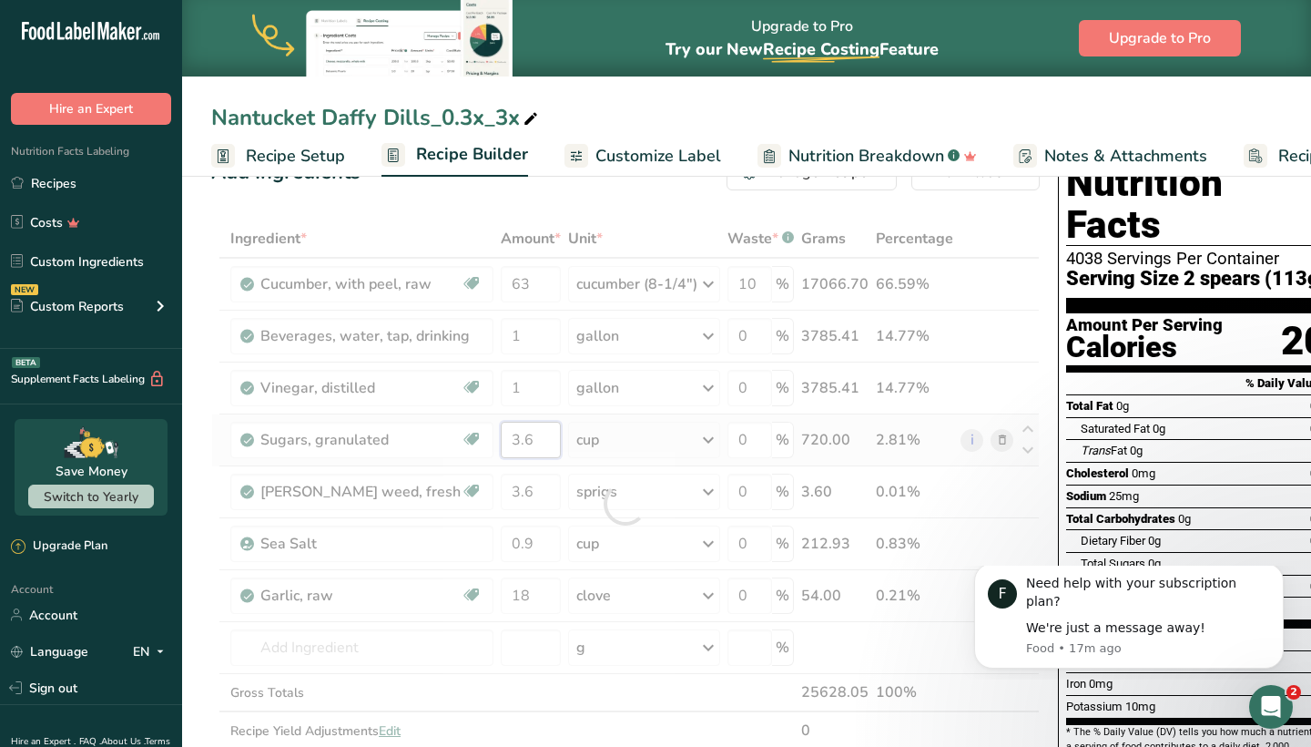
click at [532, 441] on div "Ingredient * Amount * Unit * Waste * .a-a{fill:#347362;}.b-a{fill:#fff;} Grams …" at bounding box center [625, 503] width 829 height 568
click at [532, 441] on div at bounding box center [625, 503] width 829 height 568
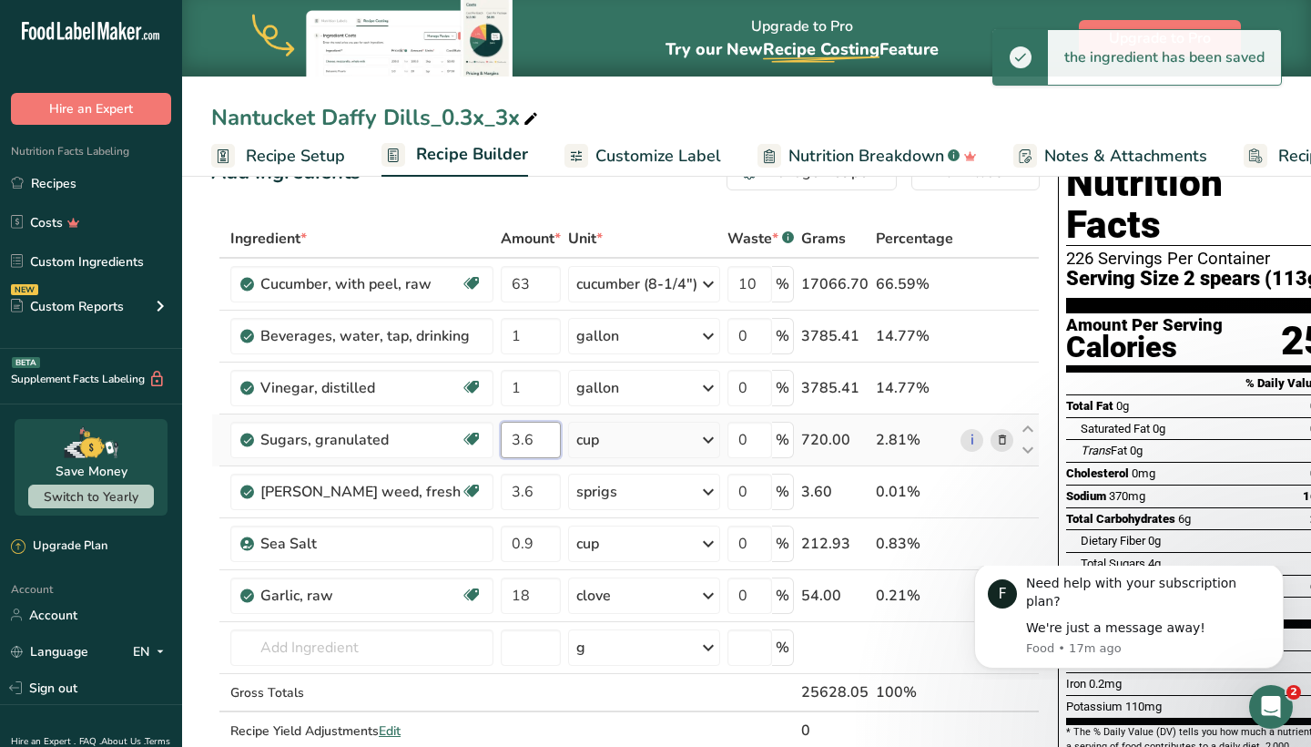
drag, startPoint x: 531, startPoint y: 441, endPoint x: 494, endPoint y: 437, distance: 36.6
click at [501, 437] on input "3.6" at bounding box center [531, 440] width 60 height 36
type input "4"
click at [524, 491] on div "Ingredient * Amount * Unit * Waste * .a-a{fill:#347362;}.b-a{fill:#fff;} Grams …" at bounding box center [625, 503] width 829 height 568
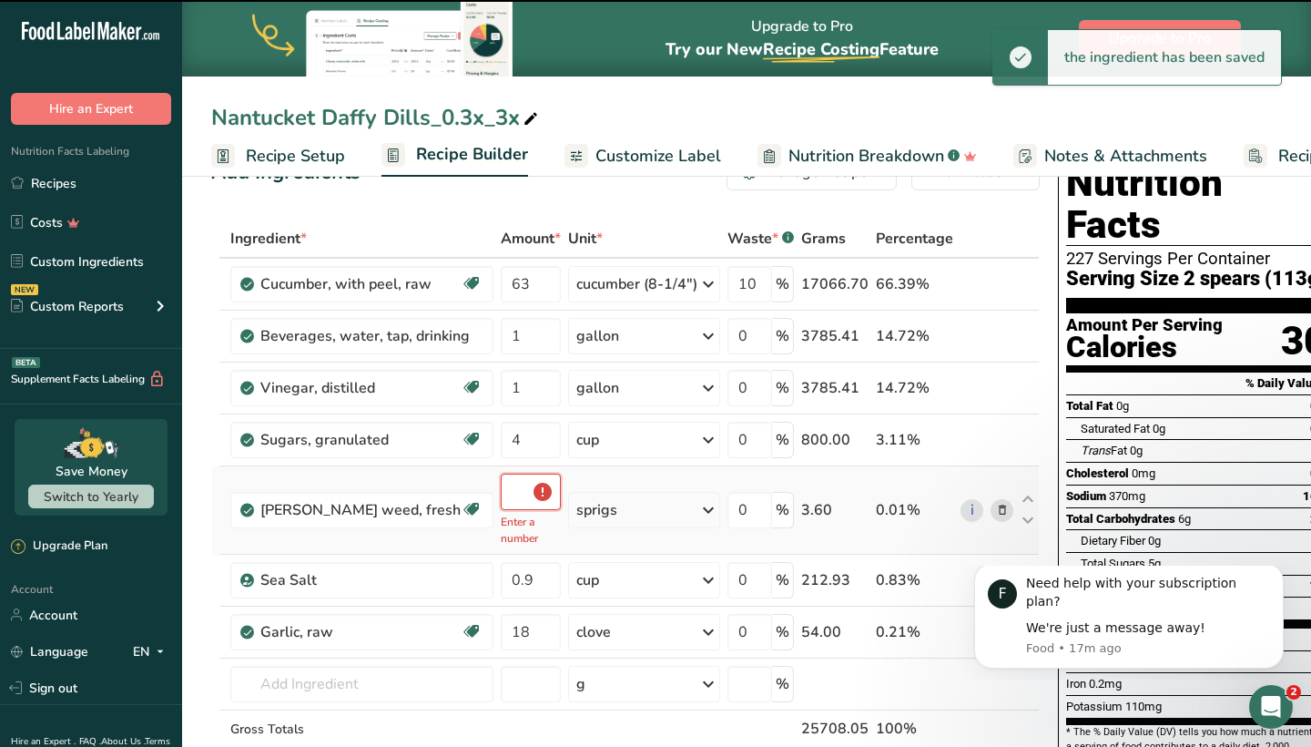
type input "3.6"
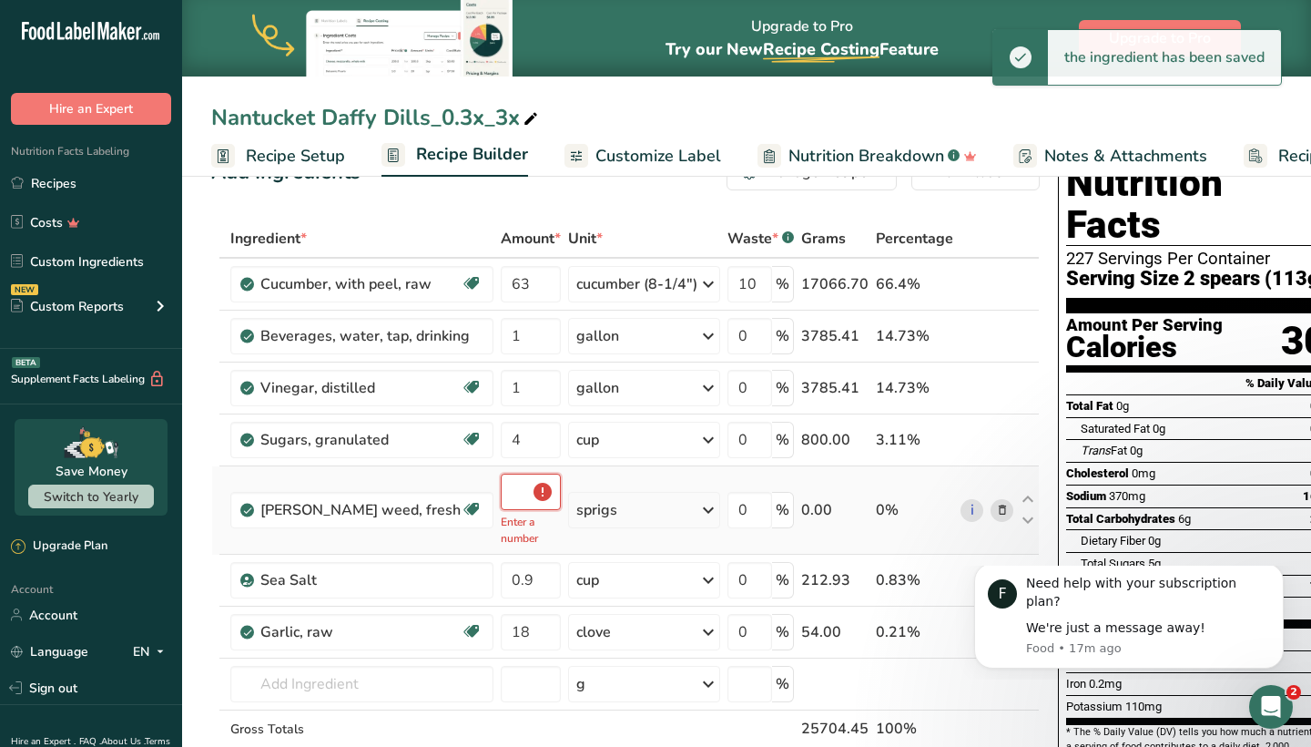
type input "3"
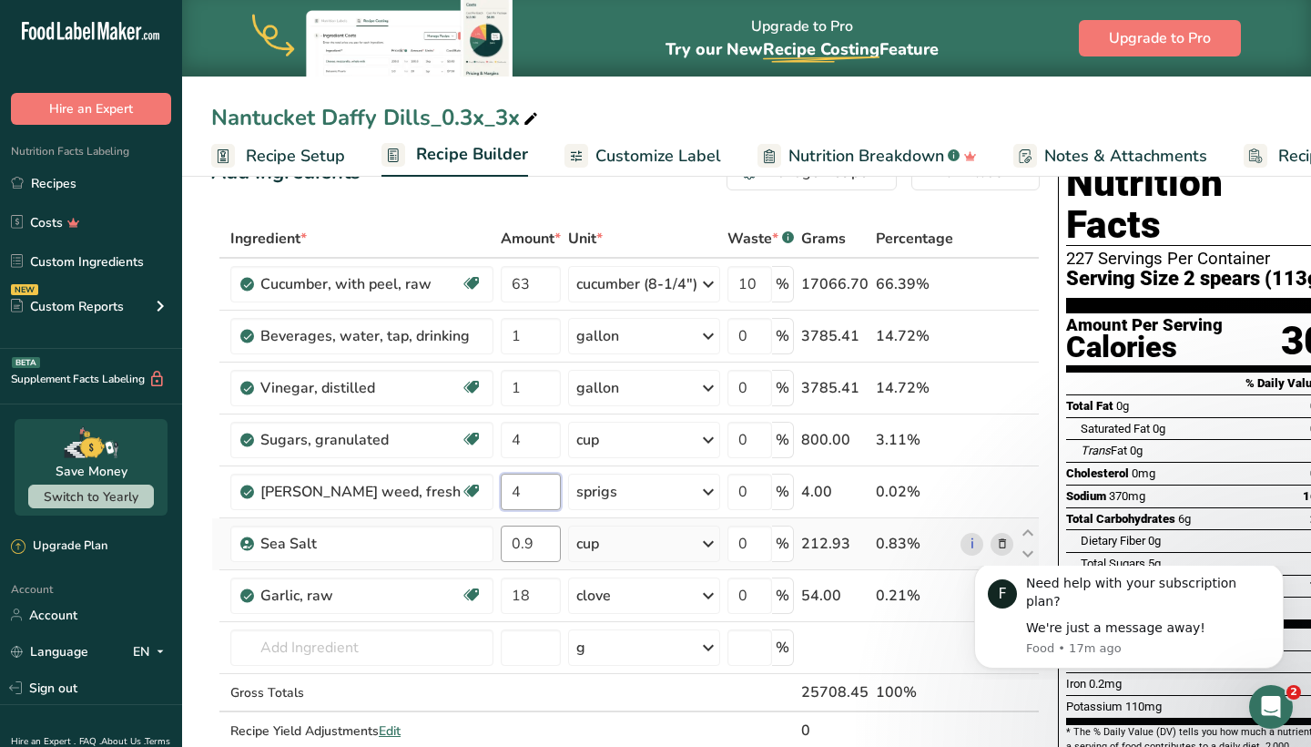
type input "4"
click at [526, 545] on div "Ingredient * Amount * Unit * Waste * .a-a{fill:#347362;}.b-a{fill:#fff;} Grams …" at bounding box center [625, 503] width 829 height 568
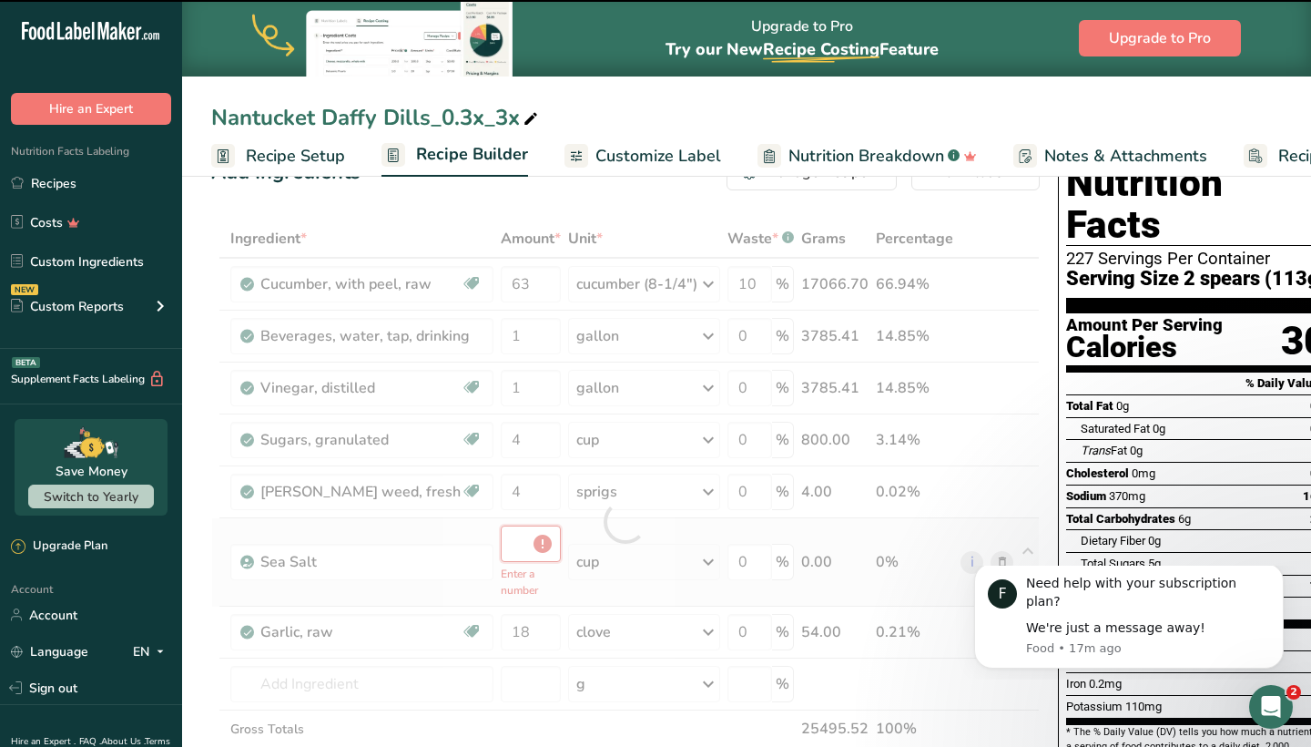
type input "0"
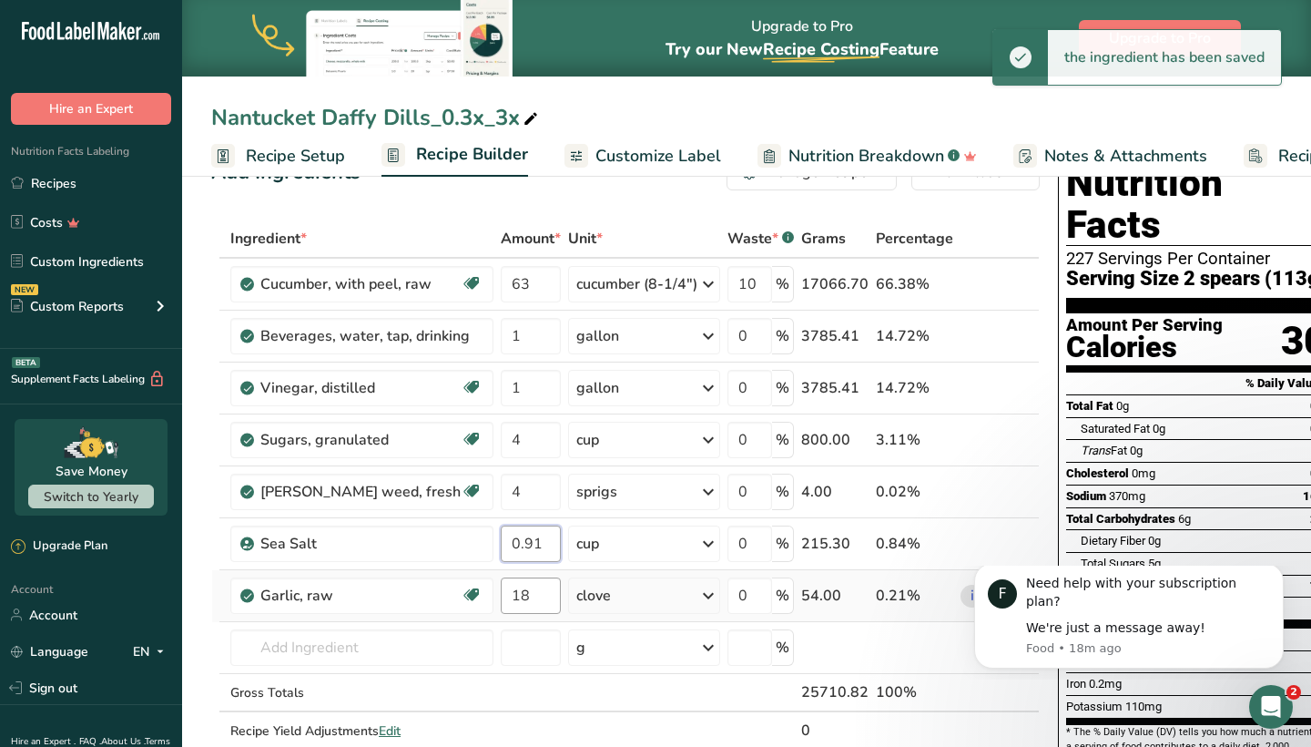
type input "0.91"
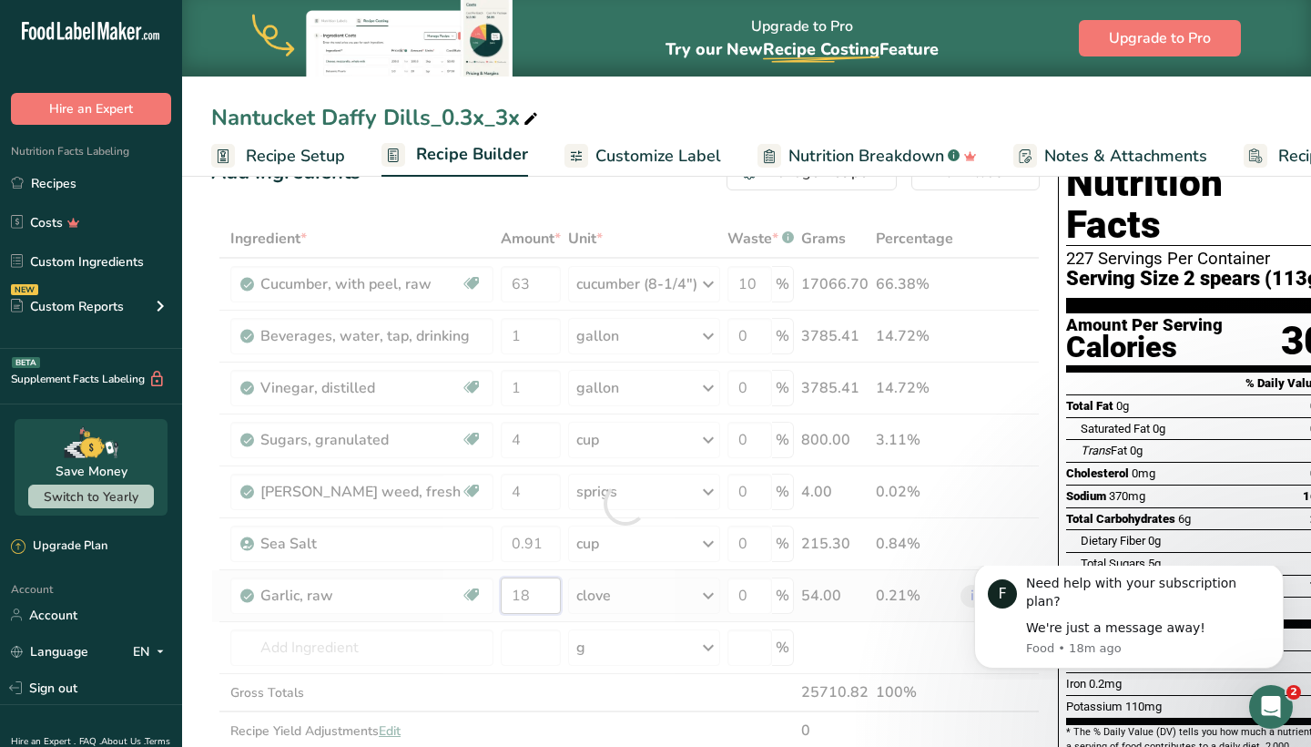
click at [525, 594] on div "Ingredient * Amount * Unit * Waste * .a-a{fill:#347362;}.b-a{fill:#fff;} Grams …" at bounding box center [625, 503] width 829 height 568
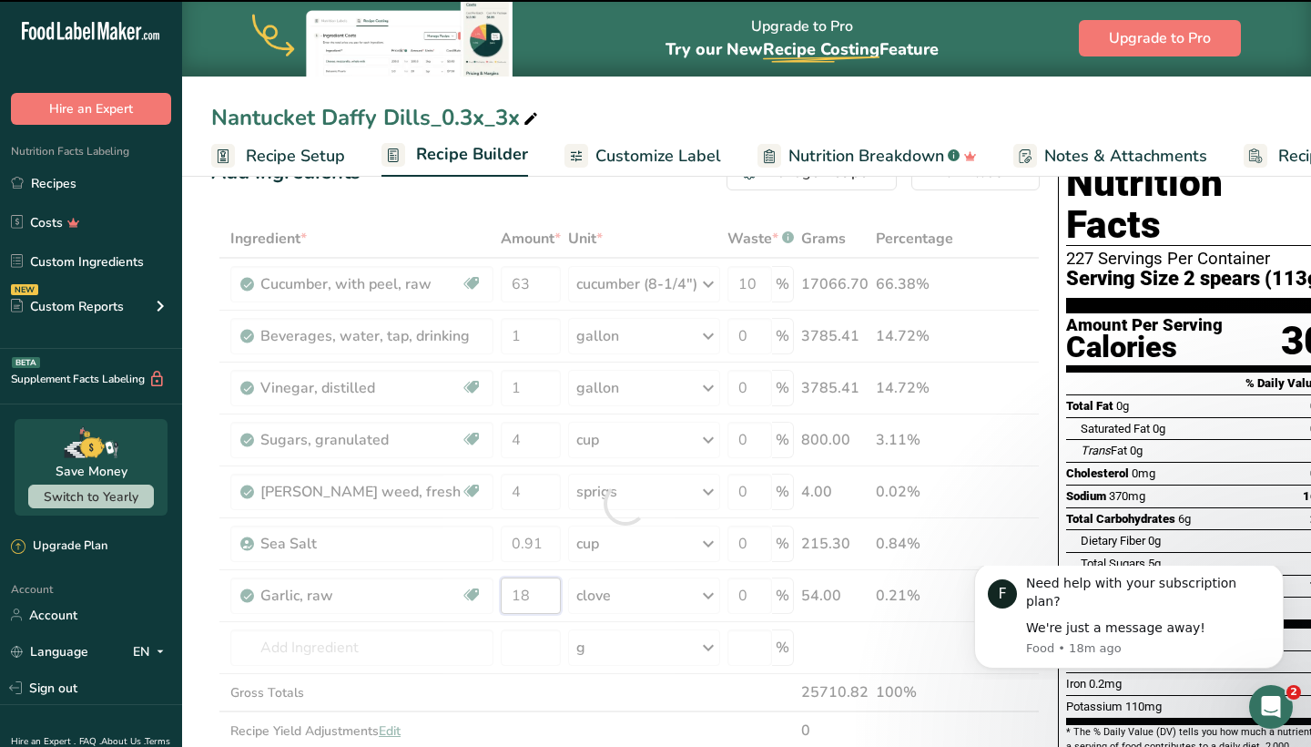
type input "1"
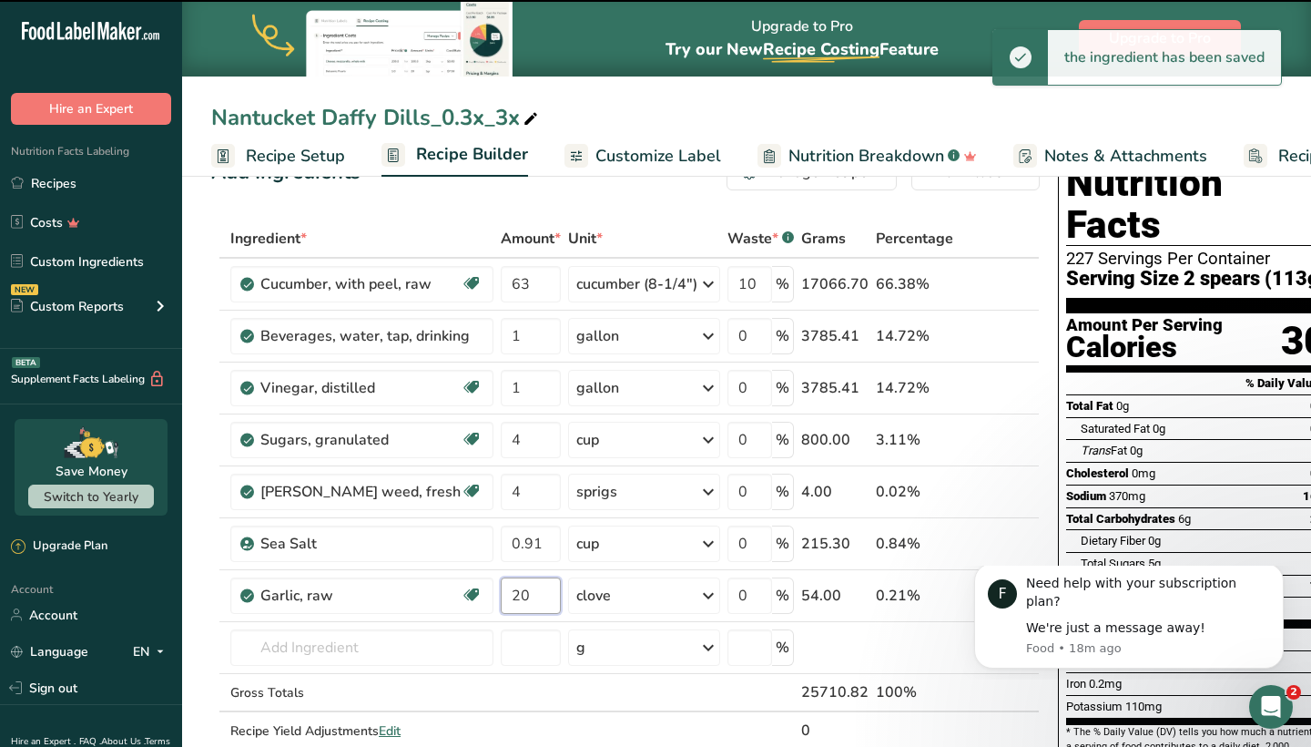
type input "18"
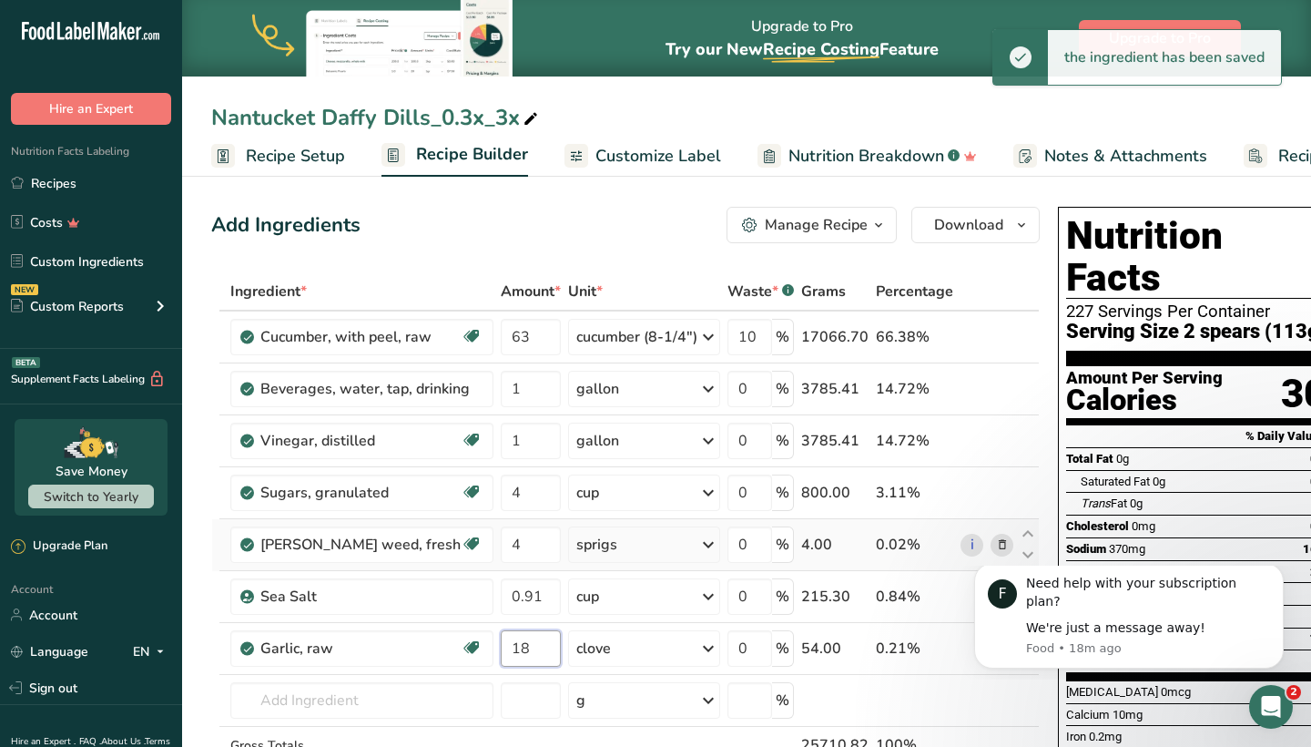
scroll to position [0, 0]
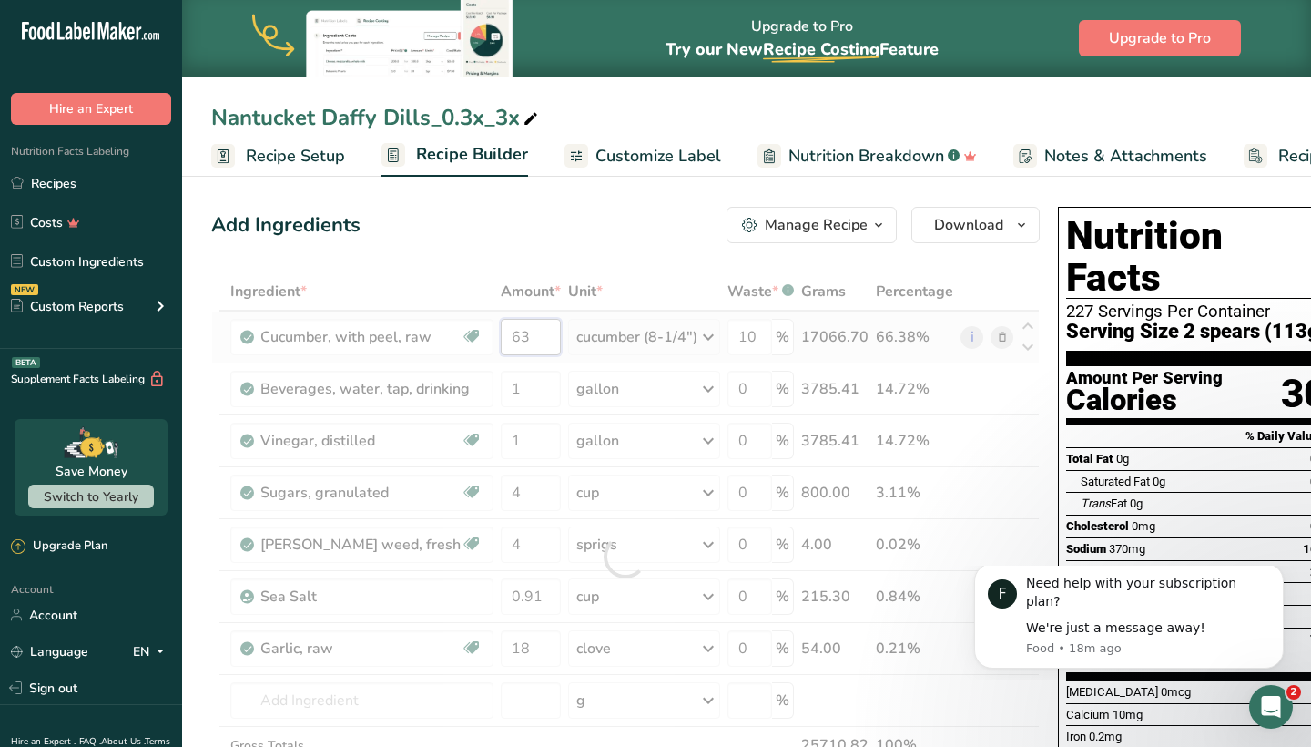
click at [528, 339] on div "Ingredient * Amount * Unit * Waste * .a-a{fill:#347362;}.b-a{fill:#fff;} Grams …" at bounding box center [625, 556] width 829 height 568
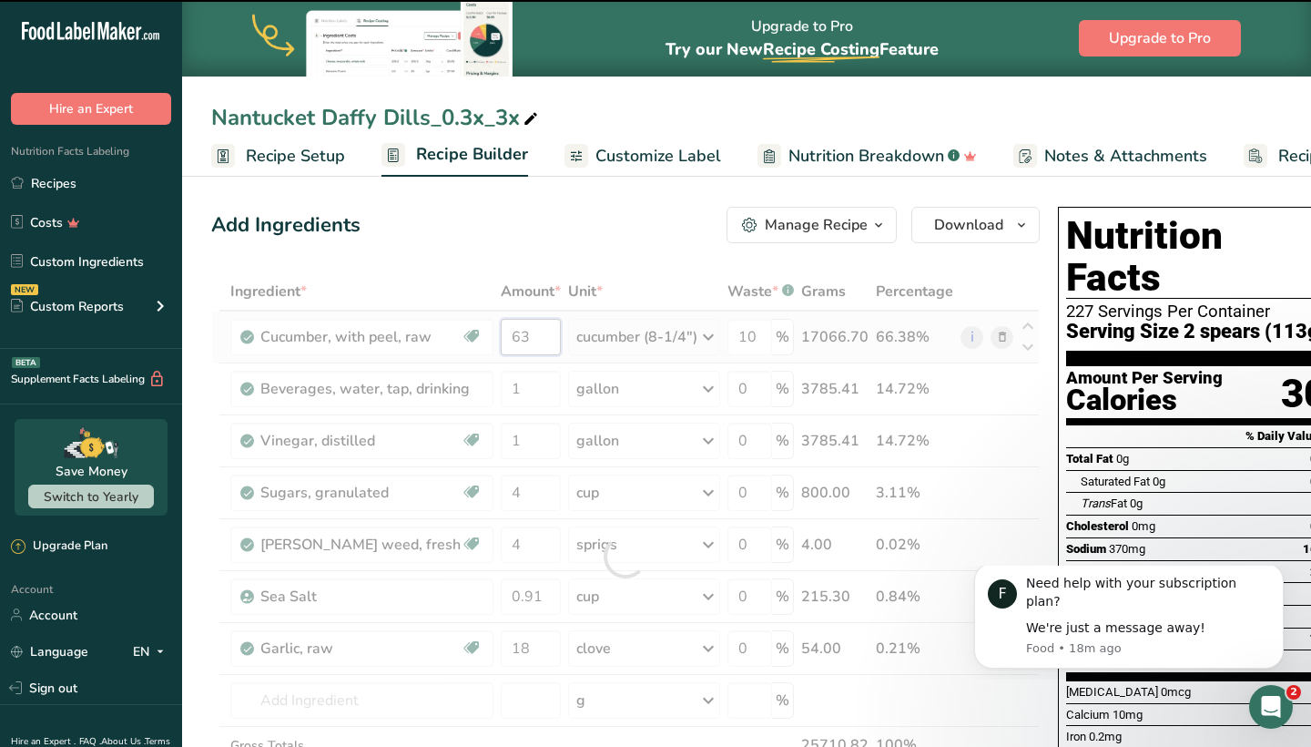
type input "6"
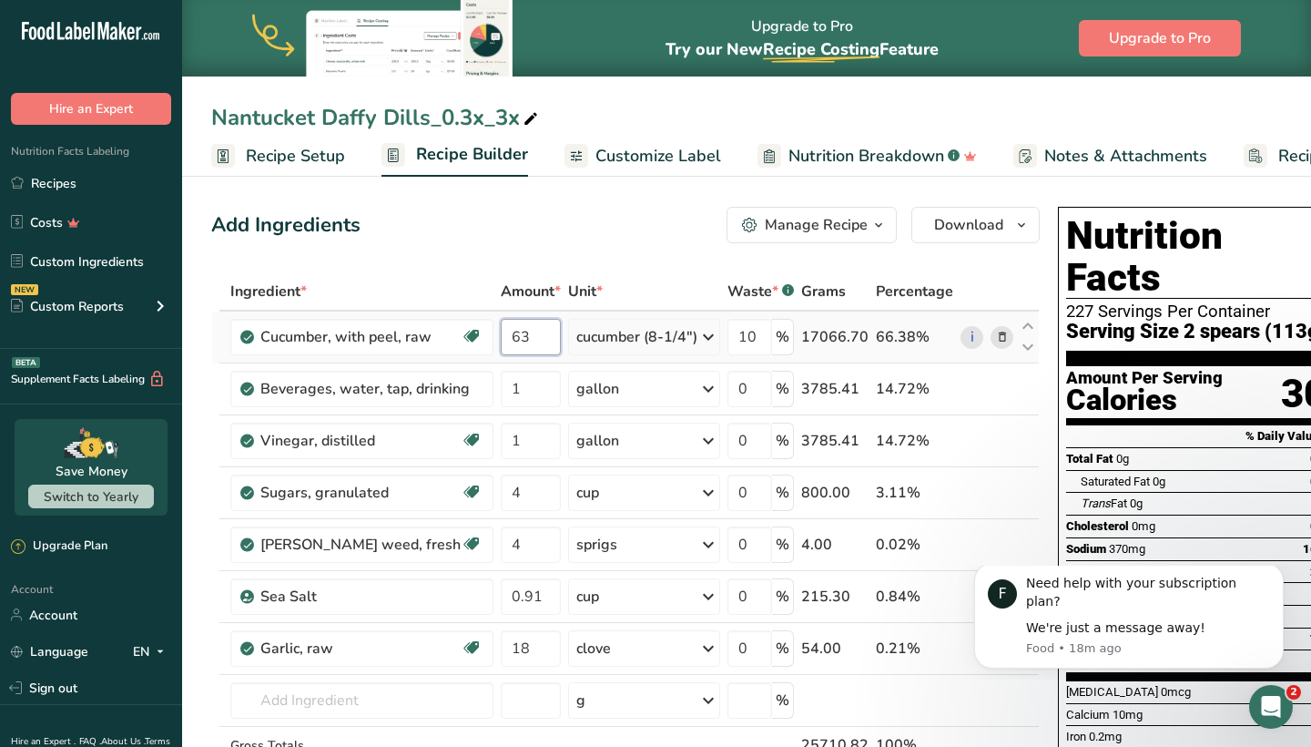
type input "6"
type input "70"
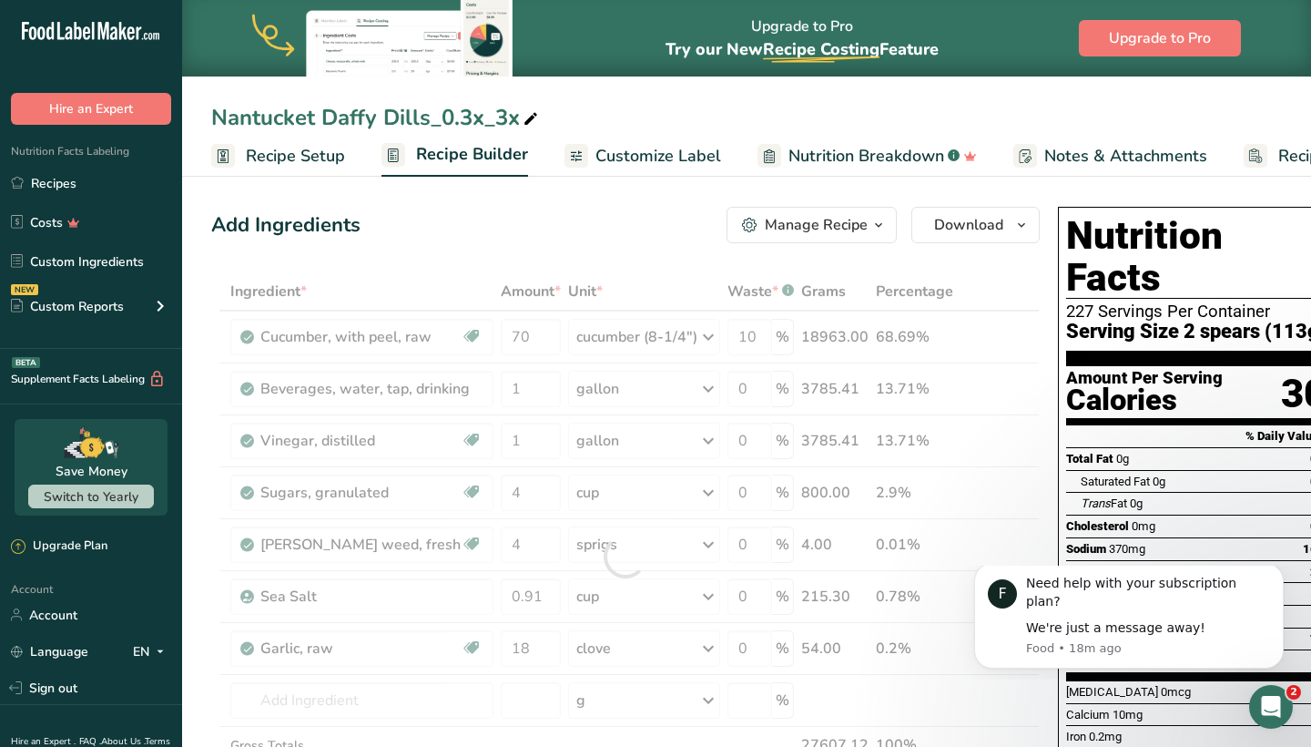
click at [536, 209] on div "Add Ingredients Manage Recipe Delete Recipe Duplicate Recipe Scale Recipe Save …" at bounding box center [625, 225] width 829 height 36
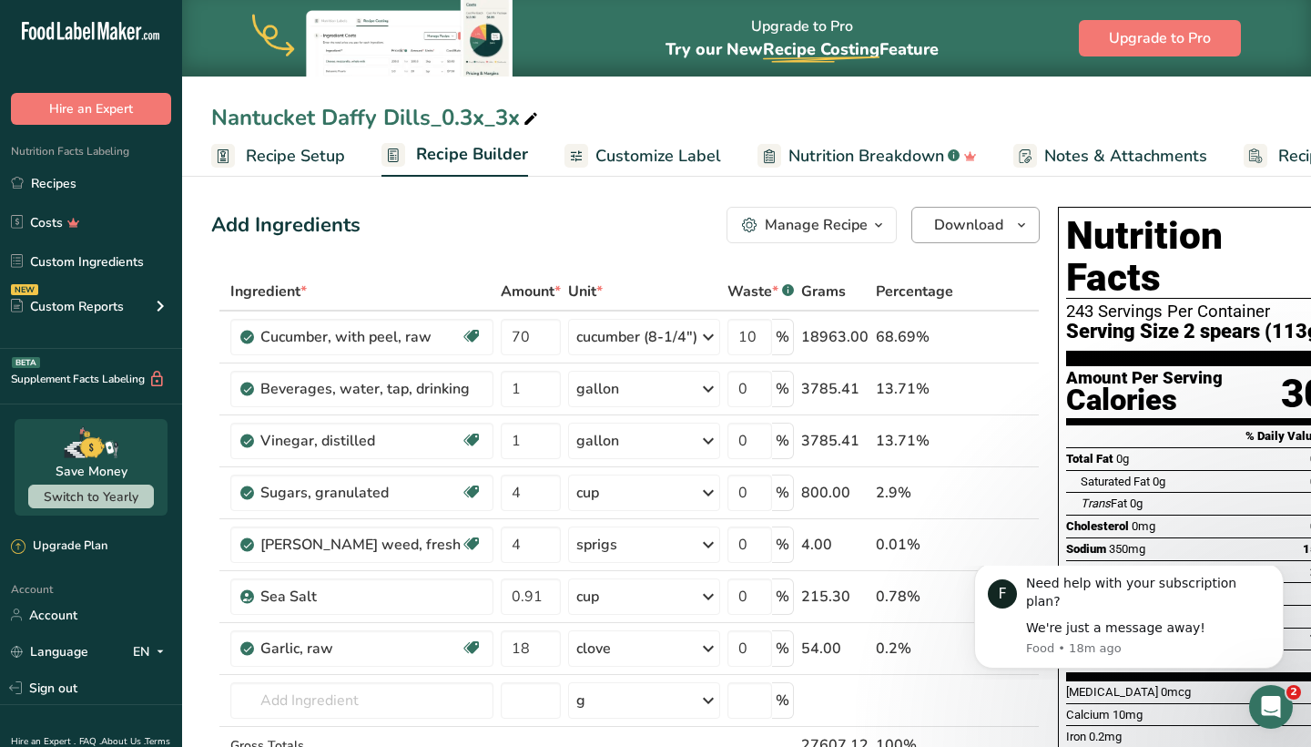
click at [1014, 227] on icon "button" at bounding box center [1021, 225] width 15 height 23
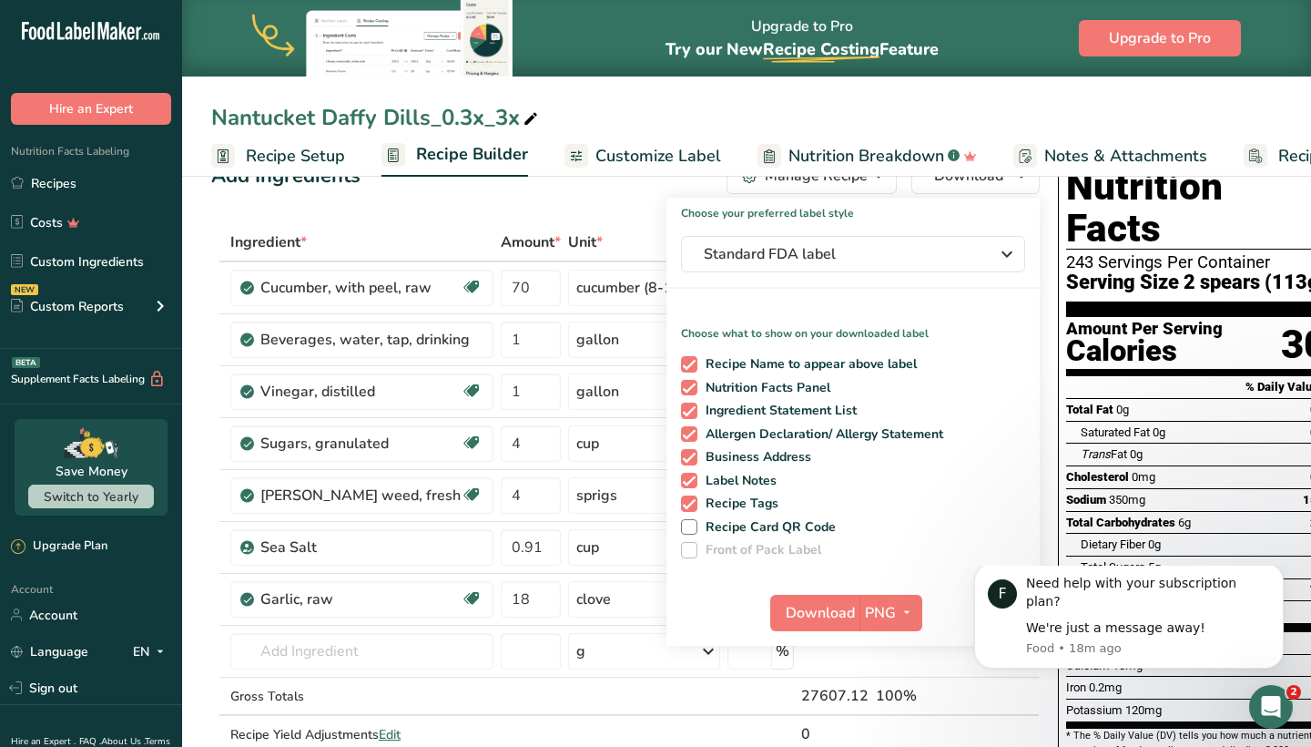
scroll to position [50, 0]
click at [900, 611] on icon "button" at bounding box center [907, 611] width 15 height 23
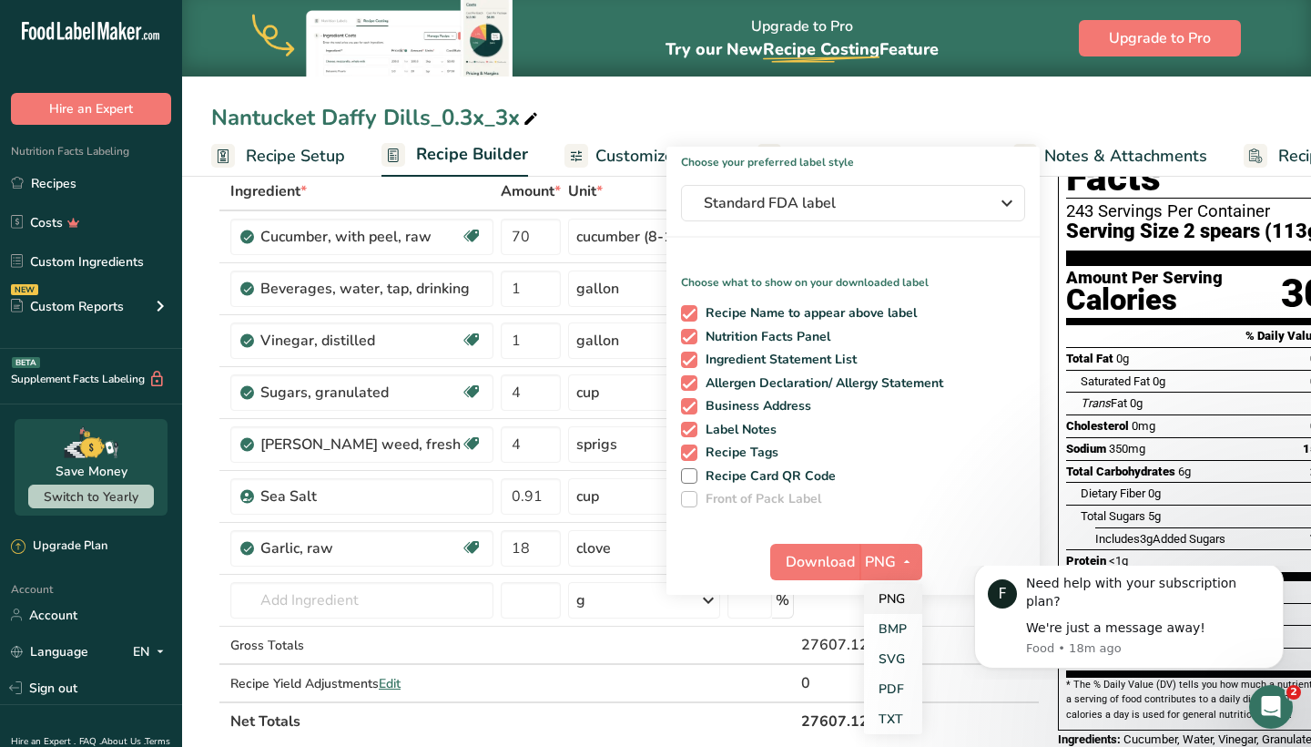
scroll to position [101, 0]
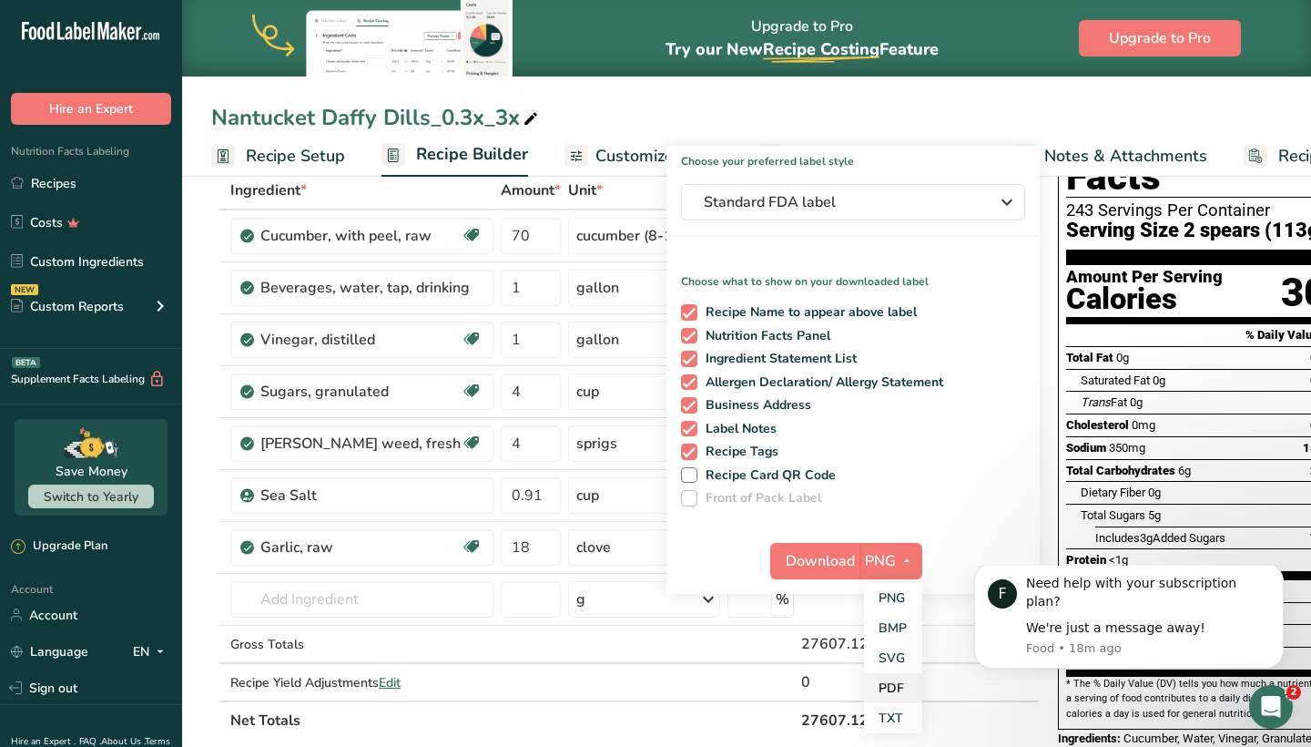
click at [874, 682] on link "PDF" at bounding box center [893, 688] width 58 height 30
click at [839, 563] on button "Download" at bounding box center [815, 561] width 89 height 36
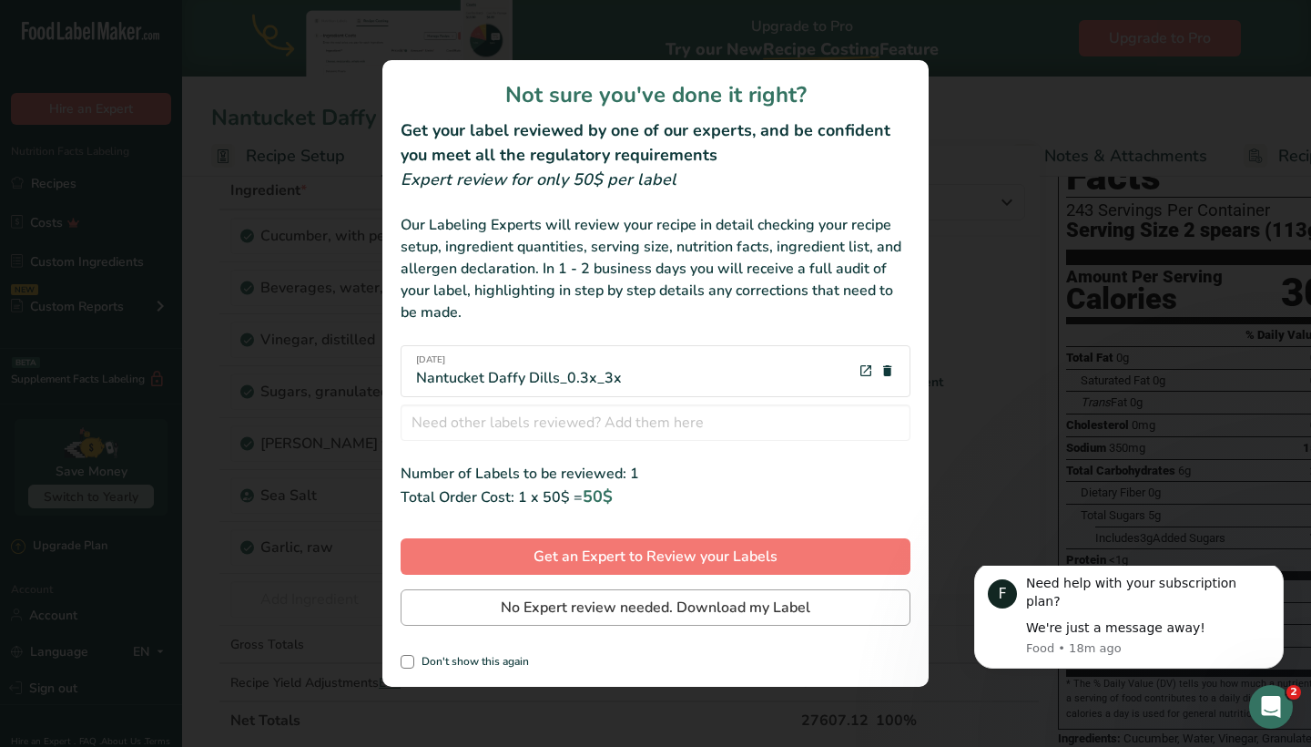
click at [579, 606] on span "No Expert review needed. Download my Label" at bounding box center [656, 607] width 310 height 22
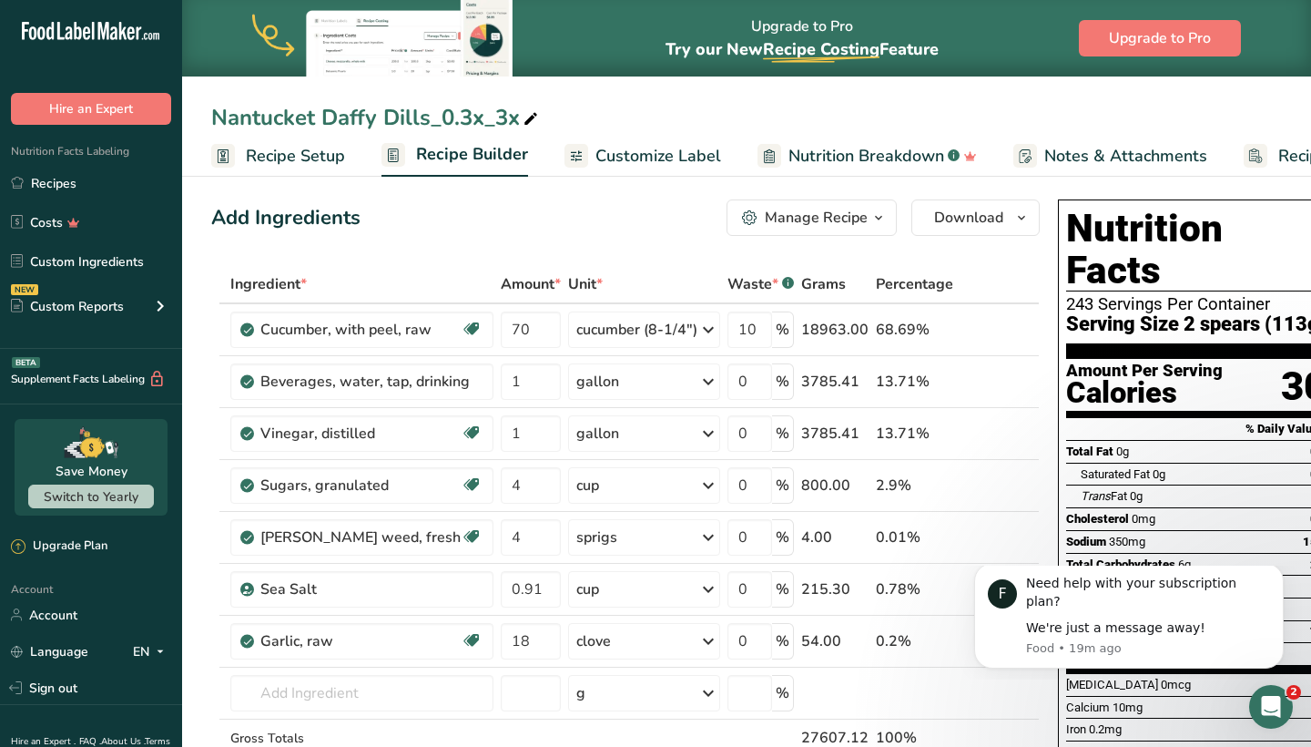
scroll to position [5, 0]
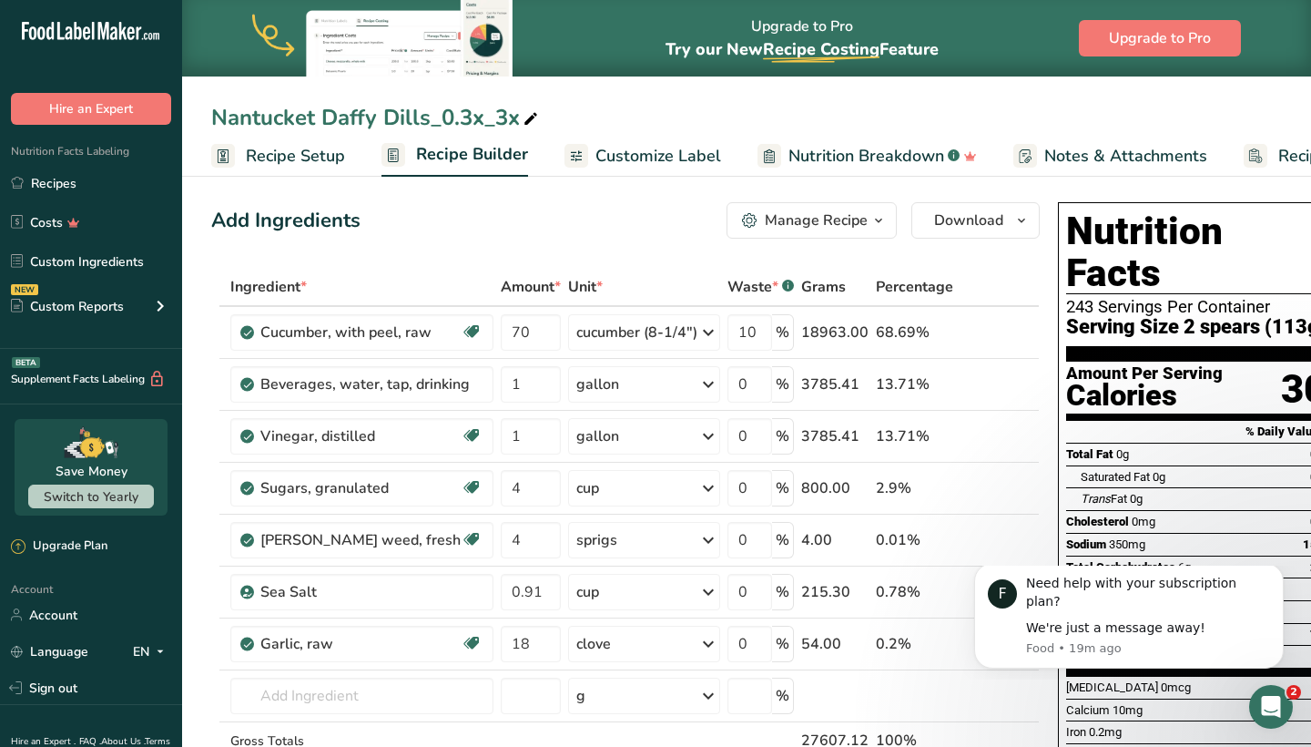
click at [1130, 114] on div "Nantucket Daffy Dills_0.3x_3x" at bounding box center [746, 117] width 1129 height 33
click at [1279, 574] on icon "Dismiss notification" at bounding box center [1279, 569] width 10 height 10
